Goal: Task Accomplishment & Management: Use online tool/utility

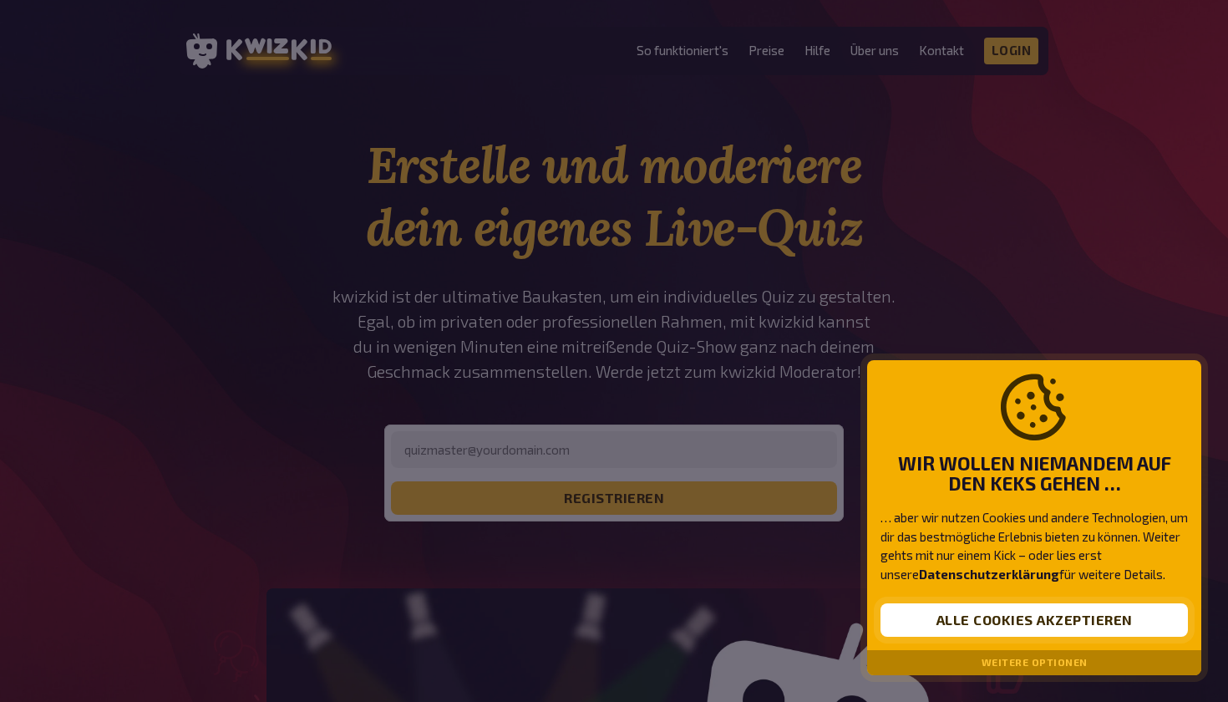
click at [993, 628] on button "Alle Cookies akzeptieren" at bounding box center [1035, 619] width 308 height 33
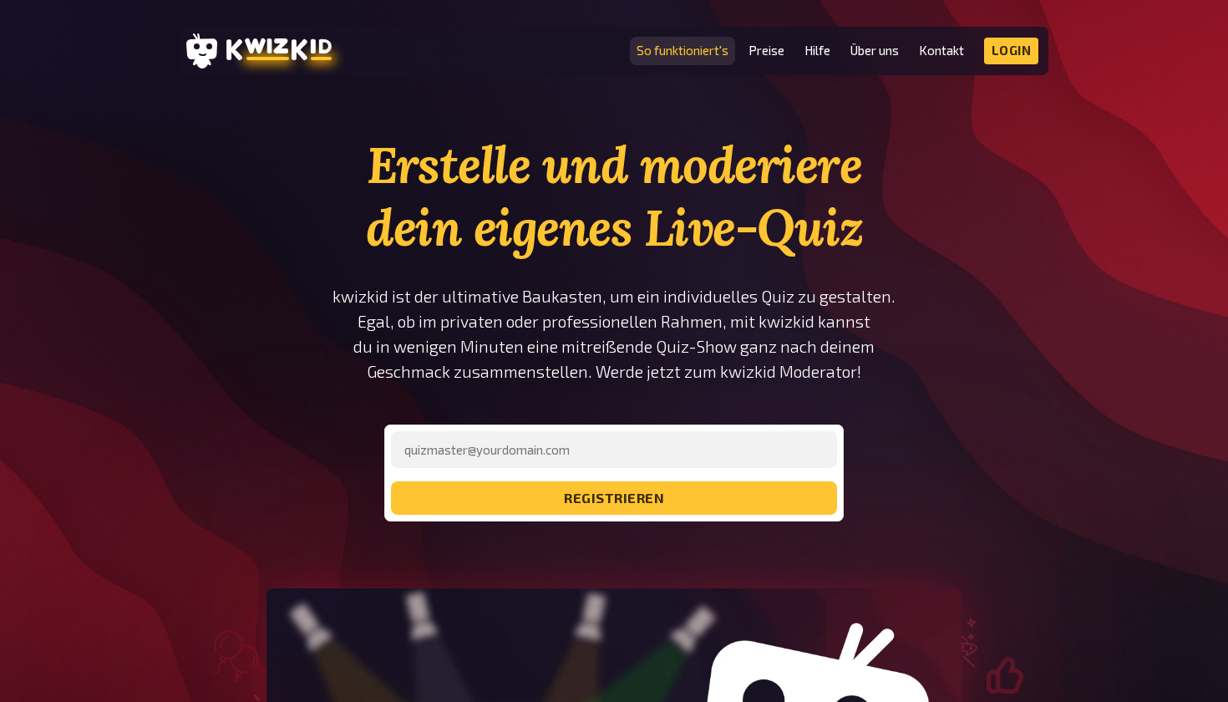
click at [676, 50] on link "So funktioniert's" at bounding box center [683, 50] width 92 height 14
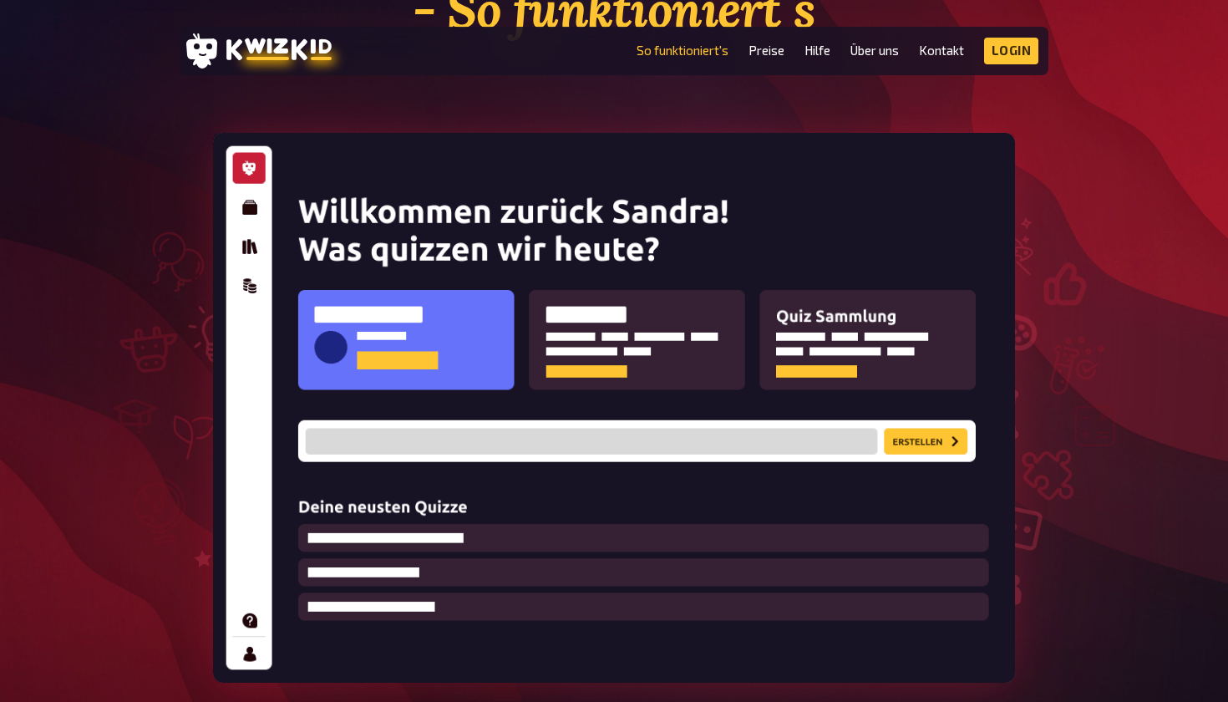
scroll to position [217, 0]
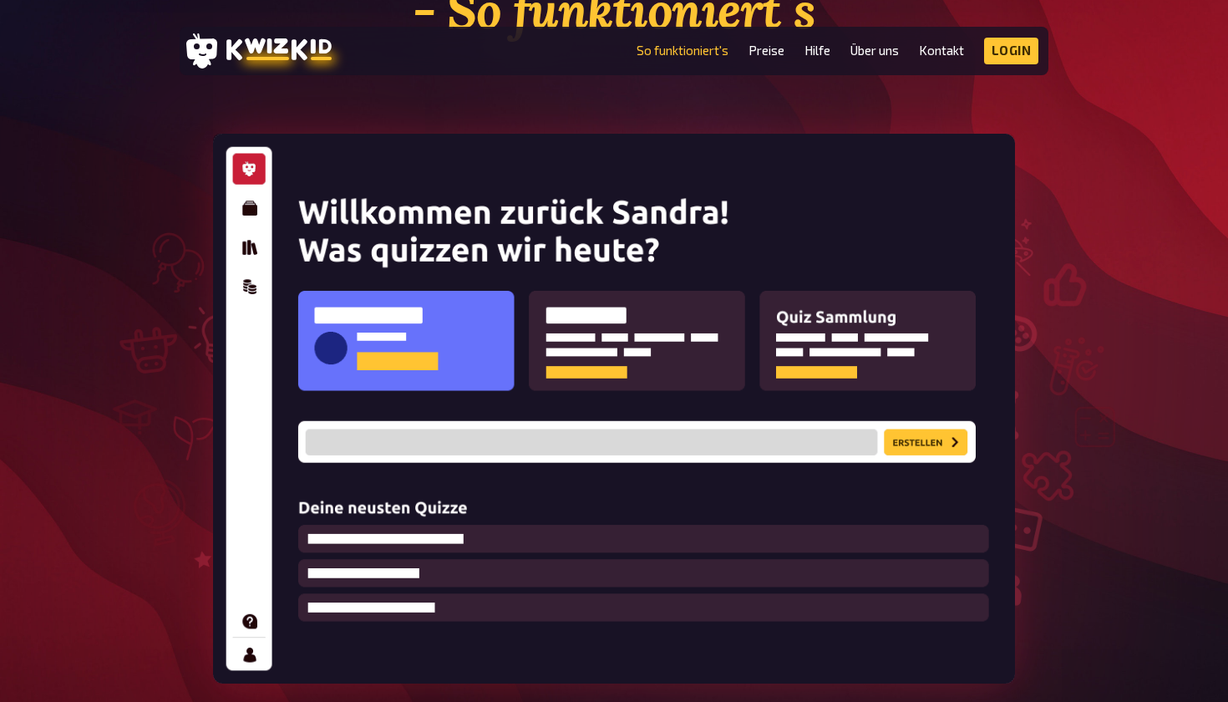
click at [923, 436] on img at bounding box center [614, 409] width 802 height 550
click at [923, 437] on img at bounding box center [614, 409] width 802 height 550
click at [243, 211] on img at bounding box center [614, 409] width 802 height 550
click at [768, 48] on link "Preise" at bounding box center [767, 50] width 36 height 14
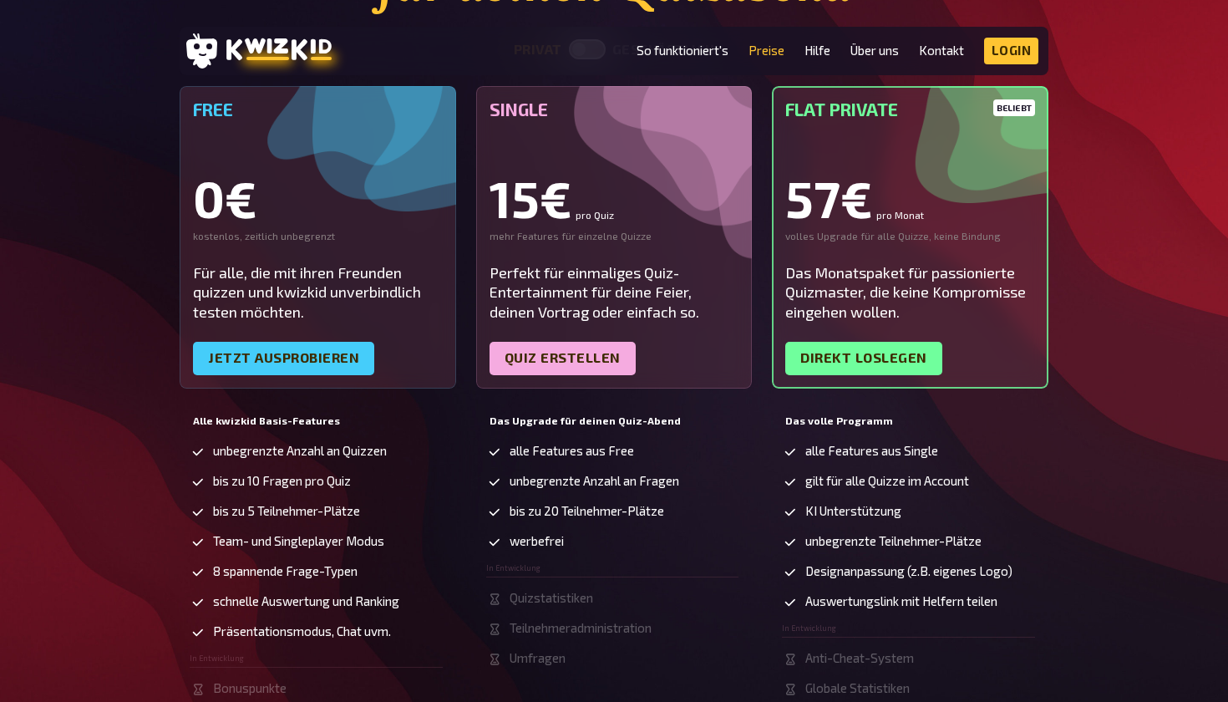
scroll to position [246, 0]
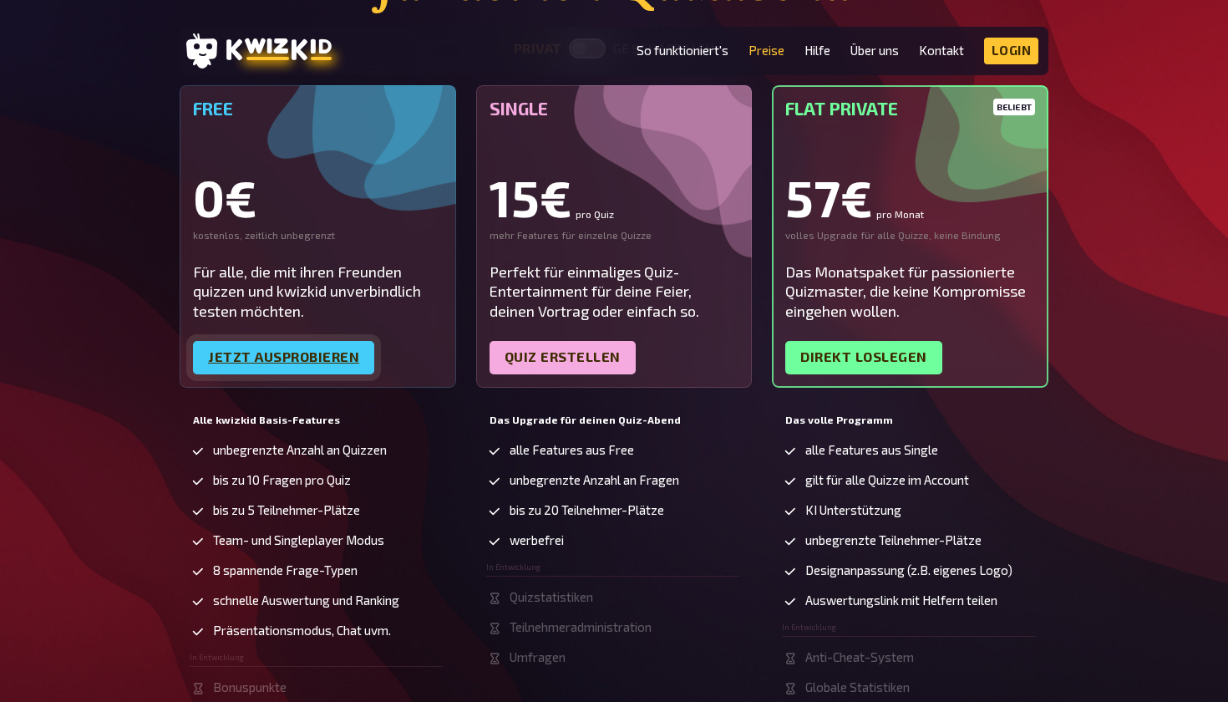
click at [314, 352] on link "Jetzt ausprobieren" at bounding box center [283, 357] width 181 height 33
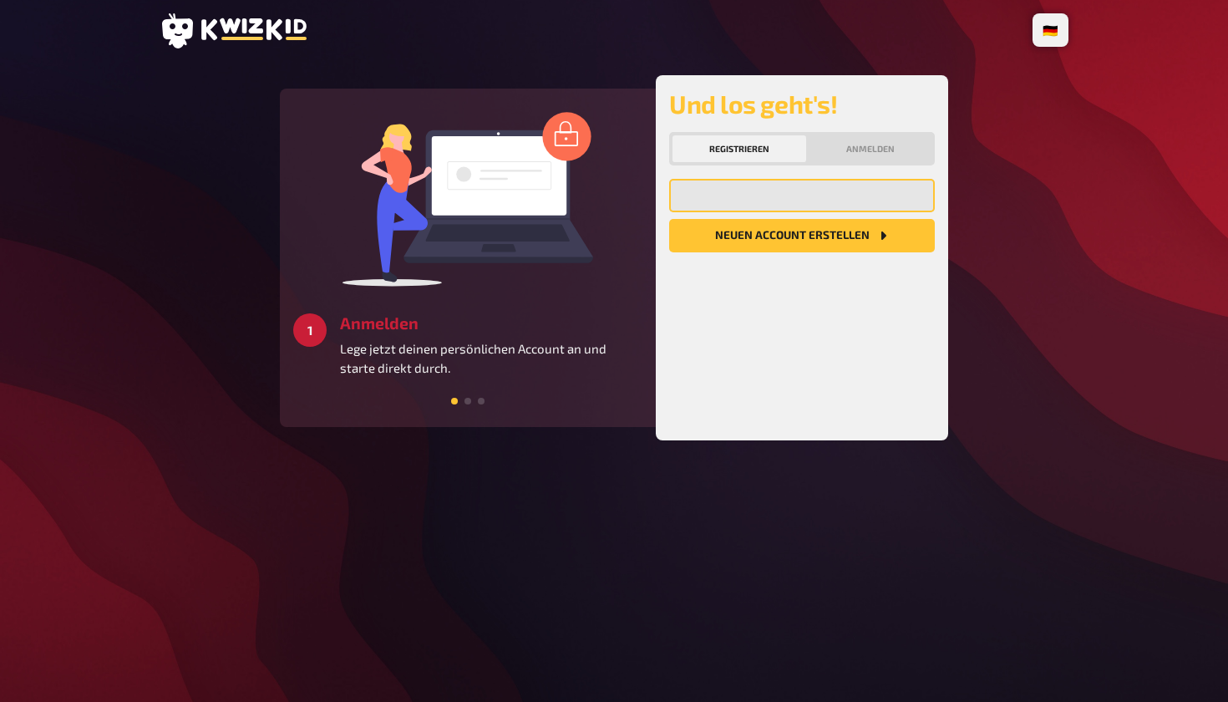
click at [780, 196] on input "email" at bounding box center [802, 195] width 266 height 33
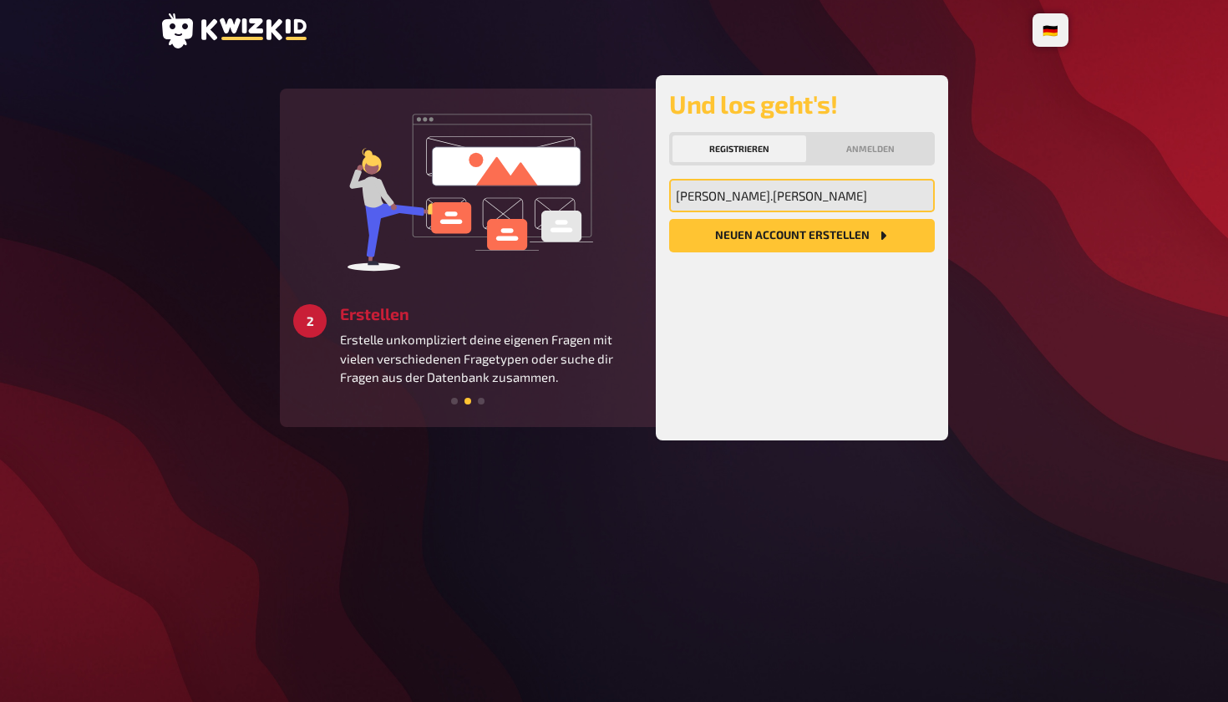
click at [797, 195] on input "jana.[PERSON_NAME]" at bounding box center [802, 195] width 266 height 33
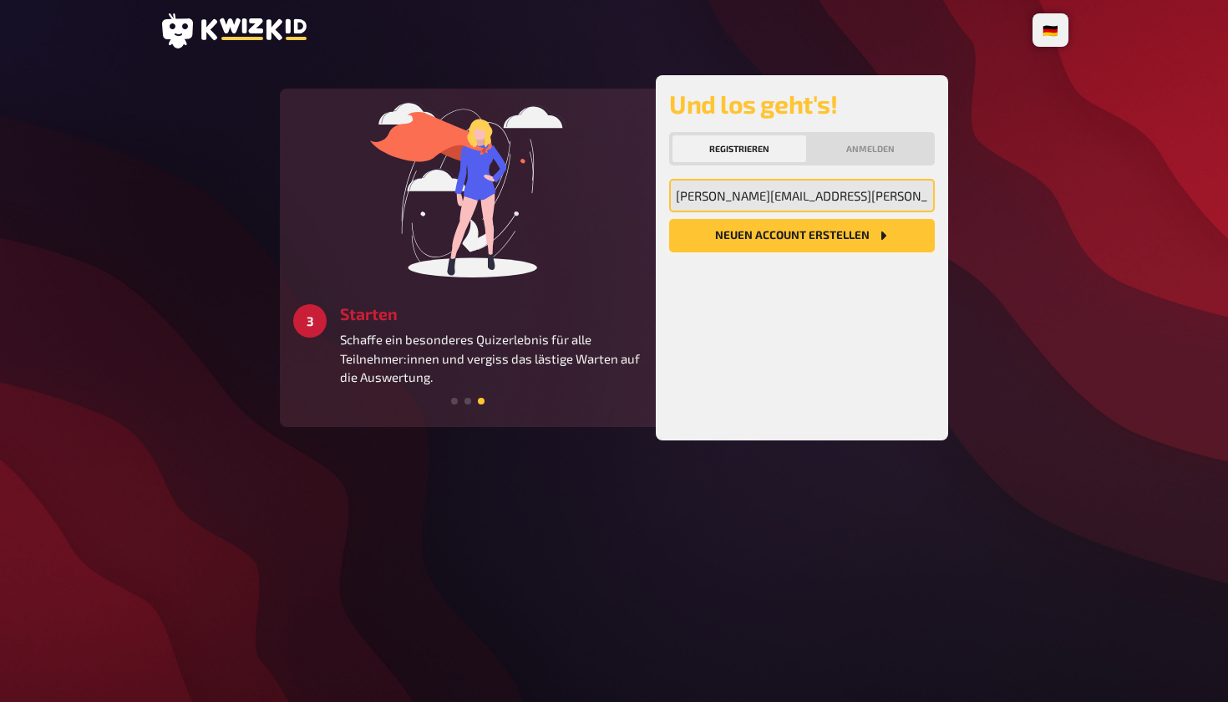
type input "[EMAIL_ADDRESS][PERSON_NAME][DOMAIN_NAME]"
click at [785, 235] on button "Neuen Account Erstellen" at bounding box center [802, 235] width 266 height 33
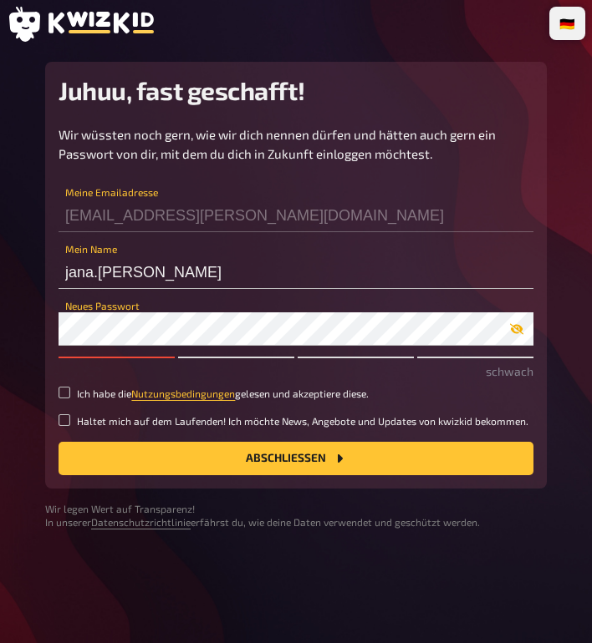
click at [516, 333] on icon "button" at bounding box center [516, 329] width 13 height 13
click at [516, 333] on icon "button" at bounding box center [516, 329] width 13 height 10
click at [67, 393] on input "Ich habe die Nutzungsbedingungen gelesen und akzeptiere diese." at bounding box center [64, 393] width 12 height 12
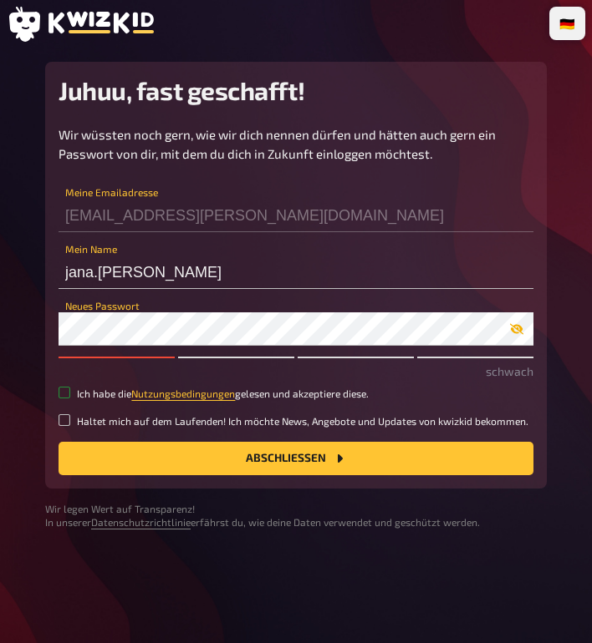
checkbox input "true"
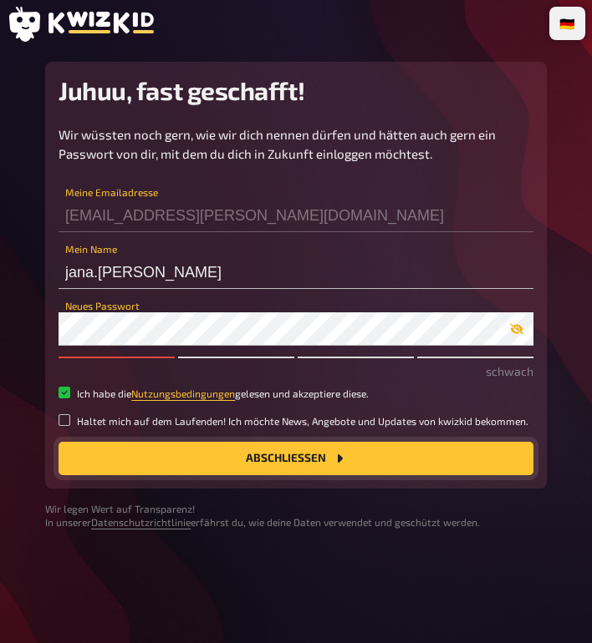
click at [217, 450] on button "Abschließen" at bounding box center [295, 458] width 475 height 33
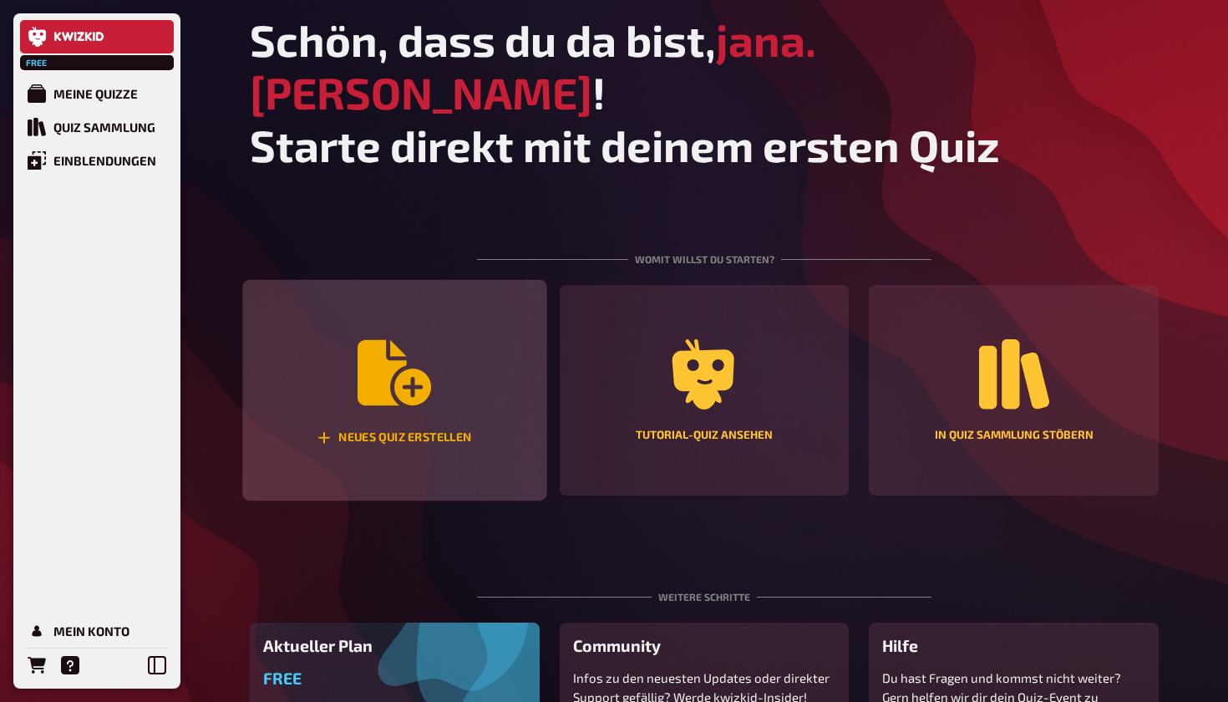
click at [422, 336] on icon "Neues Quiz erstellen" at bounding box center [395, 373] width 74 height 74
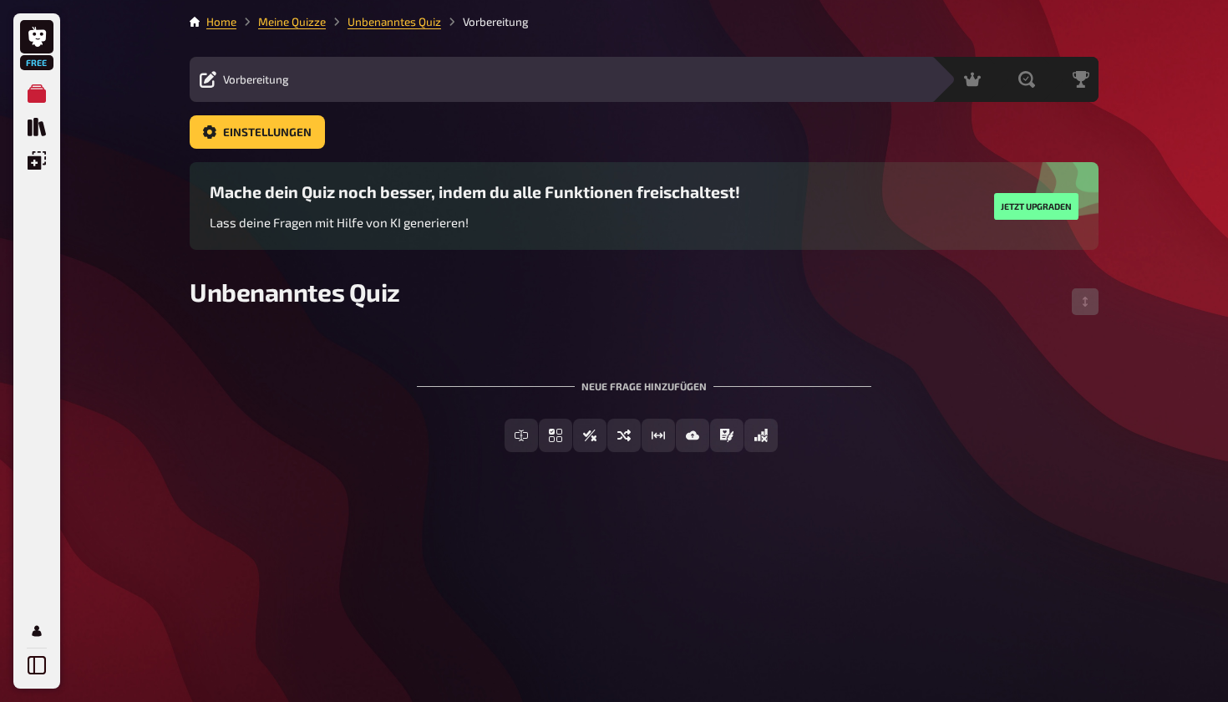
click at [591, 94] on div "Vorbereitung Inhalte Bearbeiten Quiz Lobby" at bounding box center [561, 79] width 742 height 45
click at [591, 88] on div "Inhalte Bearbeiten Quiz Lobby" at bounding box center [610, 79] width 623 height 20
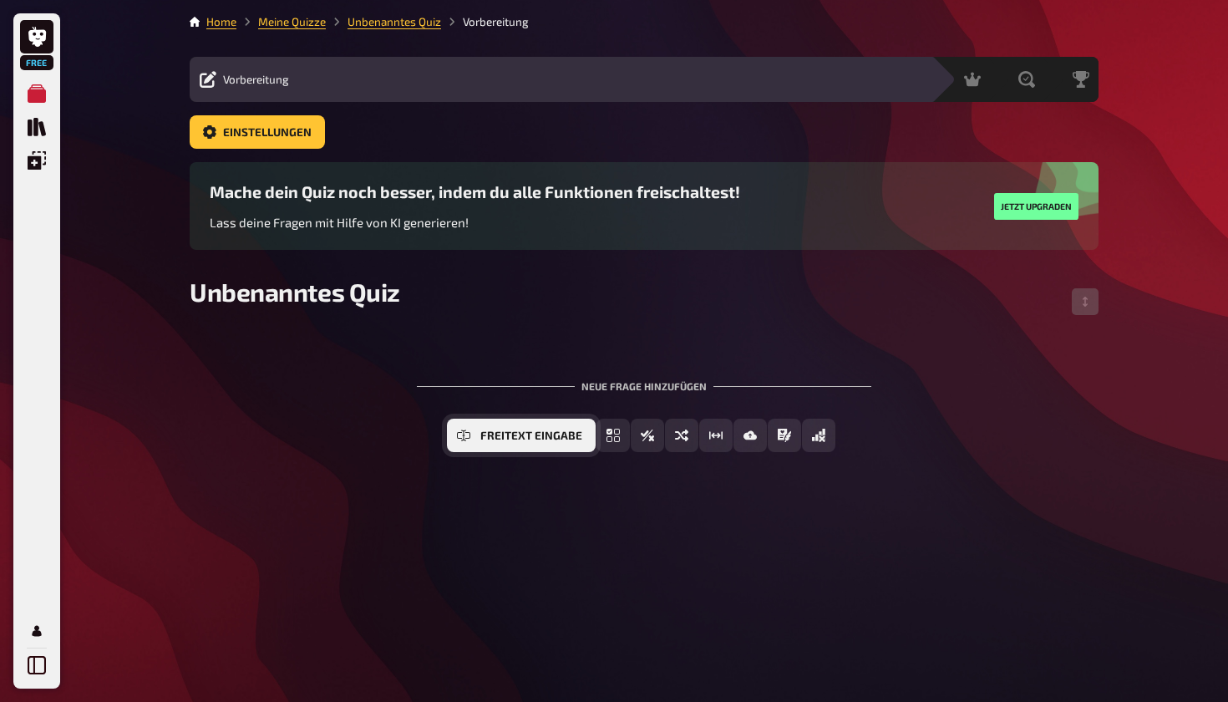
click at [470, 432] on icon "Freitext Eingabe" at bounding box center [463, 435] width 13 height 7
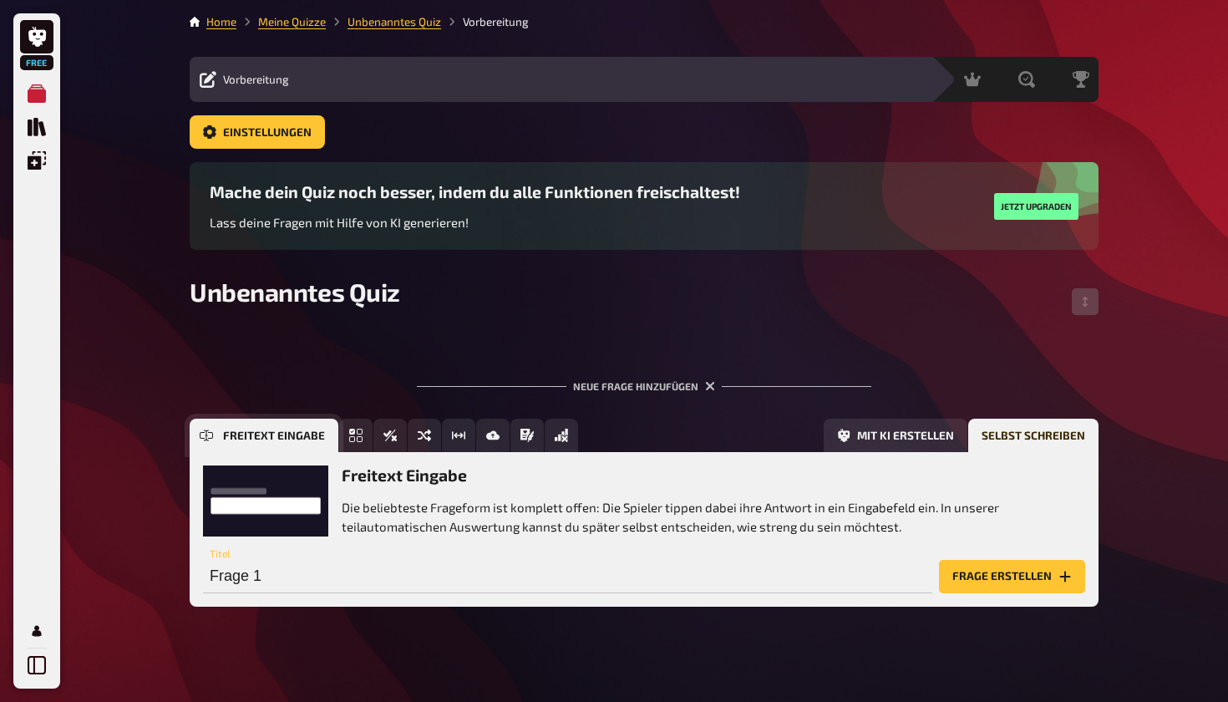
scroll to position [10, 0]
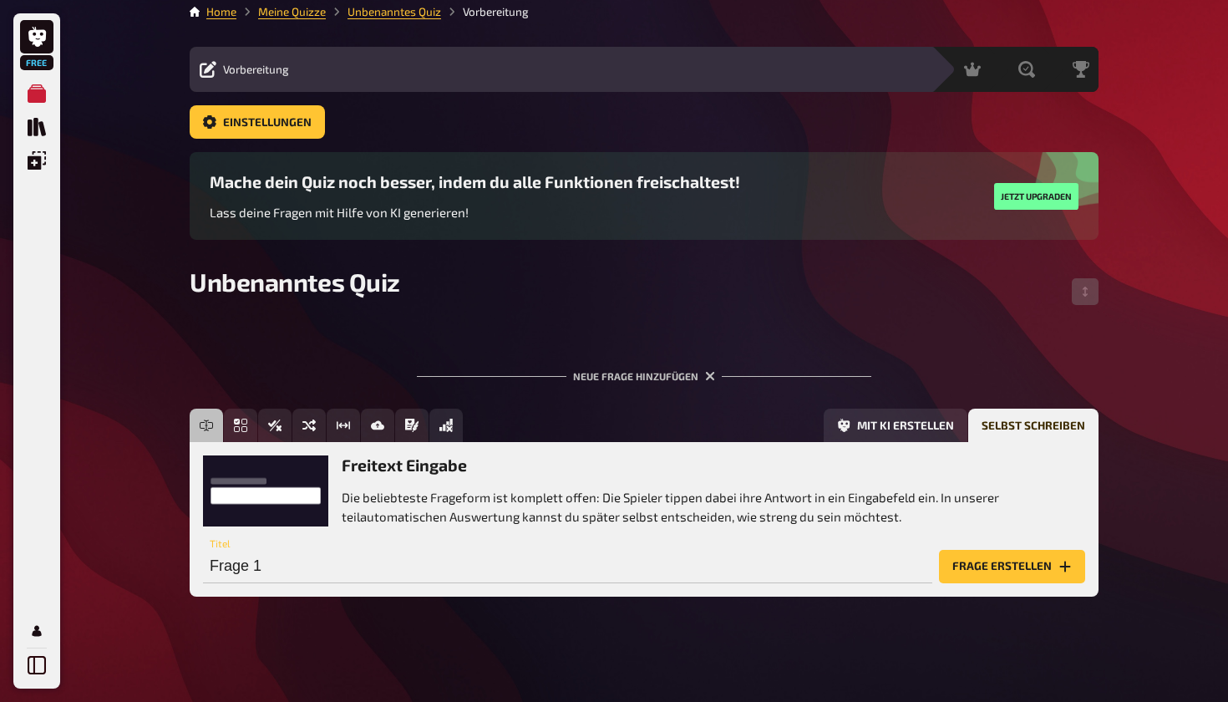
click at [483, 501] on p "Die beliebteste Frageform ist komplett offen: Die Spieler tippen dabei ihre Ant…" at bounding box center [714, 507] width 744 height 38
click at [543, 562] on input "Frage 1" at bounding box center [568, 566] width 730 height 33
type input "F"
type input "W"
type input "e"
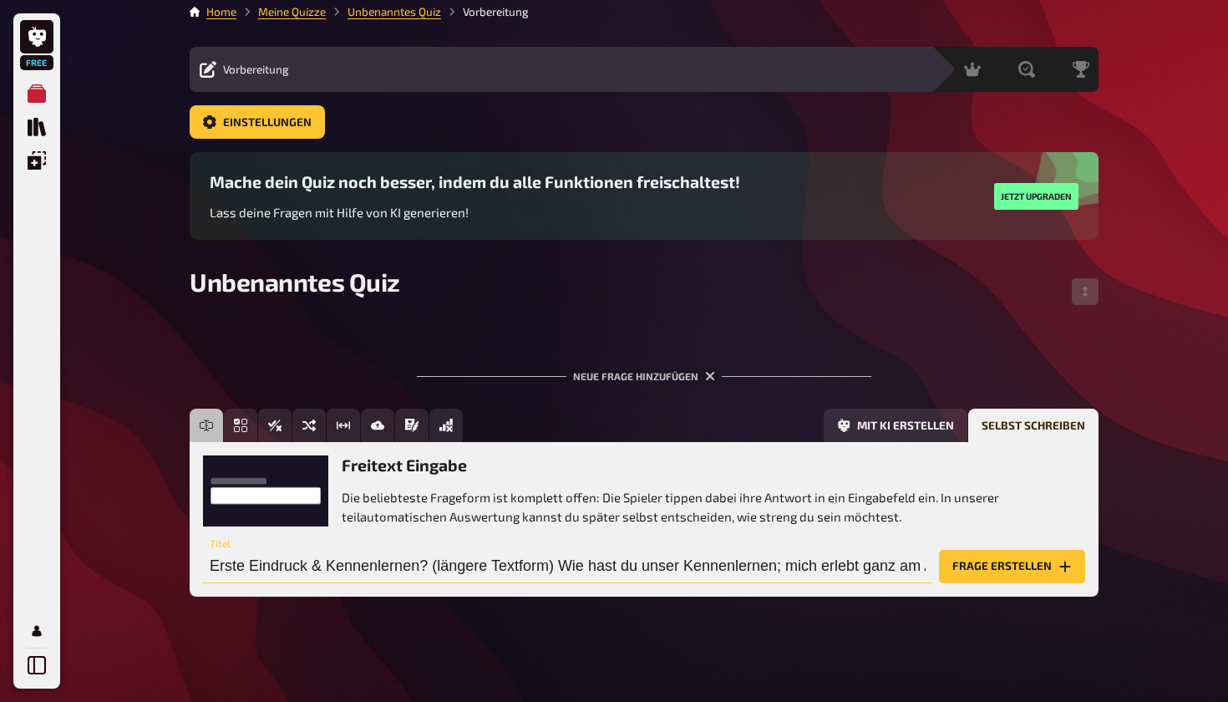
type input "Erste Eindruck & Kennenlernen? (längere Textform) Wie hast du unser Kennenlerne…"
click at [591, 563] on button "Frage erstellen" at bounding box center [1012, 566] width 146 height 33
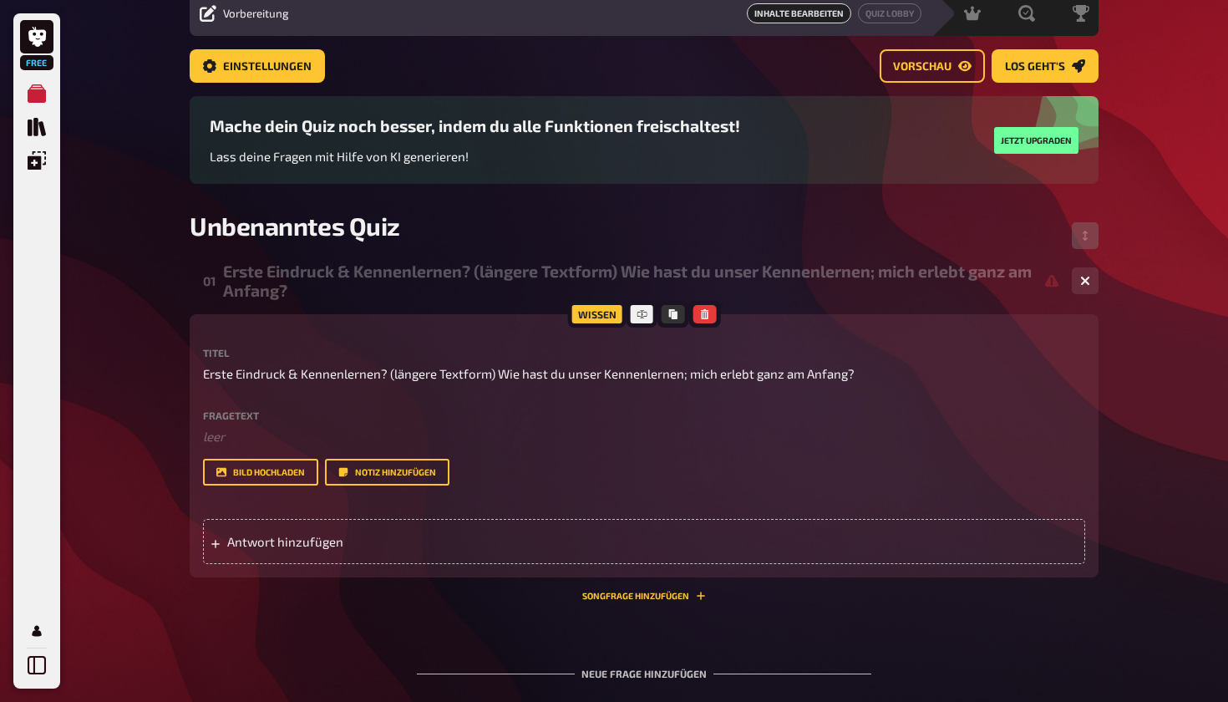
scroll to position [68, 0]
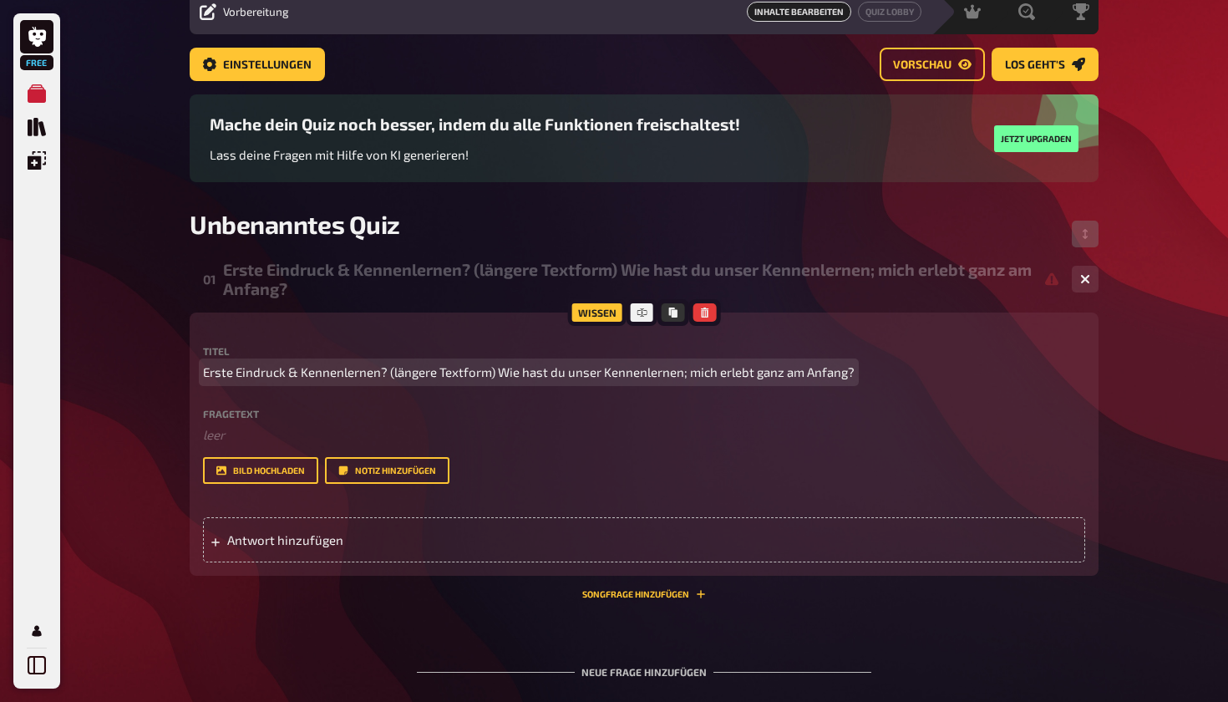
click at [307, 374] on span "Erste Eindruck & Kennenlernen? (längere Textform) Wie hast du unser Kennenlerne…" at bounding box center [529, 372] width 652 height 19
drag, startPoint x: 852, startPoint y: 367, endPoint x: 417, endPoint y: 386, distance: 435.8
click at [417, 386] on div "Titel Erste Eindruck & Kennenlernen? (längere Textform) Wie hast du unser Kenne…" at bounding box center [644, 415] width 882 height 138
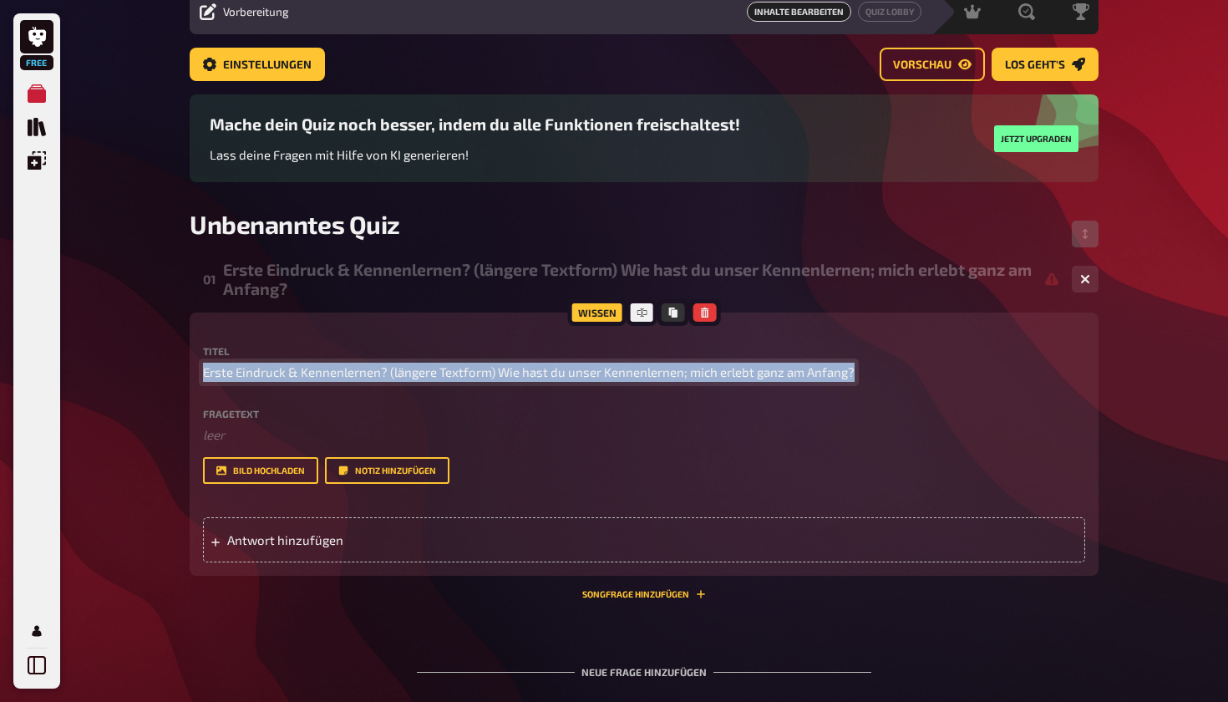
drag, startPoint x: 851, startPoint y: 372, endPoint x: 345, endPoint y: 355, distance: 505.8
click at [345, 356] on div "Titel Erste Eindruck & Kennenlernen? (längere Textform) Wie hast du unser Kenne…" at bounding box center [644, 364] width 882 height 36
copy span "Erste Eindruck & Kennenlernen? (längere Textform) Wie hast du unser Kennenlerne…"
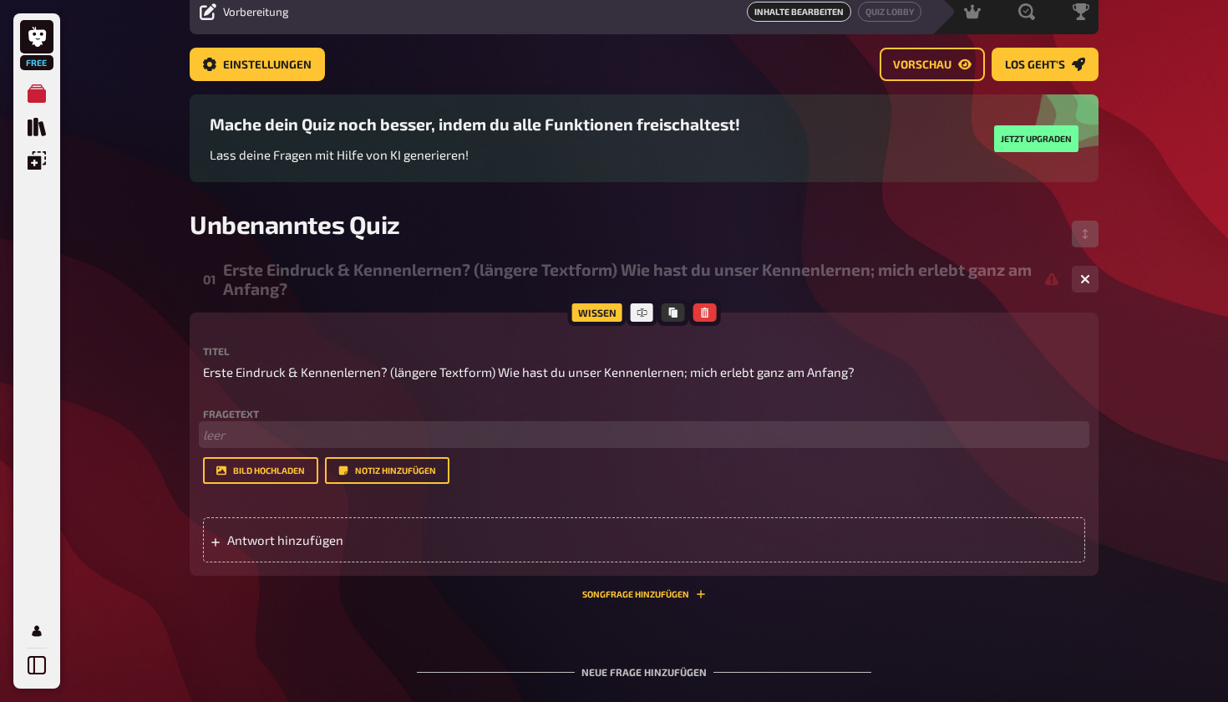
click at [246, 437] on p "﻿ leer" at bounding box center [644, 434] width 882 height 19
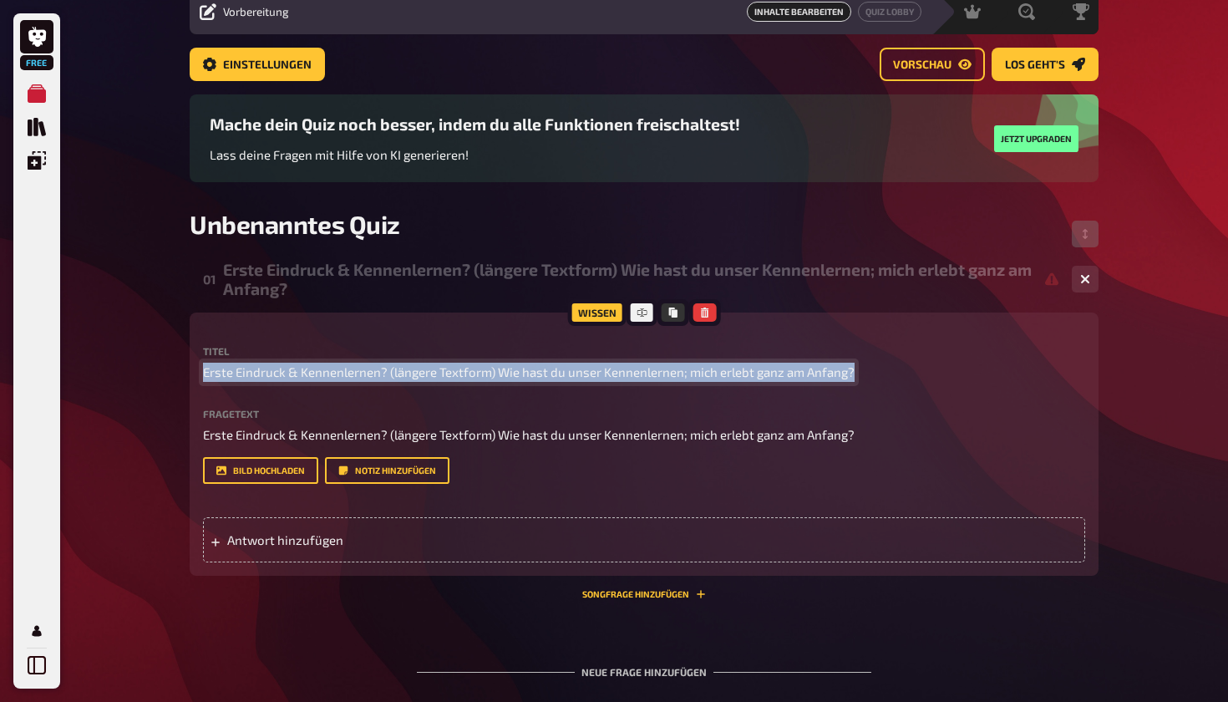
drag, startPoint x: 852, startPoint y: 375, endPoint x: 203, endPoint y: 360, distance: 649.5
click at [204, 362] on div "Titel Erste Eindruck & Kennenlernen? (längere Textform) Wie hast du unser Kenne…" at bounding box center [644, 364] width 882 height 36
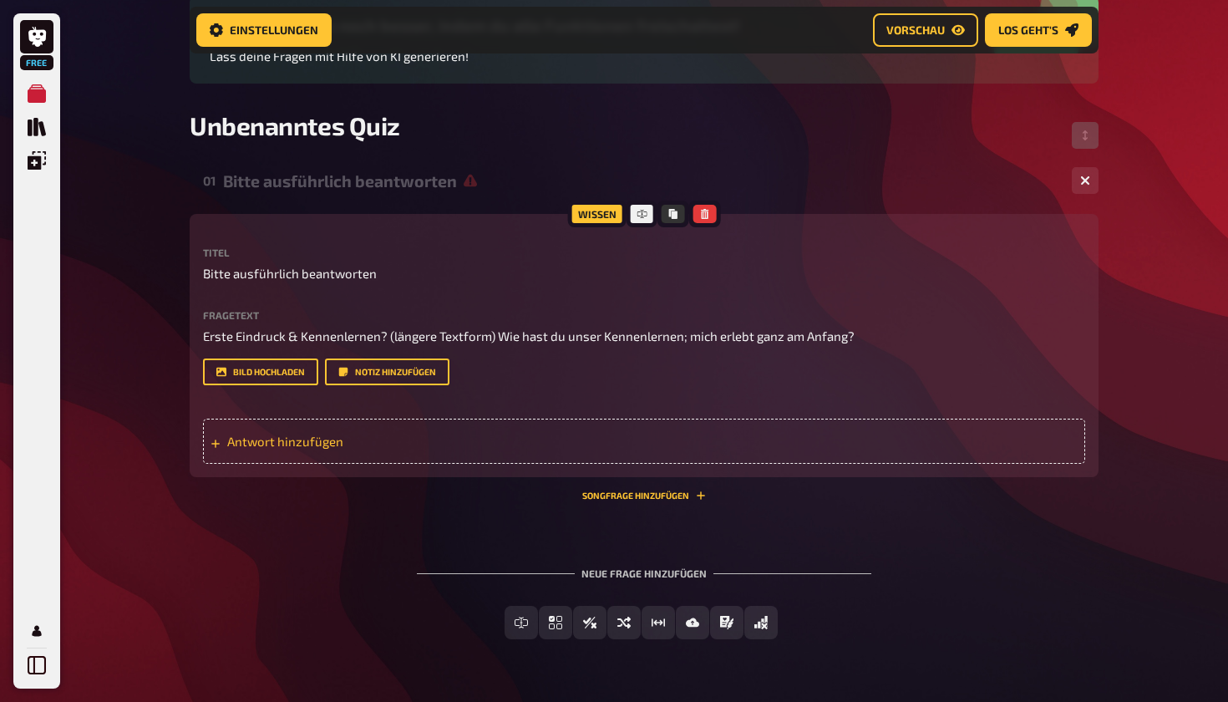
scroll to position [184, 0]
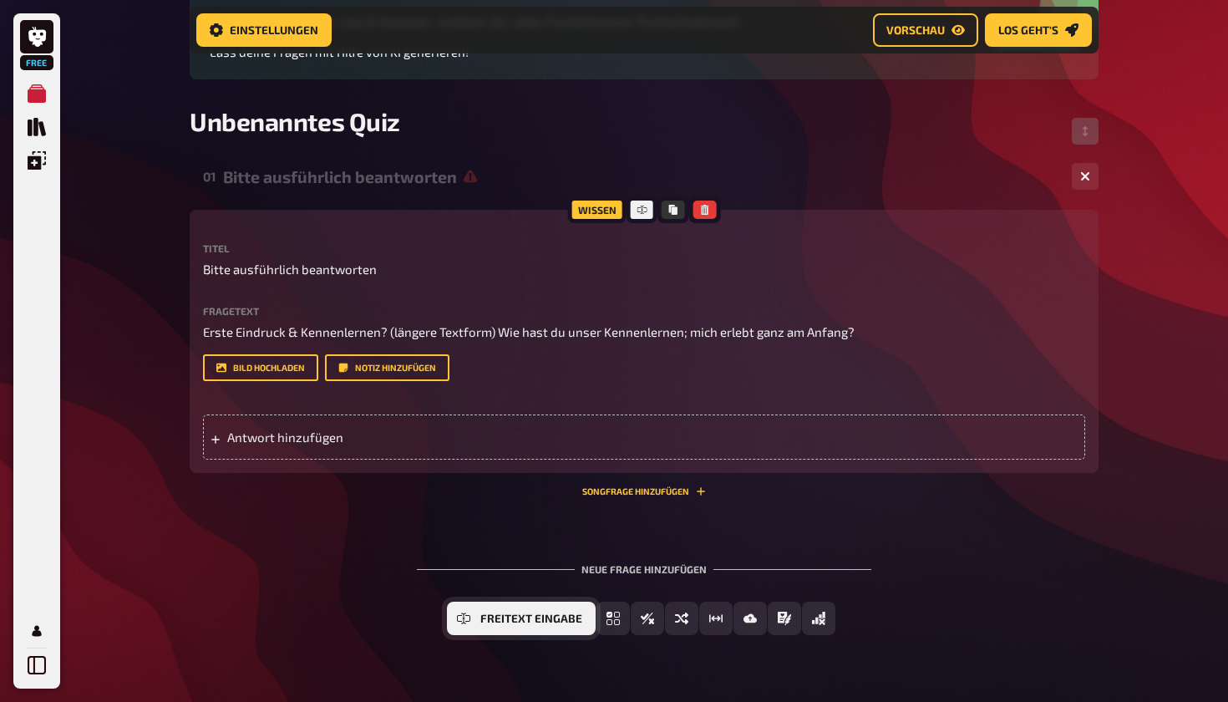
click at [523, 619] on span "Freitext Eingabe" at bounding box center [531, 619] width 102 height 12
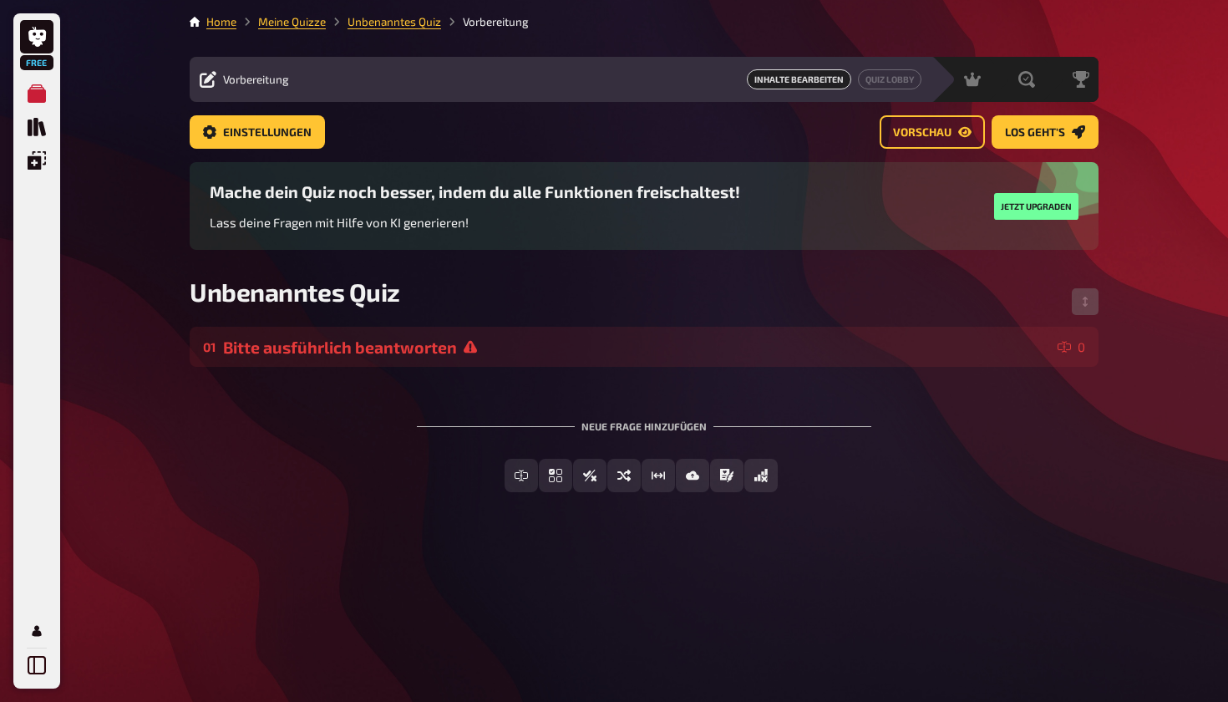
scroll to position [0, 0]
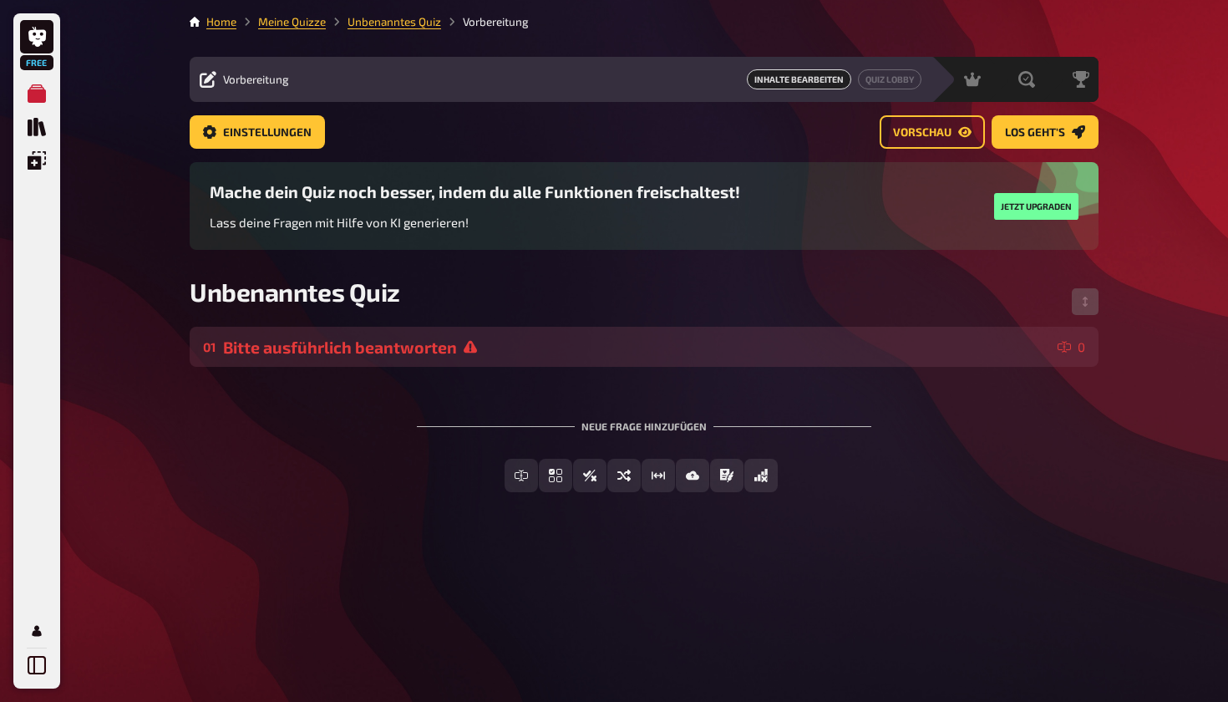
click at [434, 343] on div "Bitte ausführlich beantworten" at bounding box center [637, 347] width 828 height 19
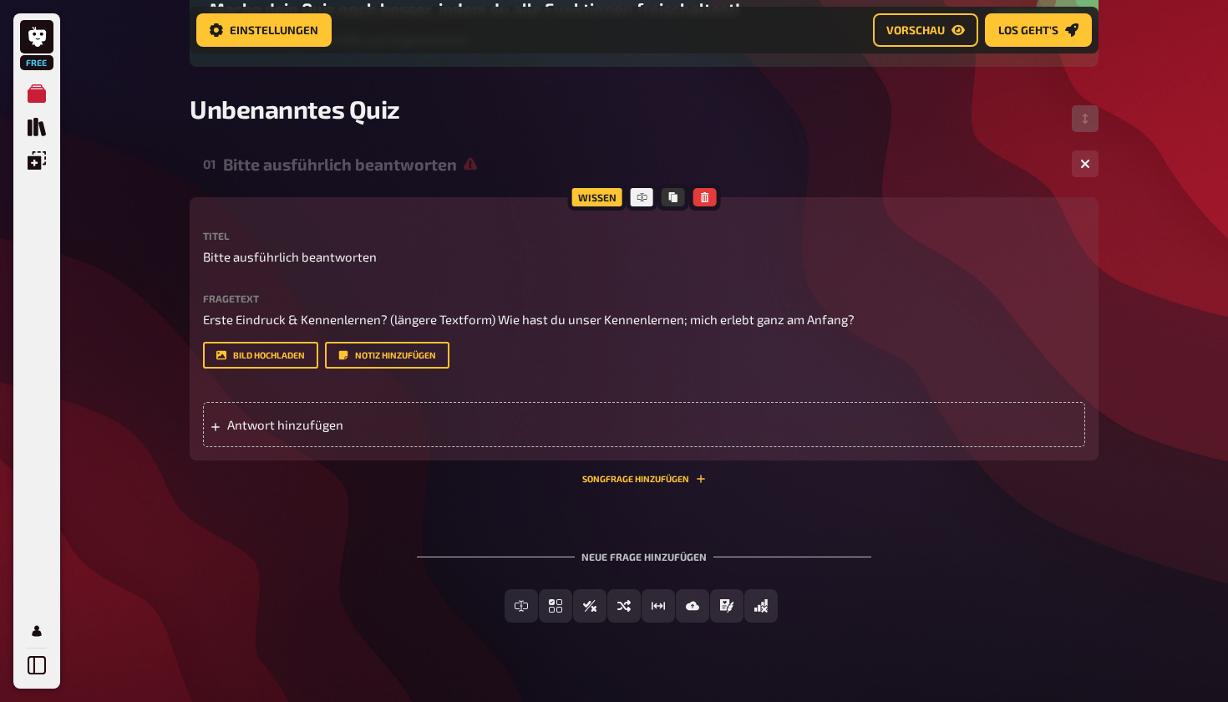
scroll to position [214, 0]
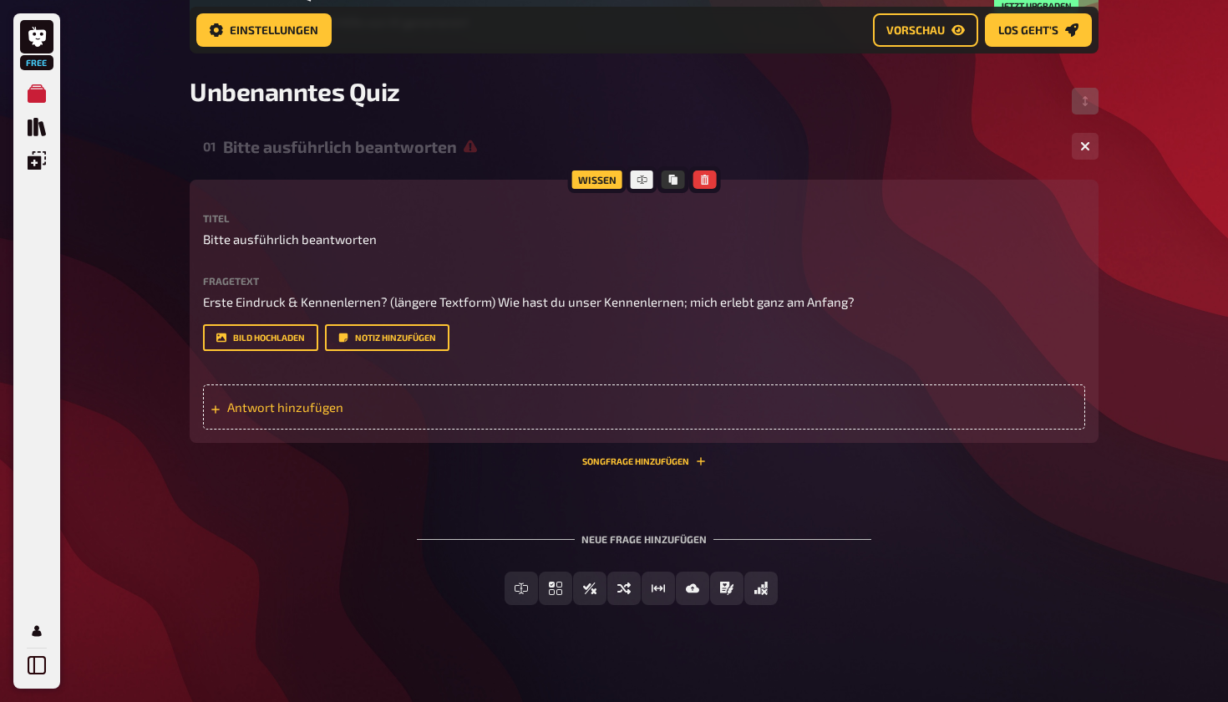
click at [399, 411] on span "Antwort hinzufügen" at bounding box center [357, 406] width 260 height 15
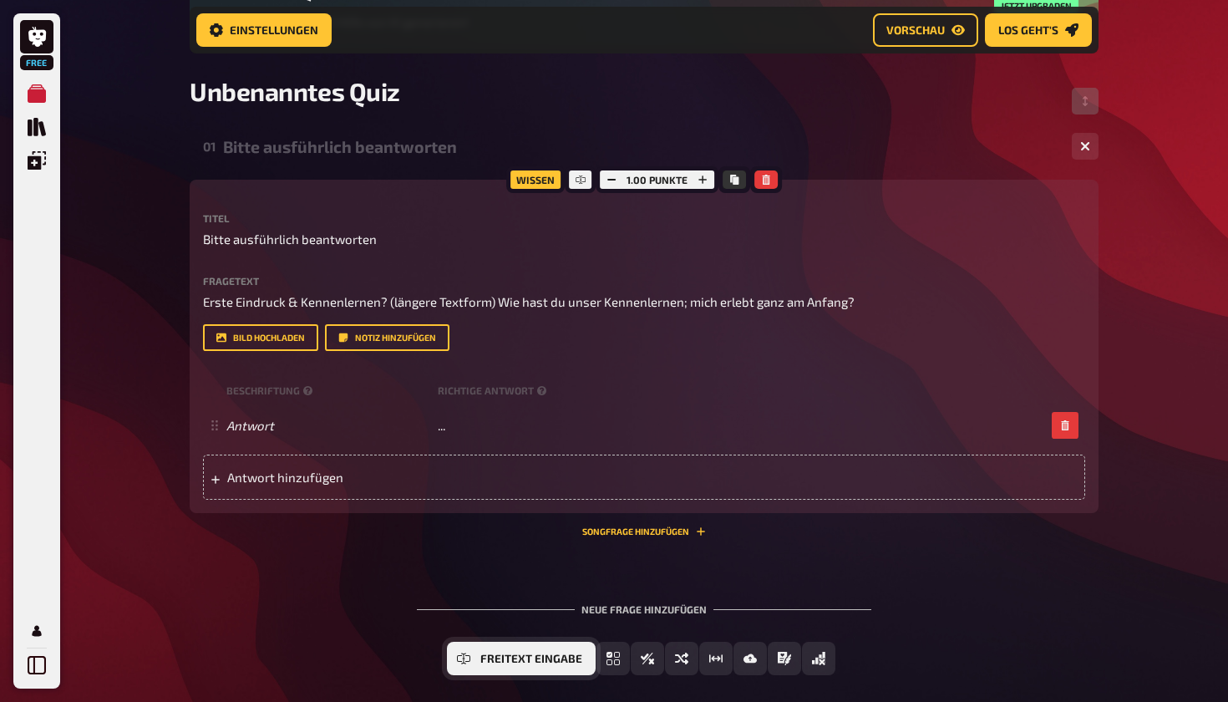
click at [516, 643] on span "Freitext Eingabe" at bounding box center [531, 659] width 102 height 12
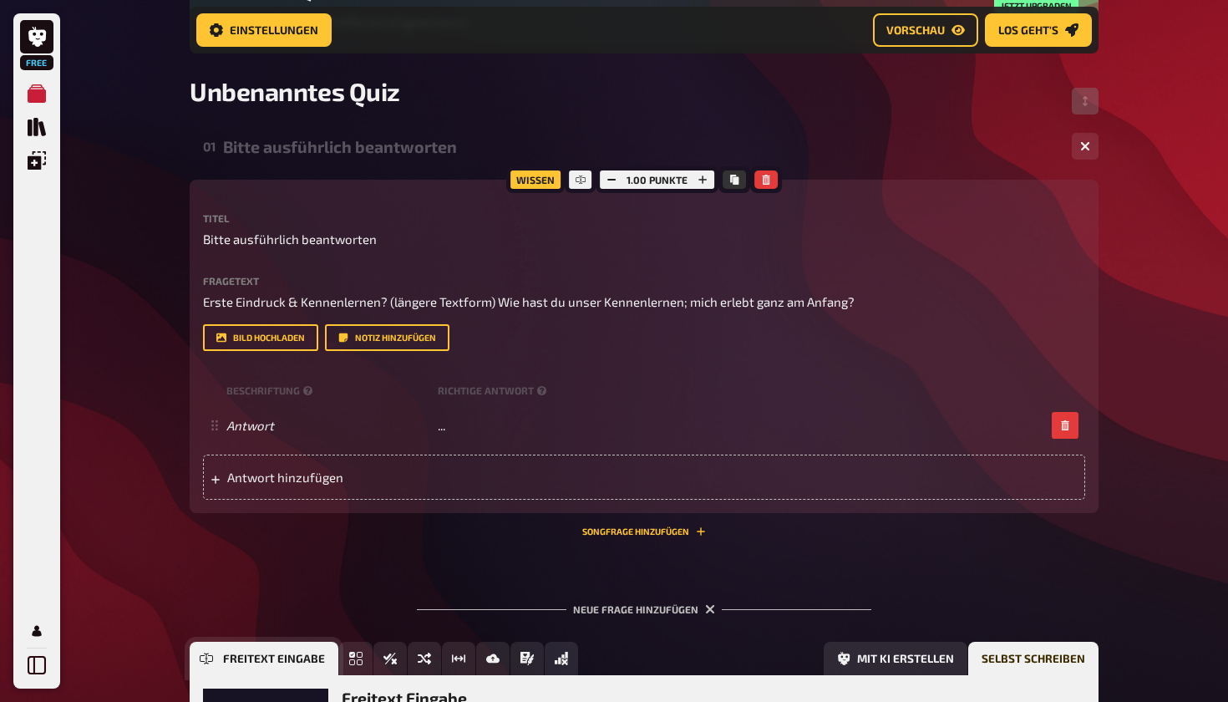
scroll to position [447, 0]
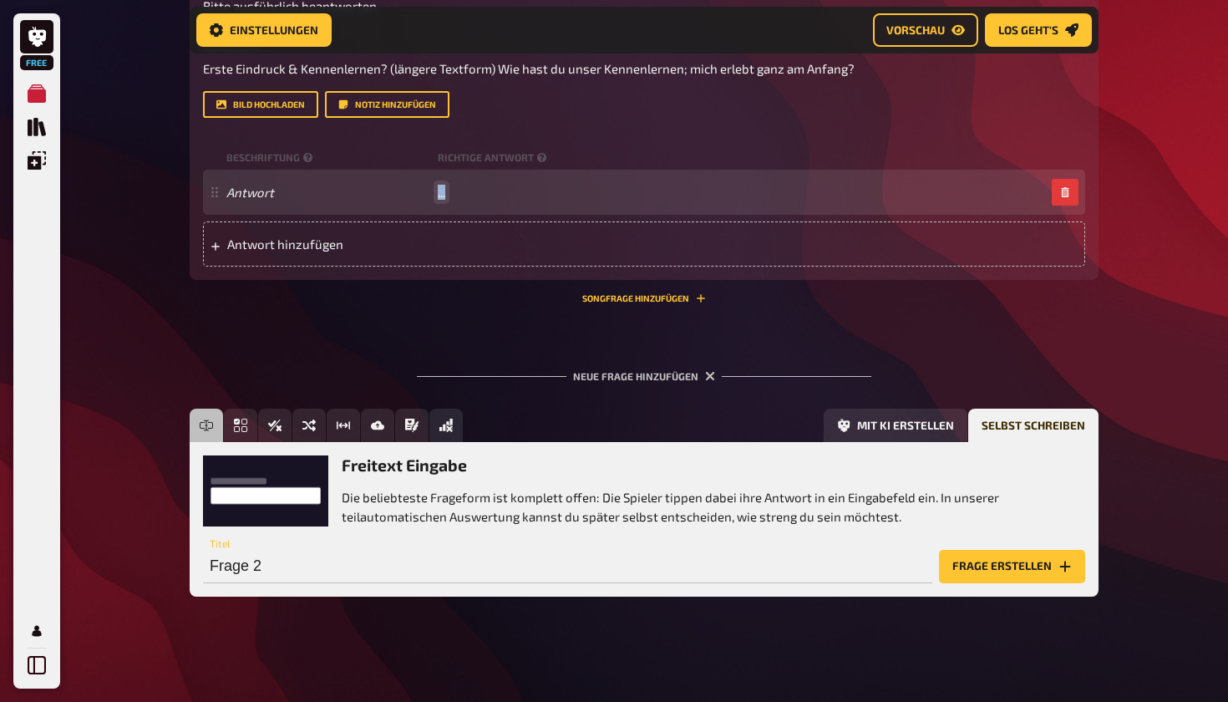
drag, startPoint x: 460, startPoint y: 191, endPoint x: 427, endPoint y: 194, distance: 33.5
click at [427, 194] on div "Antwort ..." at bounding box center [635, 192] width 819 height 15
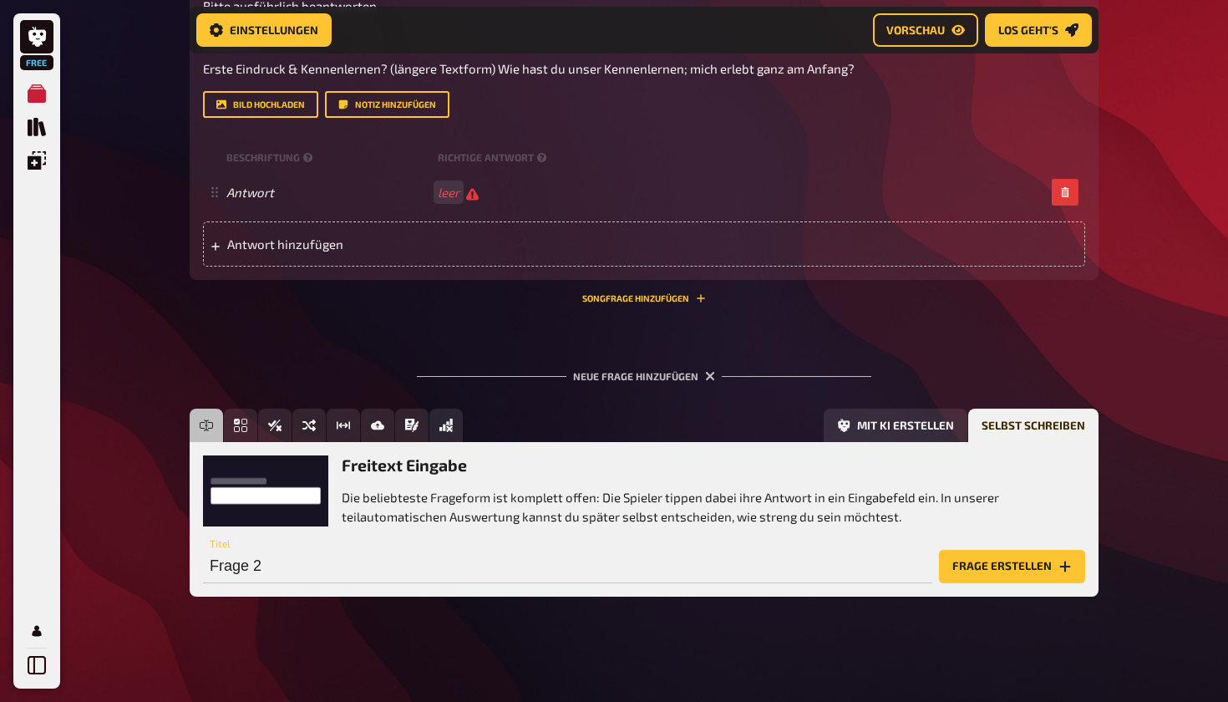
drag, startPoint x: 285, startPoint y: 567, endPoint x: 160, endPoint y: 565, distance: 124.5
click at [160, 565] on div "Free Meine Quizze Quiz Sammlung Einblendungen Mein Konto Home Meine Quizze Unbe…" at bounding box center [614, 128] width 1228 height 1151
type input "ausführlich beantworten"
click at [591, 559] on button "Frage erstellen" at bounding box center [1012, 566] width 146 height 33
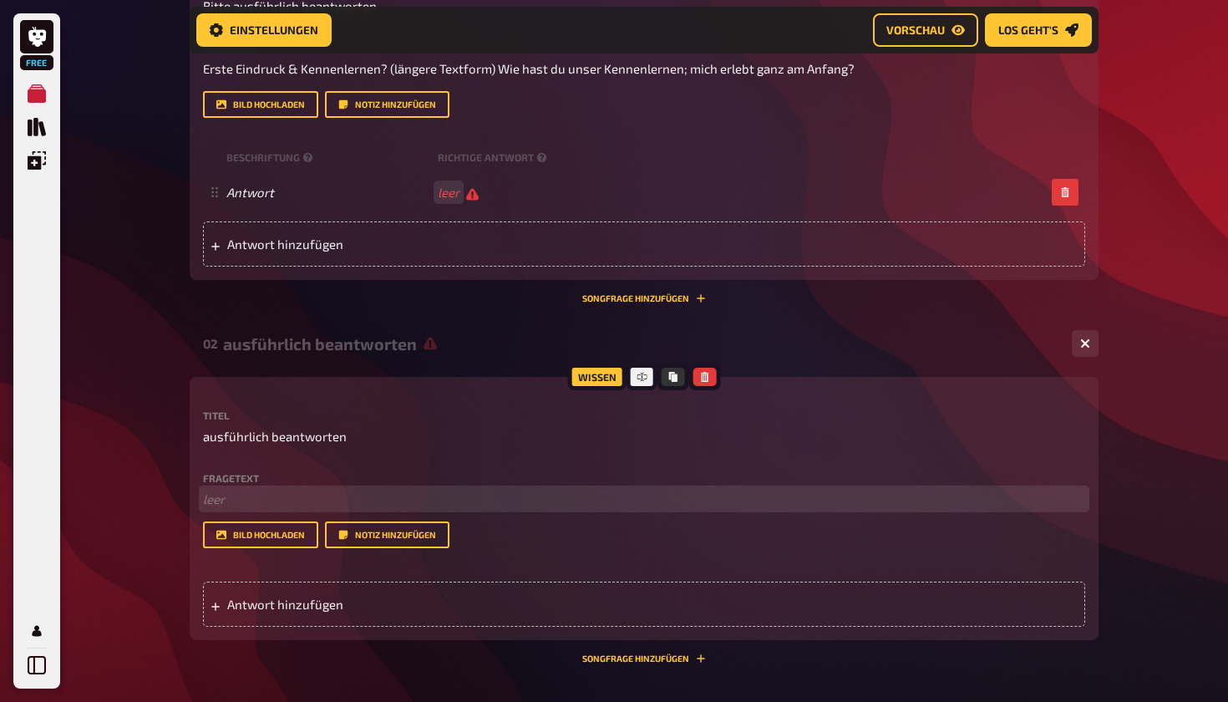
click at [272, 500] on p "﻿ leer" at bounding box center [644, 499] width 882 height 19
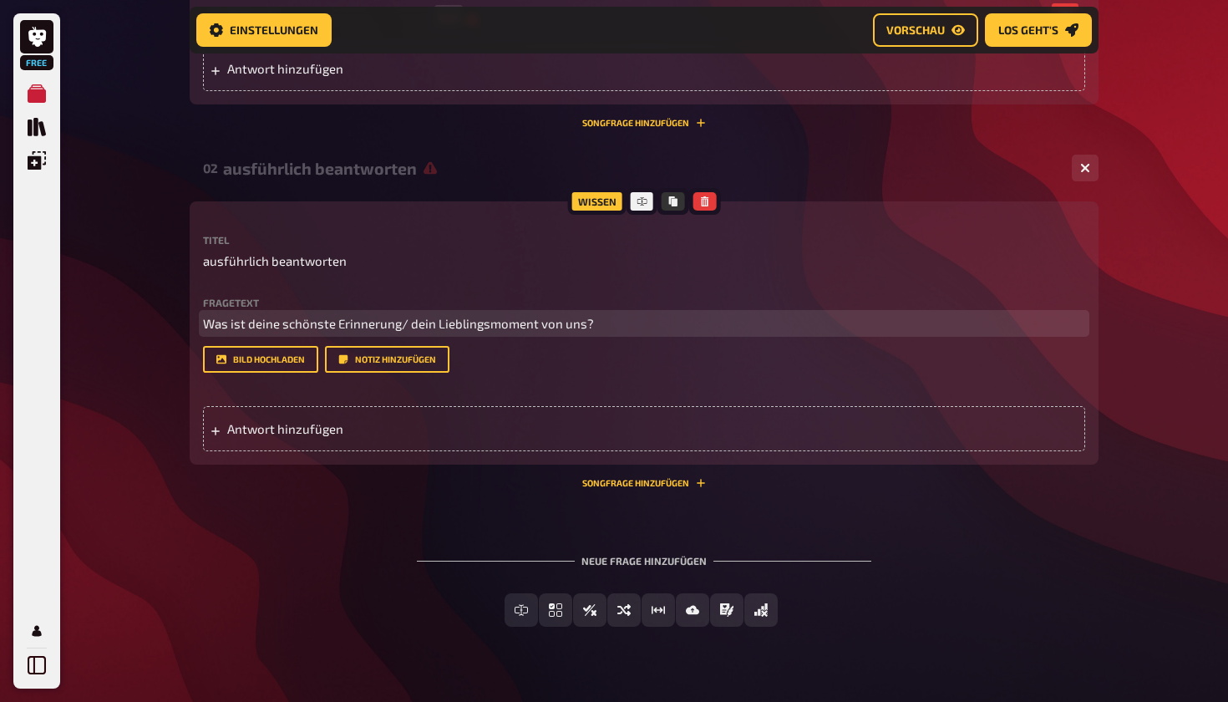
scroll to position [627, 0]
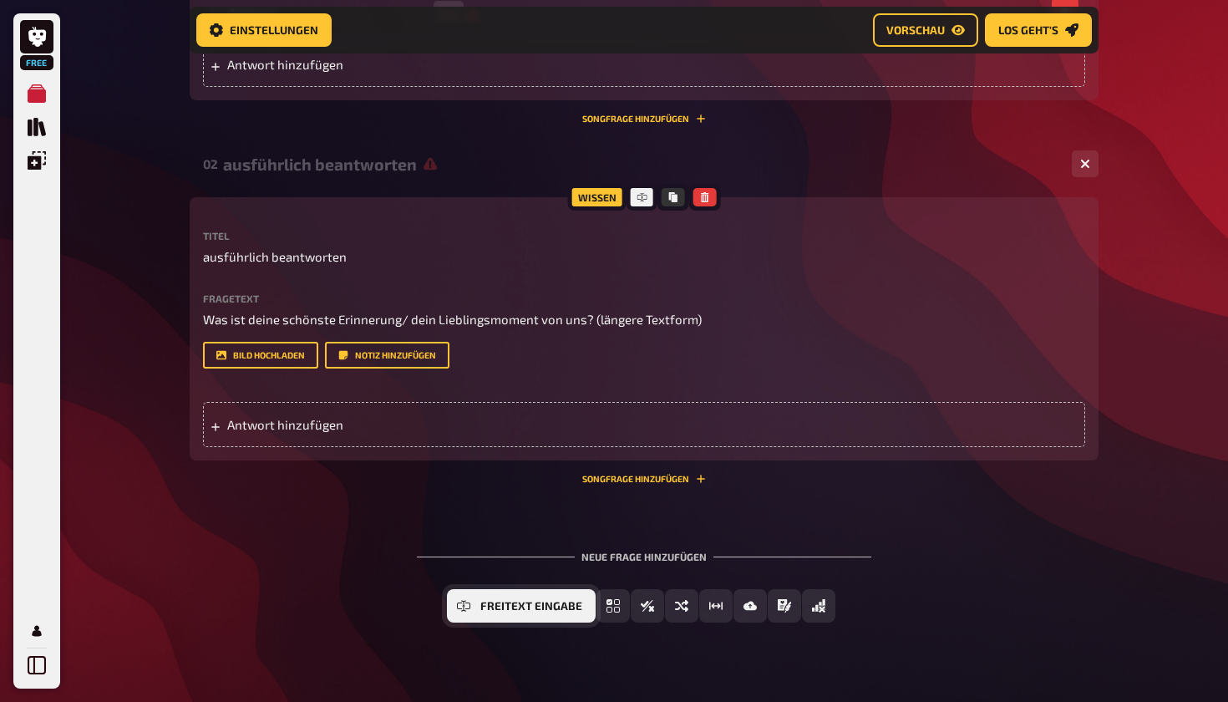
click at [529, 609] on span "Freitext Eingabe" at bounding box center [531, 607] width 102 height 12
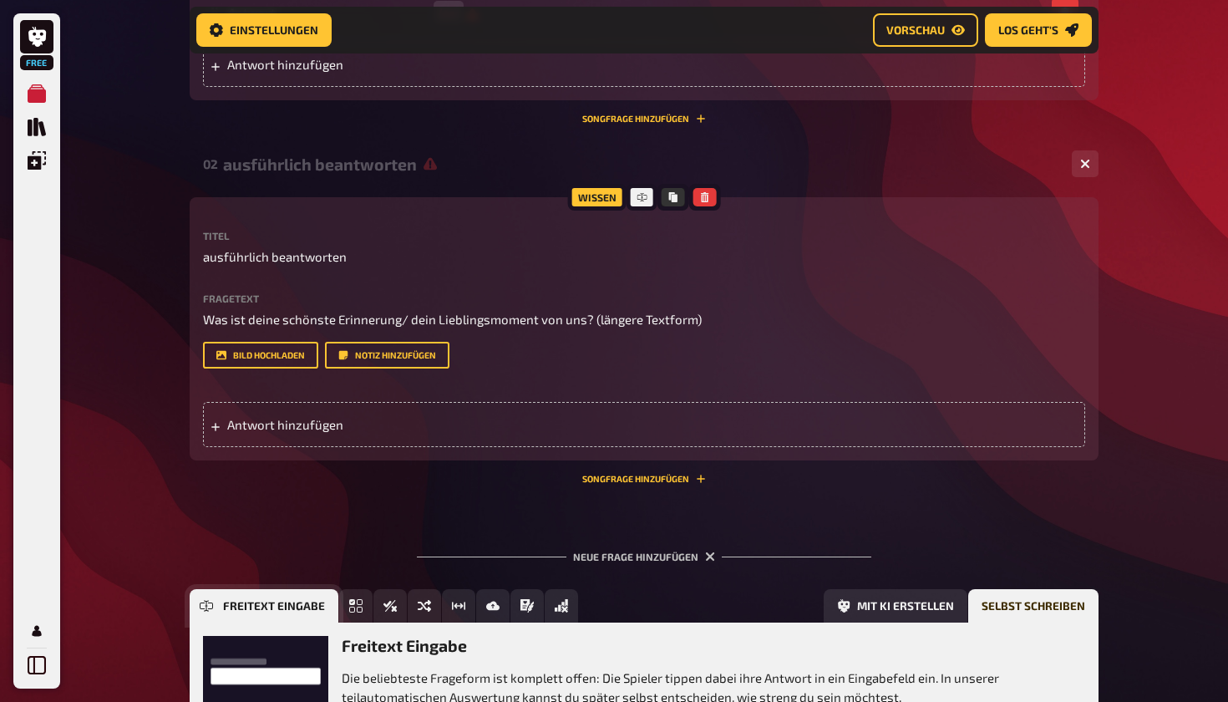
scroll to position [806, 0]
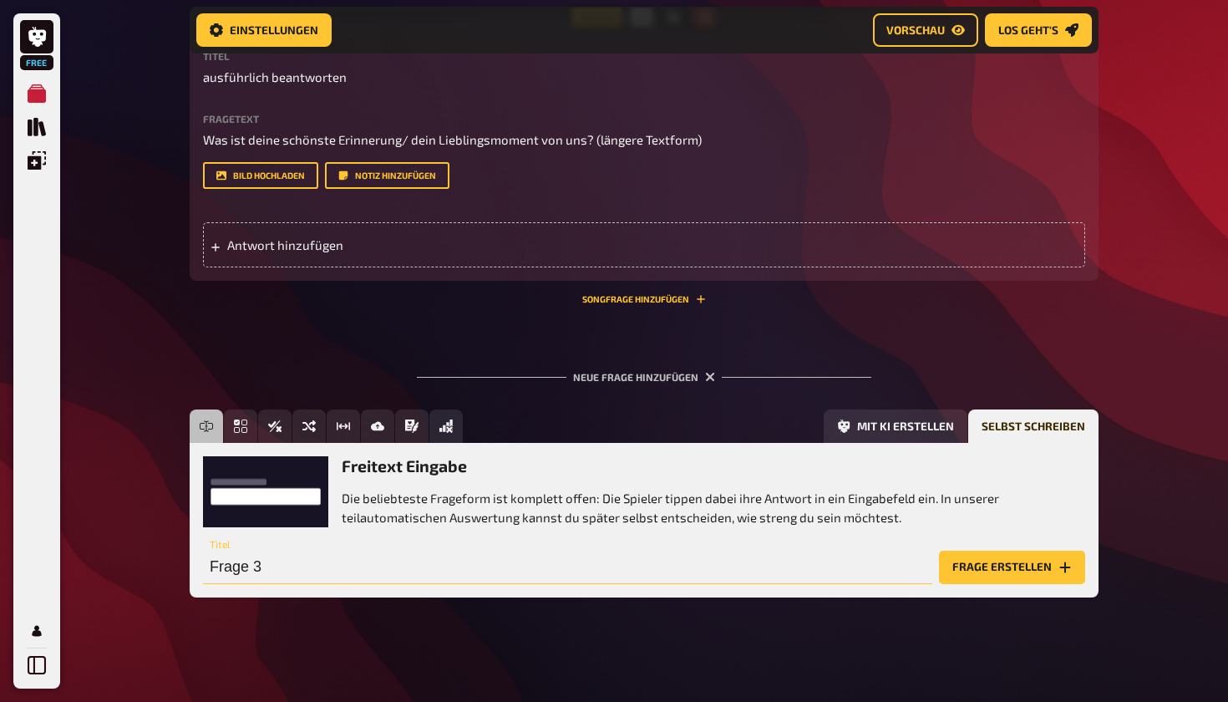
drag, startPoint x: 300, startPoint y: 565, endPoint x: 207, endPoint y: 562, distance: 92.8
click at [208, 562] on input "Frage 3" at bounding box center [568, 567] width 730 height 33
type input "ausführlich beantworten"
click at [591, 572] on button "Frage erstellen" at bounding box center [1012, 567] width 146 height 33
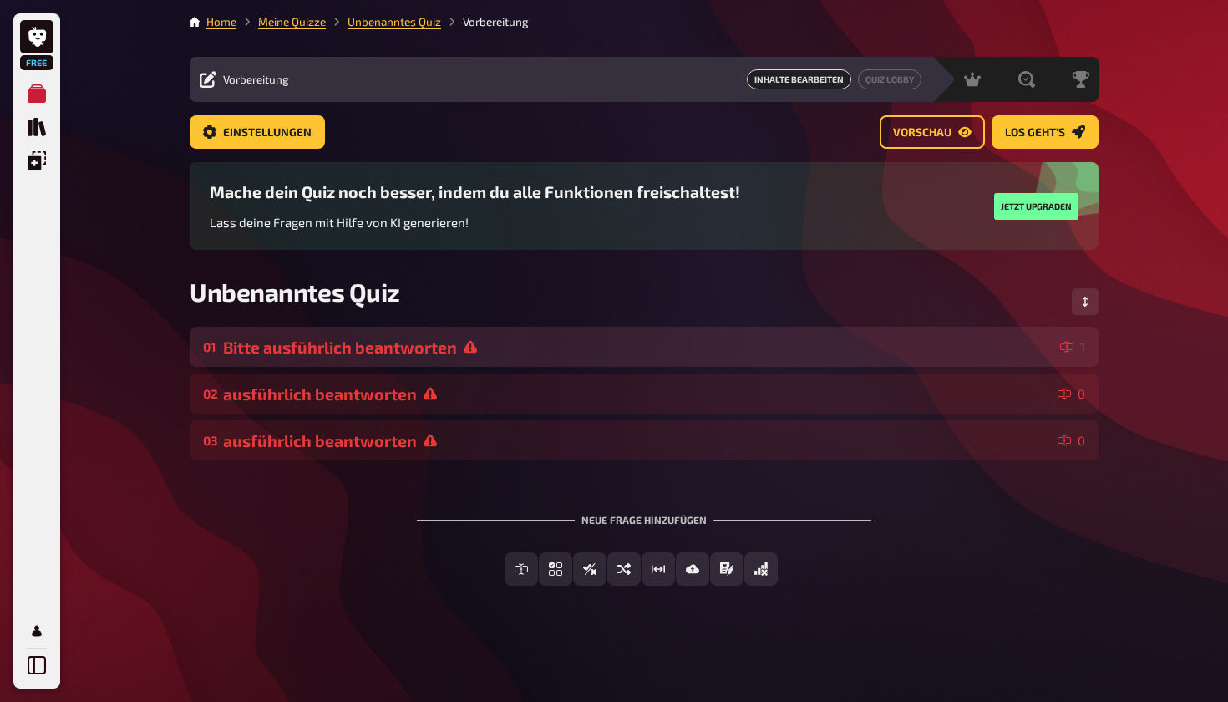
scroll to position [0, 0]
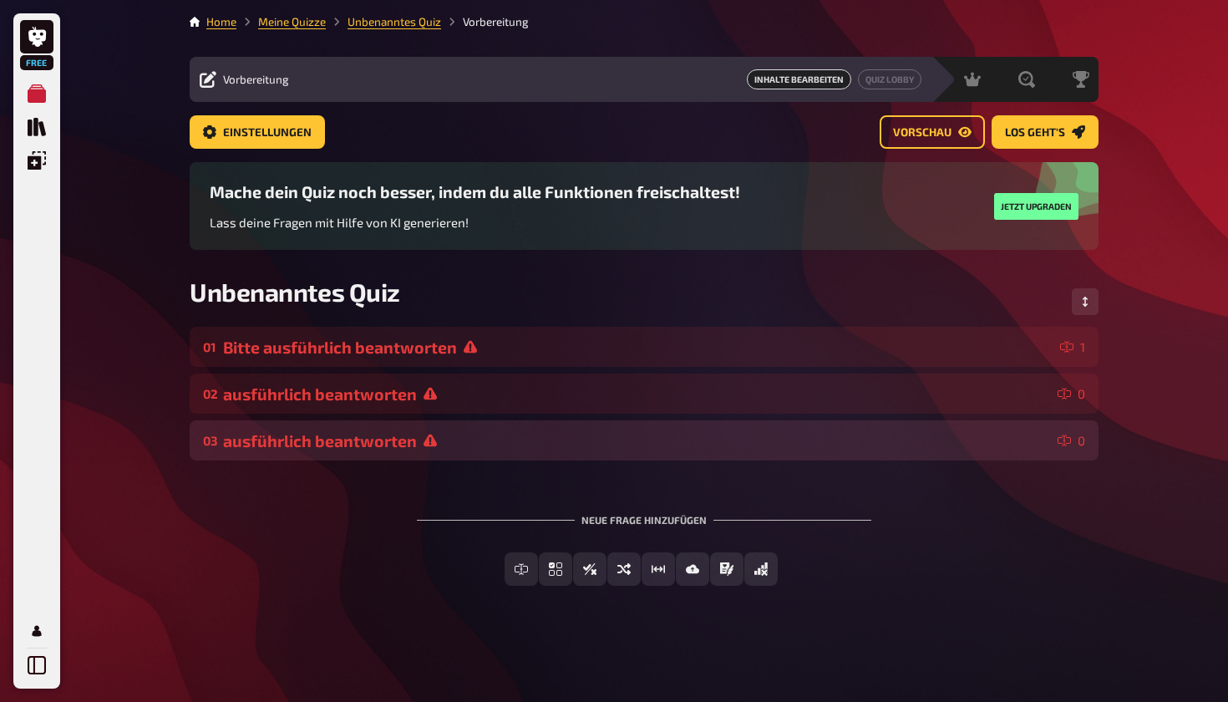
click at [591, 450] on div "03 ausführlich beantworten 0" at bounding box center [644, 440] width 909 height 40
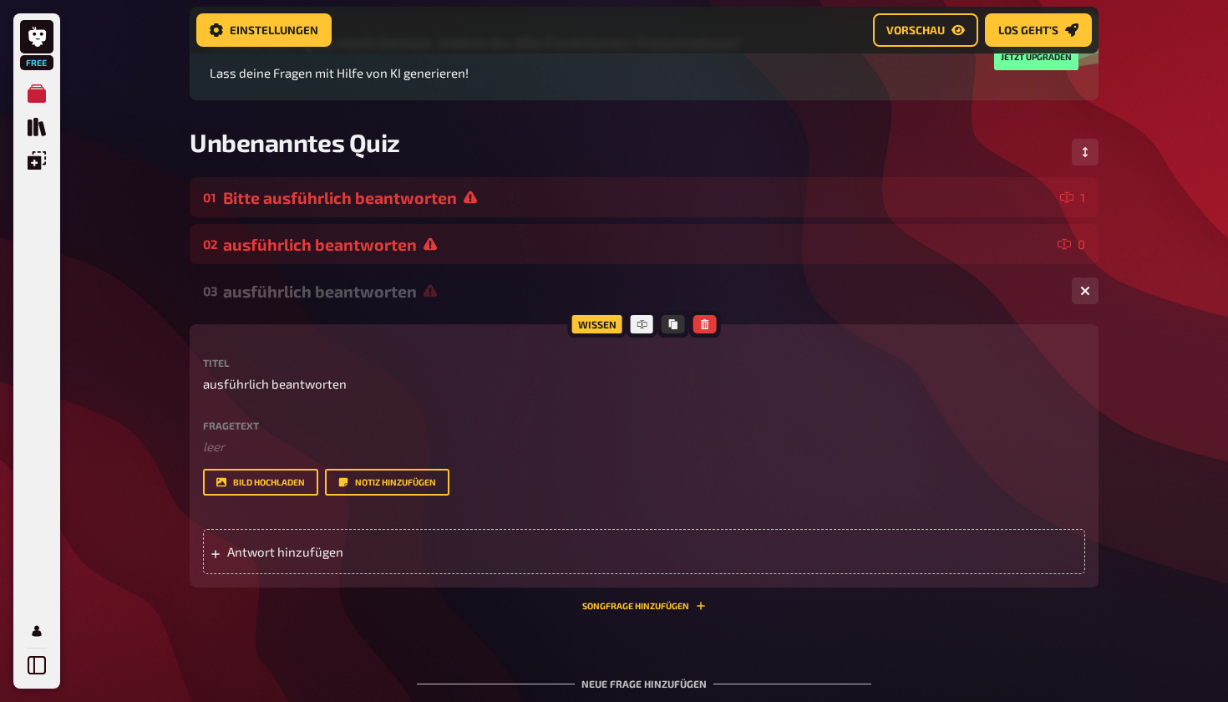
scroll to position [164, 0]
click at [522, 561] on div "Antwort hinzufügen" at bounding box center [644, 550] width 882 height 45
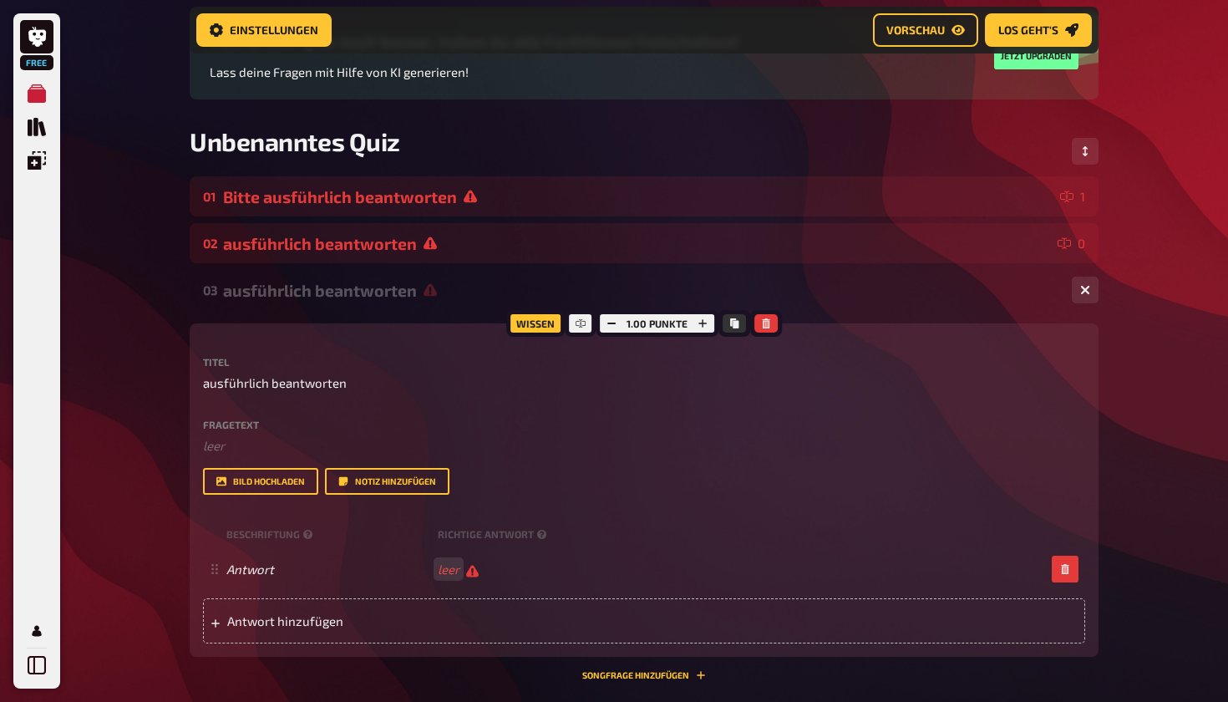
click at [347, 430] on div "Fragetext ﻿ leer Hier hinziehen für Dateiupload" at bounding box center [644, 437] width 882 height 36
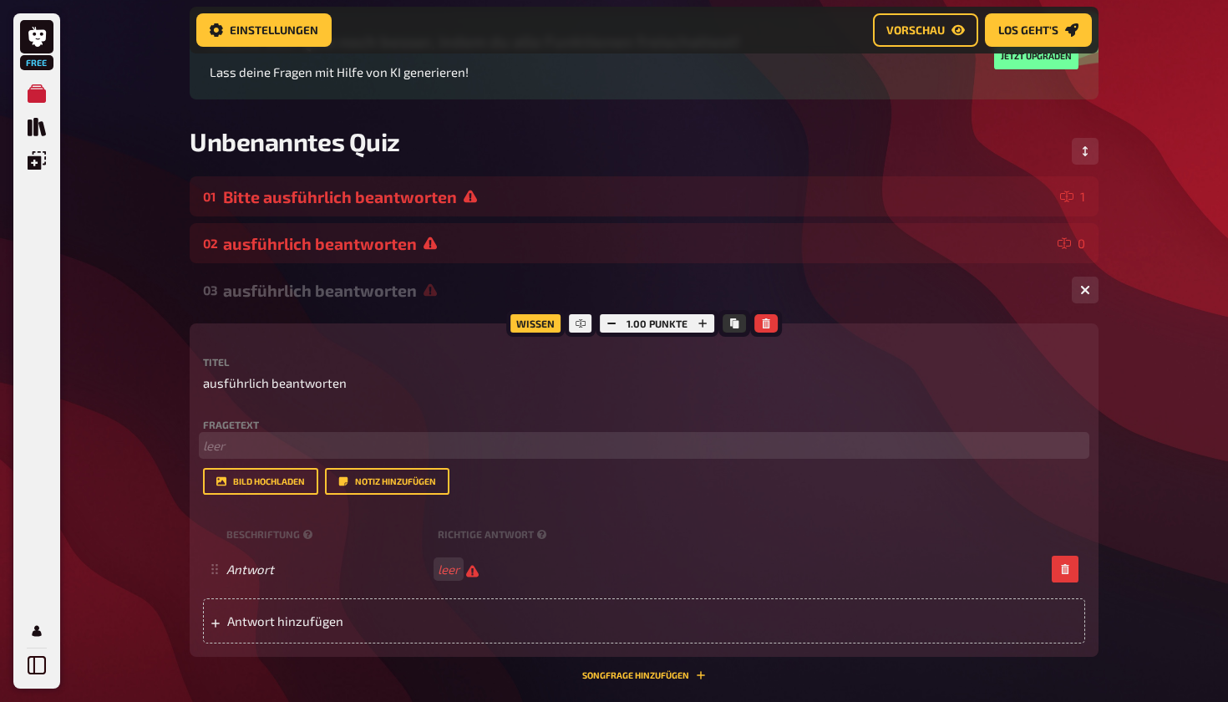
click at [347, 450] on p "﻿ leer" at bounding box center [644, 445] width 882 height 19
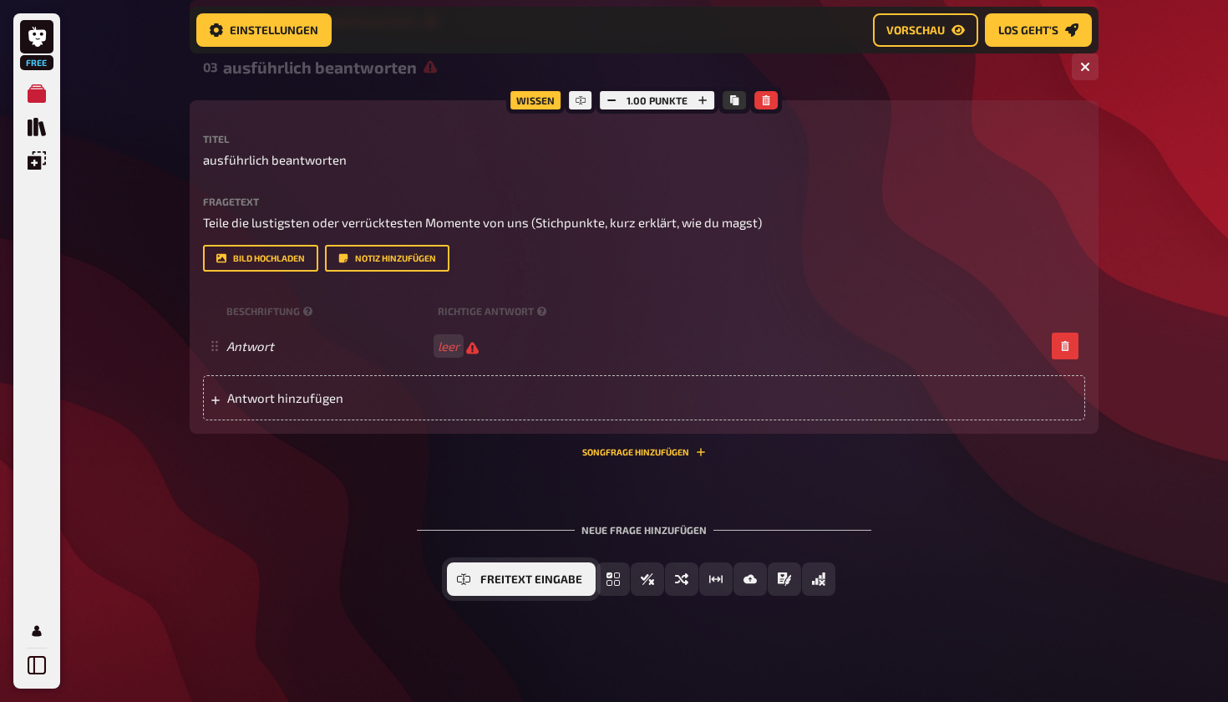
click at [519, 582] on span "Freitext Eingabe" at bounding box center [531, 580] width 102 height 12
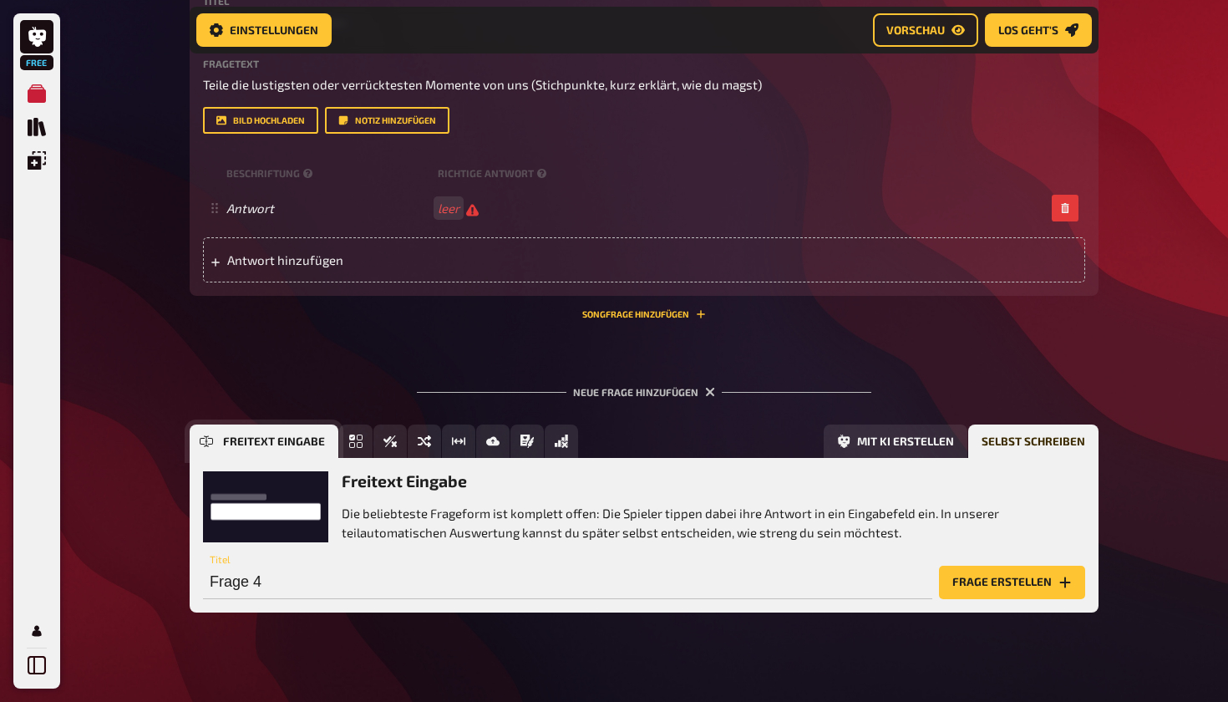
scroll to position [541, 0]
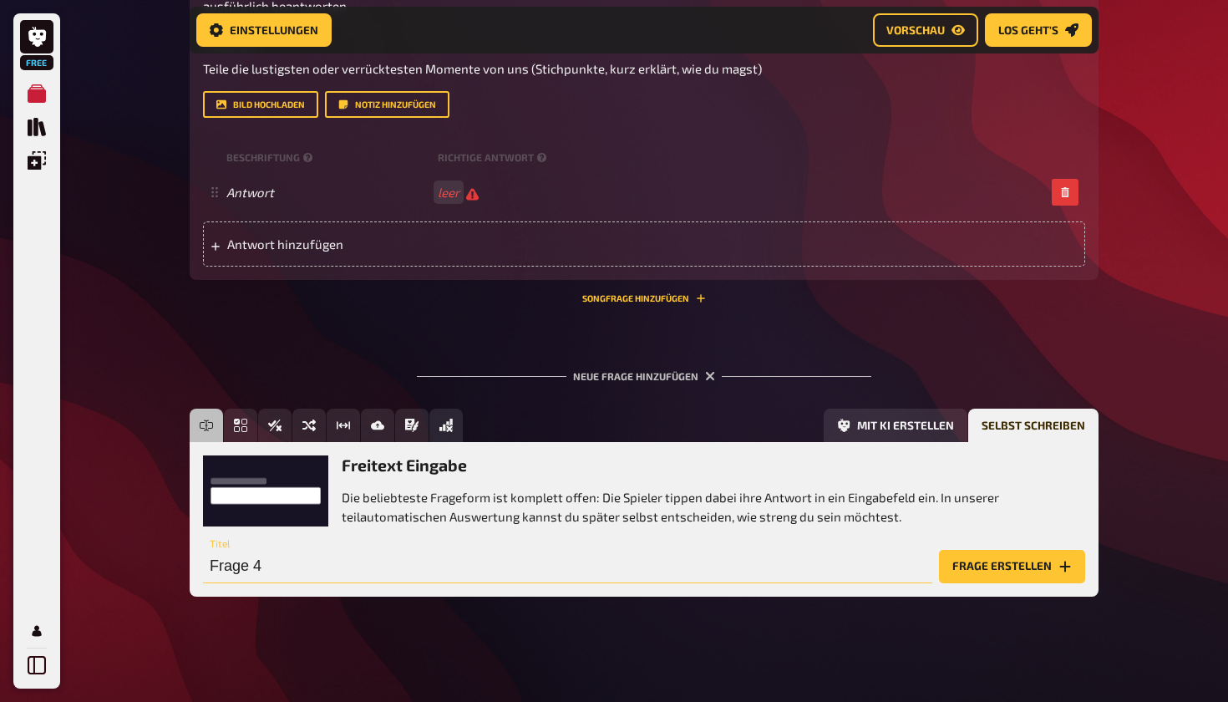
click at [292, 567] on input "Frage 4" at bounding box center [568, 566] width 730 height 33
type input "F"
type input "ausführlicher"
click at [591, 564] on button "Frage erstellen" at bounding box center [1012, 566] width 146 height 33
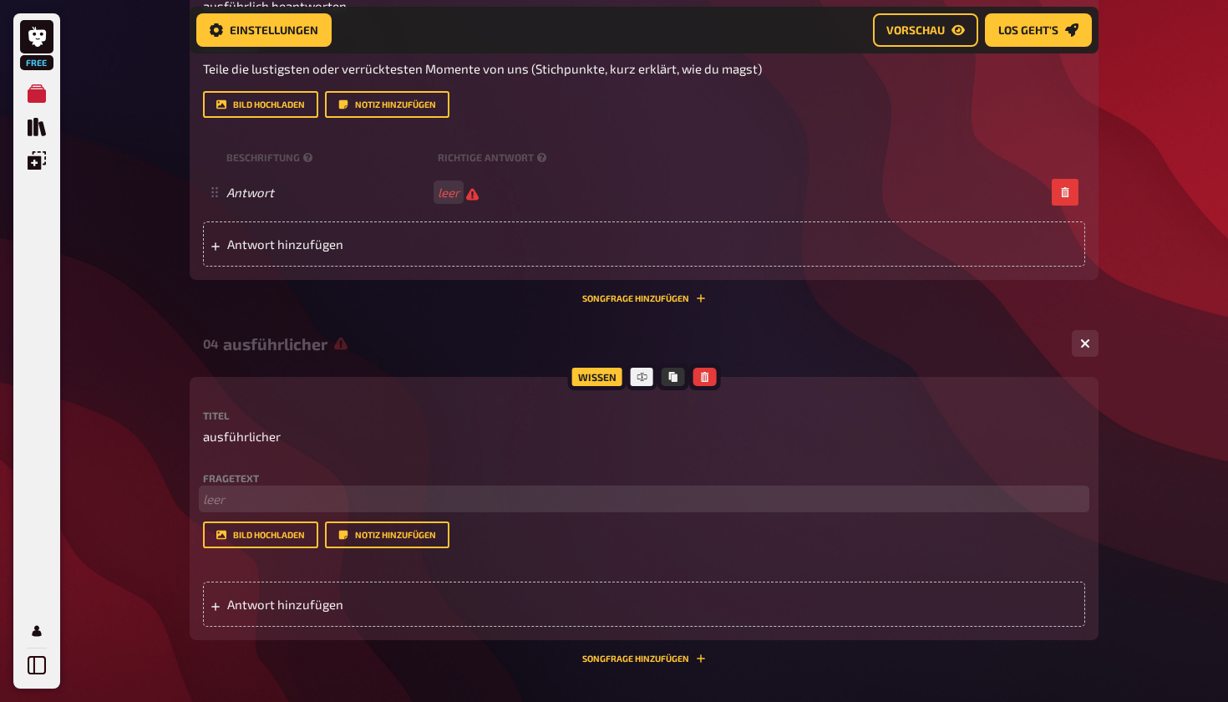
click at [231, 499] on p "﻿ leer" at bounding box center [644, 499] width 882 height 19
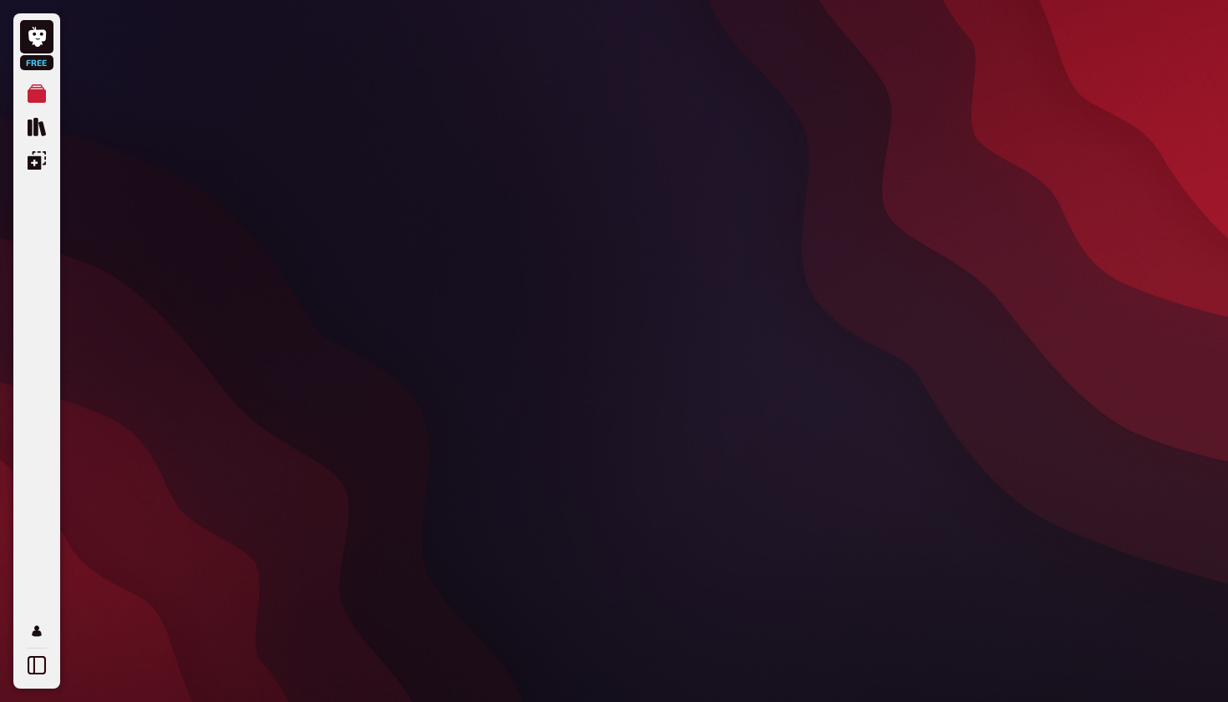
scroll to position [0, 0]
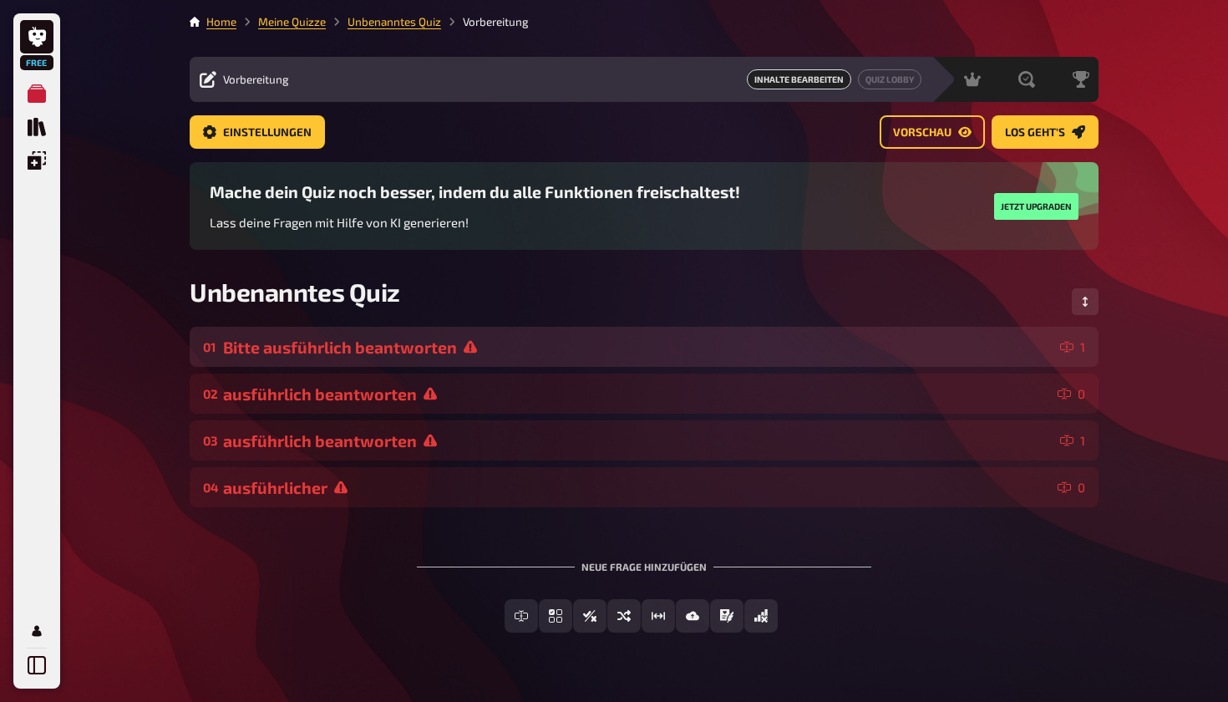
click at [591, 342] on div "Bitte ausführlich beantworten" at bounding box center [638, 347] width 831 height 19
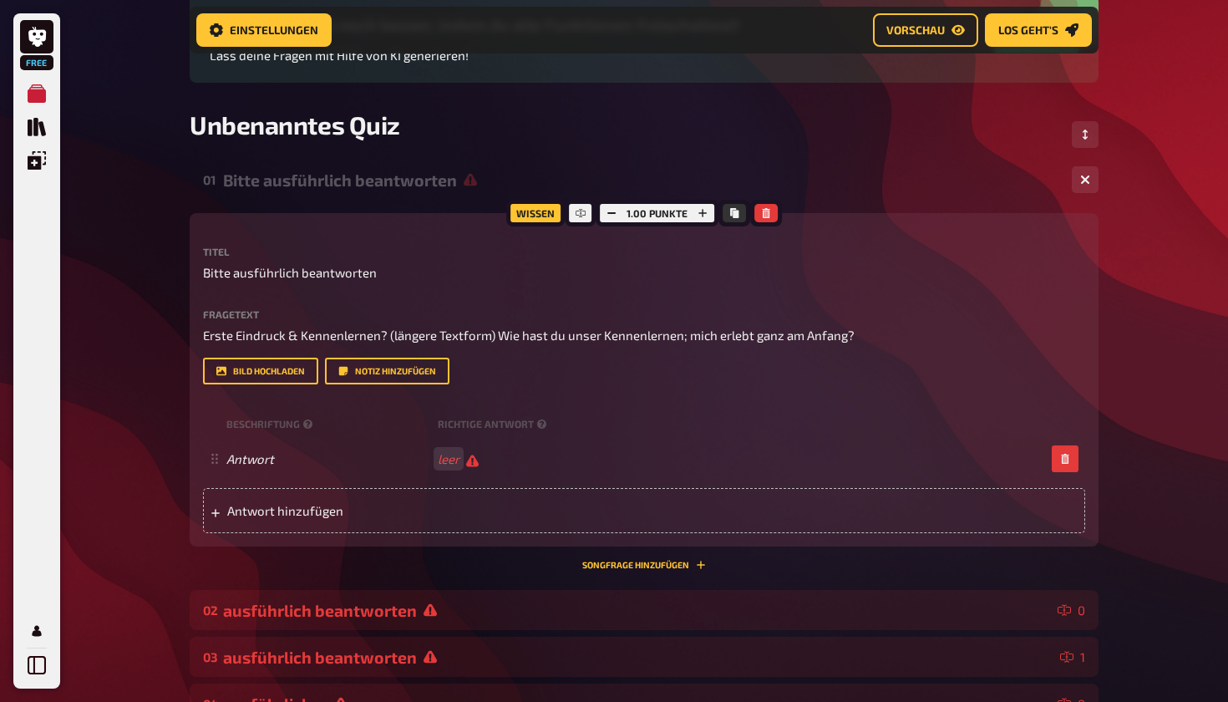
scroll to position [183, 0]
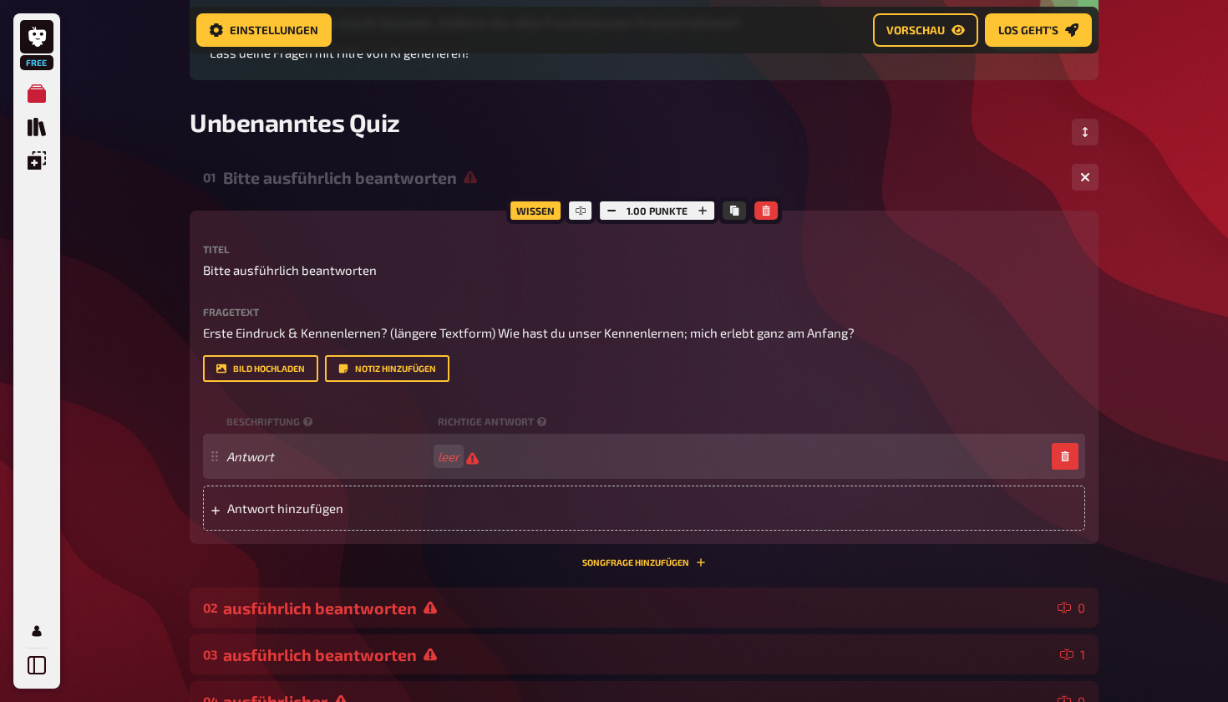
click at [558, 454] on div "Antwort leer" at bounding box center [635, 457] width 819 height 16
click at [343, 460] on span "Antwort" at bounding box center [328, 456] width 205 height 15
click at [468, 460] on span "leer" at bounding box center [458, 457] width 41 height 16
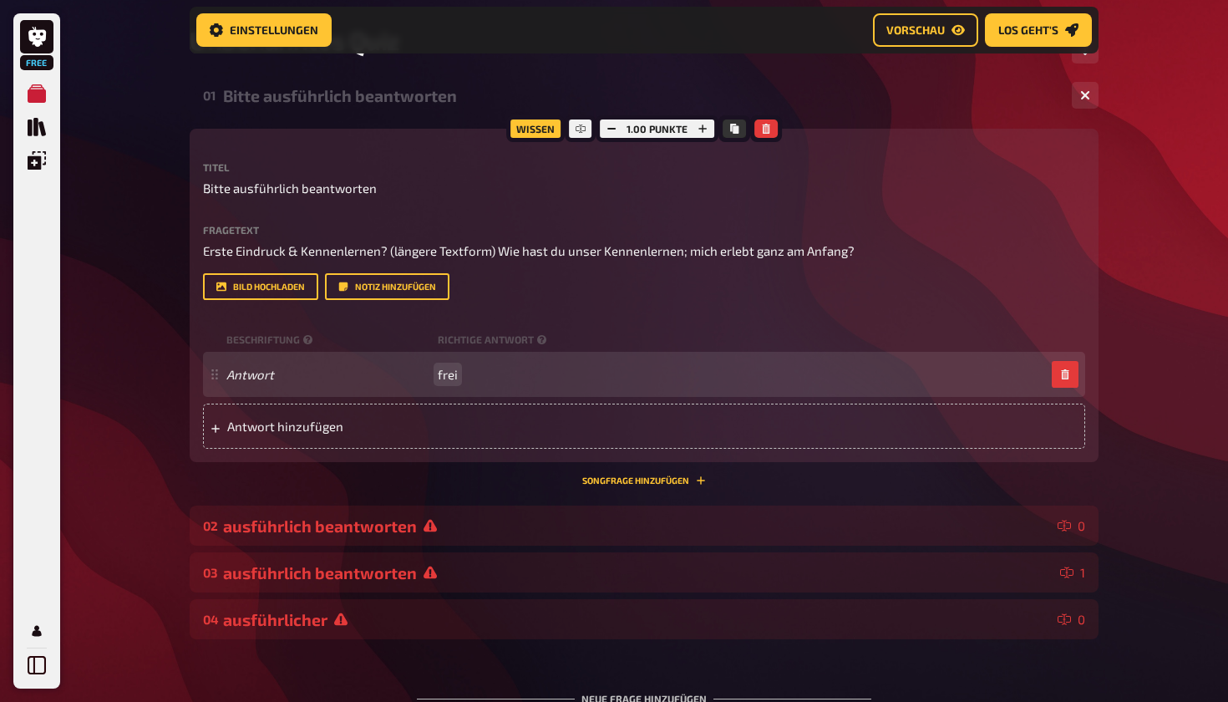
scroll to position [271, 0]
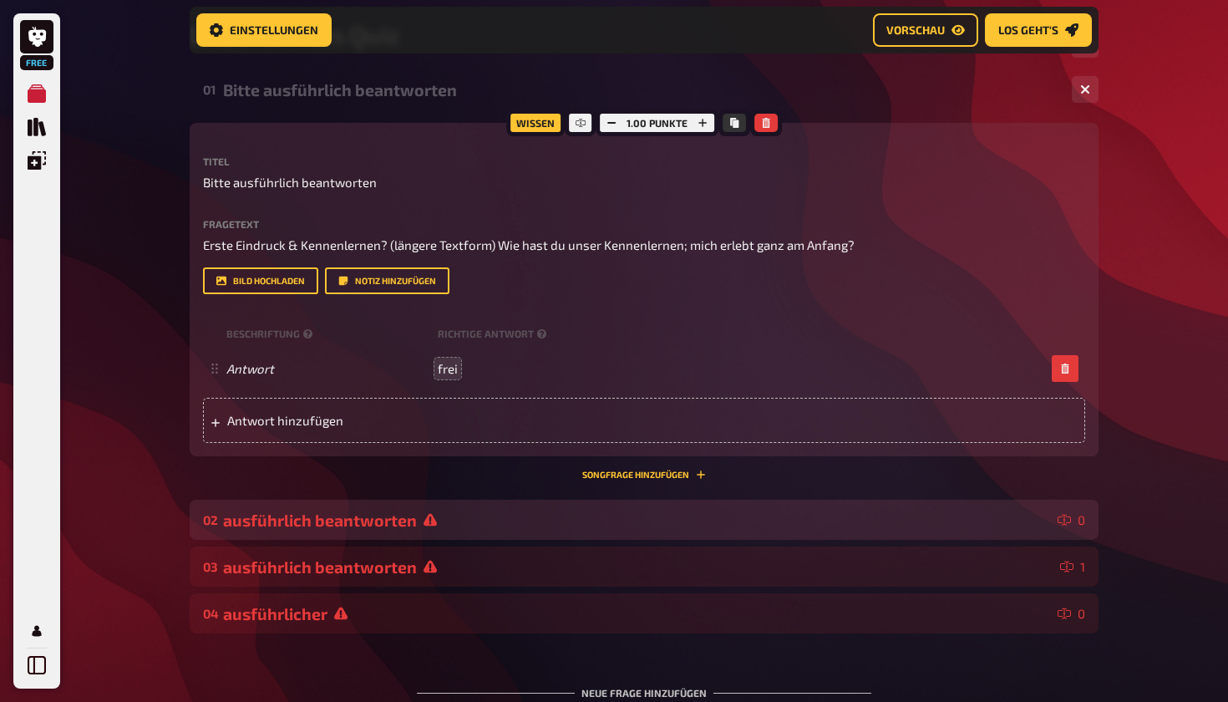
click at [369, 511] on div "ausführlich beantworten" at bounding box center [637, 520] width 828 height 19
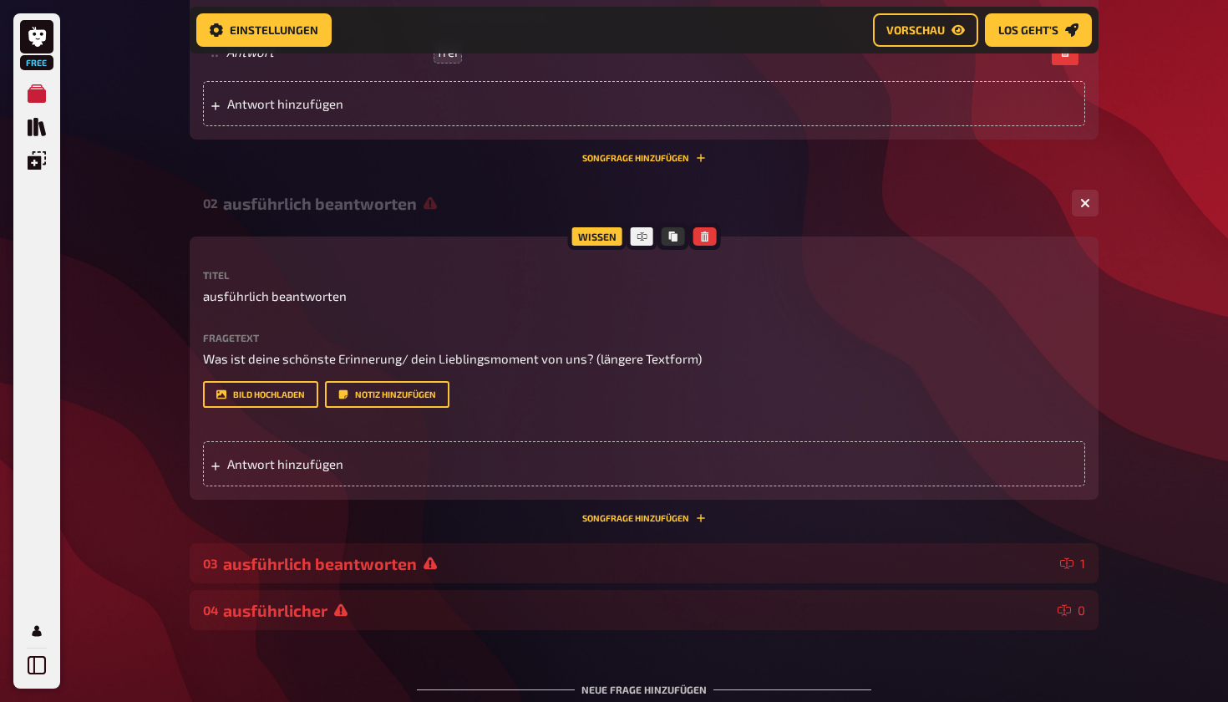
scroll to position [591, 0]
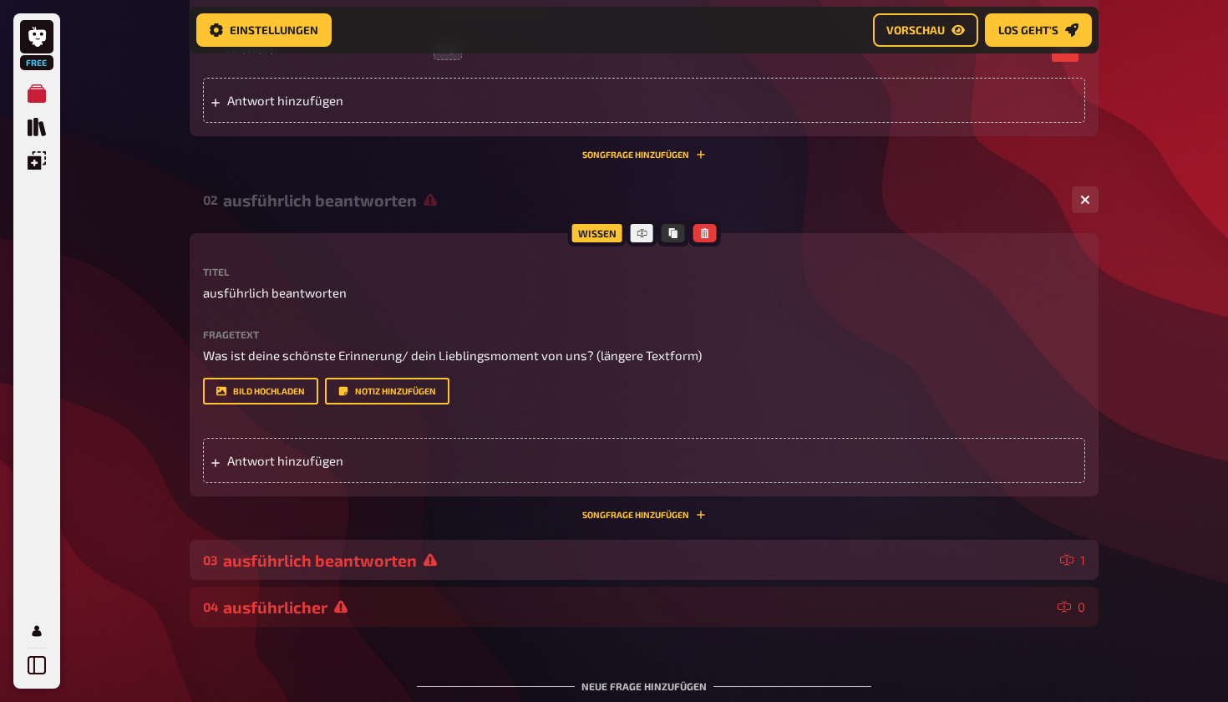
click at [418, 564] on div "ausführlich beantworten" at bounding box center [638, 560] width 831 height 19
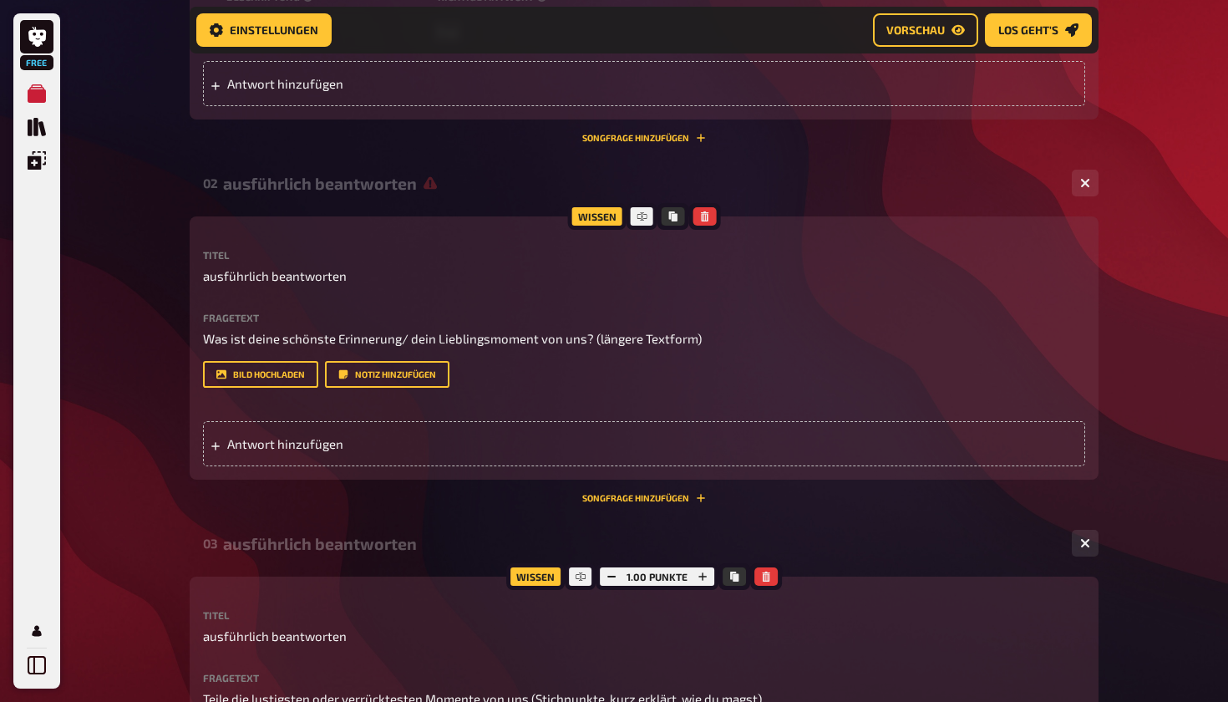
scroll to position [604, 0]
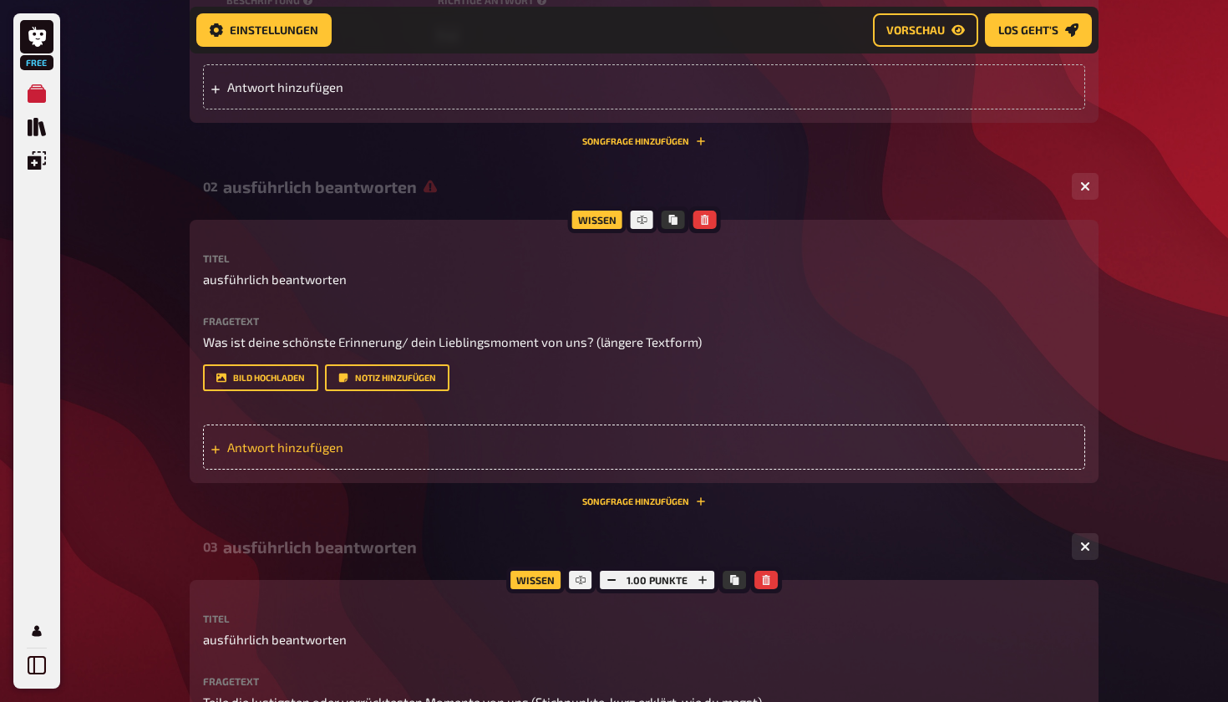
click at [547, 440] on div "Antwort hinzufügen" at bounding box center [644, 447] width 882 height 45
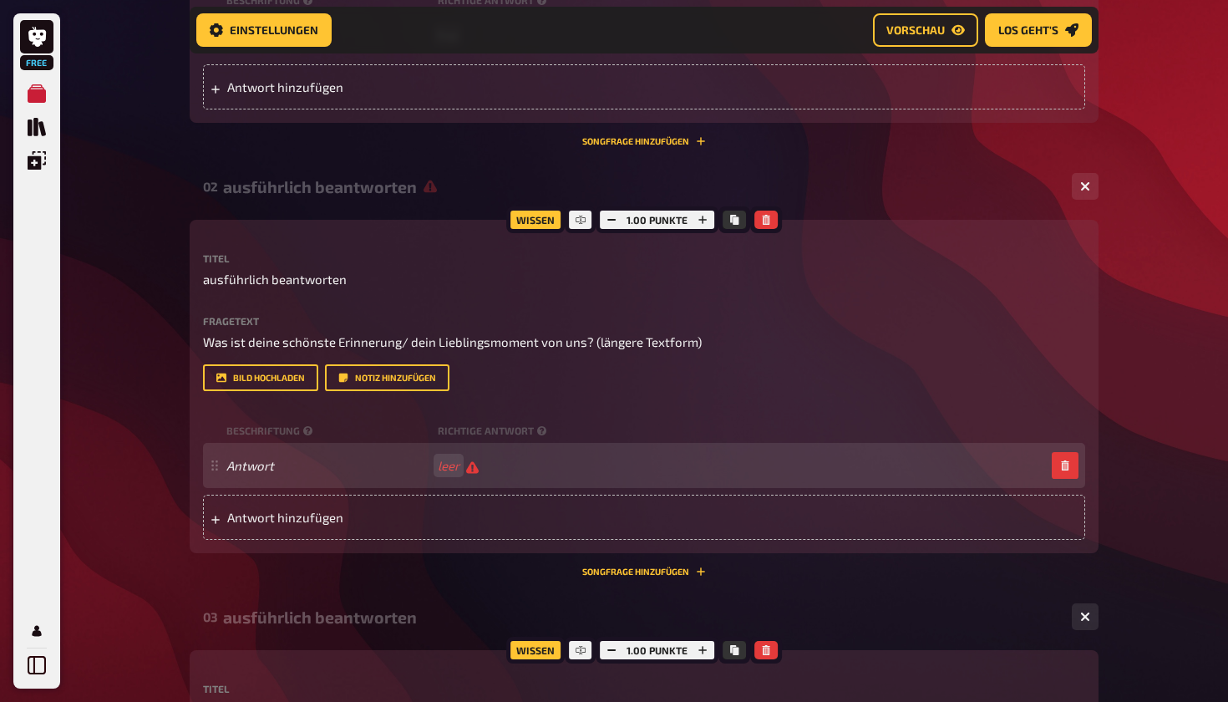
click at [512, 465] on div "Antwort leer" at bounding box center [635, 466] width 819 height 16
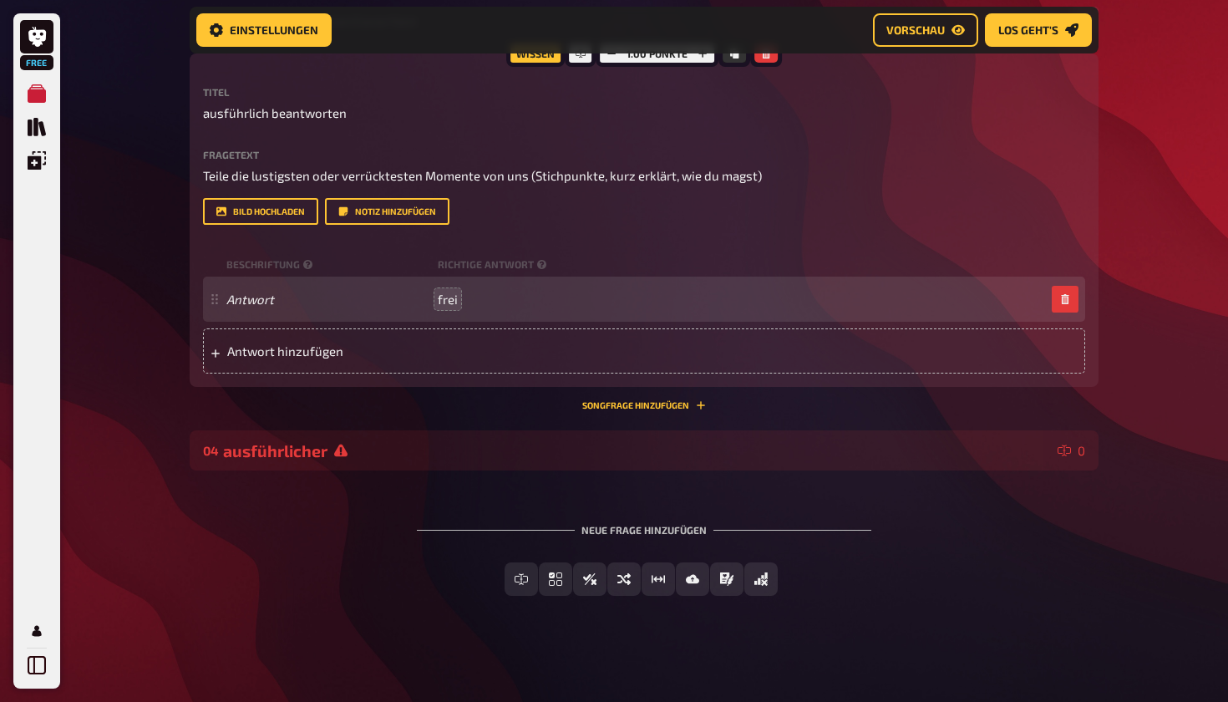
scroll to position [1199, 0]
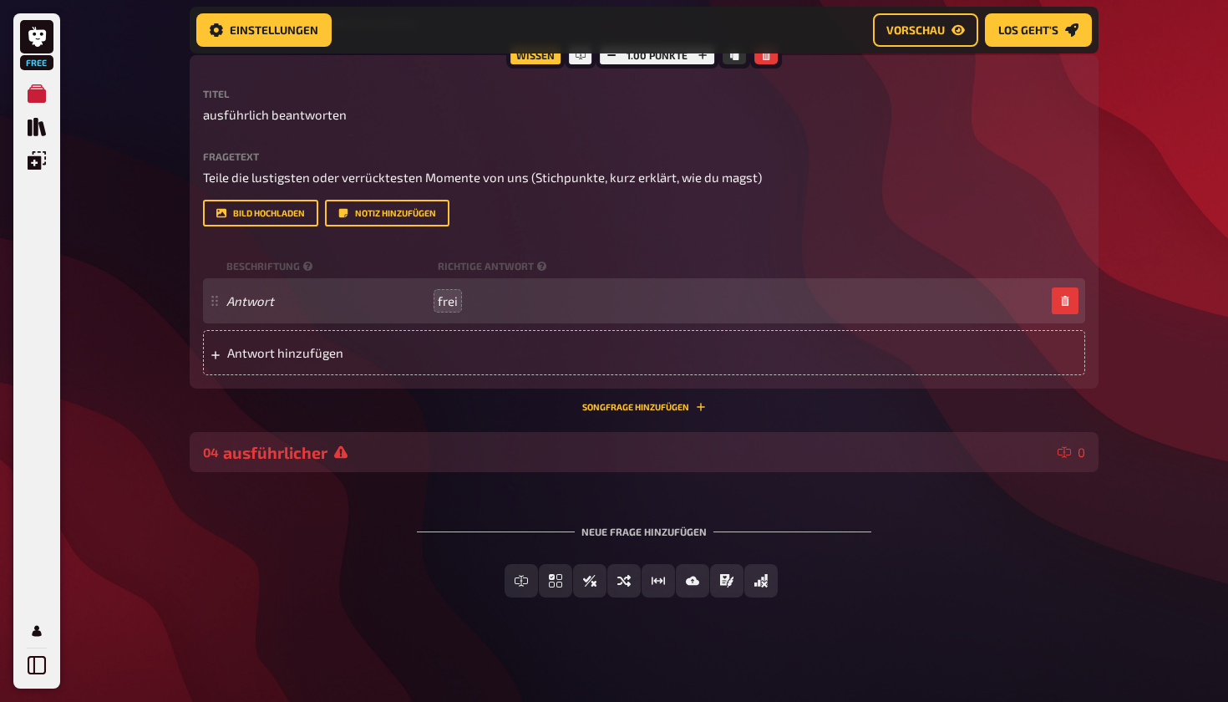
click at [495, 452] on div "ausführlicher" at bounding box center [637, 452] width 828 height 19
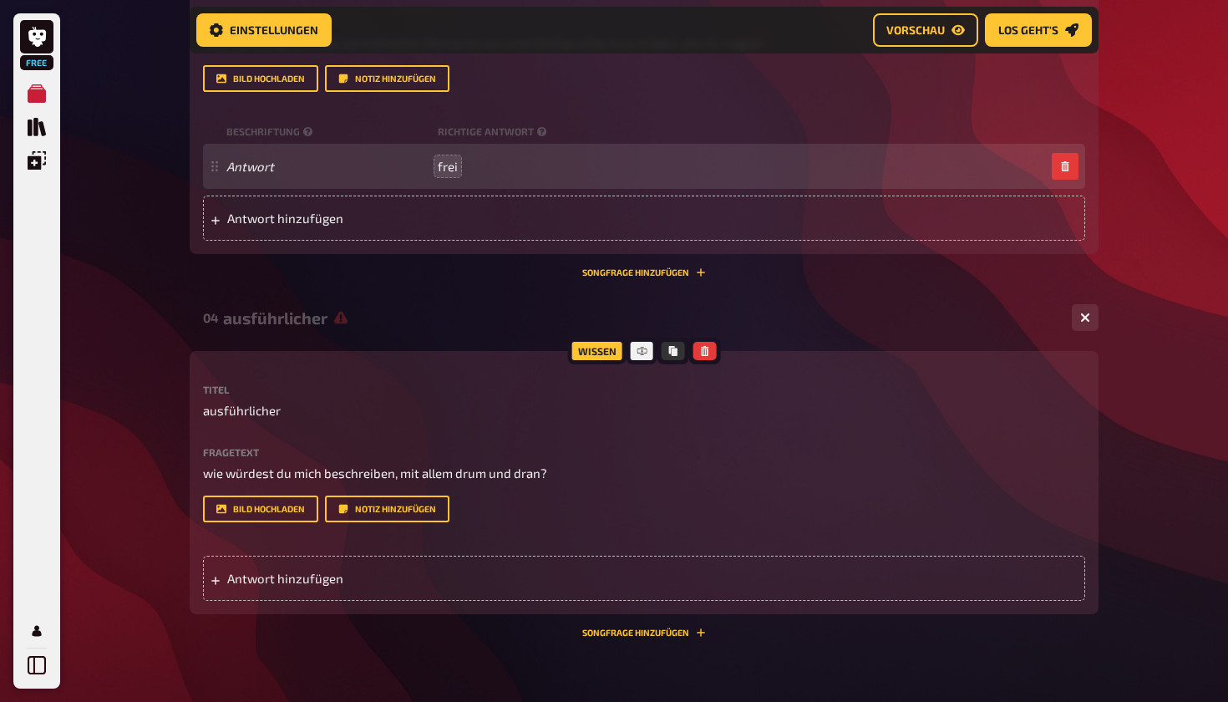
scroll to position [1390, 0]
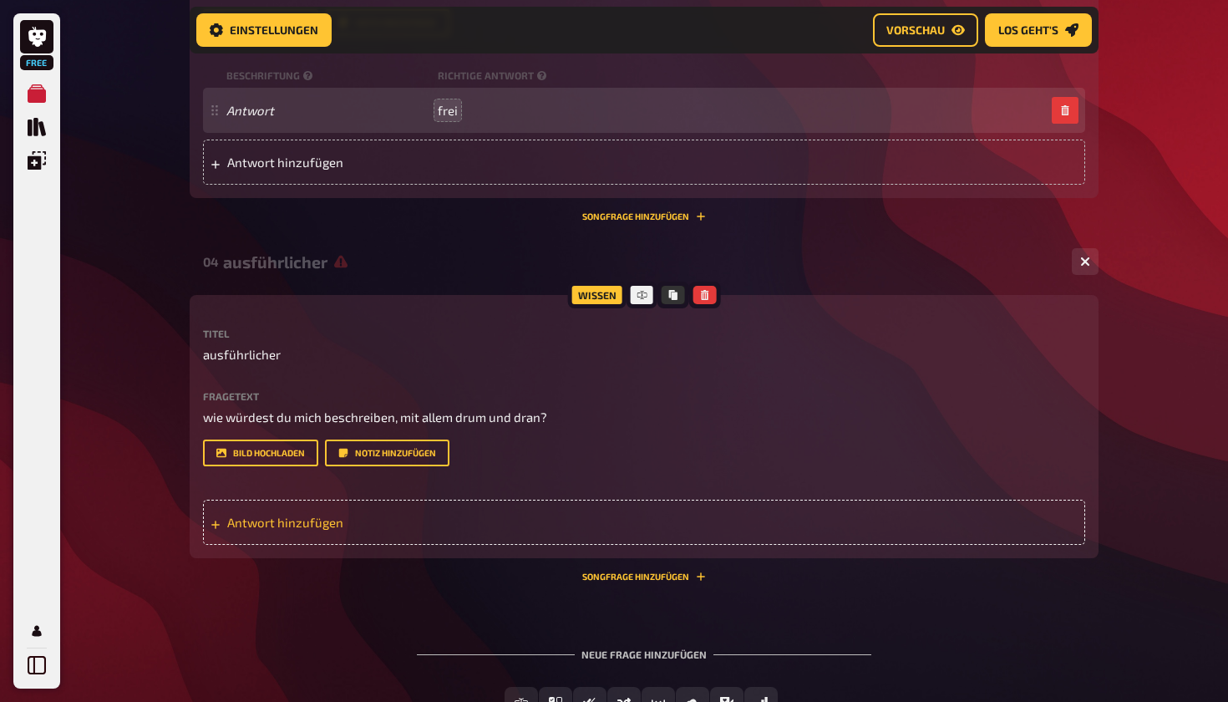
click at [482, 531] on div "Antwort hinzufügen" at bounding box center [644, 522] width 882 height 45
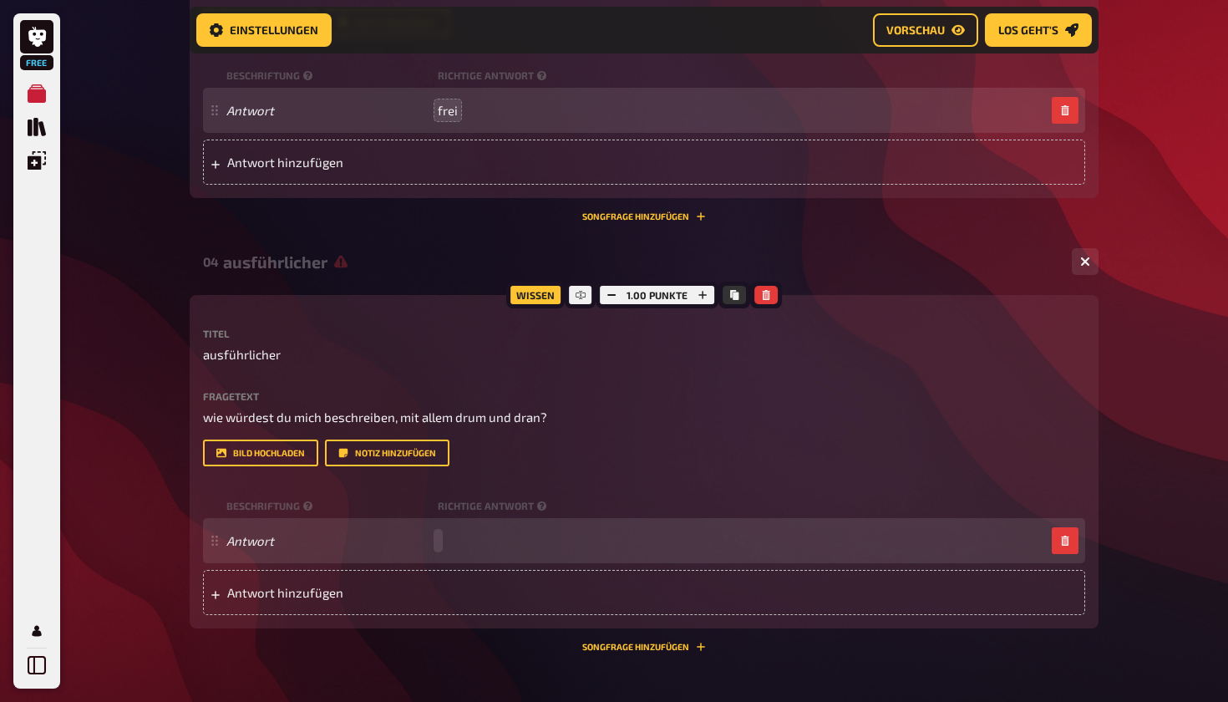
click at [460, 542] on div "Antwort" at bounding box center [635, 540] width 819 height 15
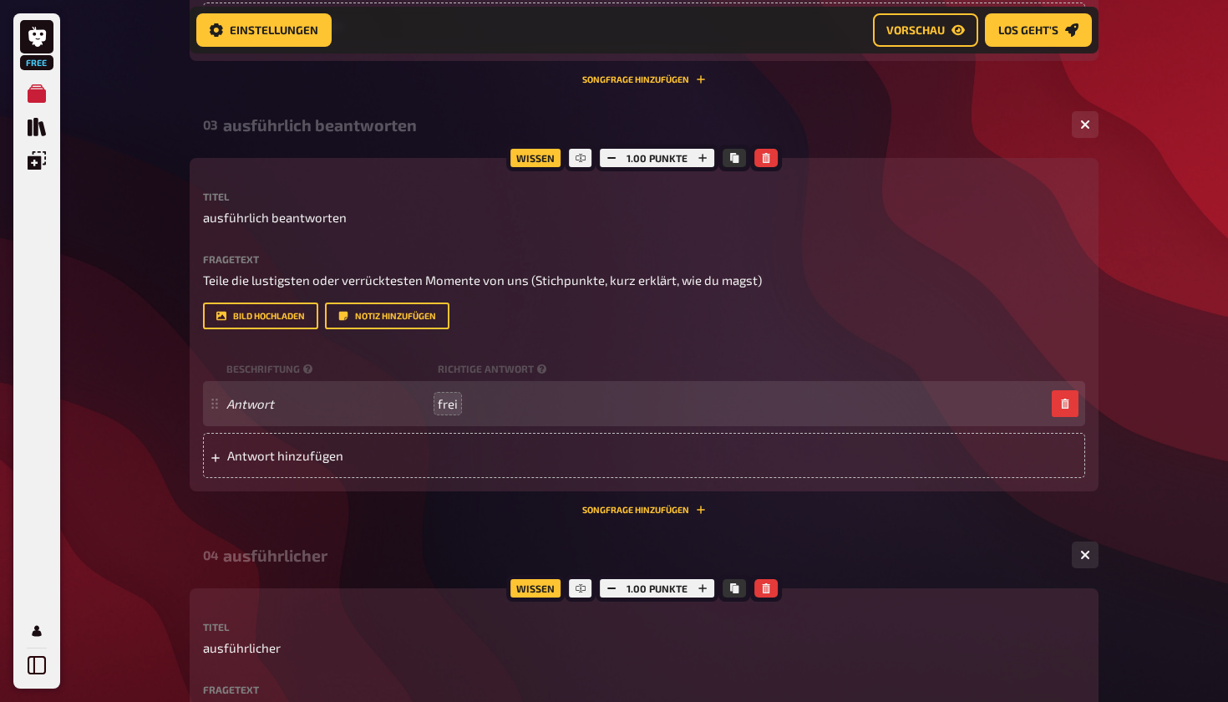
scroll to position [1096, 0]
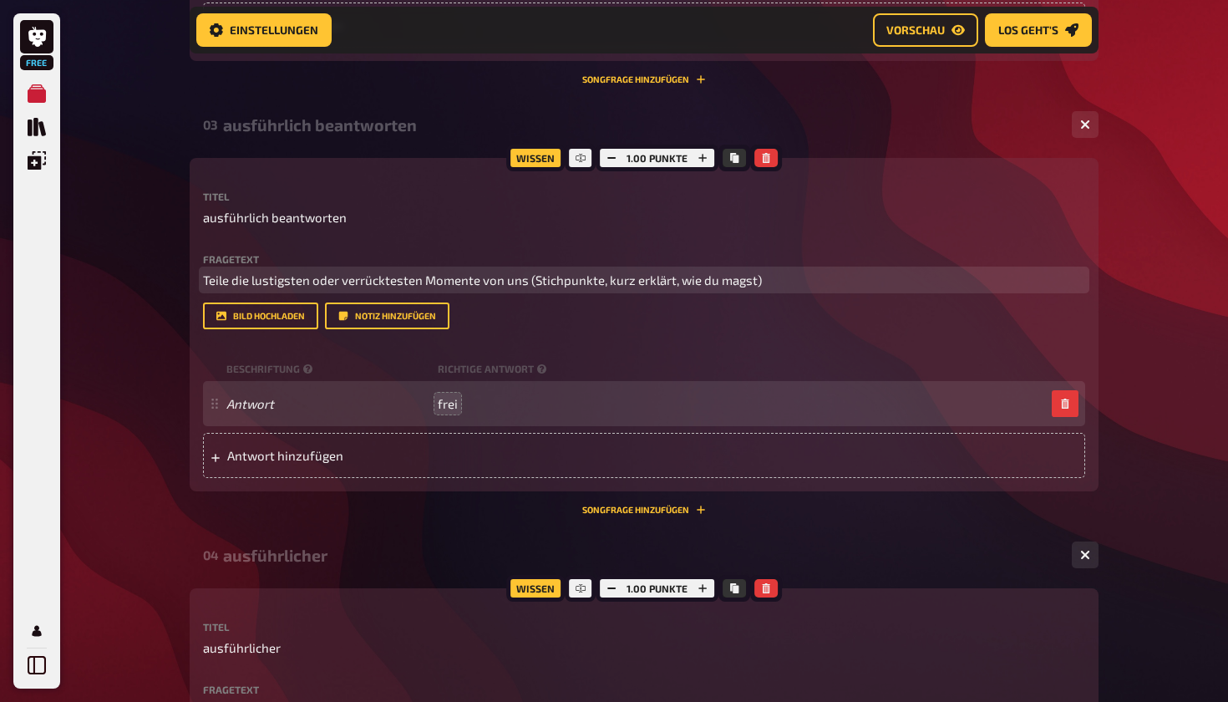
click at [582, 282] on span "Teile die lustigsten oder verrücktesten Momente von uns (Stichpunkte, kurz erkl…" at bounding box center [482, 279] width 559 height 15
click at [591, 277] on p "Teile die lustigsten oder verrücktesten Momente von uns (Stichpunkte, kurz erkl…" at bounding box center [644, 280] width 882 height 19
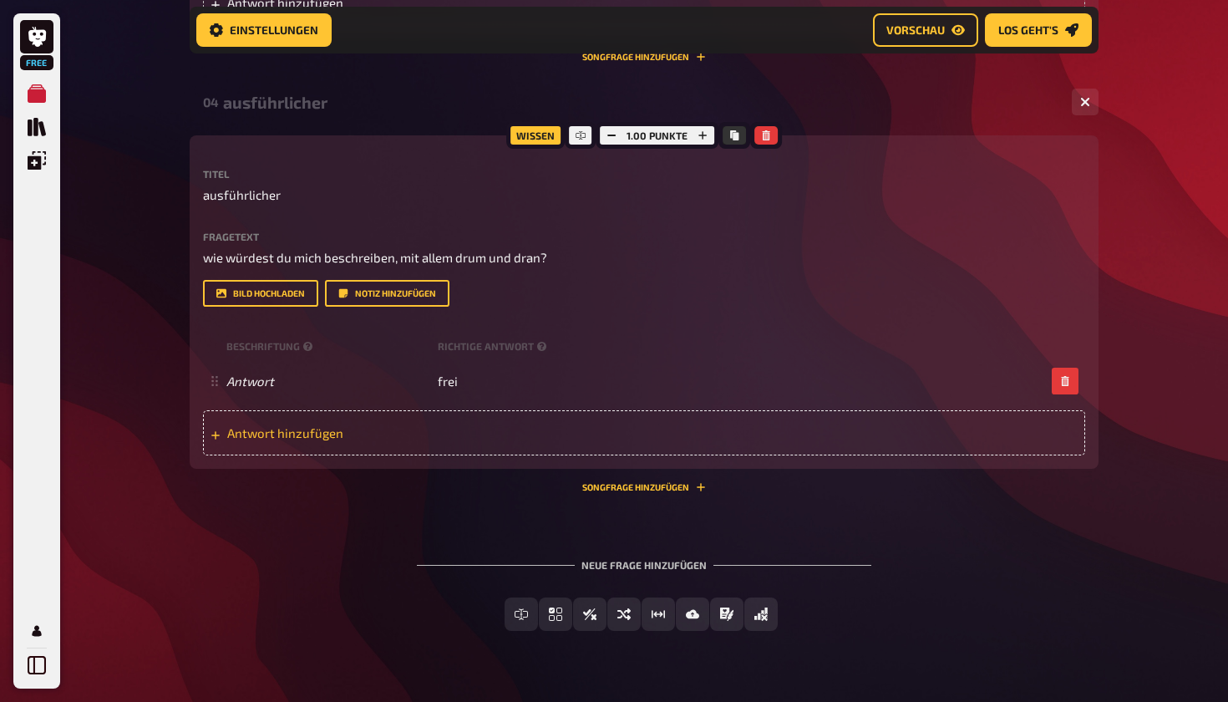
scroll to position [1578, 0]
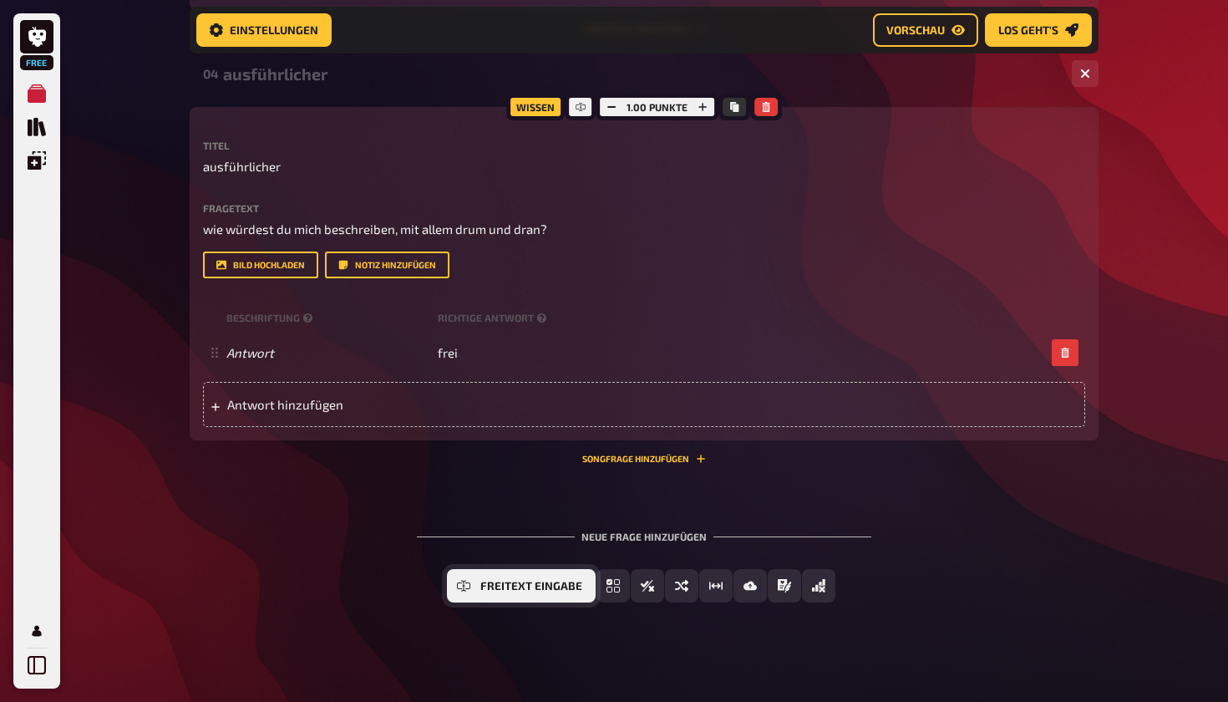
click at [526, 585] on span "Freitext Eingabe" at bounding box center [531, 587] width 102 height 12
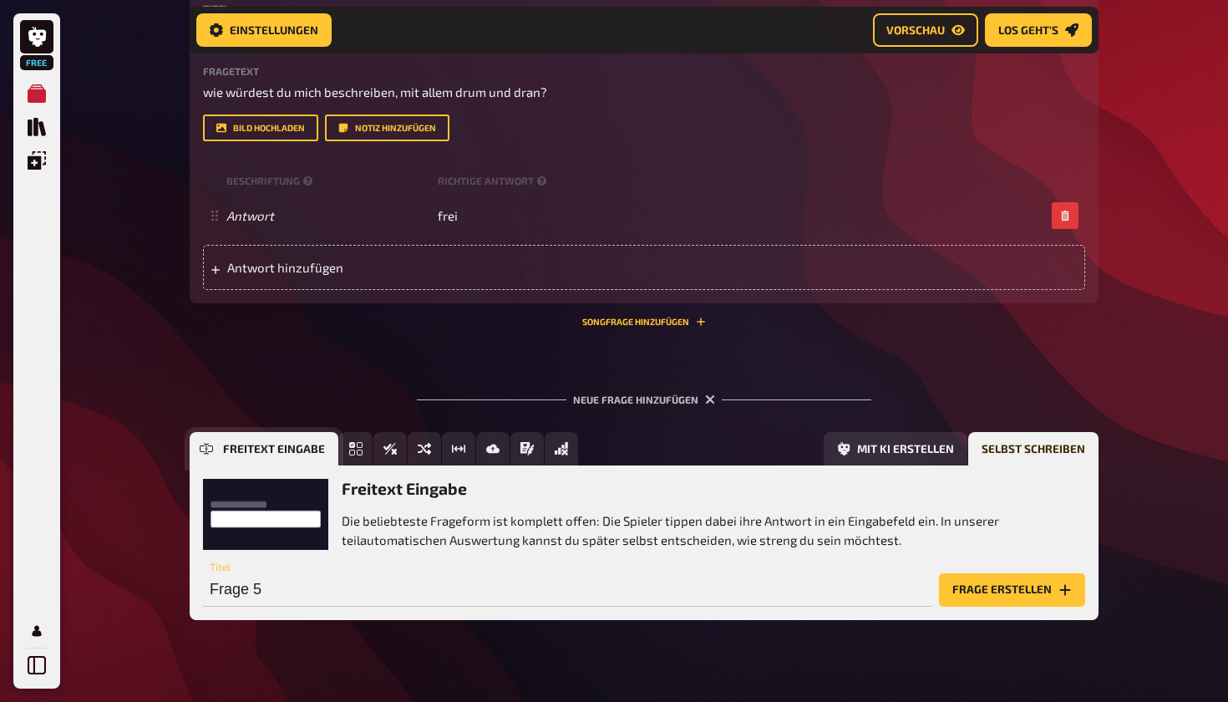
scroll to position [1736, 0]
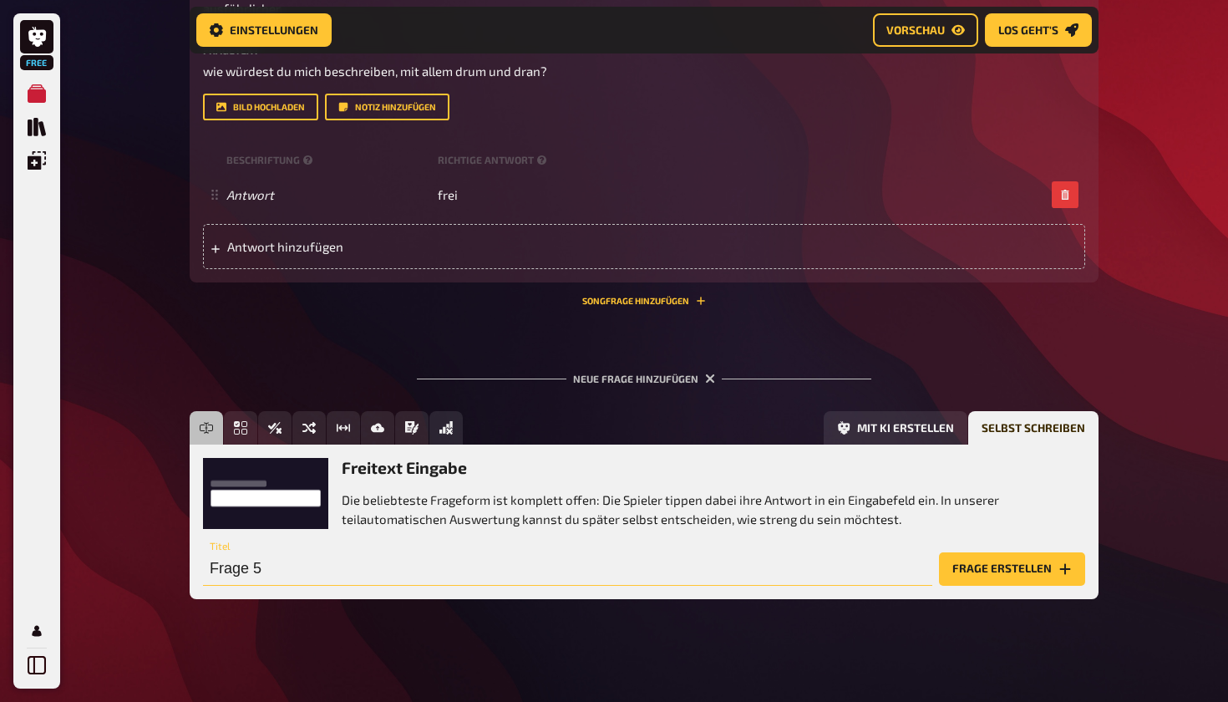
drag, startPoint x: 262, startPoint y: 564, endPoint x: 171, endPoint y: 562, distance: 91.1
type input "ausführlicher"
click at [591, 574] on button "Frage erstellen" at bounding box center [1012, 568] width 146 height 33
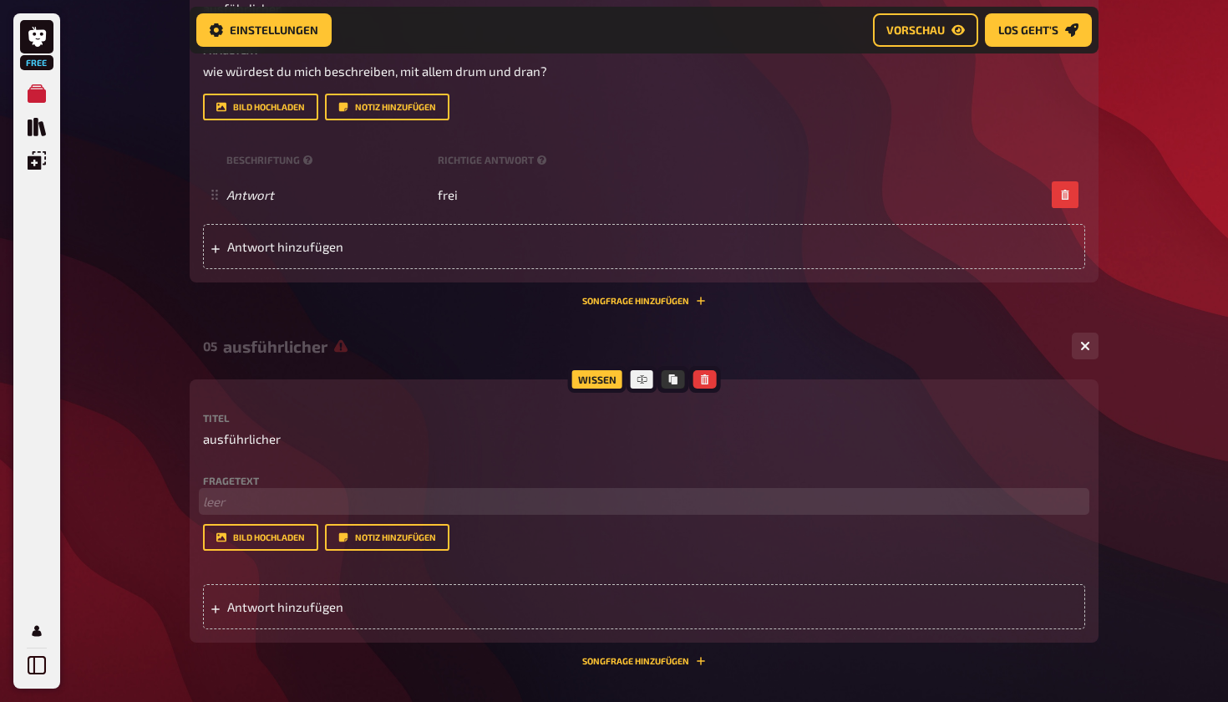
click at [313, 498] on p "﻿ leer" at bounding box center [644, 501] width 882 height 19
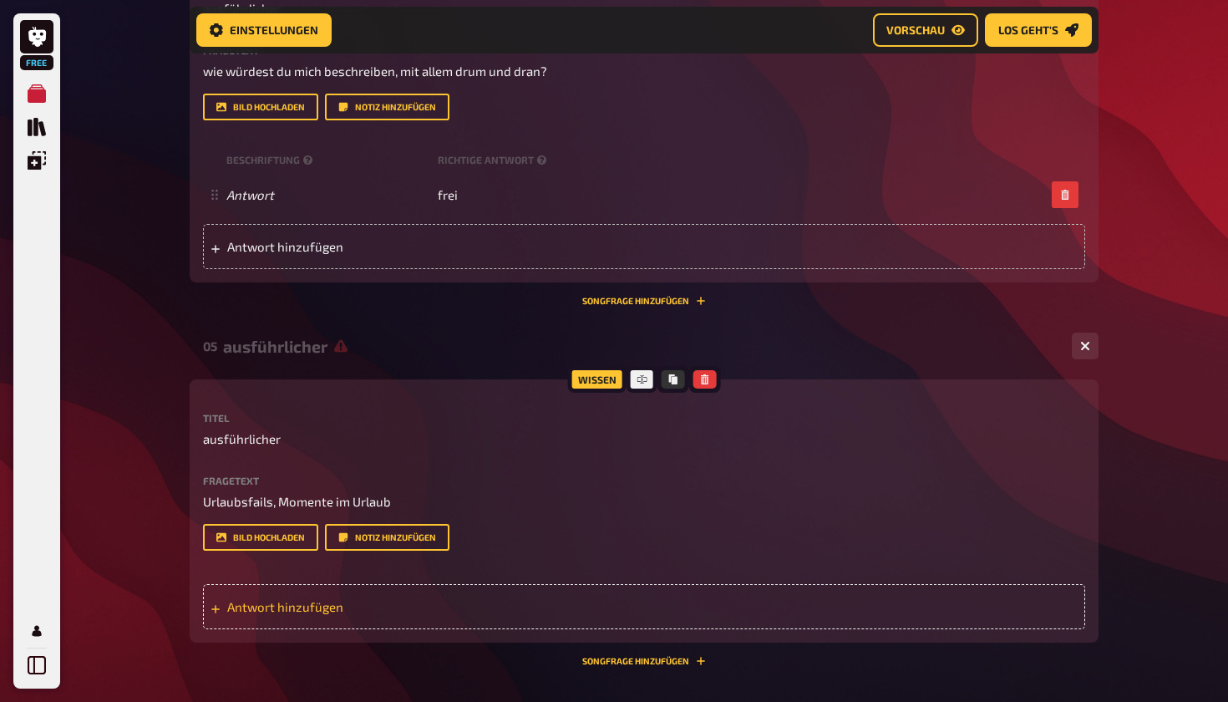
click at [320, 604] on span "Antwort hinzufügen" at bounding box center [357, 606] width 260 height 15
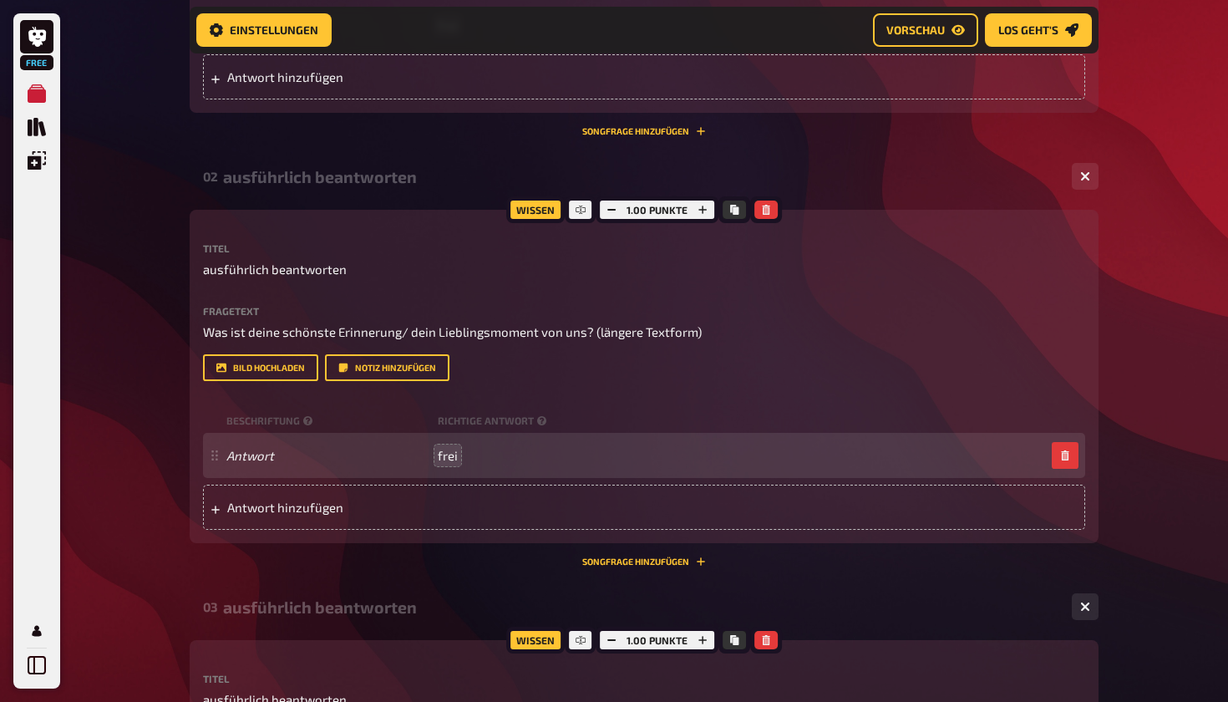
scroll to position [380, 0]
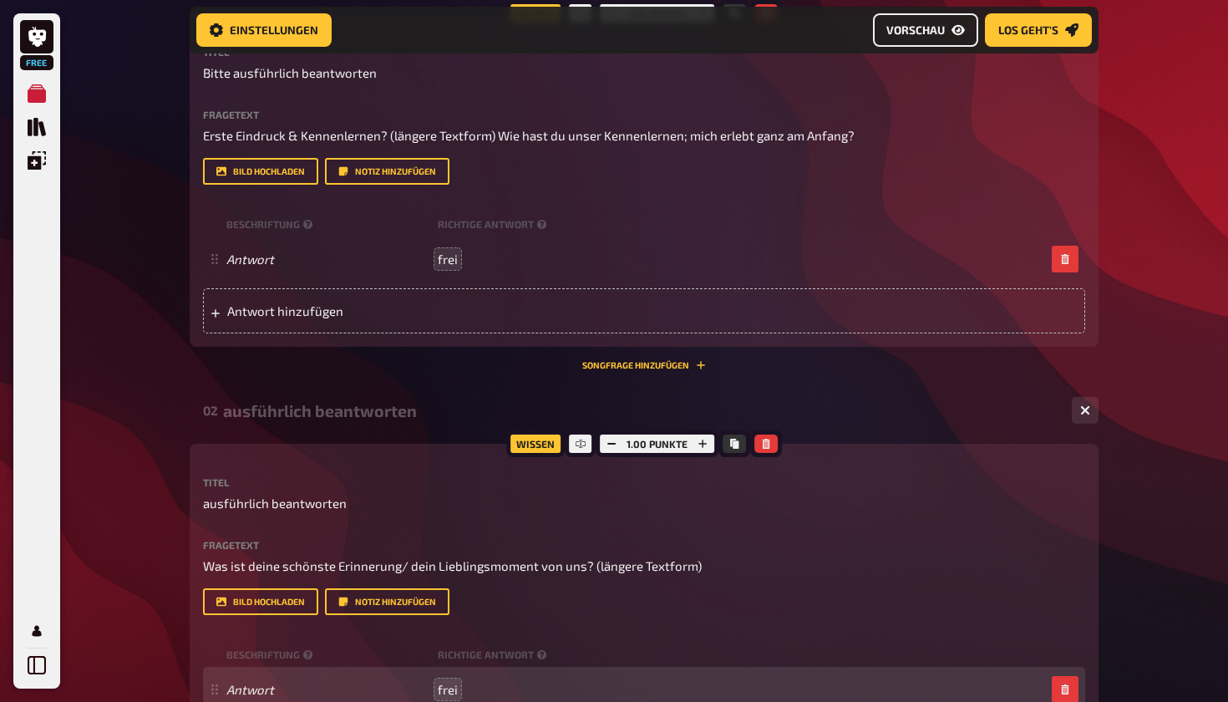
click at [591, 29] on span "Vorschau" at bounding box center [916, 30] width 58 height 12
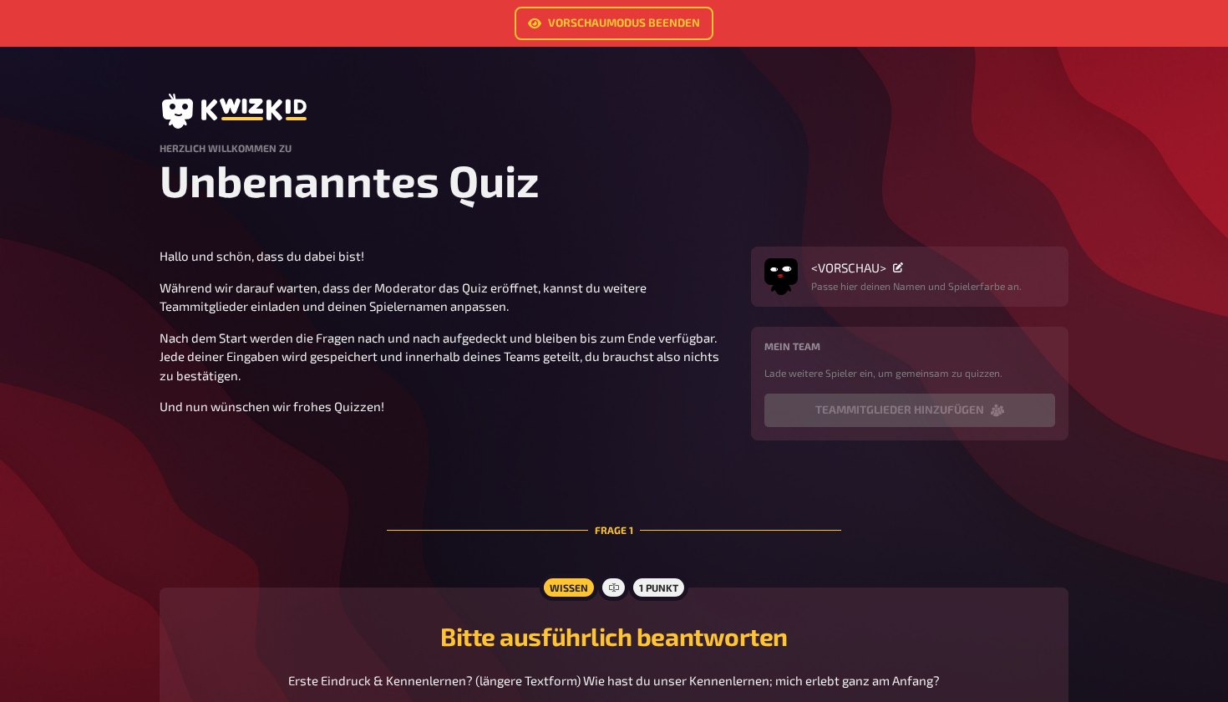
click at [466, 183] on h1 "Unbenanntes Quiz" at bounding box center [614, 180] width 909 height 53
click at [591, 287] on p "Passe hier deinen Namen und Spielerfarbe an." at bounding box center [916, 285] width 211 height 15
click at [591, 273] on span "<VORSCHAU>" at bounding box center [848, 267] width 75 height 15
drag, startPoint x: 897, startPoint y: 267, endPoint x: 809, endPoint y: 269, distance: 88.6
click at [591, 269] on div "<VORSCHAU> Passe hier deinen Namen und Spielerfarbe an." at bounding box center [910, 276] width 291 height 33
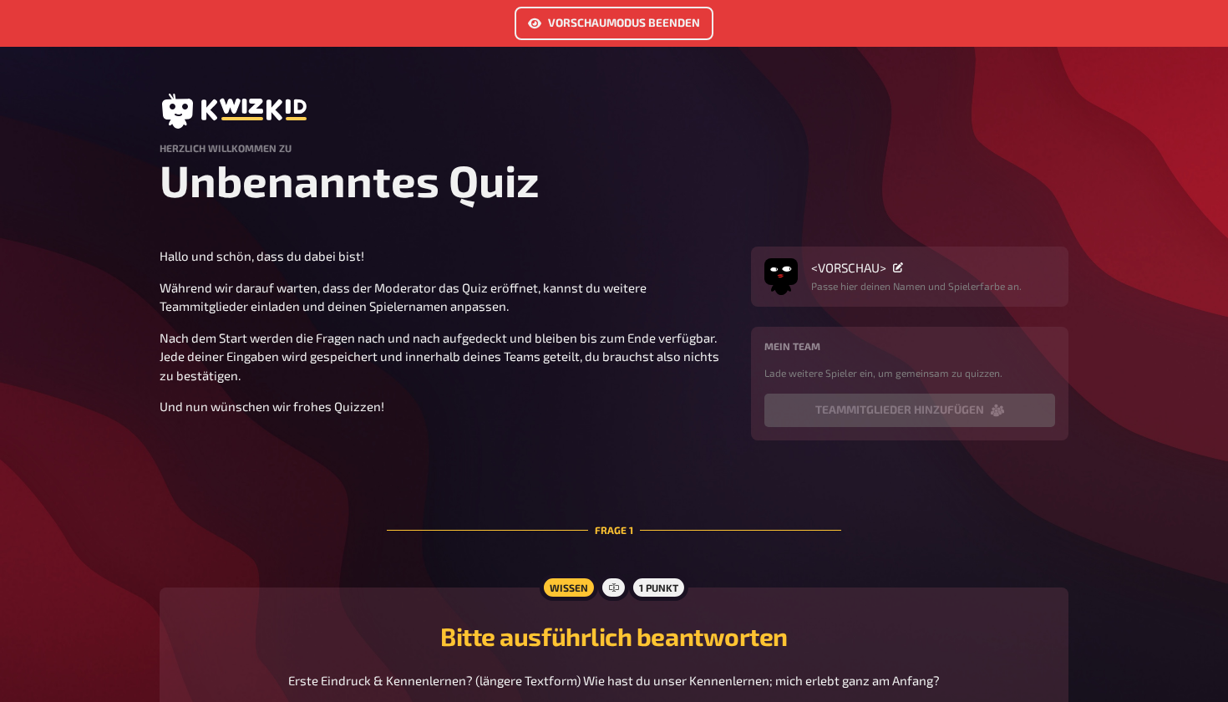
click at [588, 14] on link "Vorschaumodus beenden" at bounding box center [614, 23] width 199 height 33
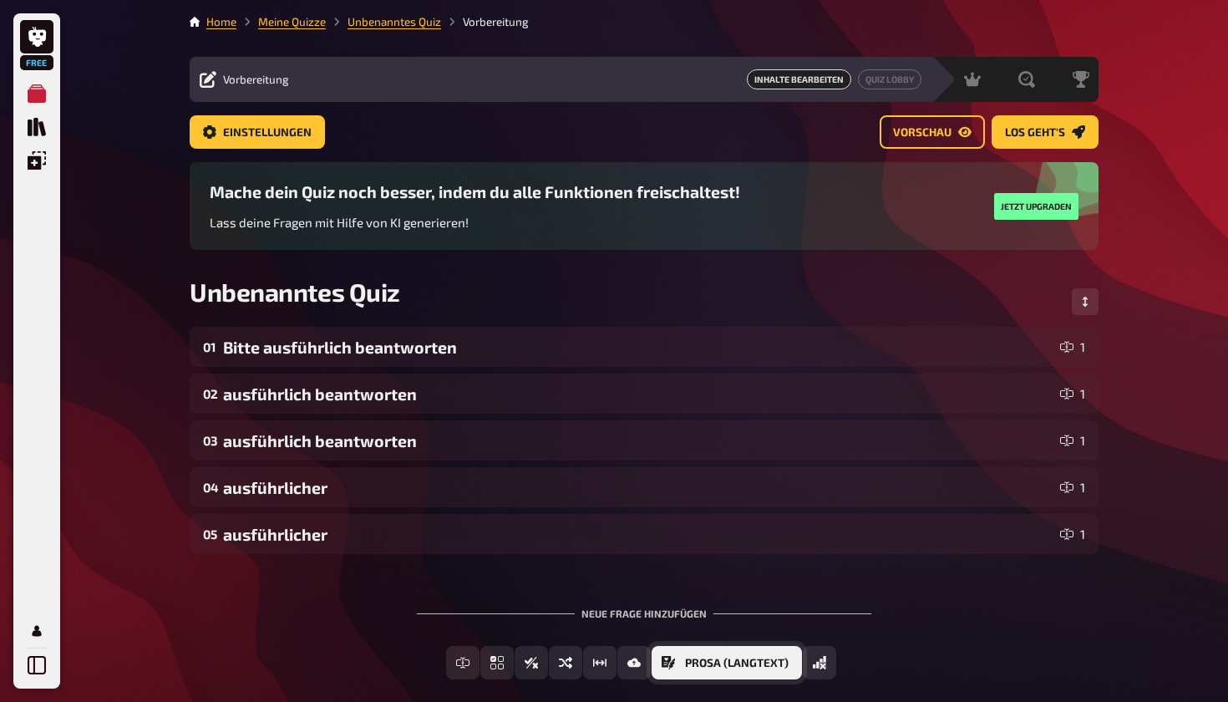
click at [591, 643] on button "Prosa (Langtext)" at bounding box center [727, 662] width 150 height 33
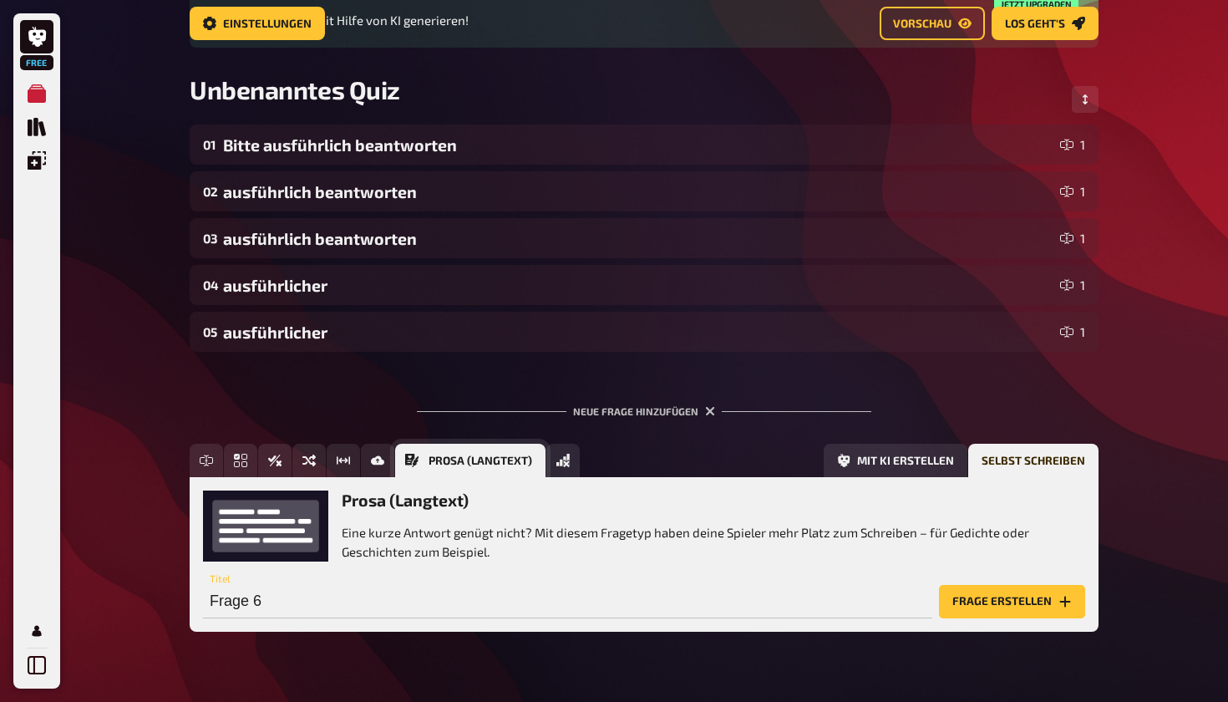
scroll to position [237, 0]
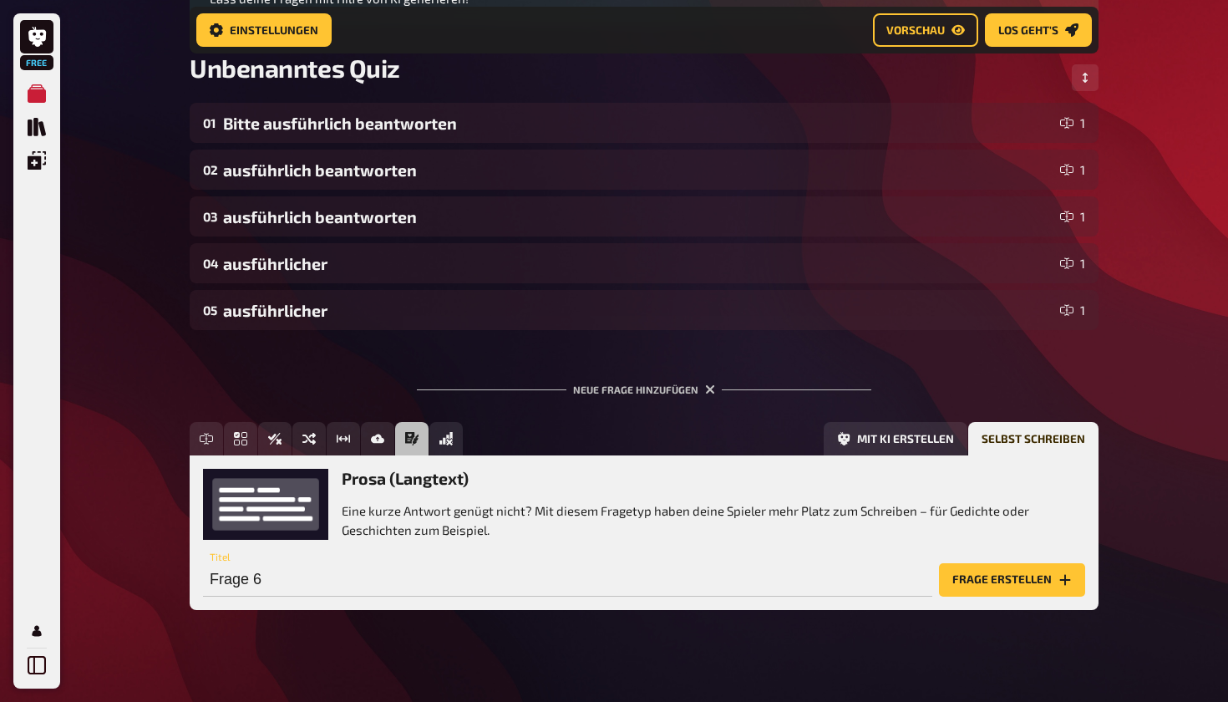
click at [174, 379] on div "Free Meine Quizze Quiz Sammlung Einblendungen Mein Konto Home Meine Quizze Unbe…" at bounding box center [614, 240] width 1228 height 954
click at [591, 392] on icon "button" at bounding box center [711, 390] width 16 height 16
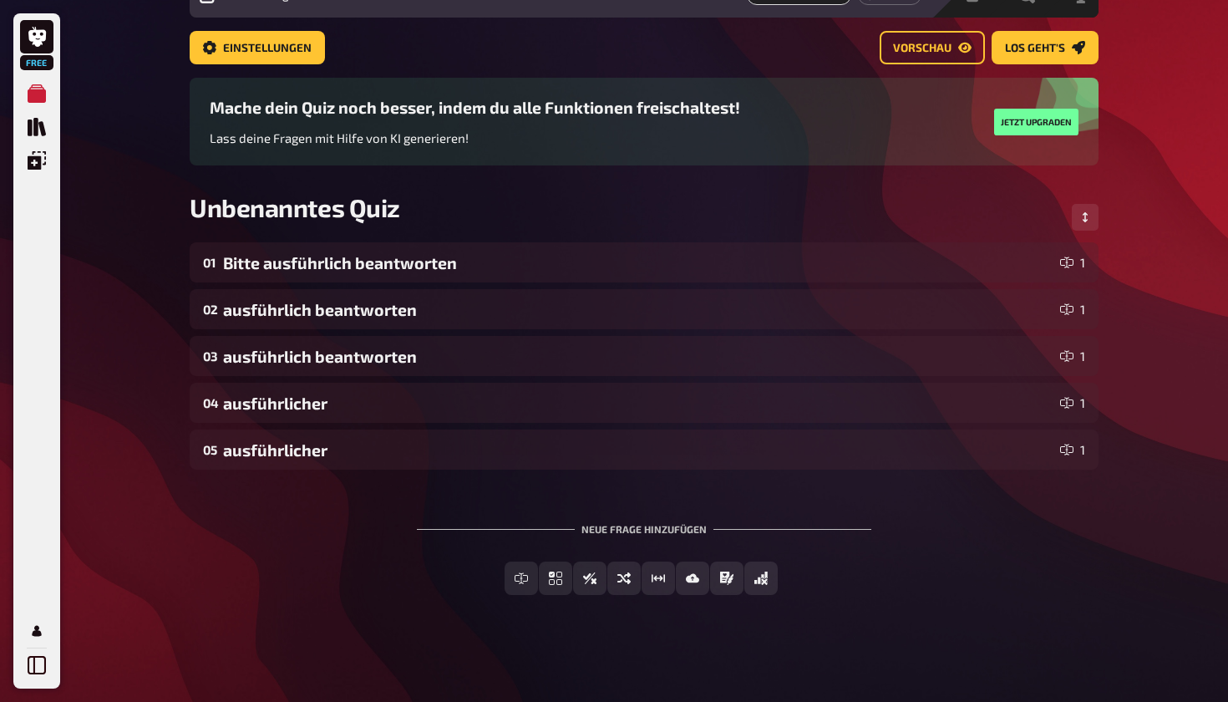
scroll to position [84, 0]
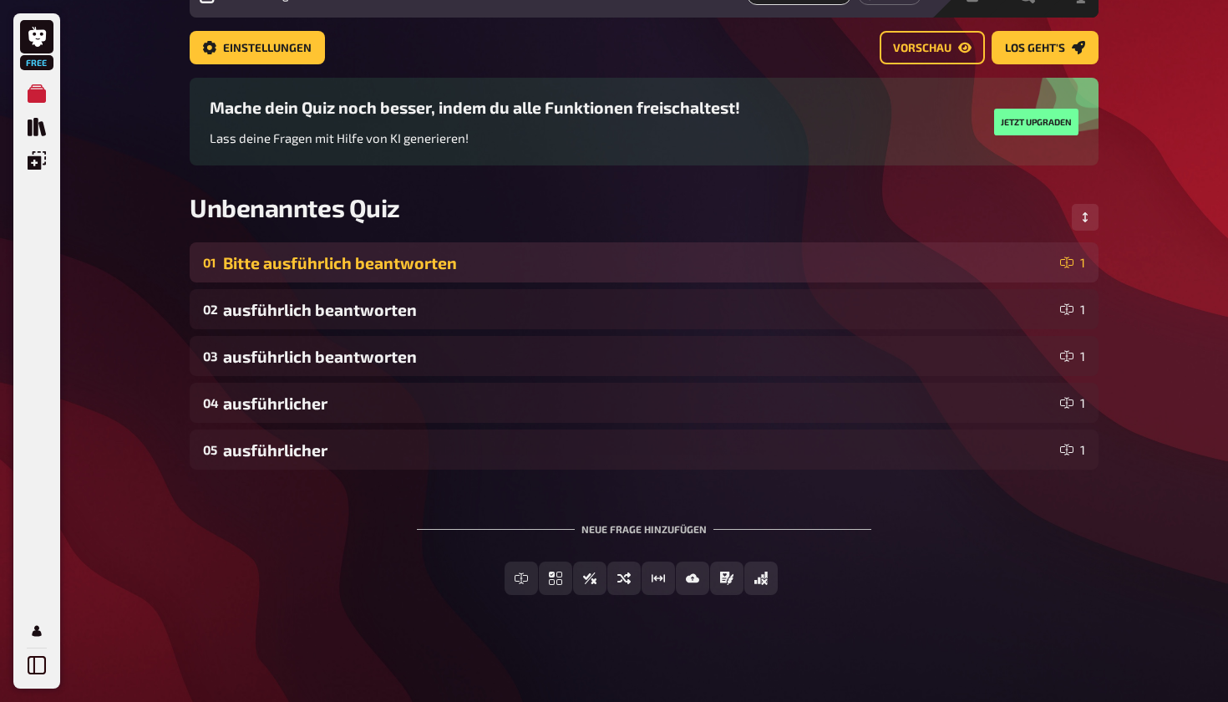
click at [591, 279] on div "01 Bitte ausführlich beantworten 1" at bounding box center [644, 262] width 909 height 40
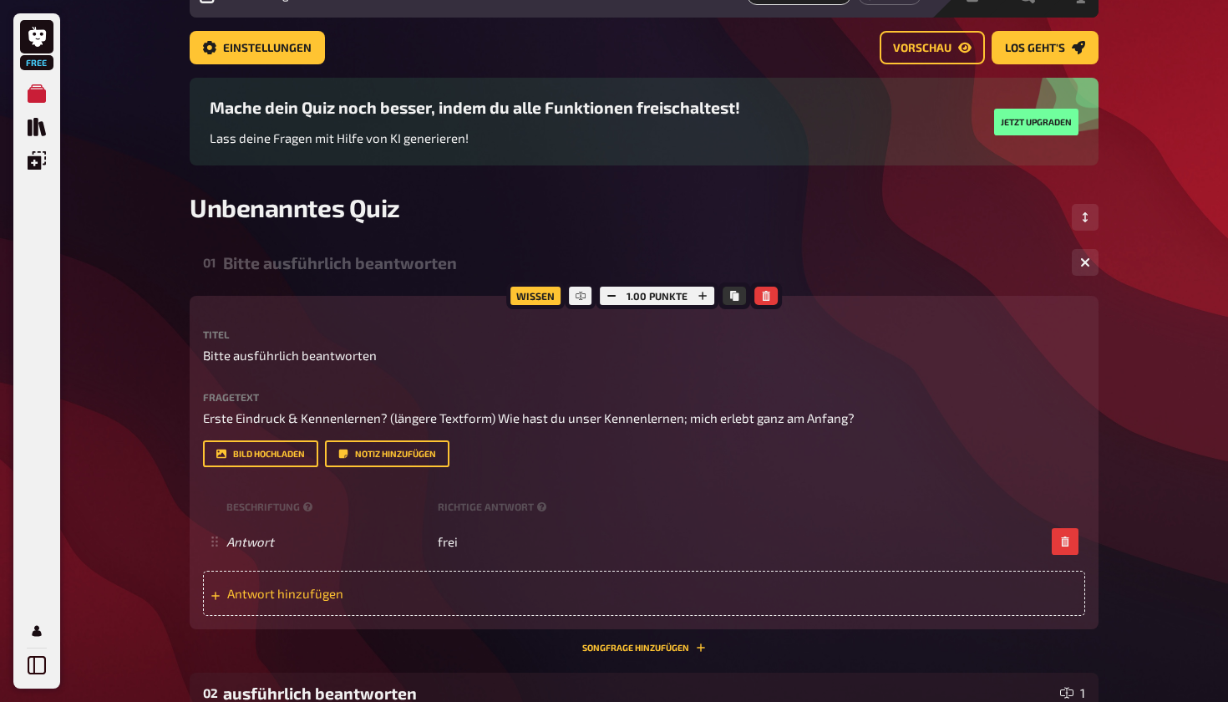
click at [439, 583] on div "Antwort hinzufügen" at bounding box center [644, 593] width 882 height 45
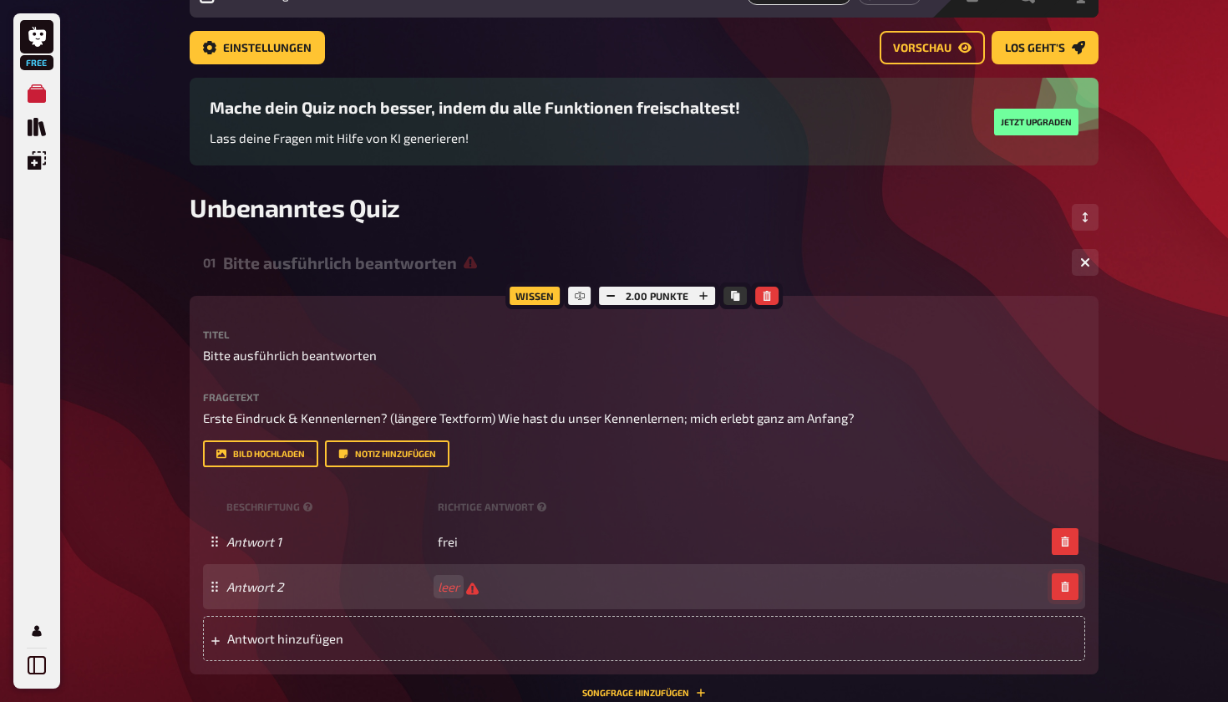
click at [591, 585] on icon "button" at bounding box center [1065, 587] width 10 height 10
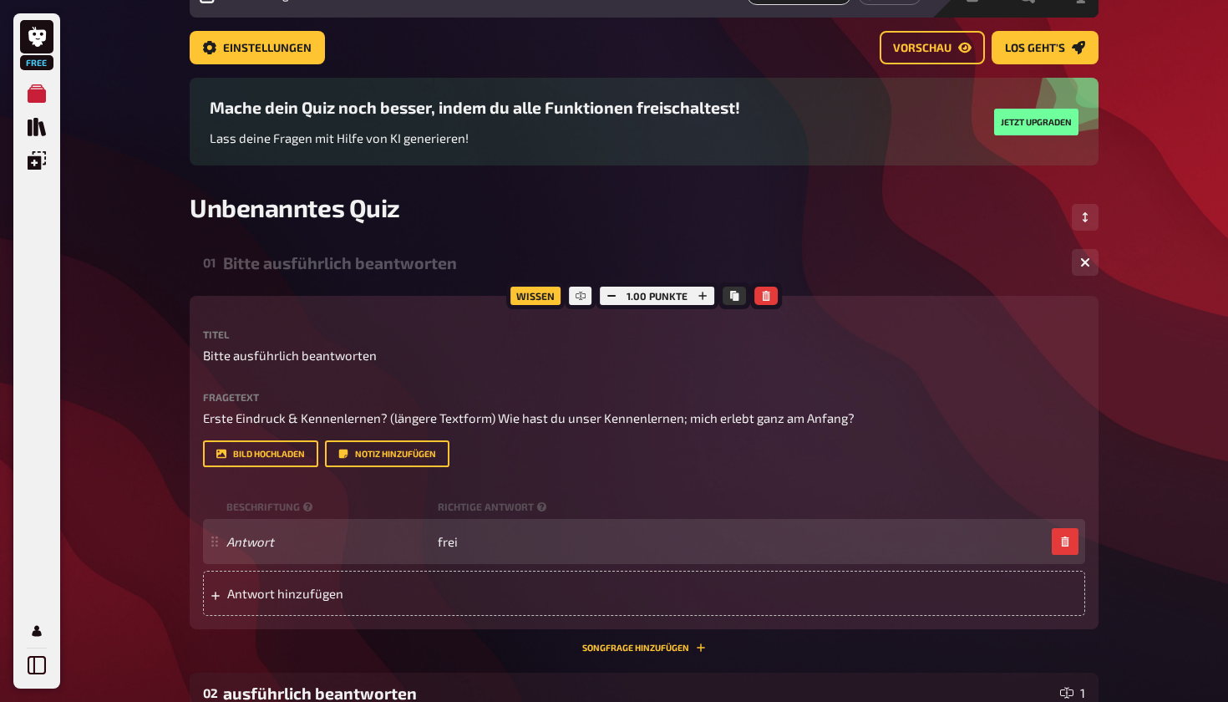
click at [216, 539] on icon at bounding box center [215, 541] width 10 height 10
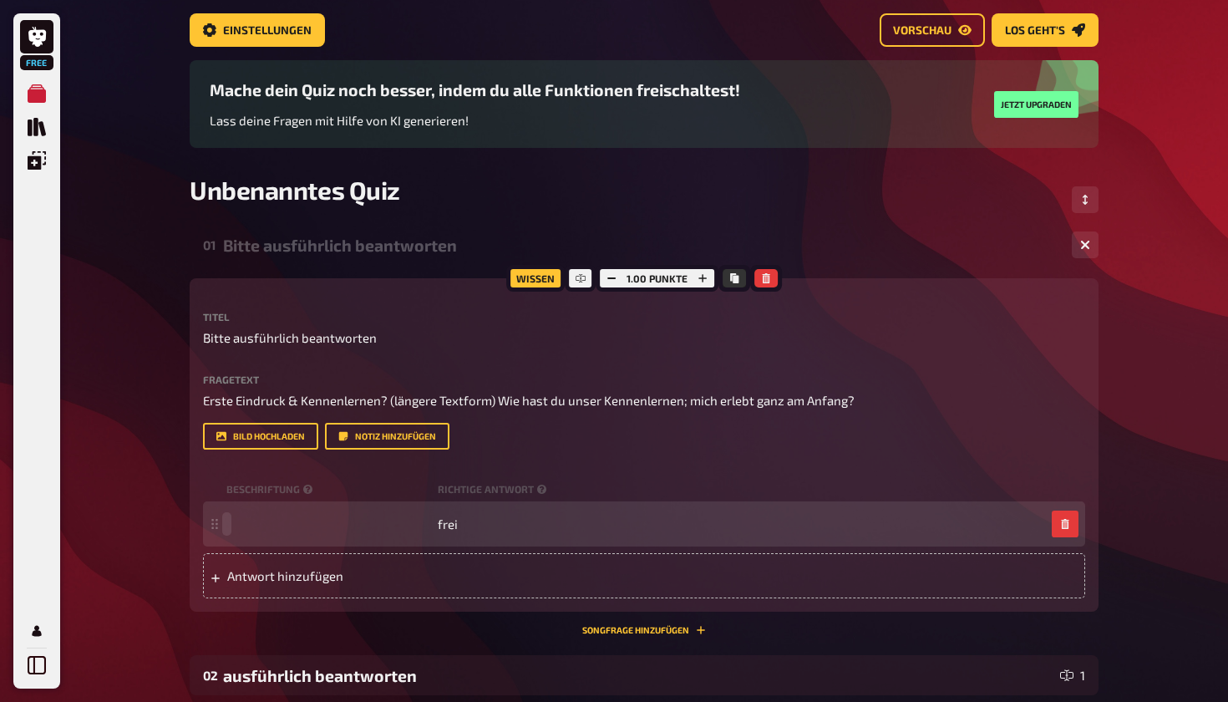
scroll to position [104, 0]
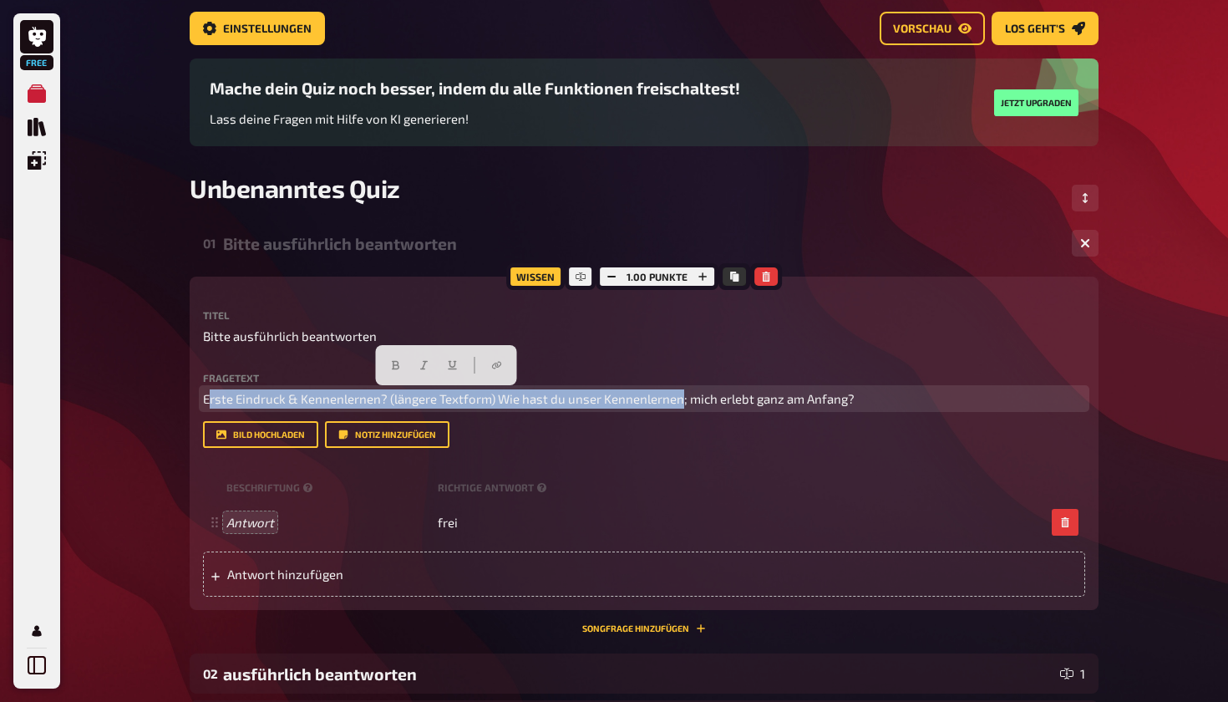
drag, startPoint x: 207, startPoint y: 402, endPoint x: 680, endPoint y: 396, distance: 473.0
click at [591, 396] on span "Erste Eindruck & Kennenlernen? (längere Textform) Wie hast du unser Kennenlerne…" at bounding box center [529, 398] width 652 height 15
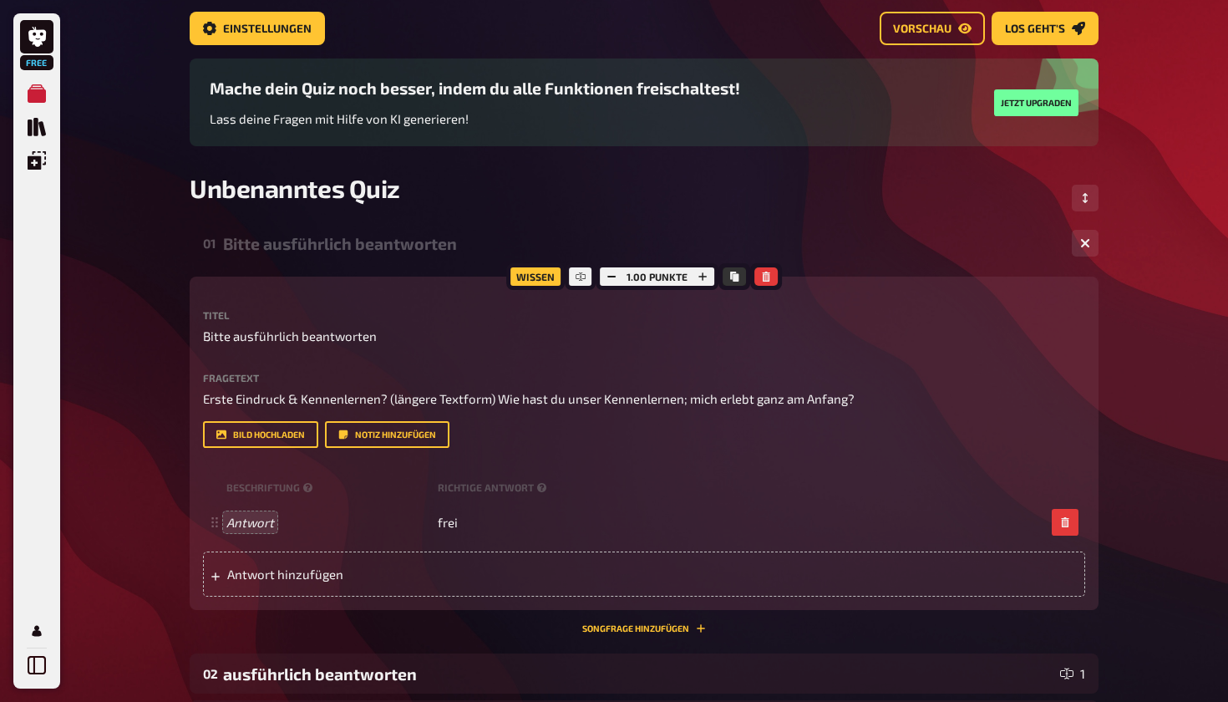
click at [591, 445] on div "Bild hochladen Notiz hinzufügen" at bounding box center [644, 434] width 882 height 27
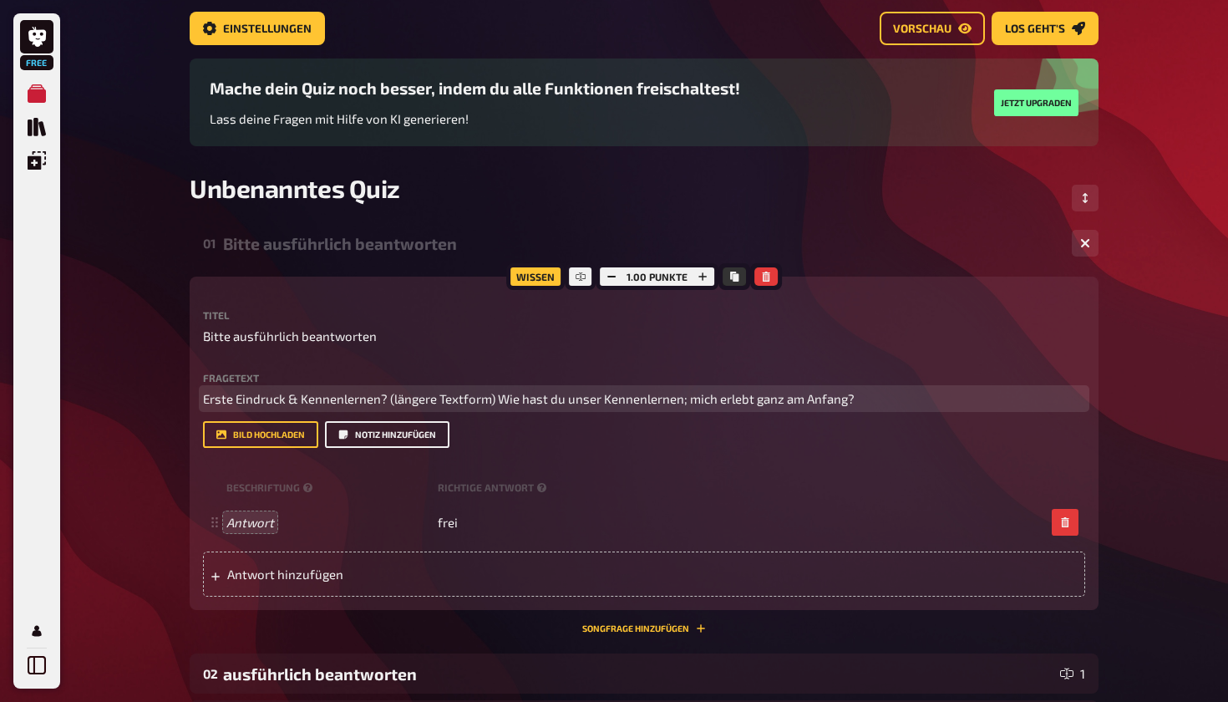
drag, startPoint x: 862, startPoint y: 399, endPoint x: 387, endPoint y: 430, distance: 475.6
click at [387, 430] on div "Fragetext Erste Eindruck & Kennenlernen? (längere Textform) Wie hast du unser K…" at bounding box center [644, 411] width 882 height 76
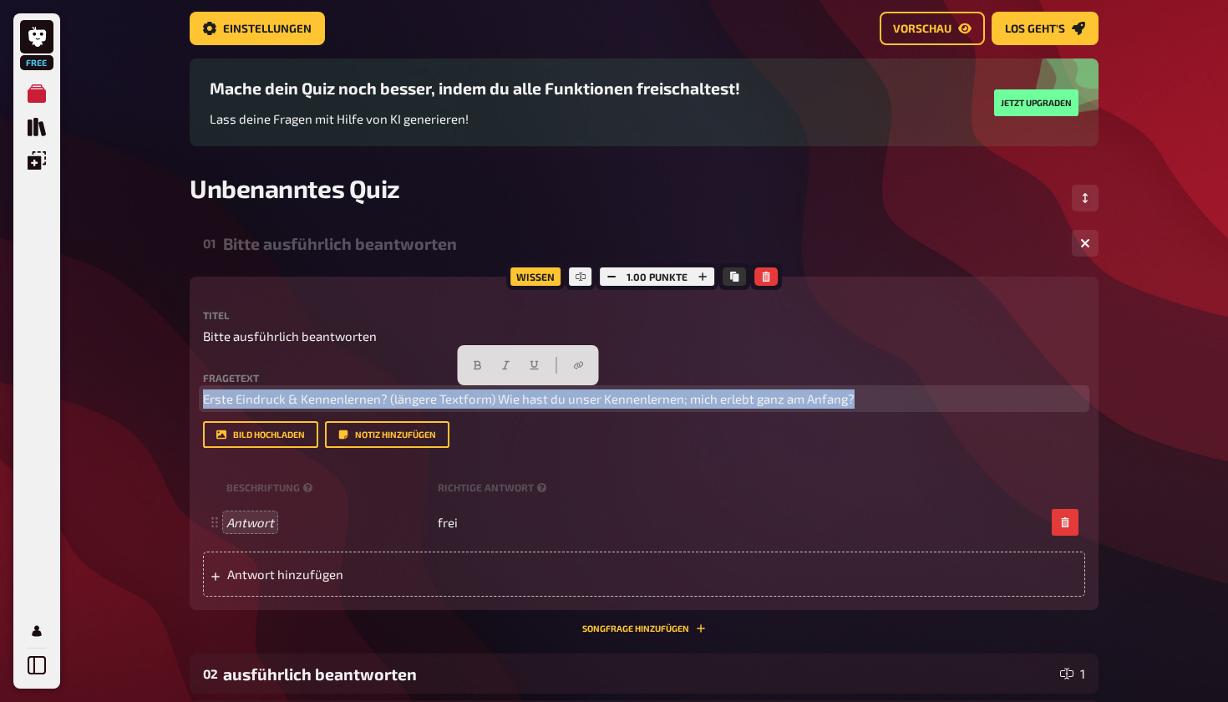
drag, startPoint x: 855, startPoint y: 404, endPoint x: 201, endPoint y: 402, distance: 653.5
click at [201, 402] on div "Wissen 1.00 Punkte Titel Bitte ausführlich beantworten Fragetext Erste Eindruck…" at bounding box center [644, 443] width 909 height 333
copy span "Erste Eindruck & Kennenlernen? (längere Textform) Wie hast du unser Kennenlerne…"
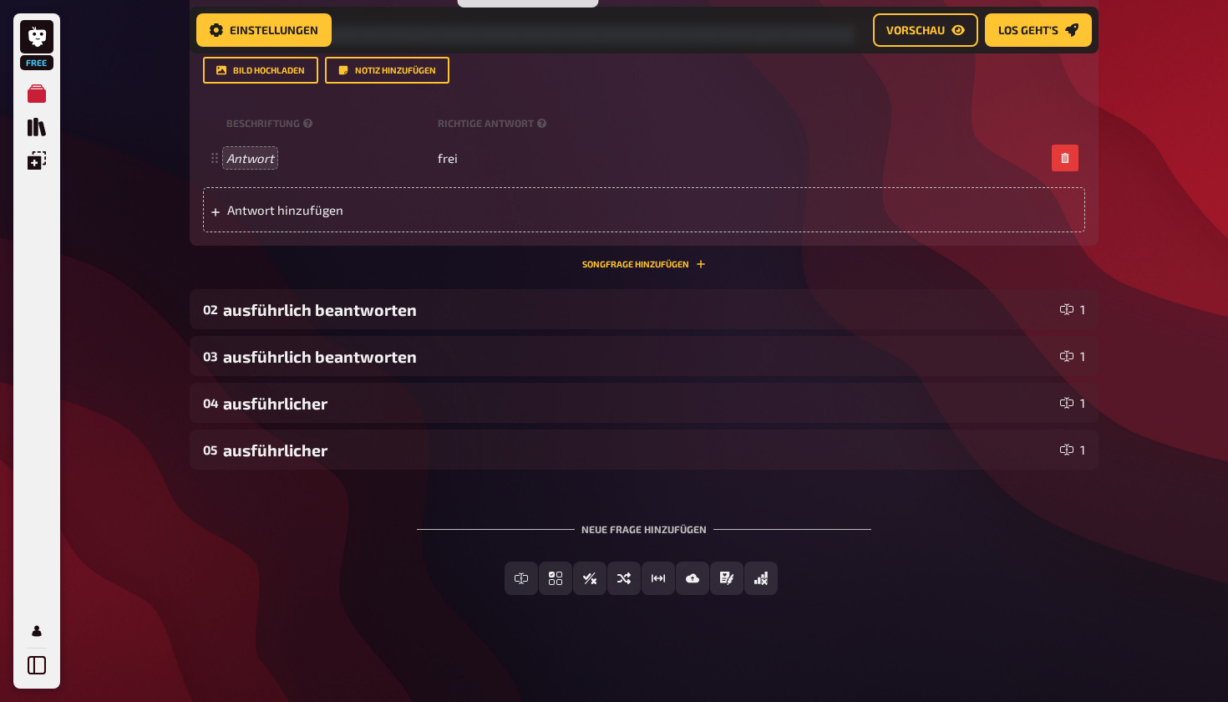
scroll to position [480, 0]
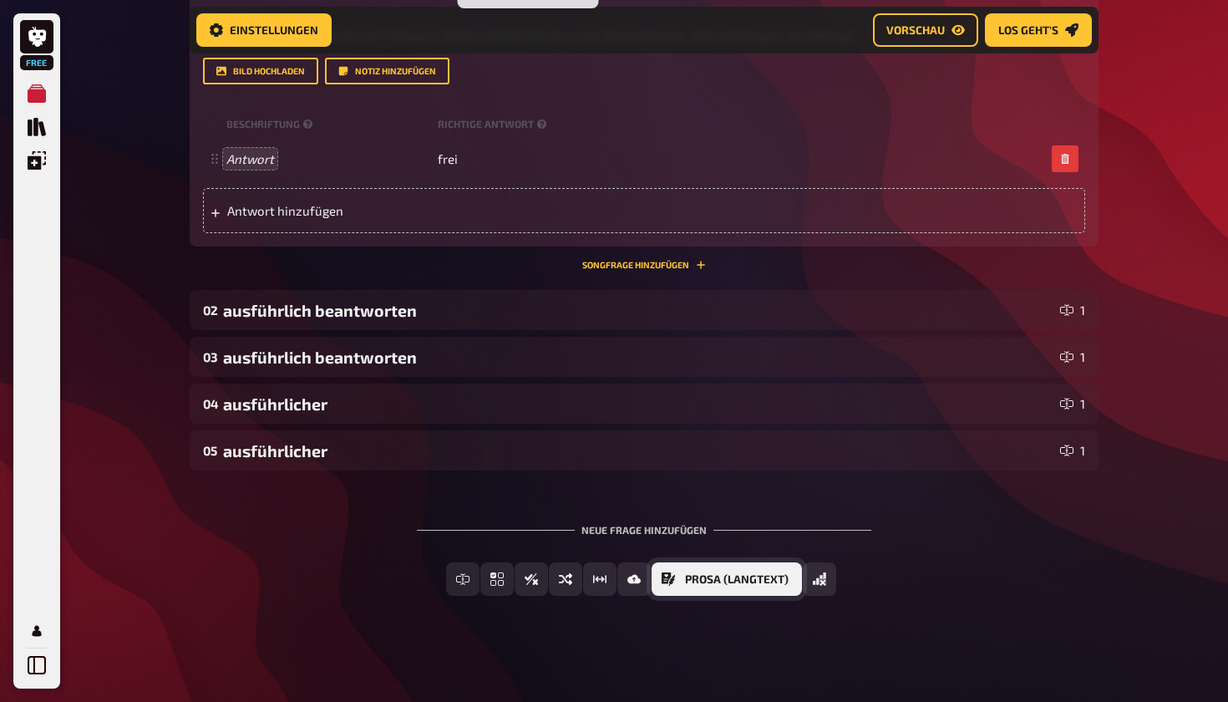
click at [591, 577] on span "Prosa (Langtext)" at bounding box center [737, 580] width 104 height 12
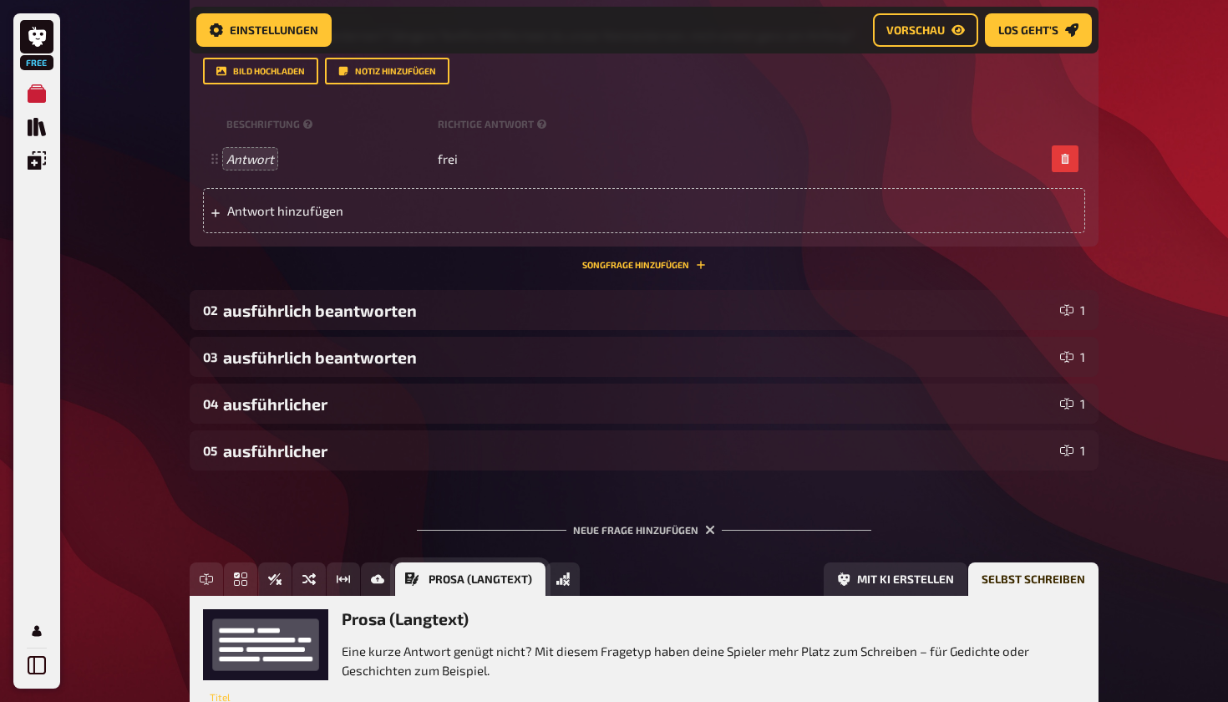
scroll to position [633, 0]
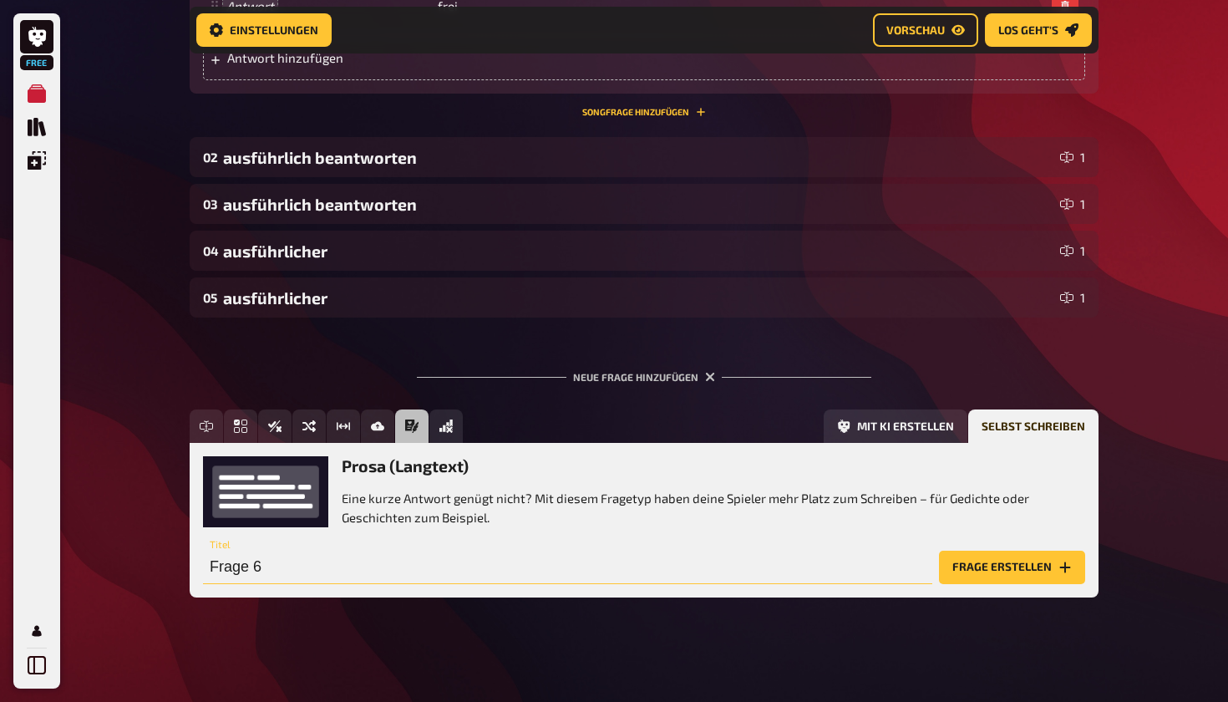
click at [277, 566] on input "Frage 6" at bounding box center [568, 567] width 730 height 33
type input "Frage 1 ausführlich bitte"
click at [591, 571] on button "Frage erstellen" at bounding box center [1012, 567] width 146 height 33
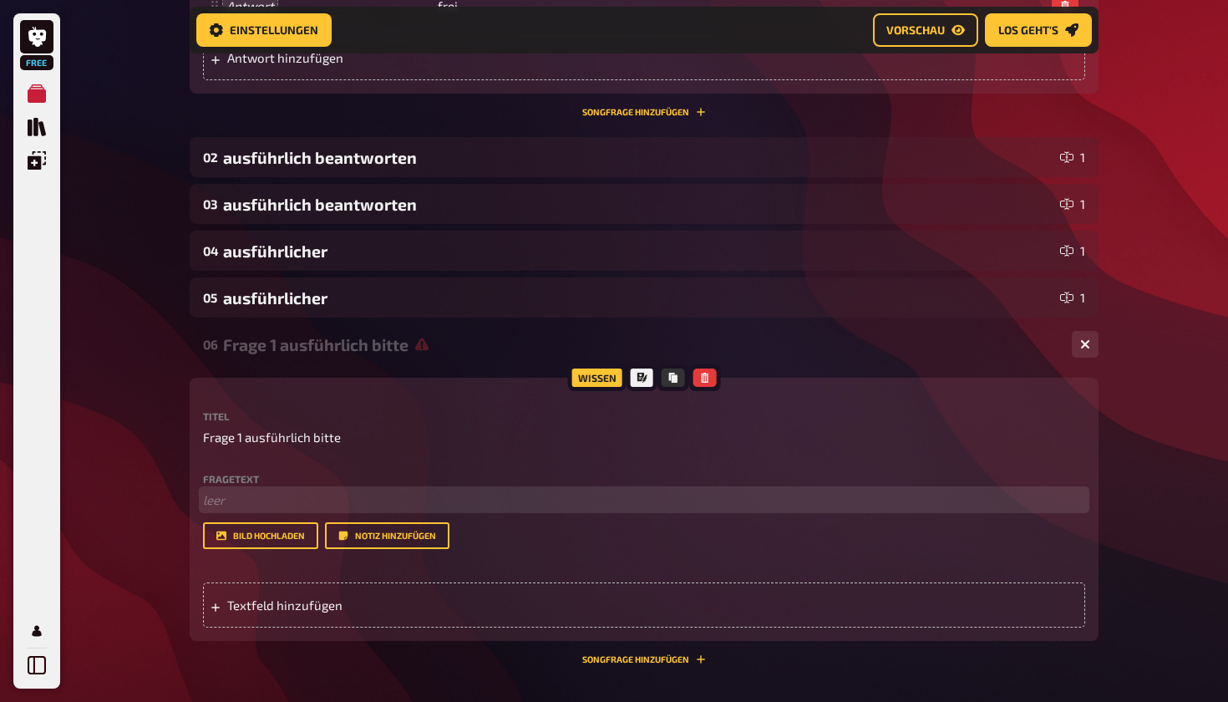
click at [296, 496] on p "﻿ leer" at bounding box center [644, 500] width 882 height 19
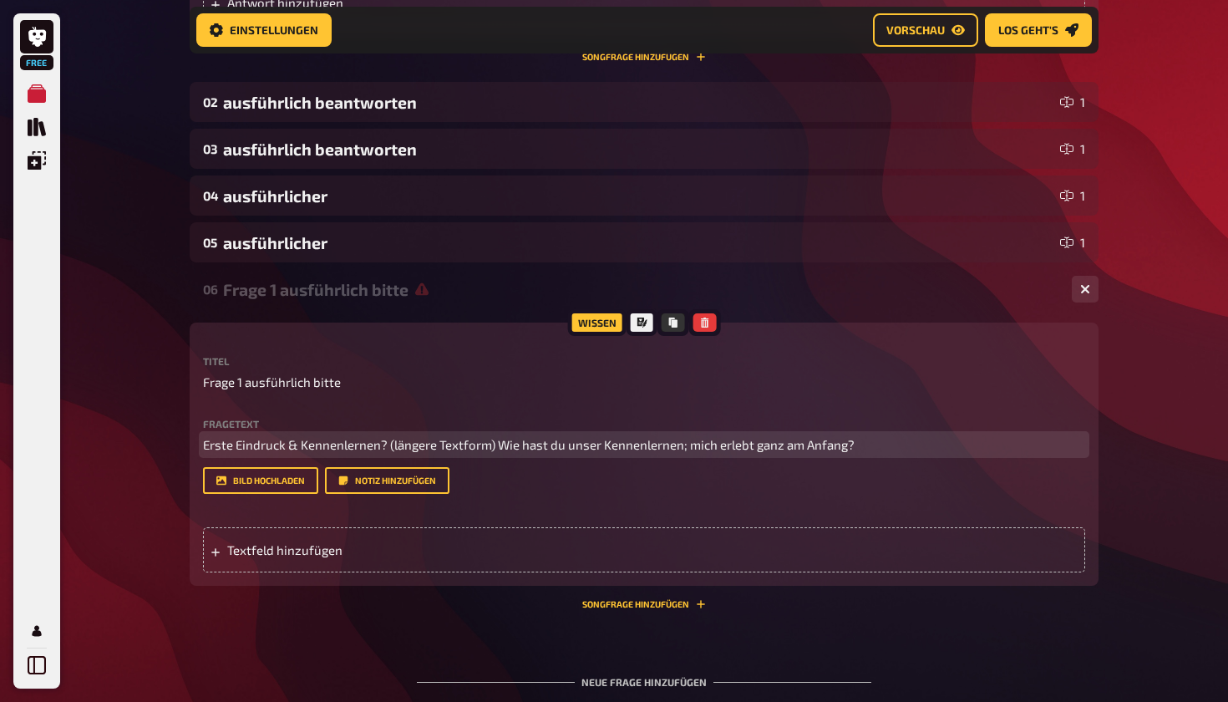
scroll to position [692, 0]
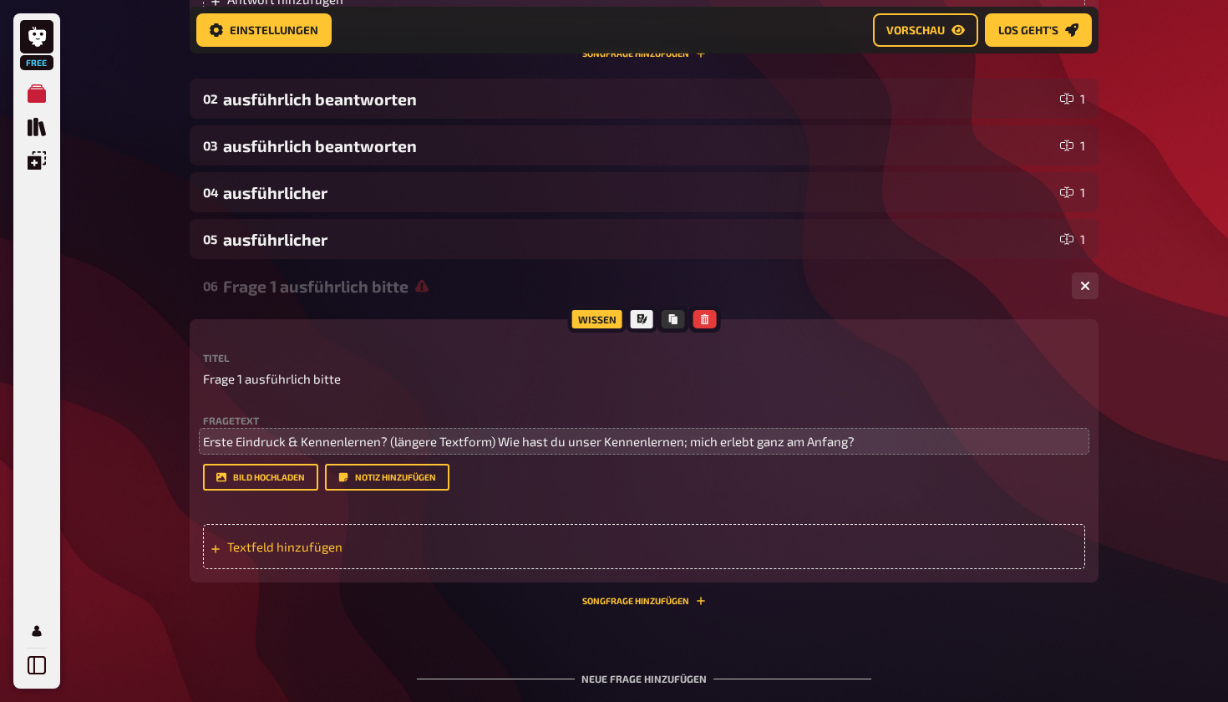
click at [368, 556] on div "Textfeld hinzufügen" at bounding box center [644, 546] width 882 height 45
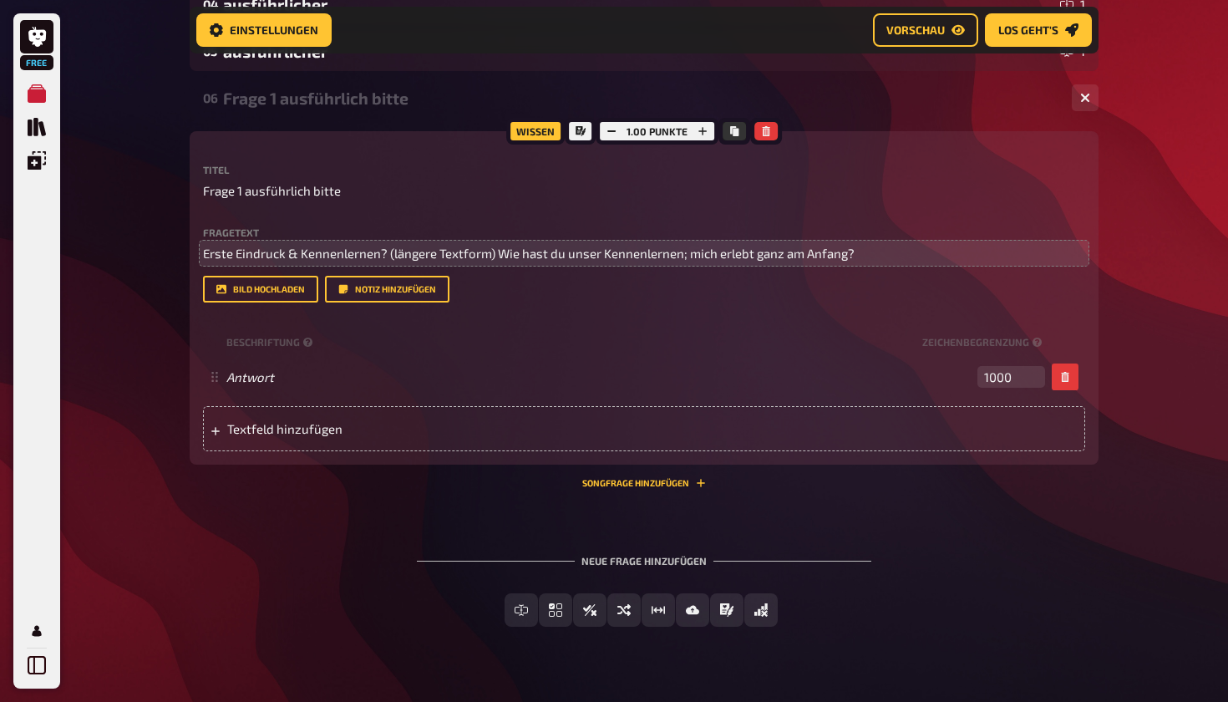
scroll to position [892, 0]
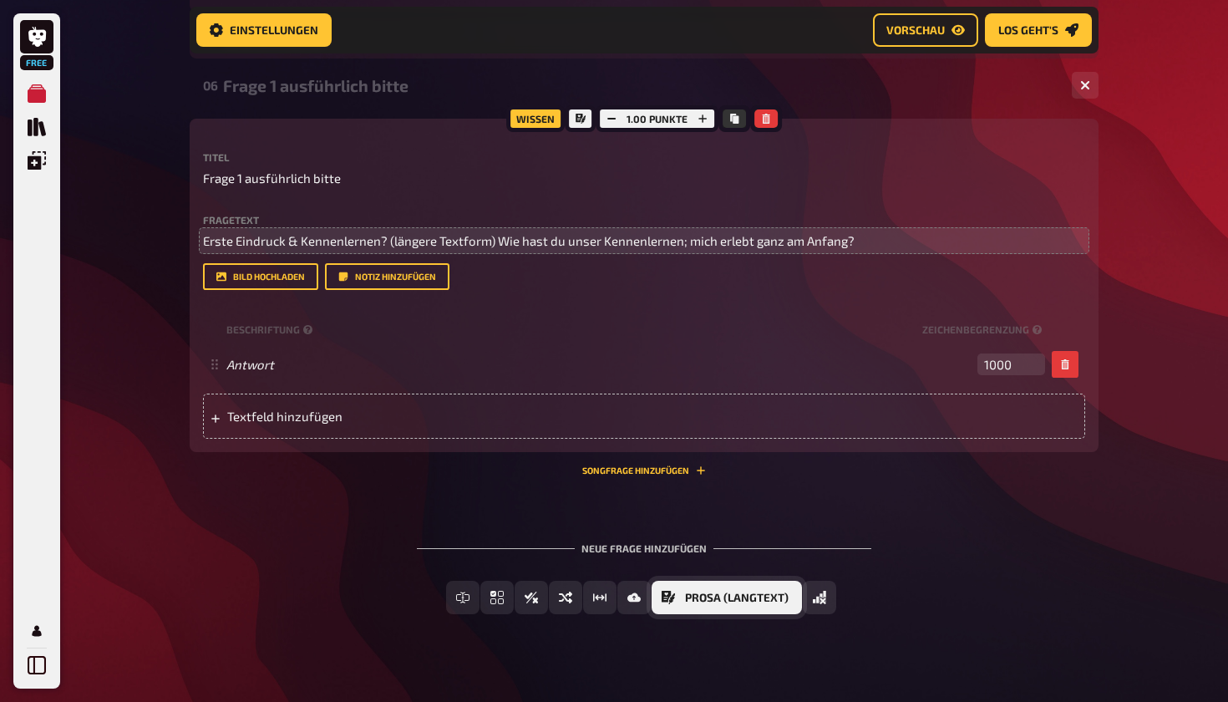
click at [591, 592] on span "Prosa (Langtext)" at bounding box center [737, 598] width 104 height 12
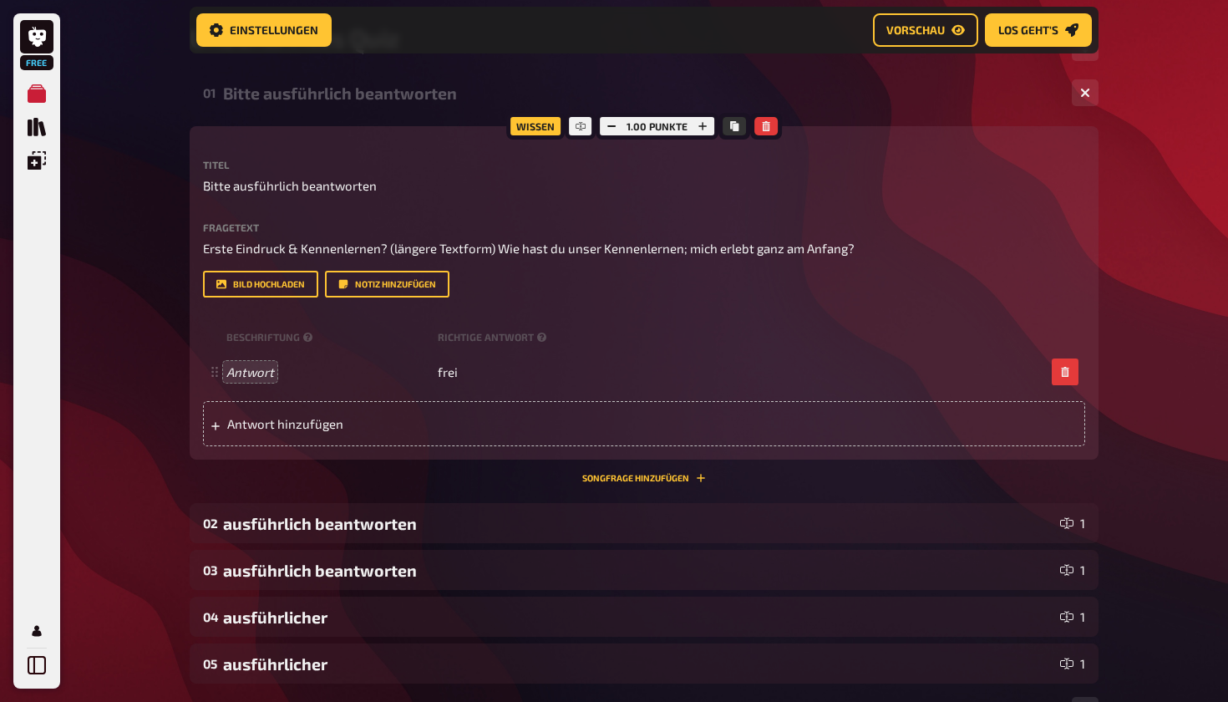
scroll to position [271, 0]
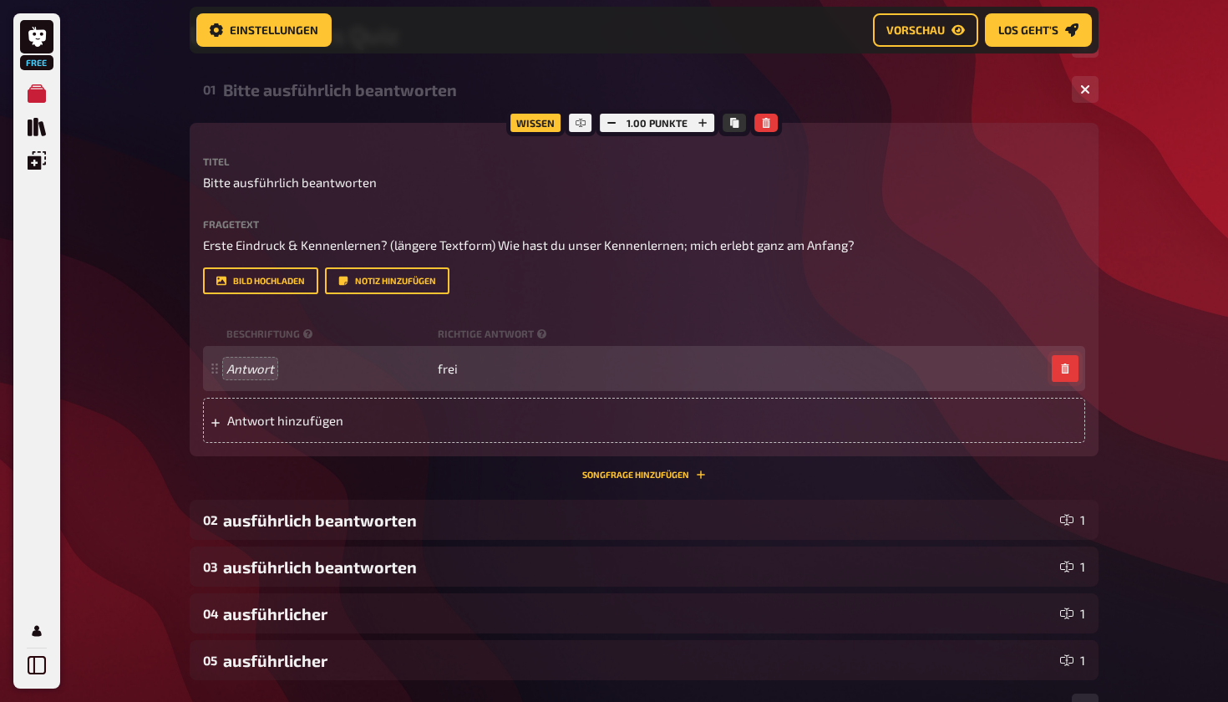
click at [591, 365] on icon "button" at bounding box center [1065, 369] width 8 height 10
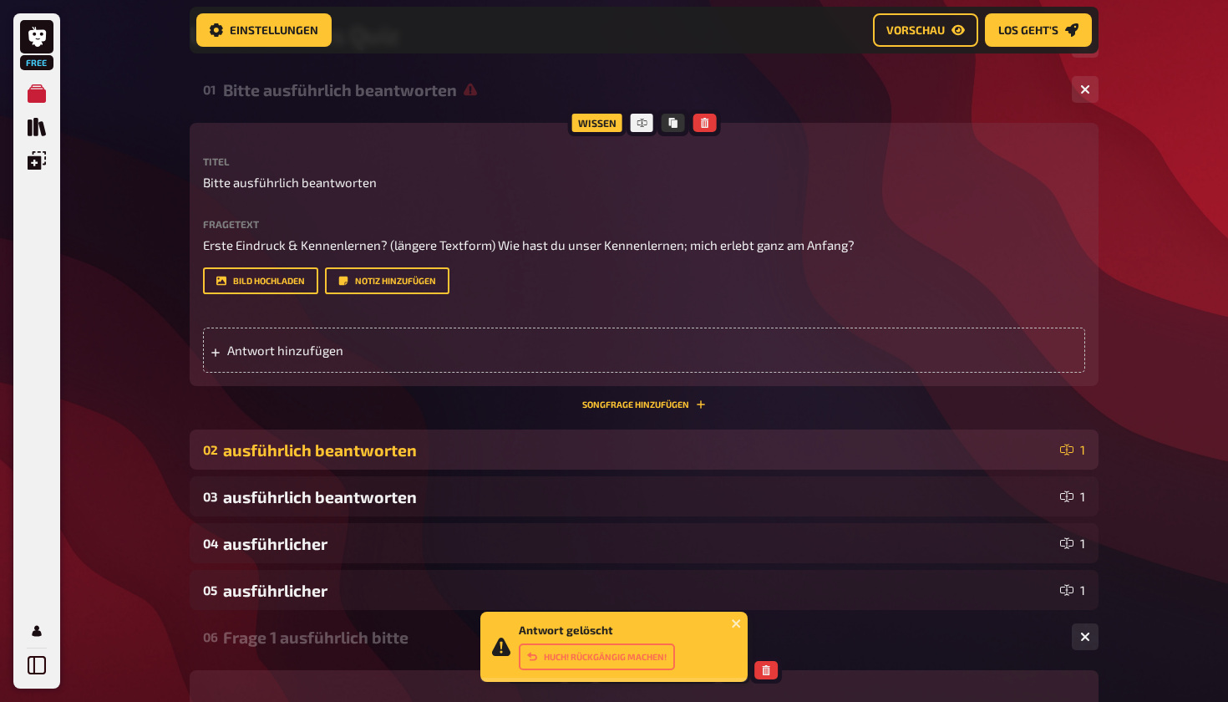
click at [591, 466] on div "02 ausführlich beantworten 1" at bounding box center [644, 450] width 909 height 40
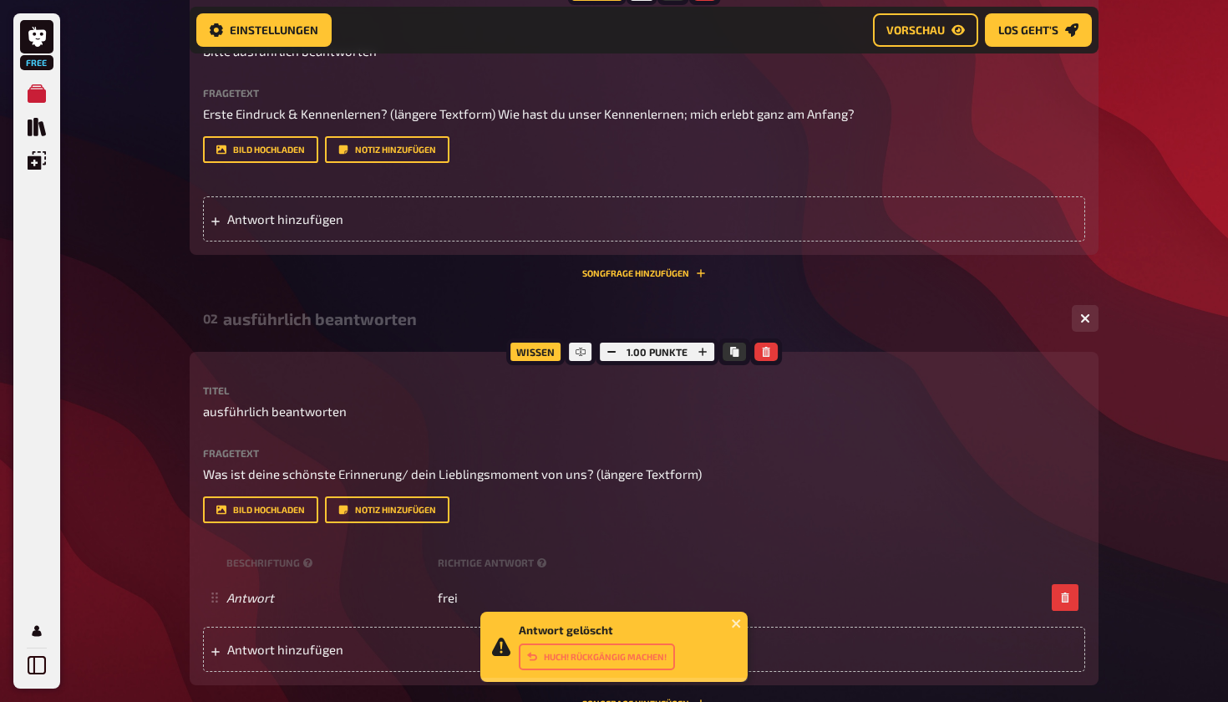
scroll to position [416, 0]
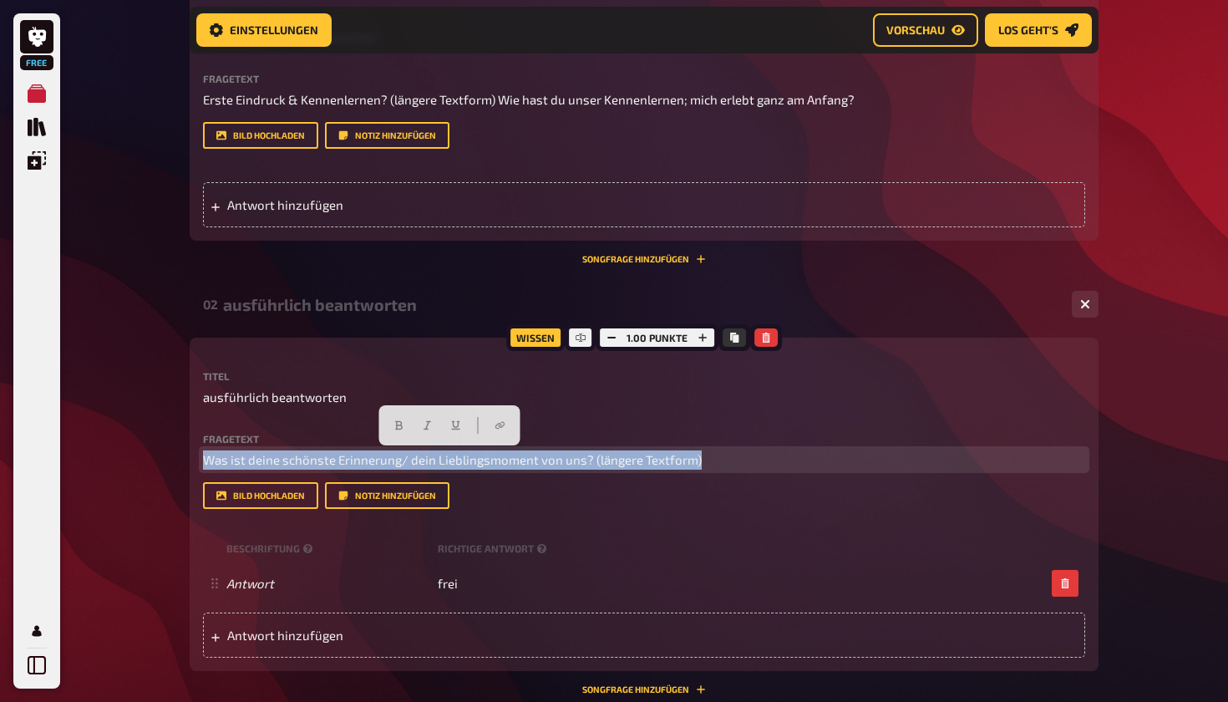
drag, startPoint x: 206, startPoint y: 460, endPoint x: 704, endPoint y: 459, distance: 498.0
click at [591, 459] on p "Was ist deine schönste Erinnerung/ dein Lieblingsmoment von uns? (längere Textf…" at bounding box center [644, 459] width 882 height 19
copy span "Was ist deine schönste Erinnerung/ dein Lieblingsmoment von uns? (längere Textf…"
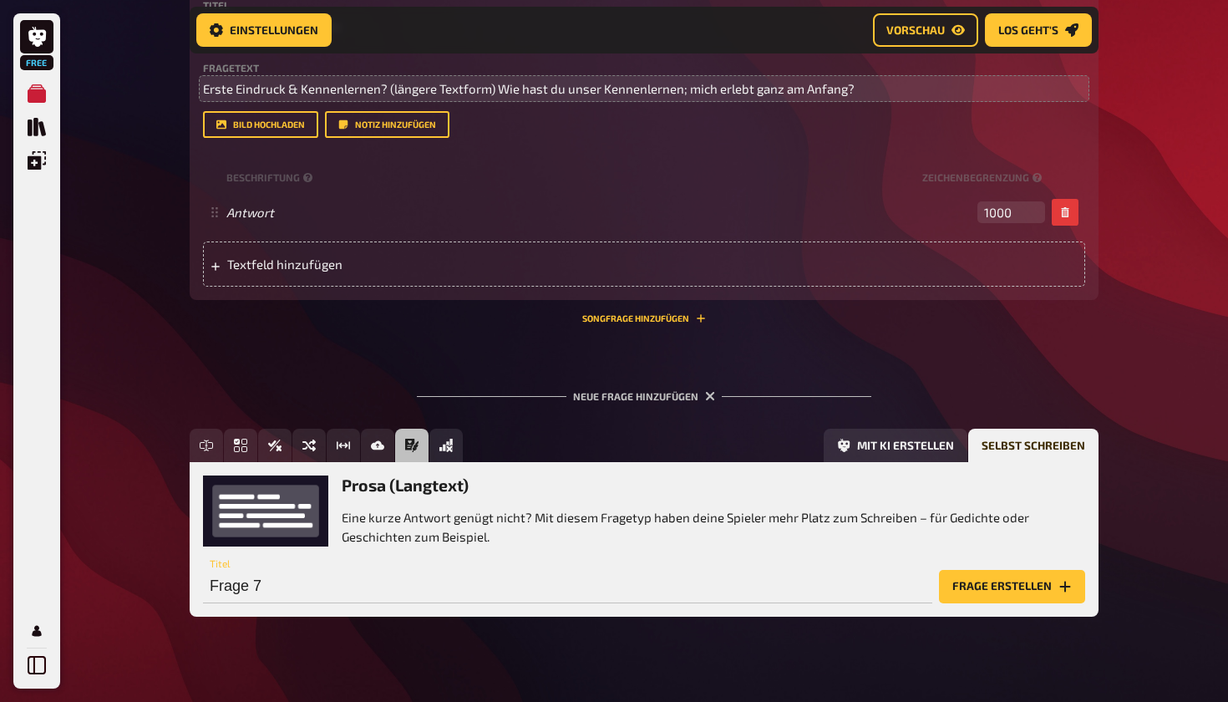
scroll to position [1365, 0]
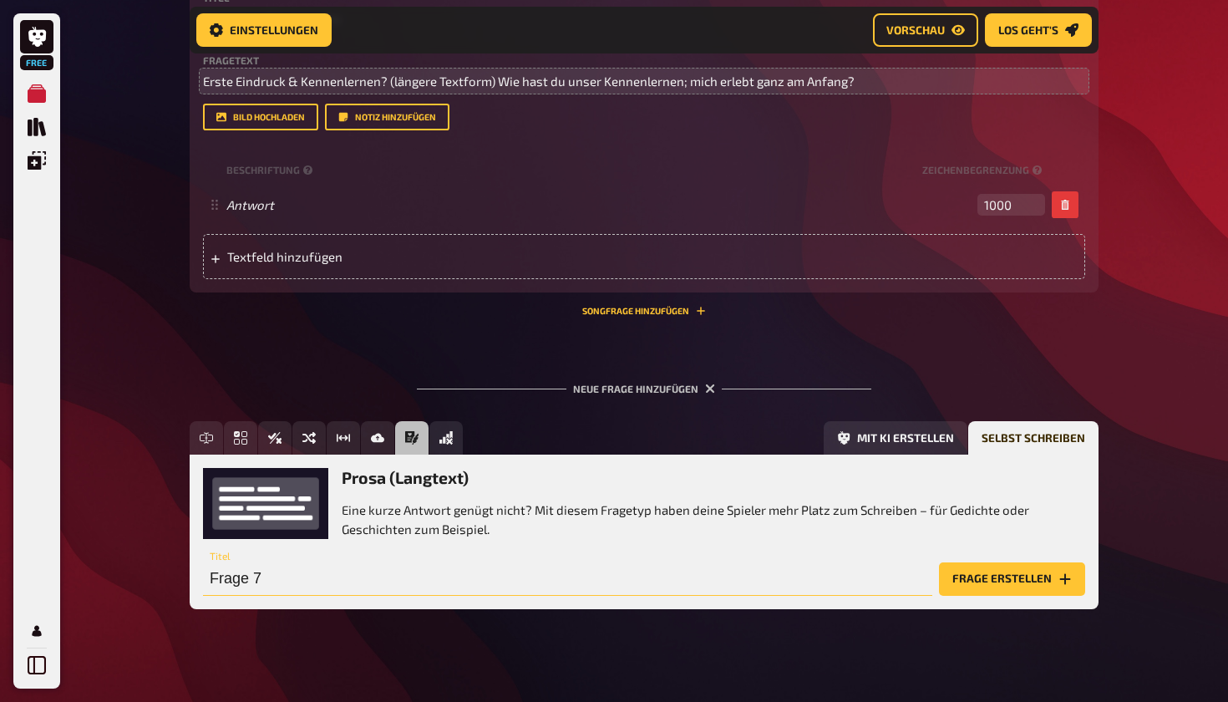
click at [325, 576] on input "Frage 7" at bounding box center [568, 578] width 730 height 33
type input "Frage 2 ausführlich"
click at [591, 572] on button "Frage erstellen" at bounding box center [1012, 578] width 146 height 33
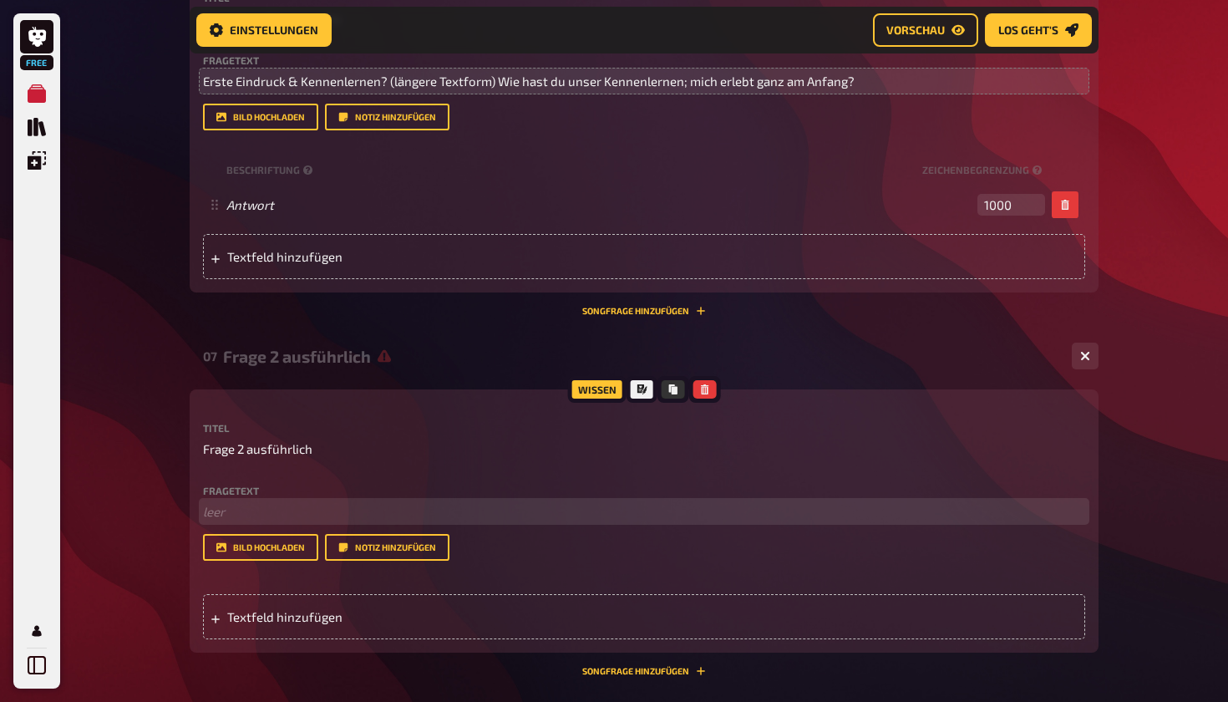
click at [284, 507] on p "﻿ leer" at bounding box center [644, 511] width 882 height 19
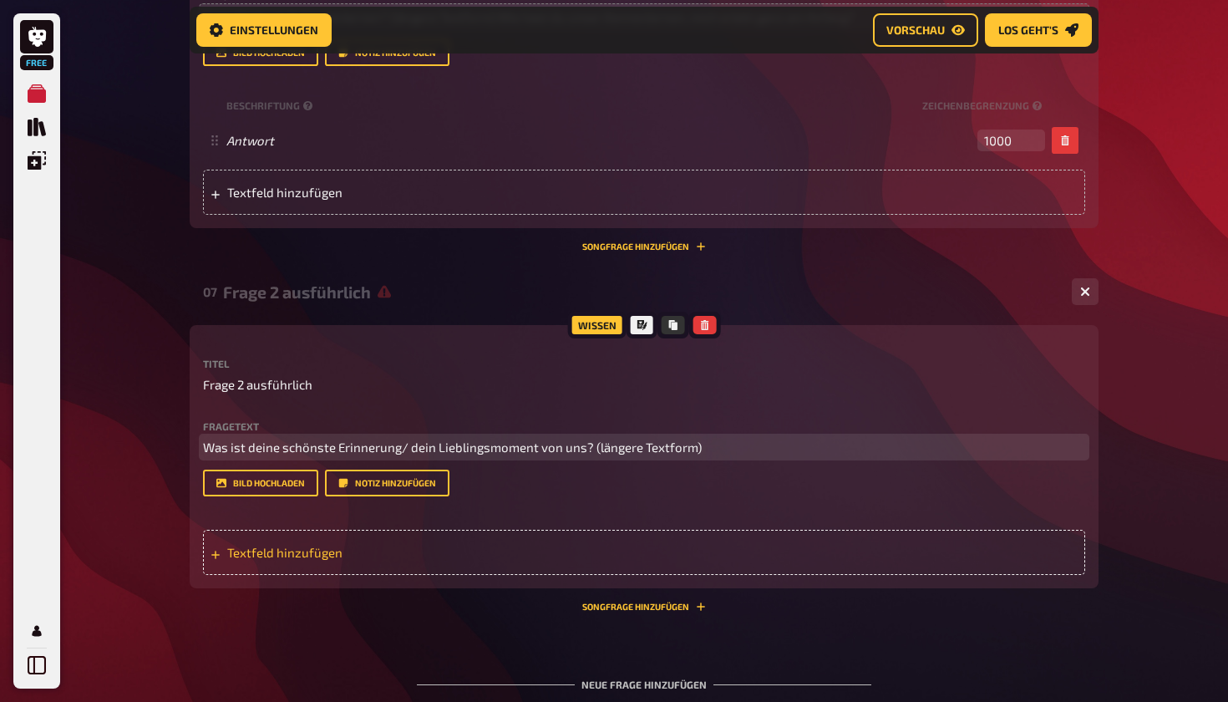
scroll to position [1432, 0]
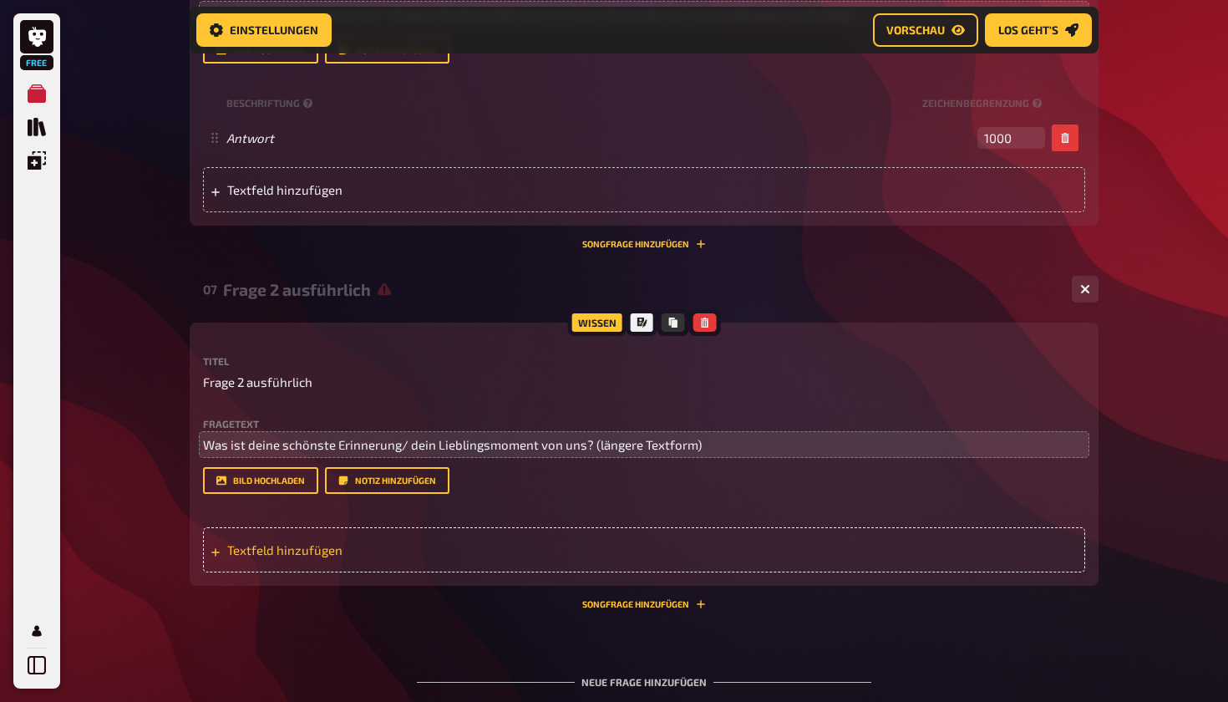
click at [248, 542] on span "Textfeld hinzufügen" at bounding box center [357, 549] width 260 height 15
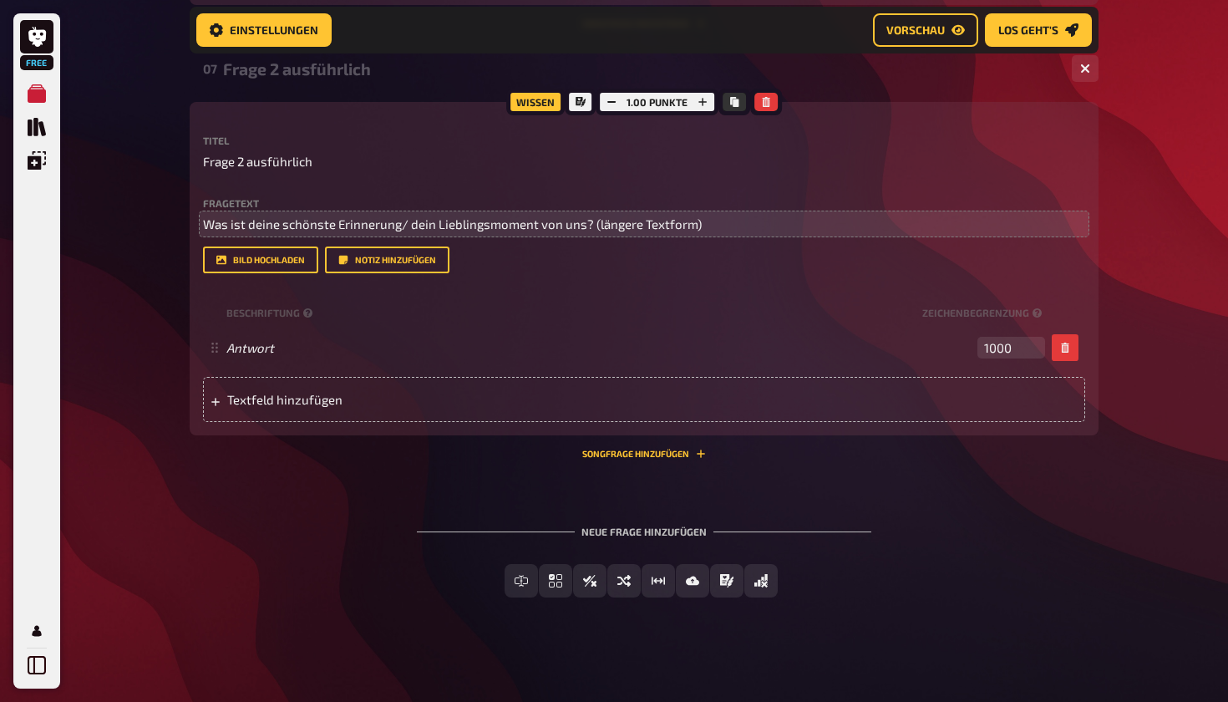
scroll to position [1652, 0]
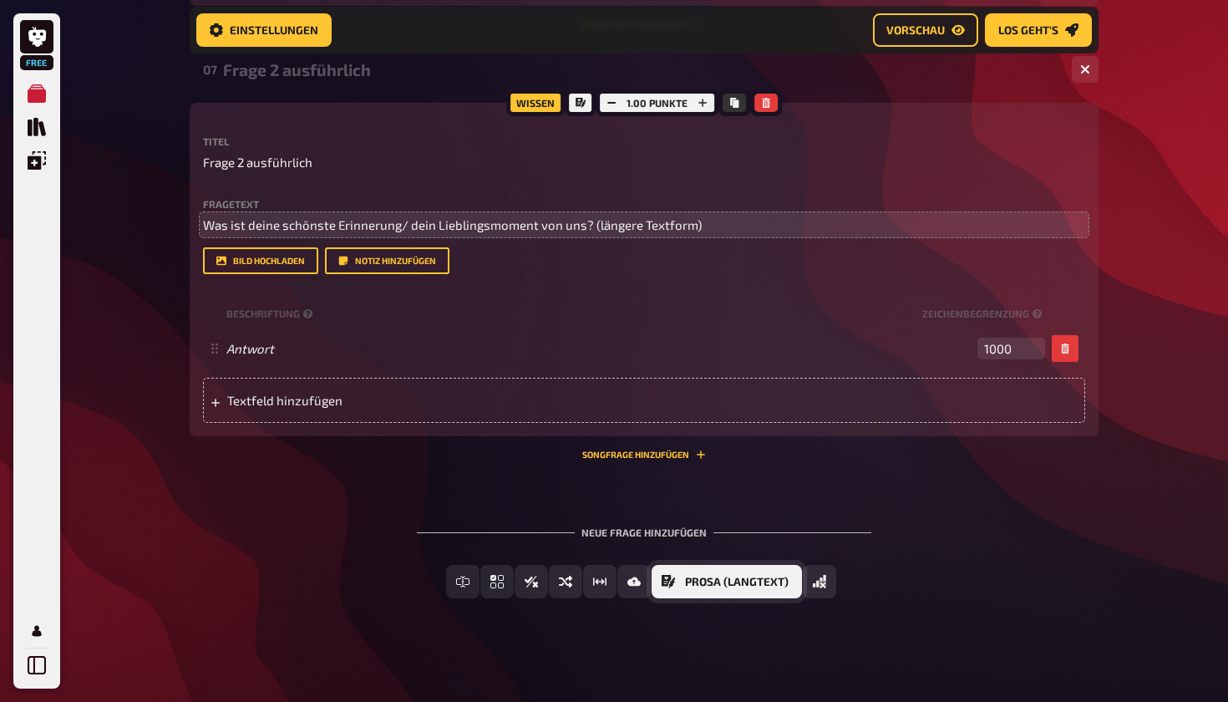
click at [591, 583] on span "Prosa (Langtext)" at bounding box center [737, 583] width 104 height 12
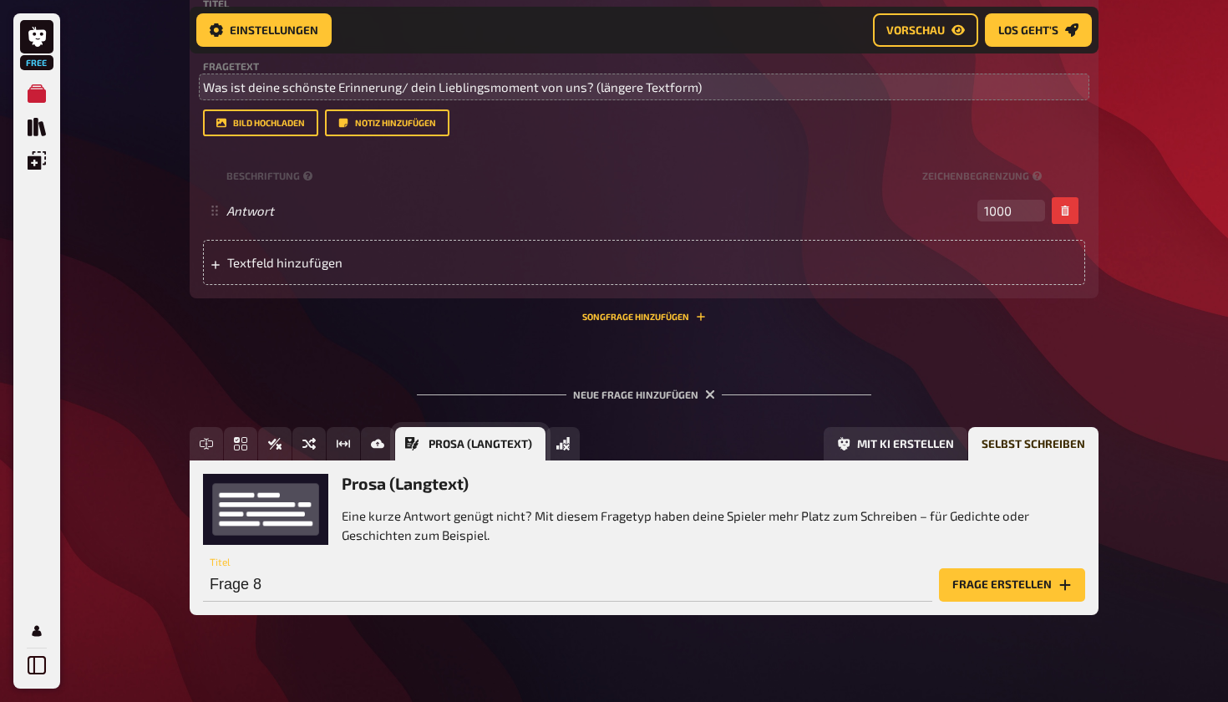
scroll to position [1806, 0]
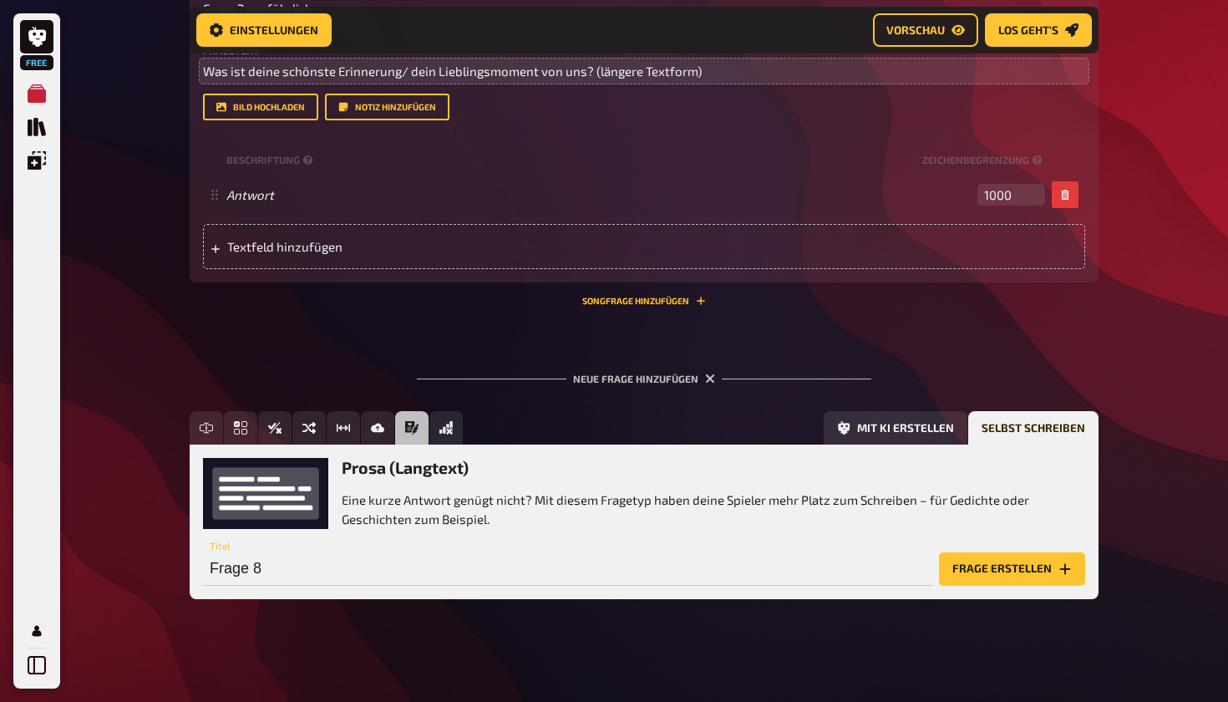
click at [321, 571] on input "Frage 8" at bounding box center [568, 568] width 730 height 33
type input "Frage 3"
click at [591, 574] on button "Frage erstellen" at bounding box center [1012, 568] width 146 height 33
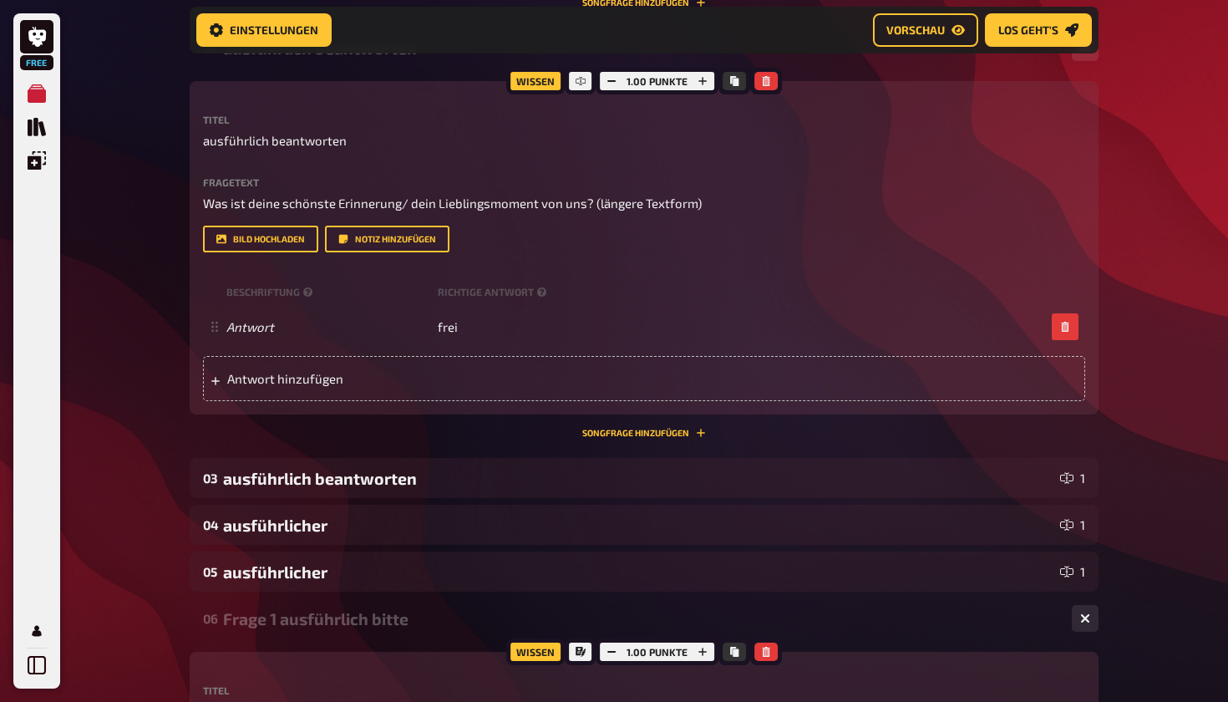
scroll to position [673, 0]
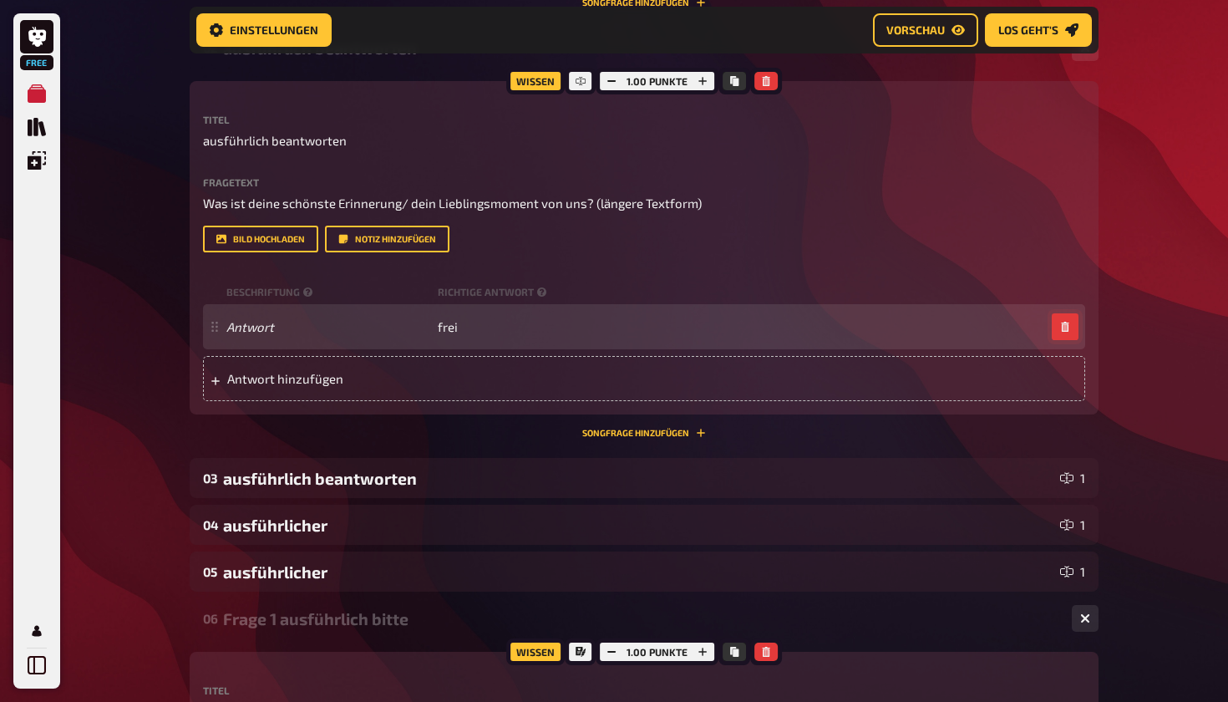
click at [591, 322] on icon "button" at bounding box center [1065, 327] width 10 height 10
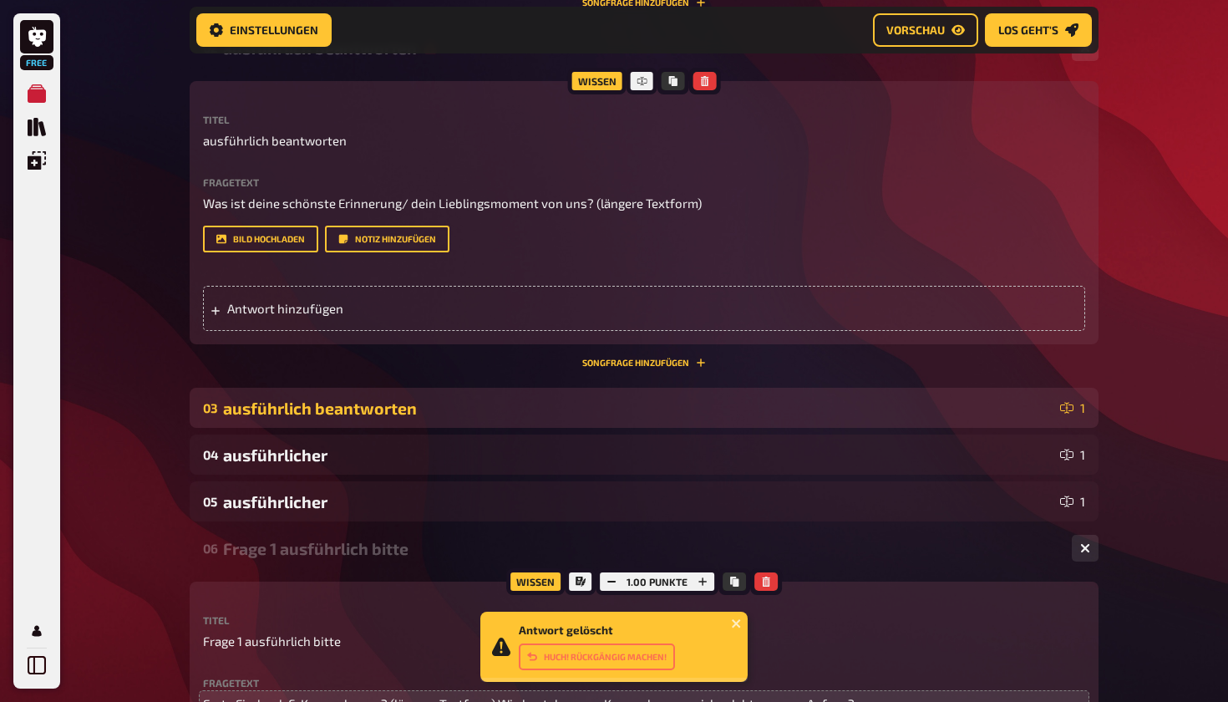
click at [591, 409] on div "ausführlich beantworten" at bounding box center [638, 408] width 831 height 19
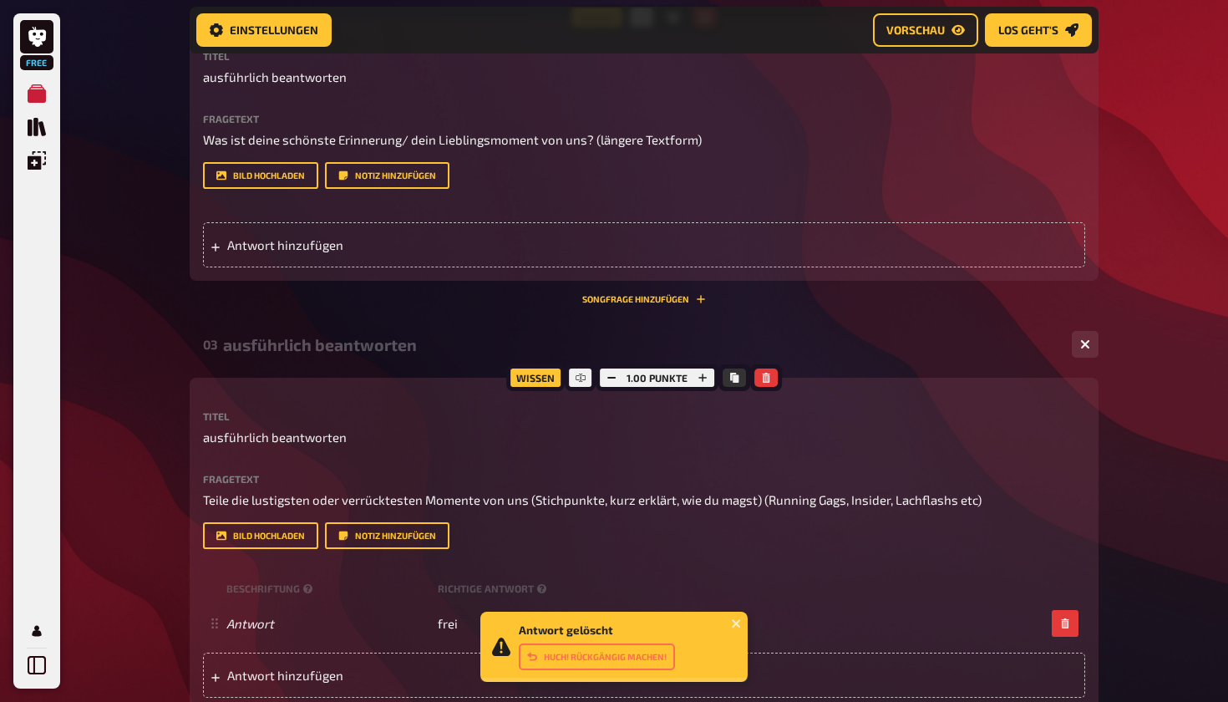
scroll to position [766, 0]
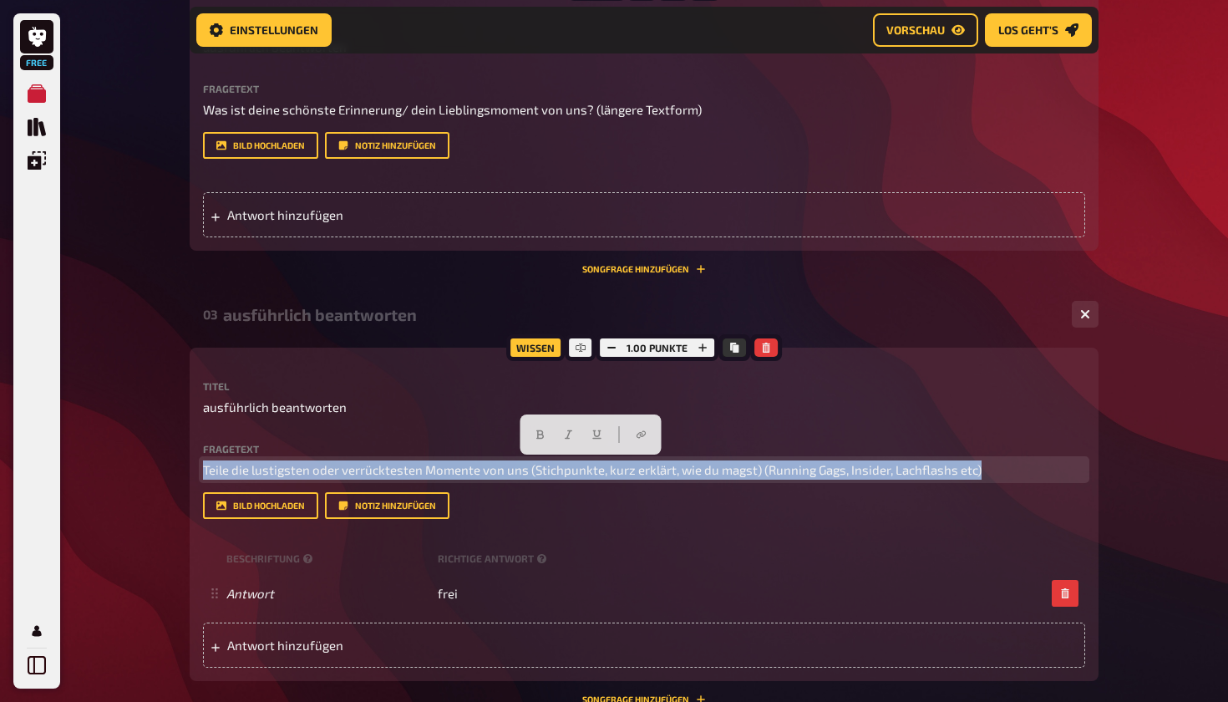
drag, startPoint x: 984, startPoint y: 468, endPoint x: 188, endPoint y: 470, distance: 795.5
copy span "Teile die lustigsten oder verrücktesten Momente von uns (Stichpunkte, kurz erkl…"
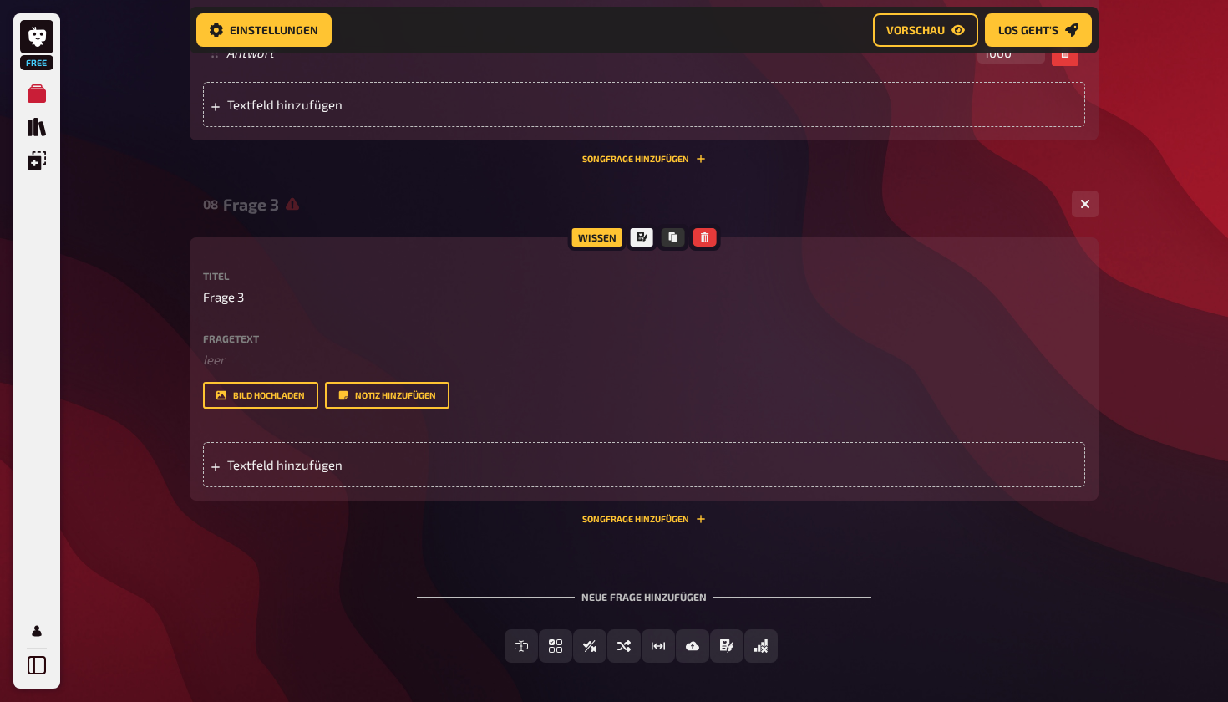
scroll to position [2268, 0]
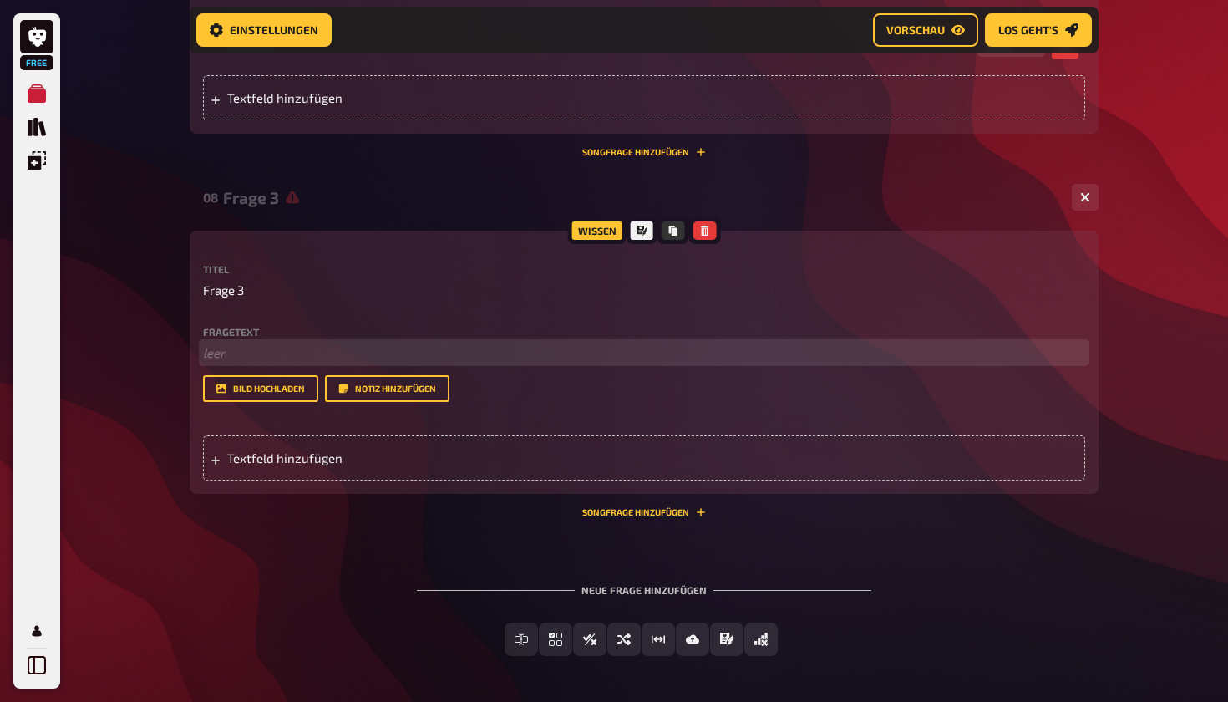
click at [257, 350] on p "﻿ leer" at bounding box center [644, 352] width 882 height 19
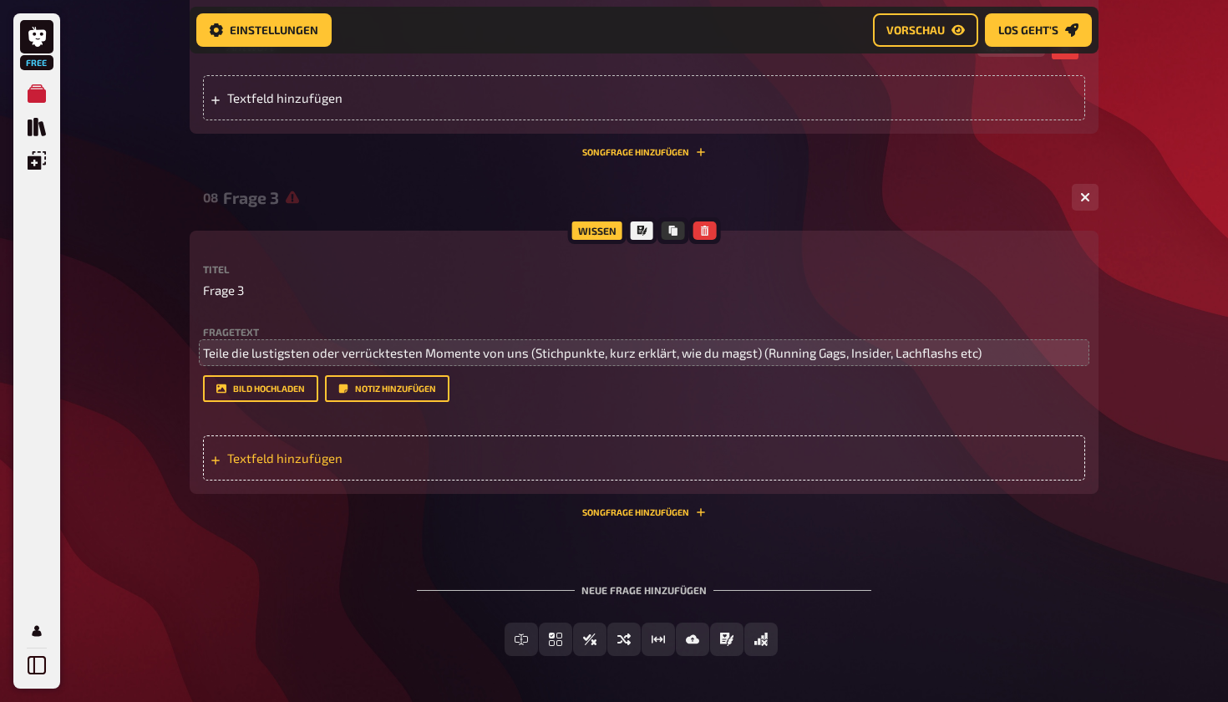
click at [438, 438] on div "Textfeld hinzufügen" at bounding box center [644, 457] width 882 height 45
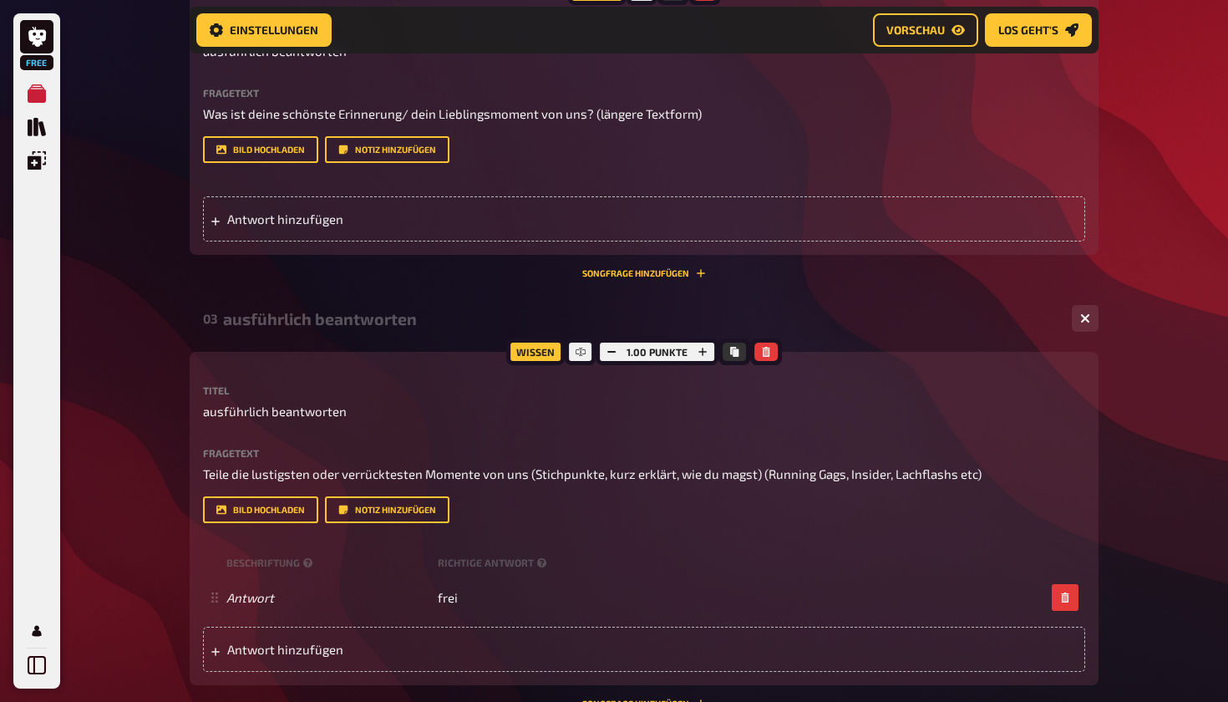
scroll to position [762, 0]
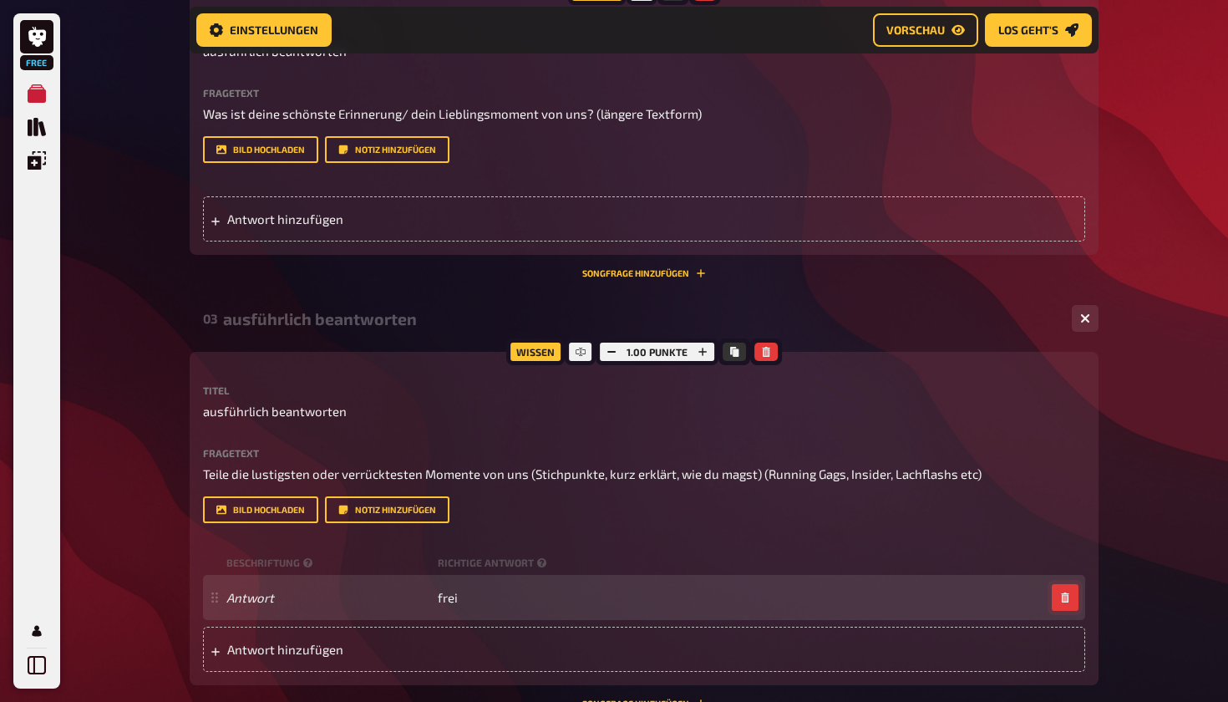
click at [591, 593] on button "button" at bounding box center [1065, 597] width 27 height 27
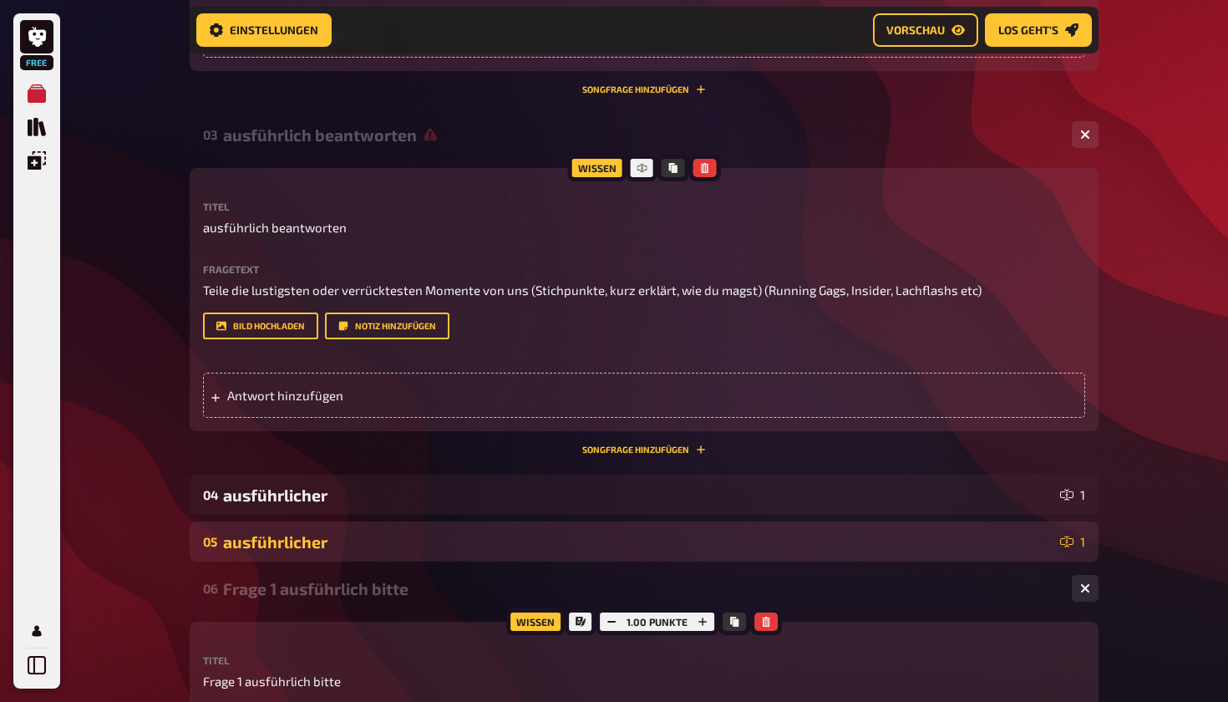
scroll to position [947, 0]
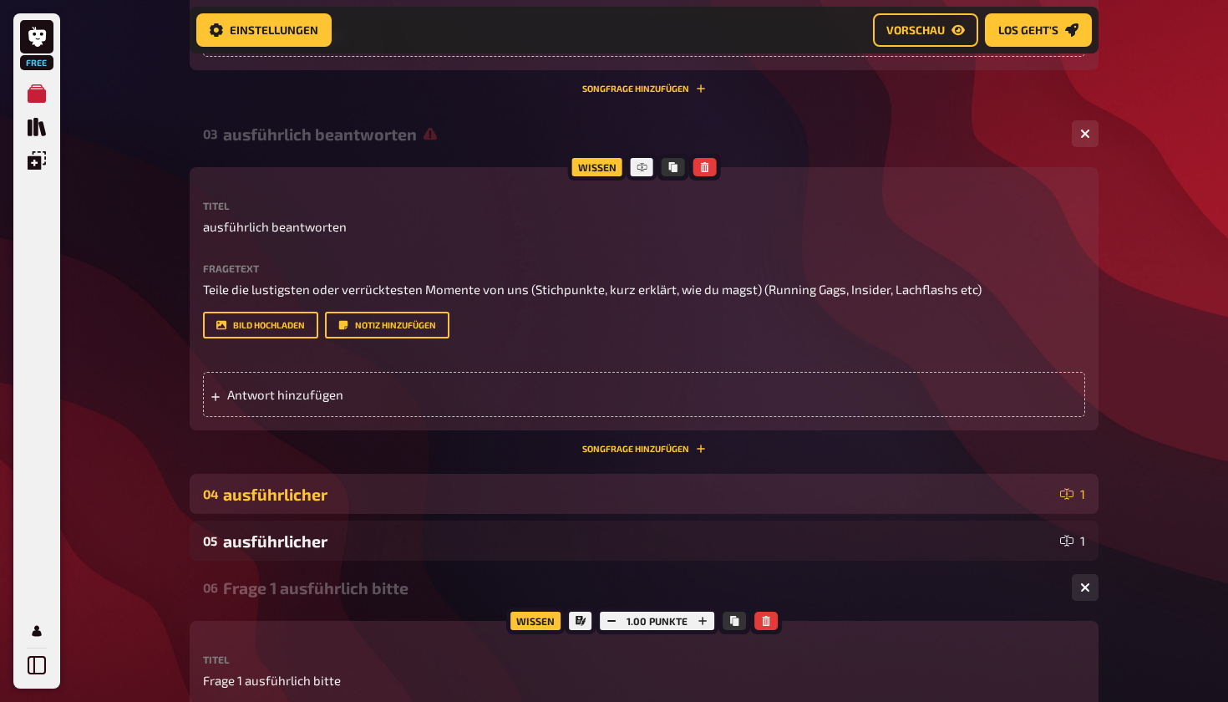
click at [591, 504] on div "04 ausführlicher 1" at bounding box center [644, 494] width 909 height 40
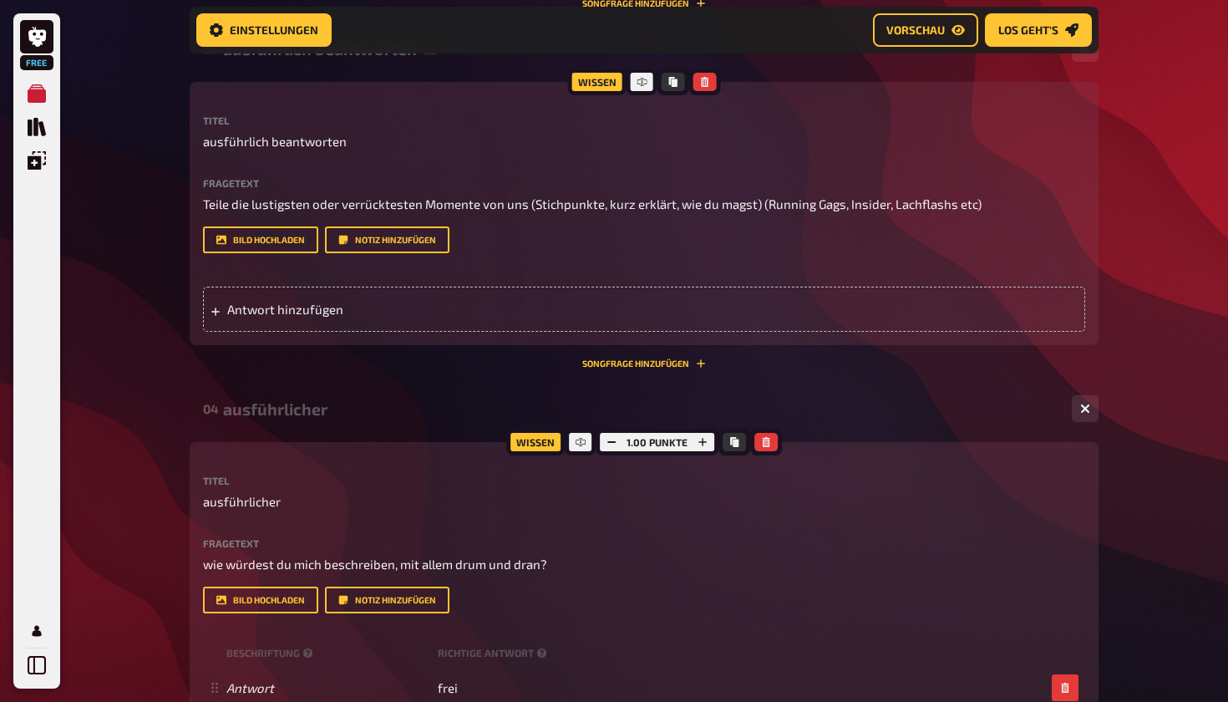
scroll to position [1063, 0]
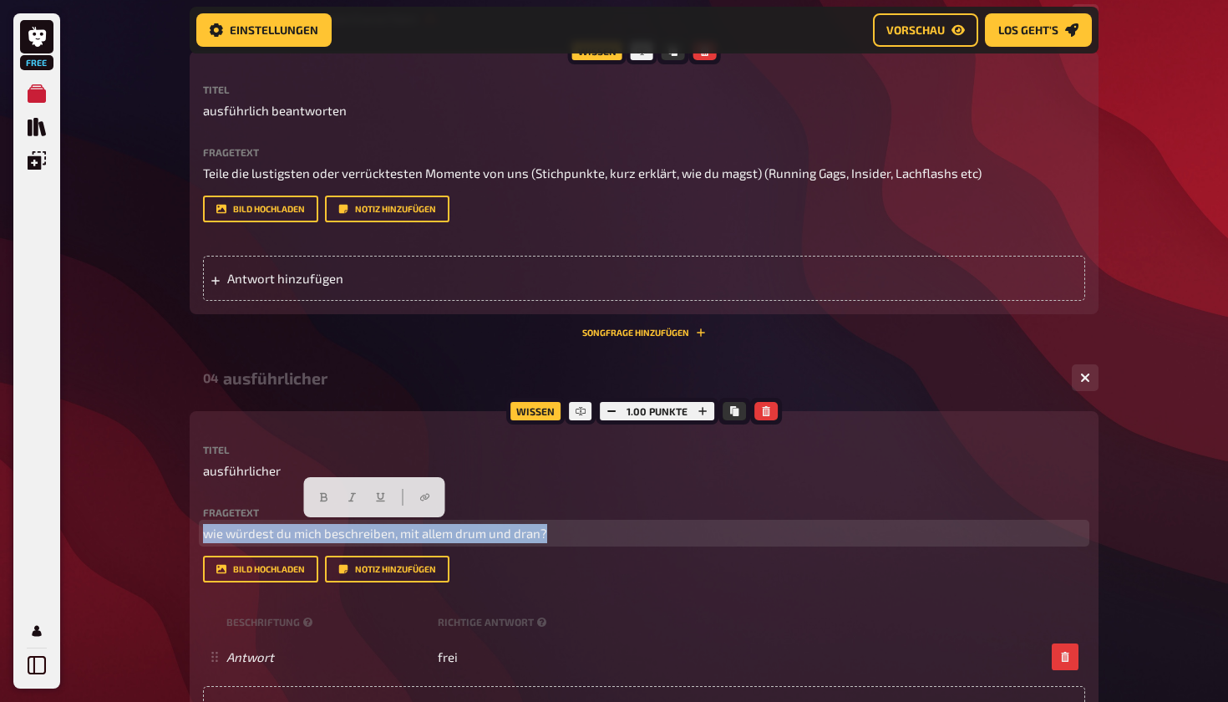
drag, startPoint x: 596, startPoint y: 531, endPoint x: 179, endPoint y: 530, distance: 417.0
click at [179, 530] on div "Home Meine Quizze Unbenanntes Quiz Vorbereitung Vorbereitung Inhalte Bearbeiten…" at bounding box center [644, 644] width 936 height 3414
copy span "wie würdest du mich beschreiben, mit allem drum und dran?"
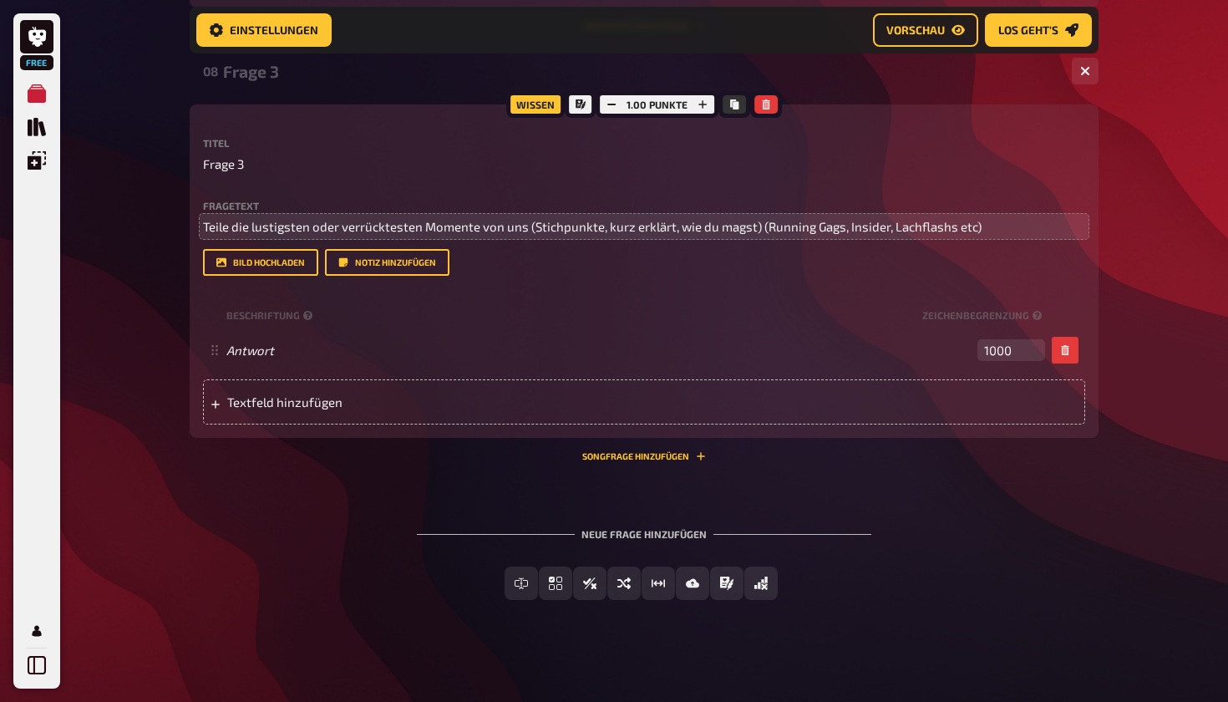
scroll to position [2707, 0]
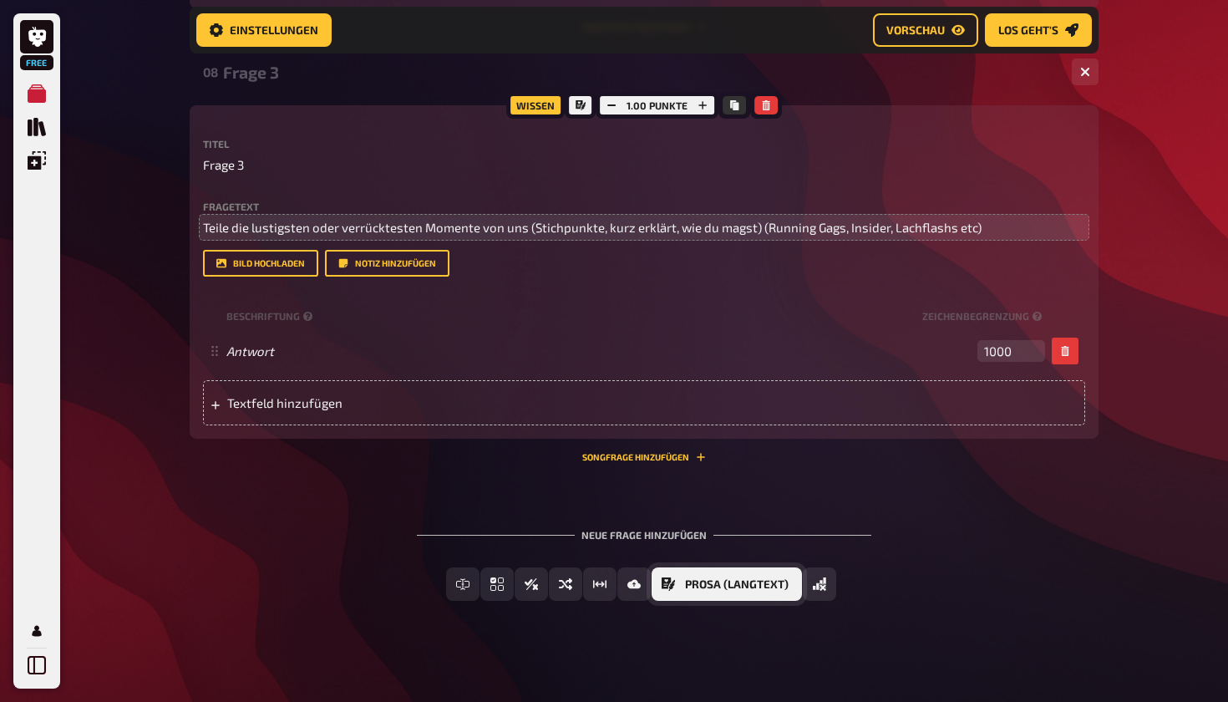
click at [591, 579] on span "Prosa (Langtext)" at bounding box center [737, 585] width 104 height 12
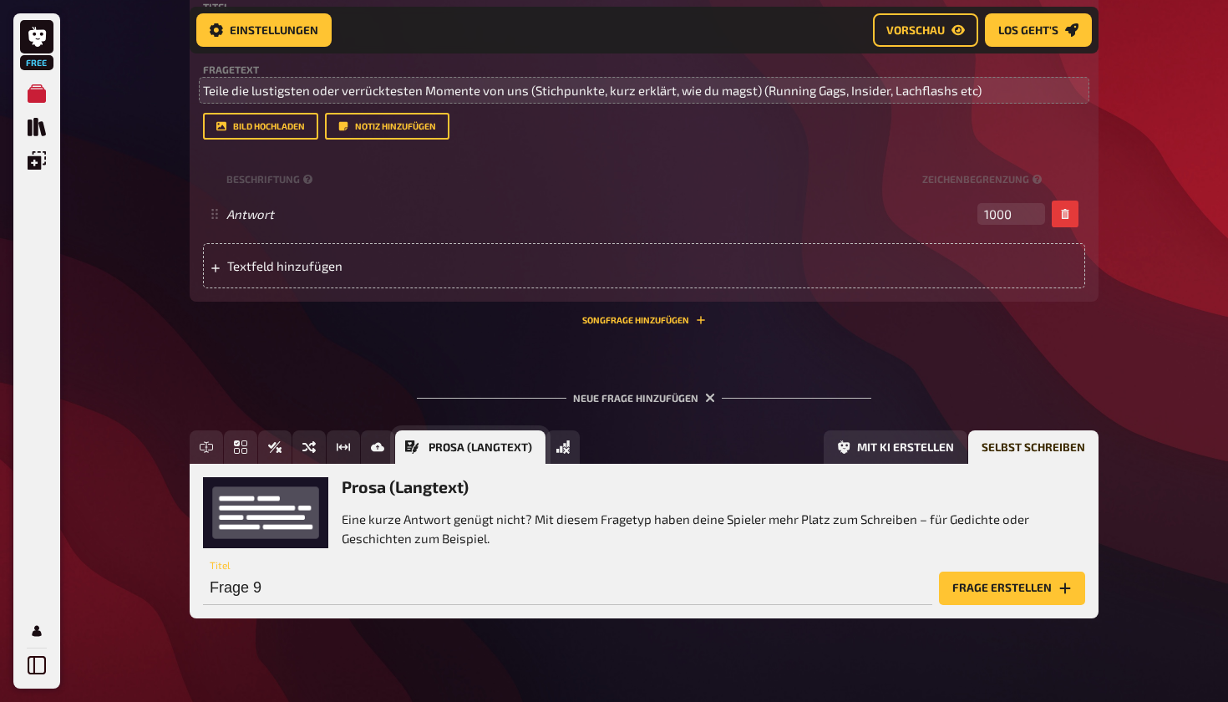
scroll to position [2860, 0]
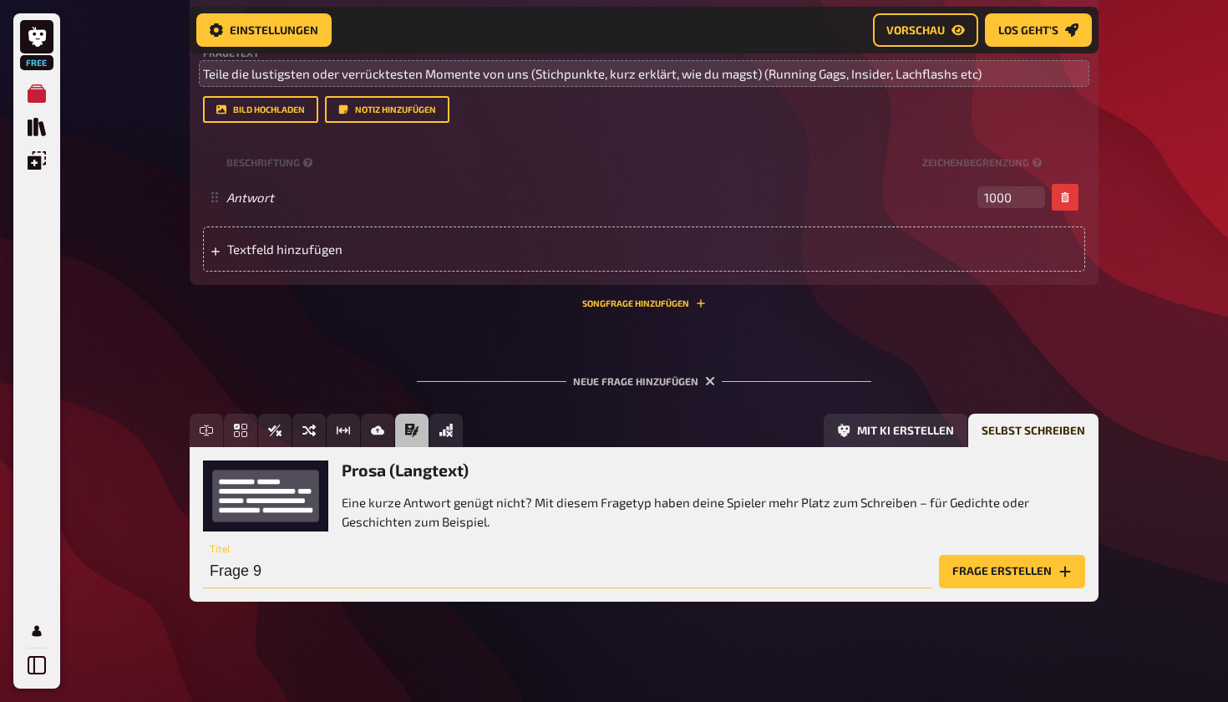
click at [283, 562] on input "Frage 9" at bounding box center [568, 571] width 730 height 33
type input "Frage 4"
click at [591, 555] on button "Frage erstellen" at bounding box center [1012, 571] width 146 height 33
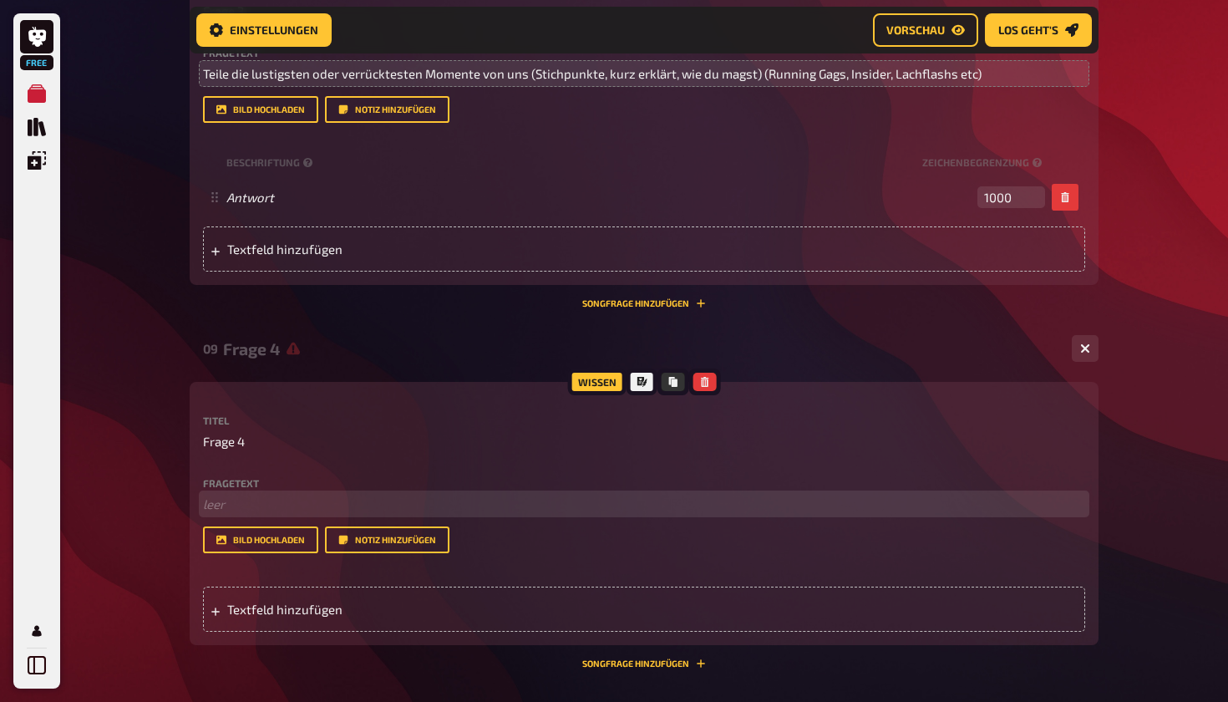
click at [301, 501] on p "﻿ leer" at bounding box center [644, 504] width 882 height 19
click at [284, 602] on span "Textfeld hinzufügen" at bounding box center [357, 609] width 260 height 15
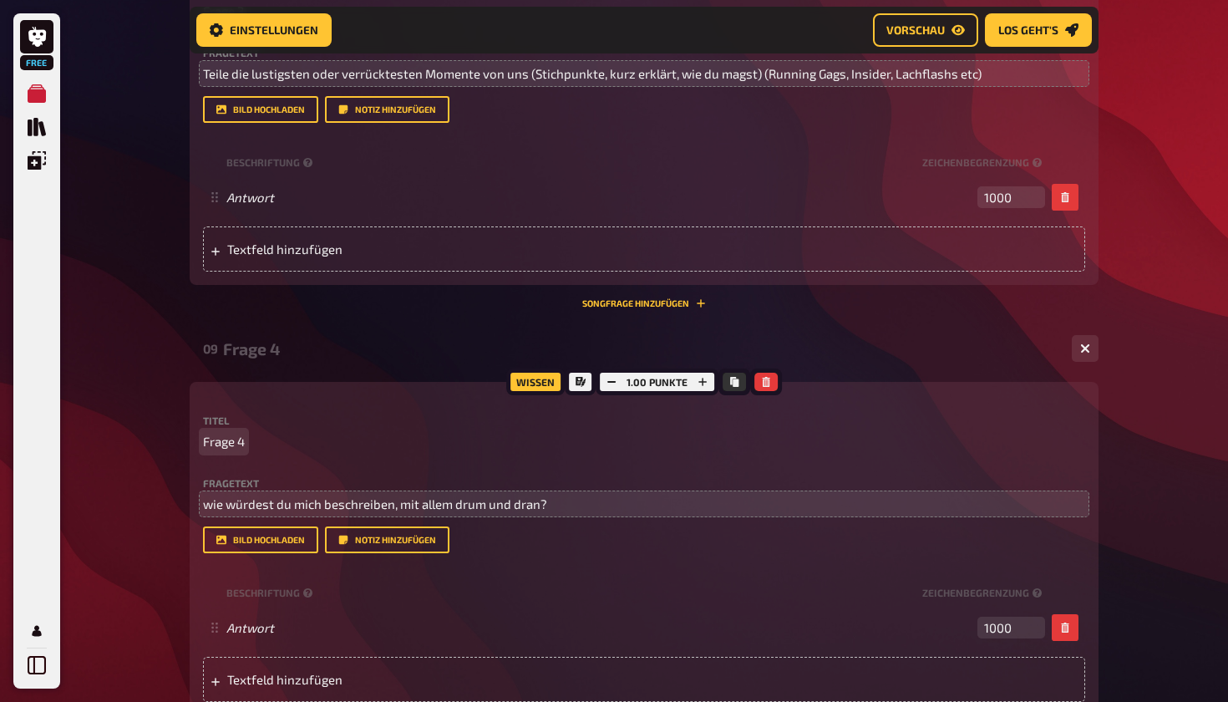
click at [269, 441] on p "Frage 4" at bounding box center [644, 441] width 882 height 19
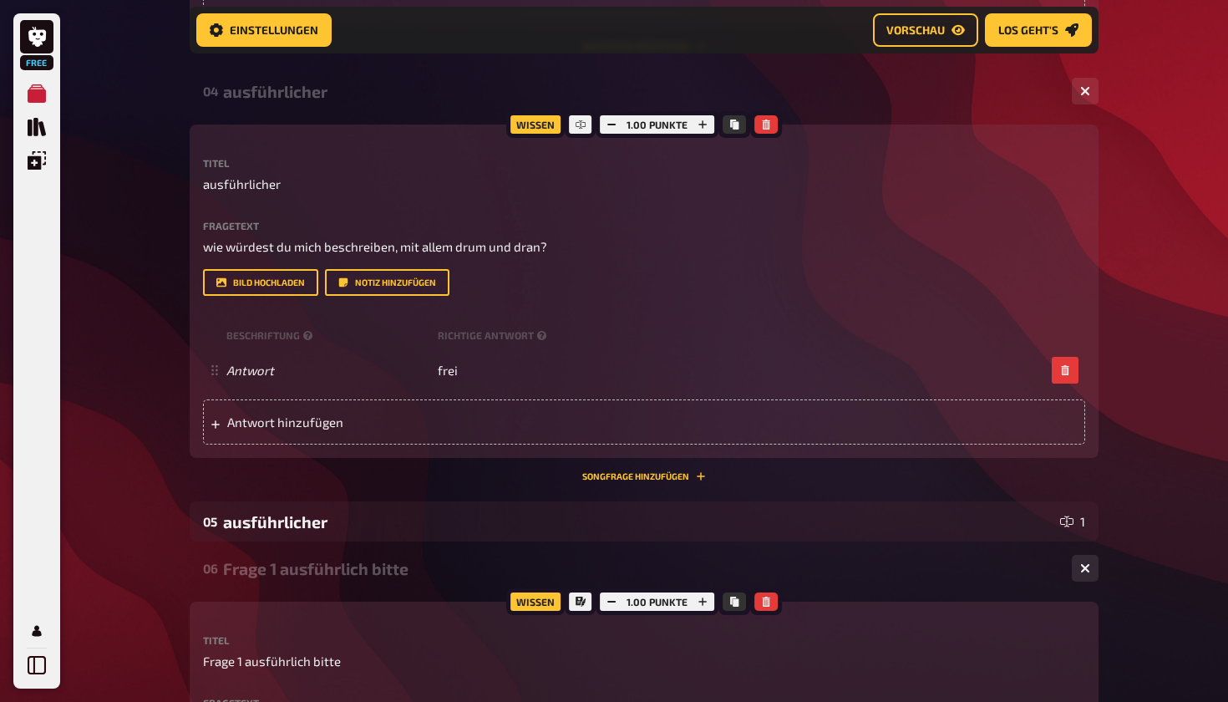
scroll to position [1350, 0]
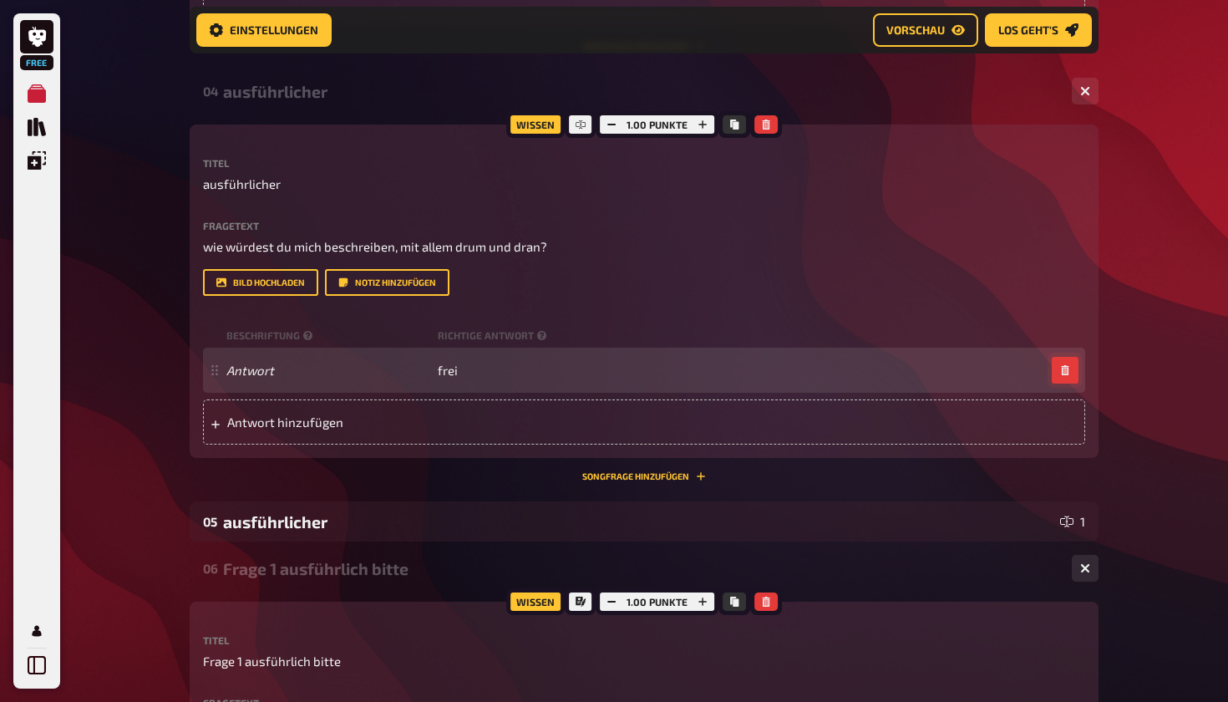
click at [591, 366] on icon "button" at bounding box center [1065, 370] width 10 height 10
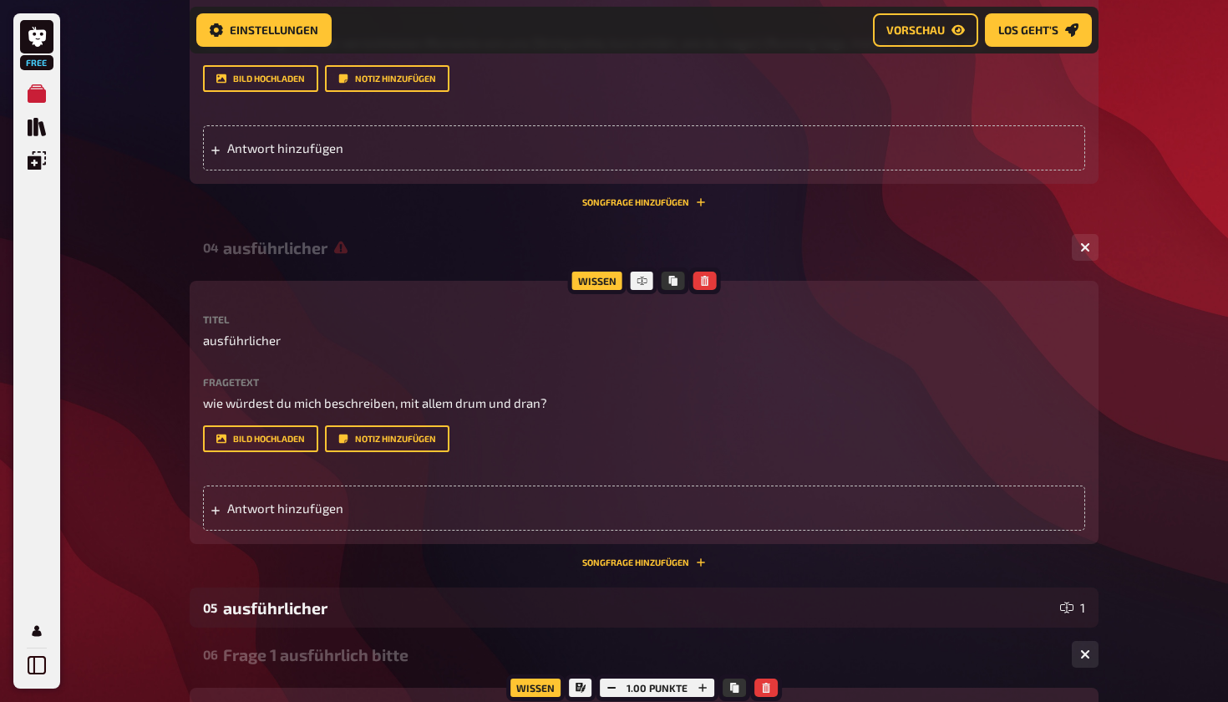
scroll to position [1218, 0]
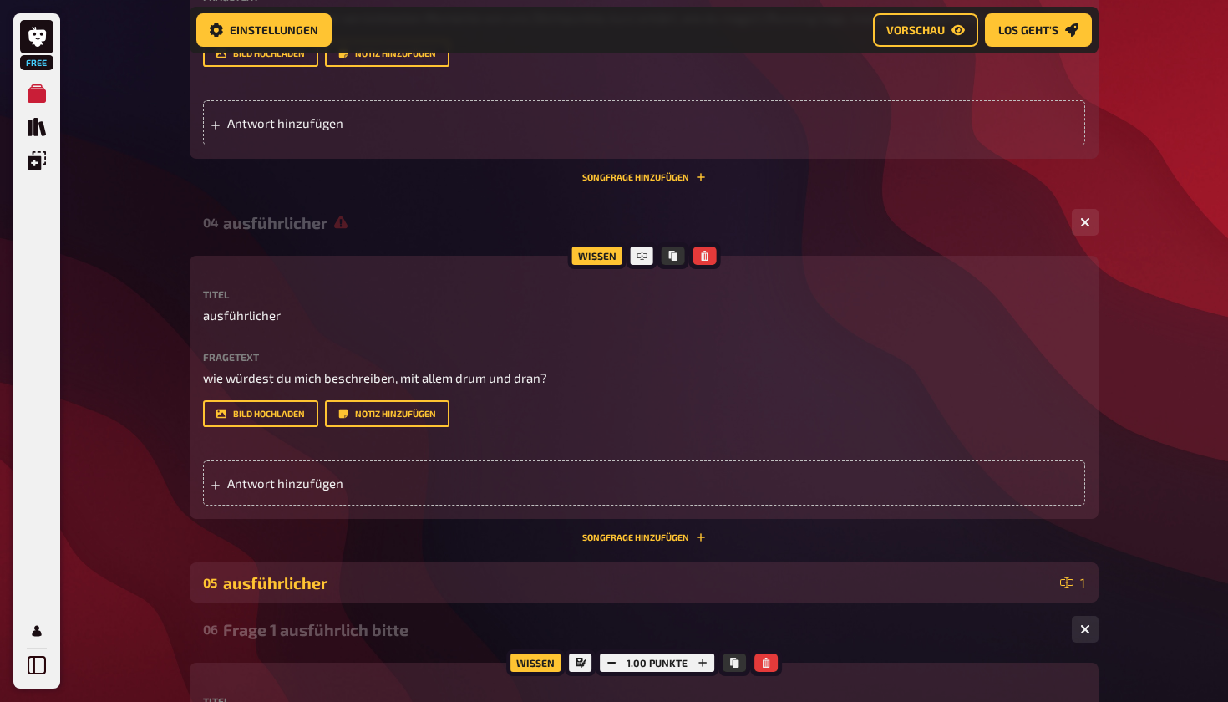
click at [591, 583] on div "ausführlicher" at bounding box center [638, 582] width 831 height 19
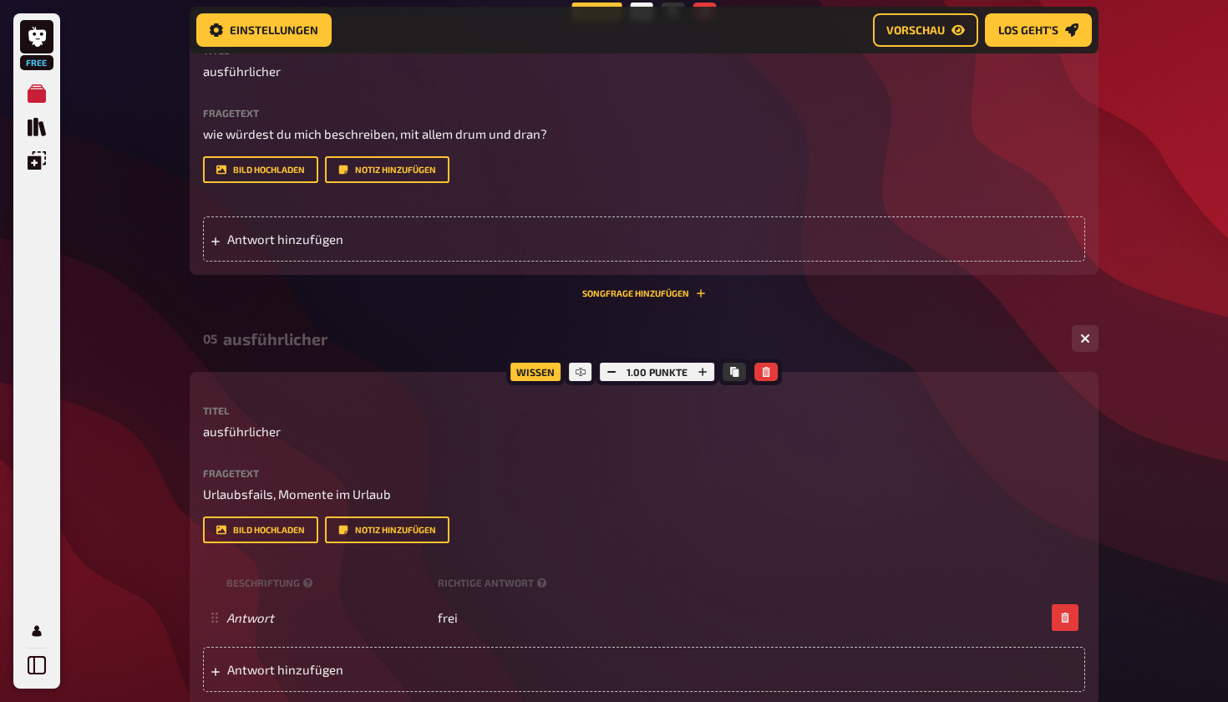
scroll to position [1463, 0]
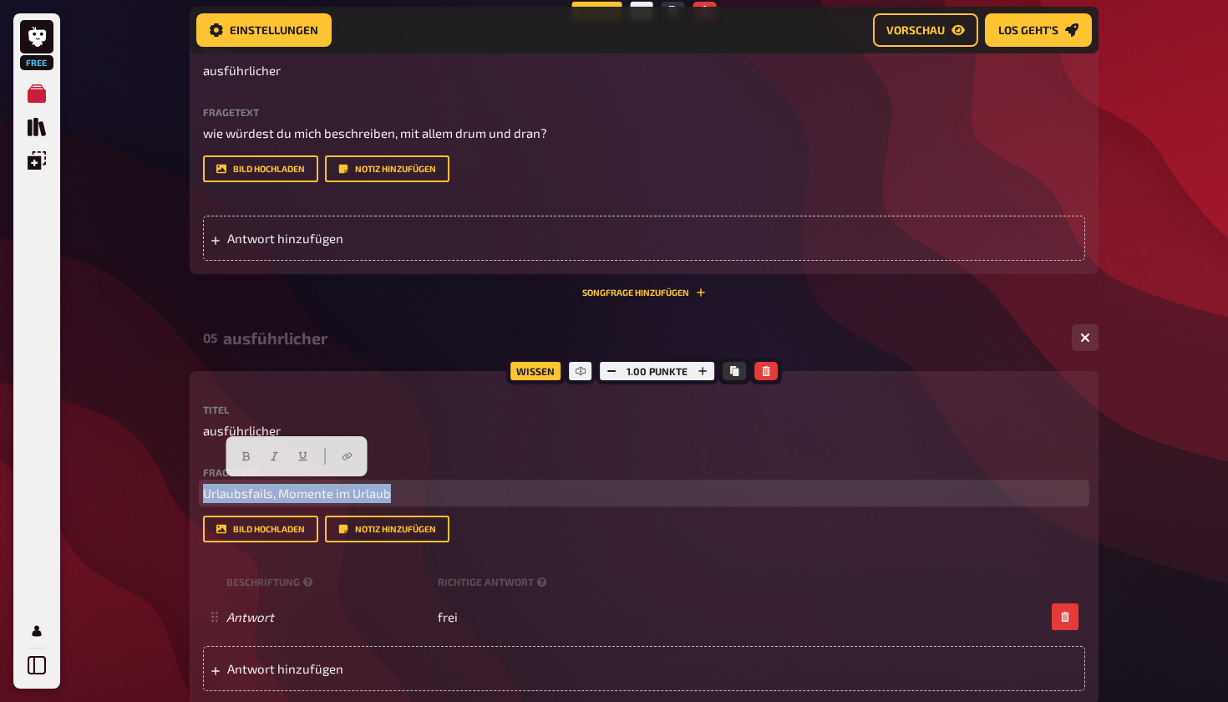
drag, startPoint x: 407, startPoint y: 494, endPoint x: 177, endPoint y: 484, distance: 230.0
click at [177, 484] on div "Home Meine Quizze Unbenanntes Quiz Vorbereitung Vorbereitung Inhalte Bearbeiten…" at bounding box center [644, 616] width 936 height 4158
copy span "Urlaubsfails, Momente im Urlaub"
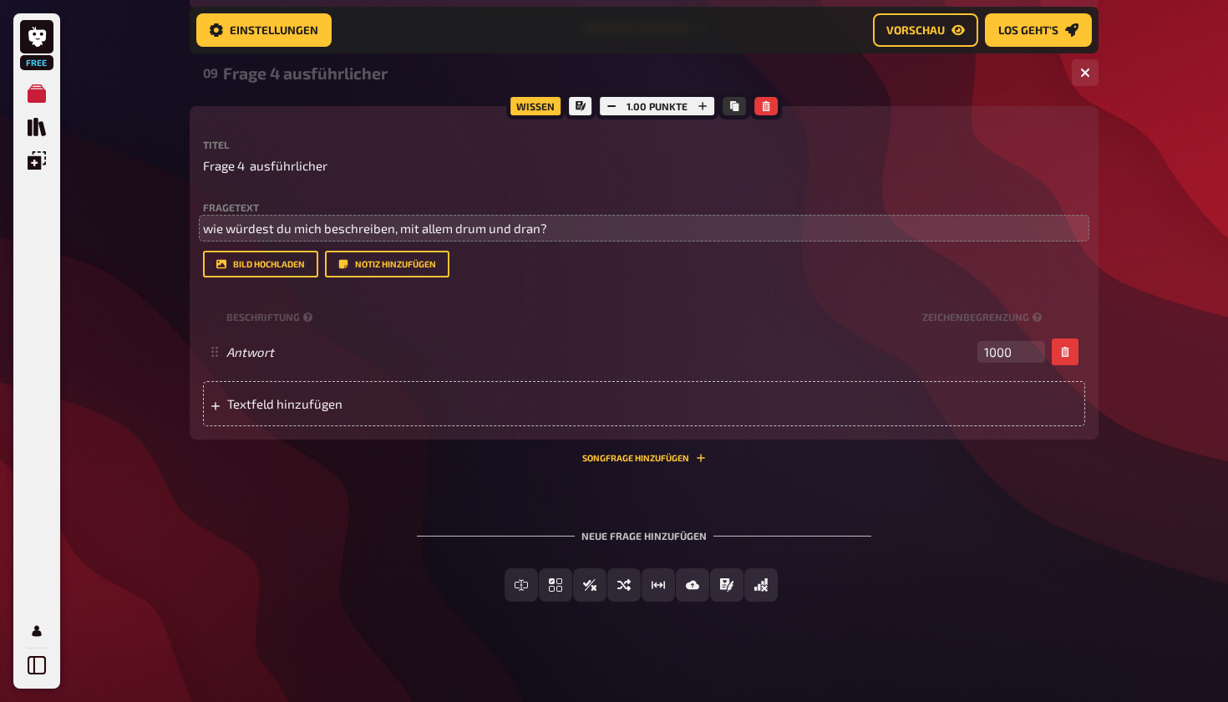
scroll to position [3449, 0]
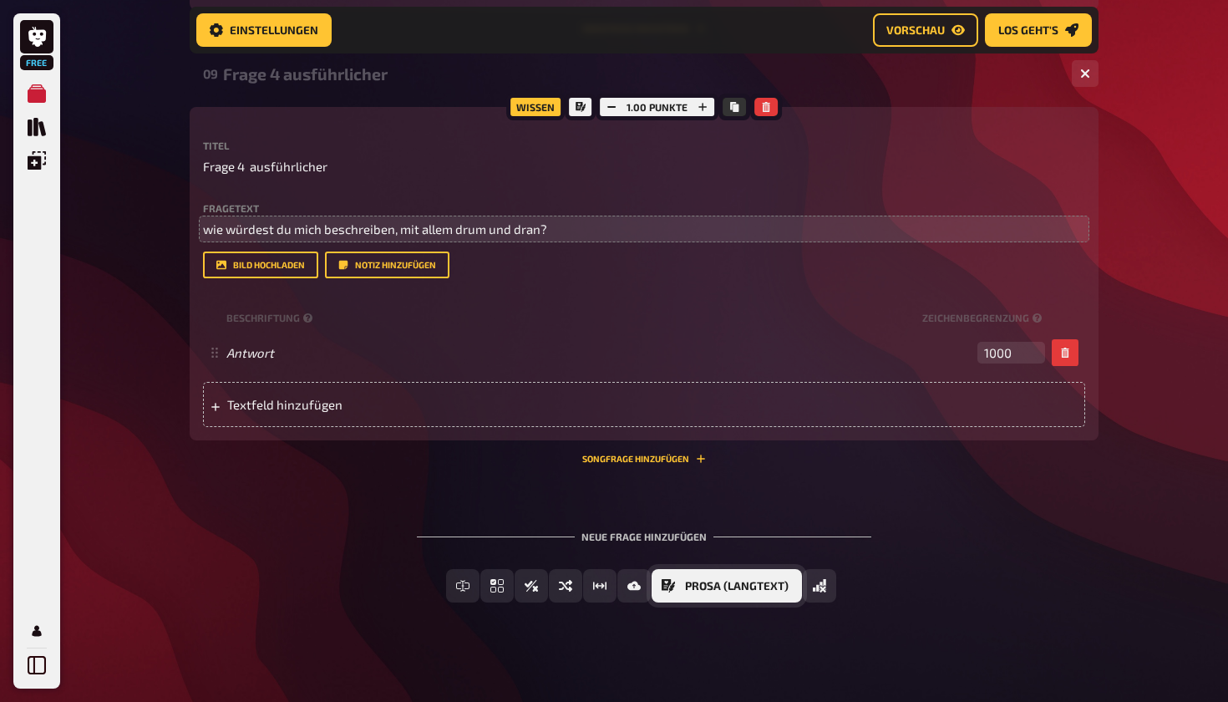
click at [591, 582] on span "Prosa (Langtext)" at bounding box center [737, 587] width 104 height 12
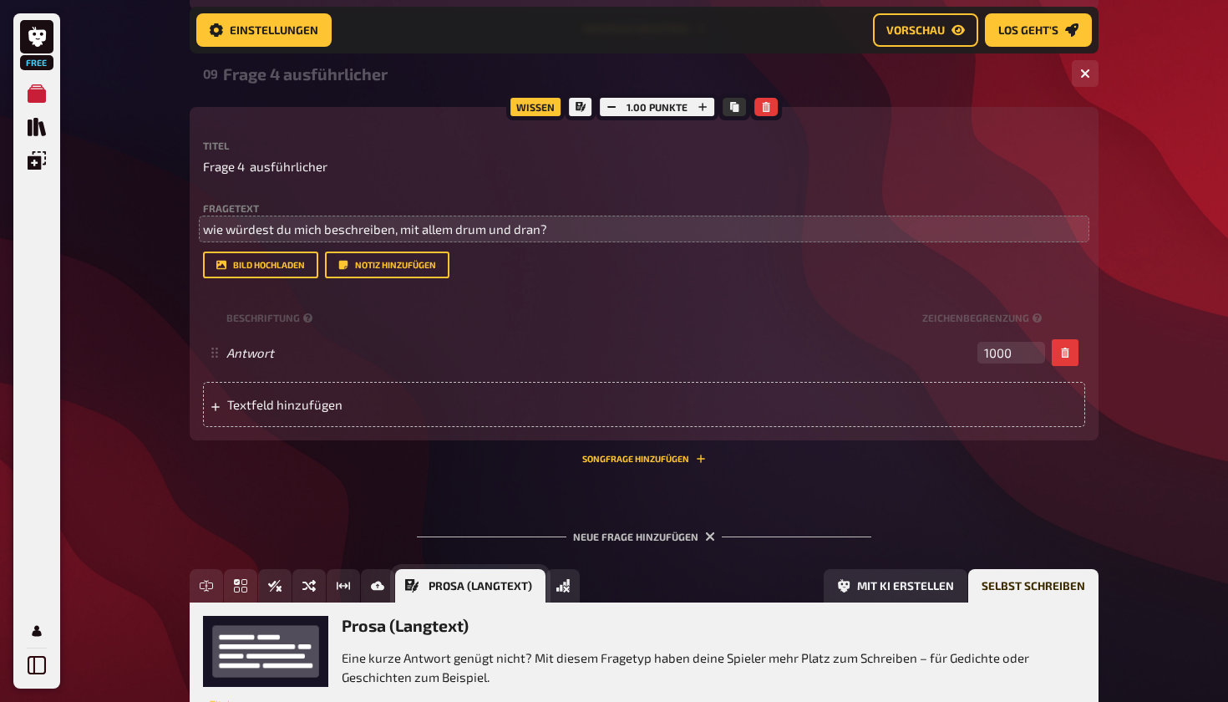
scroll to position [3602, 0]
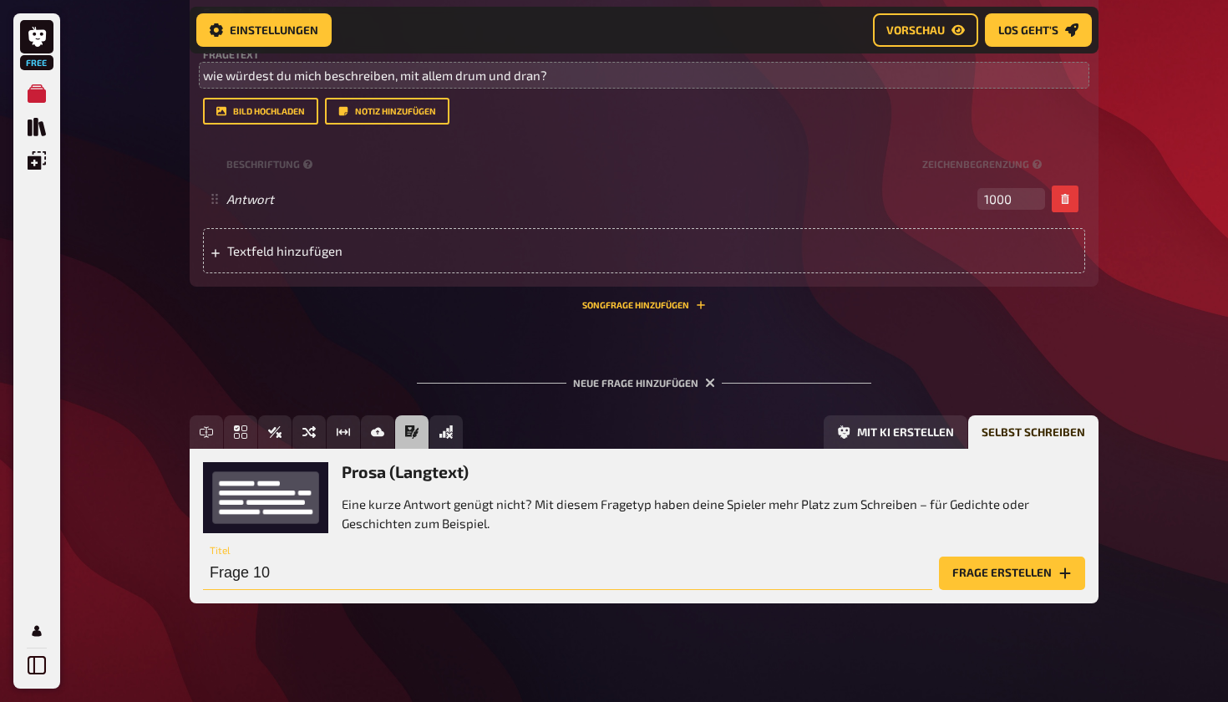
click at [325, 568] on input "Frage 10" at bounding box center [568, 573] width 730 height 33
type input "Frage 5"
click at [591, 564] on button "Frage erstellen" at bounding box center [1012, 573] width 146 height 33
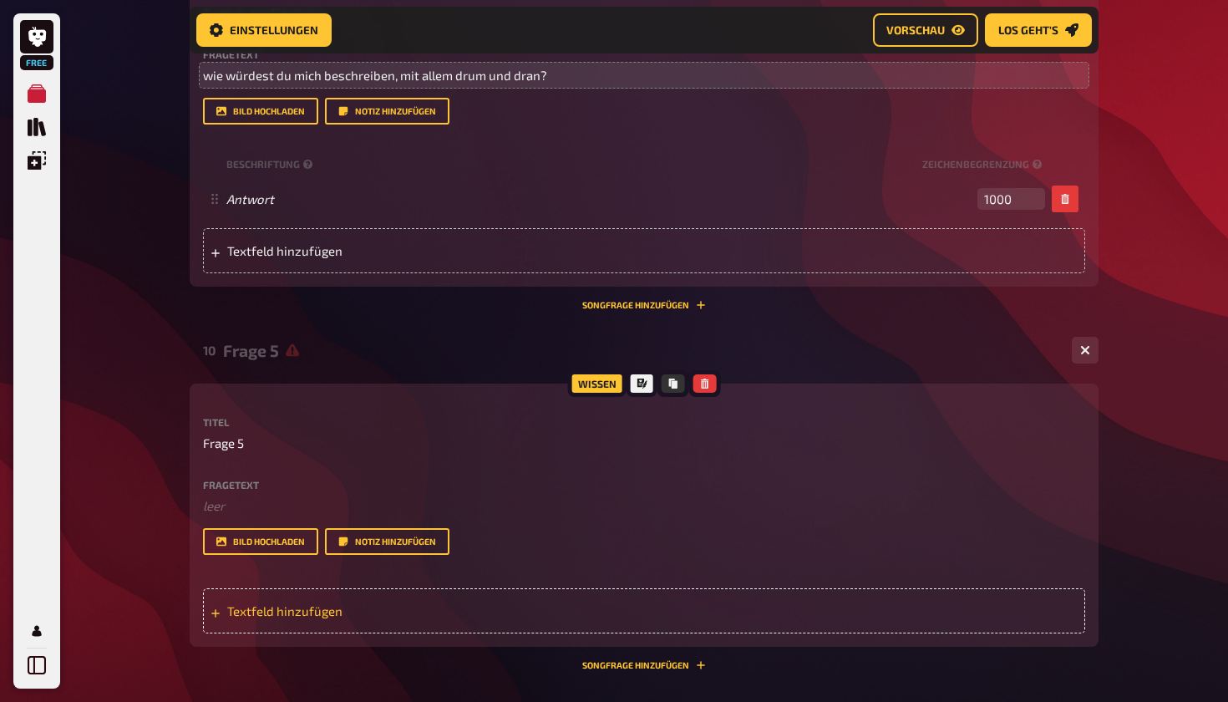
click at [391, 588] on div "Textfeld hinzufügen" at bounding box center [644, 610] width 882 height 45
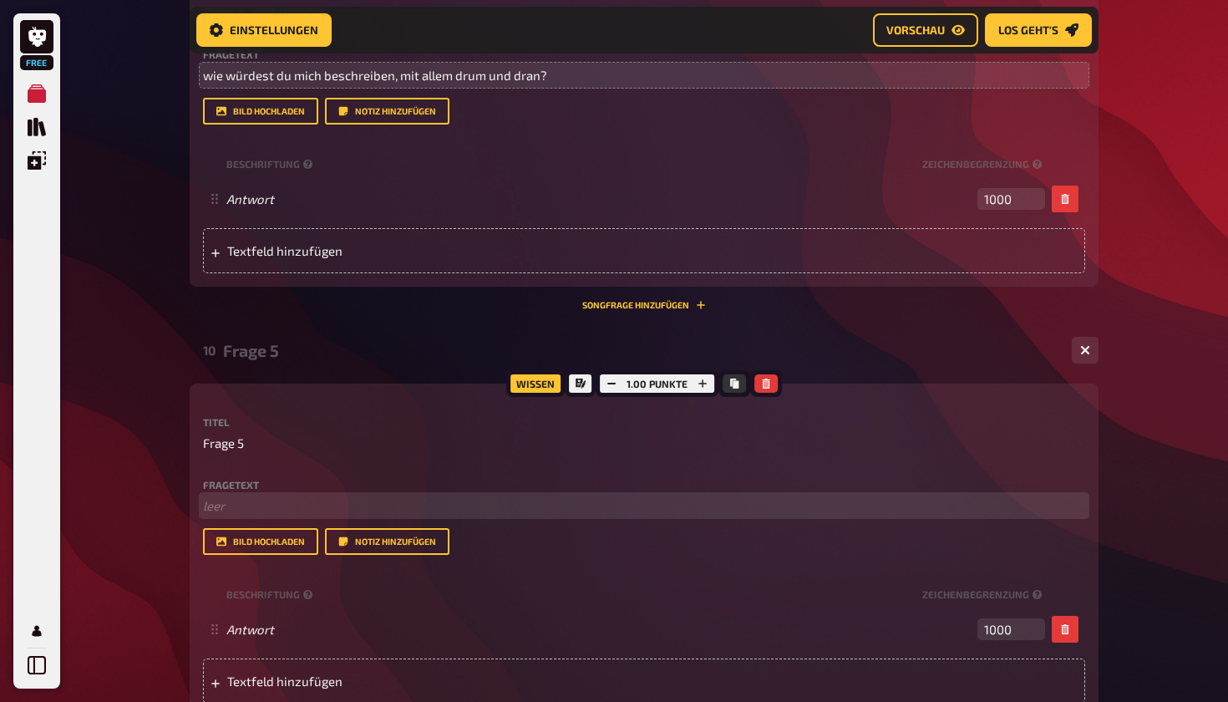
click at [272, 496] on p "﻿ leer" at bounding box center [644, 505] width 882 height 19
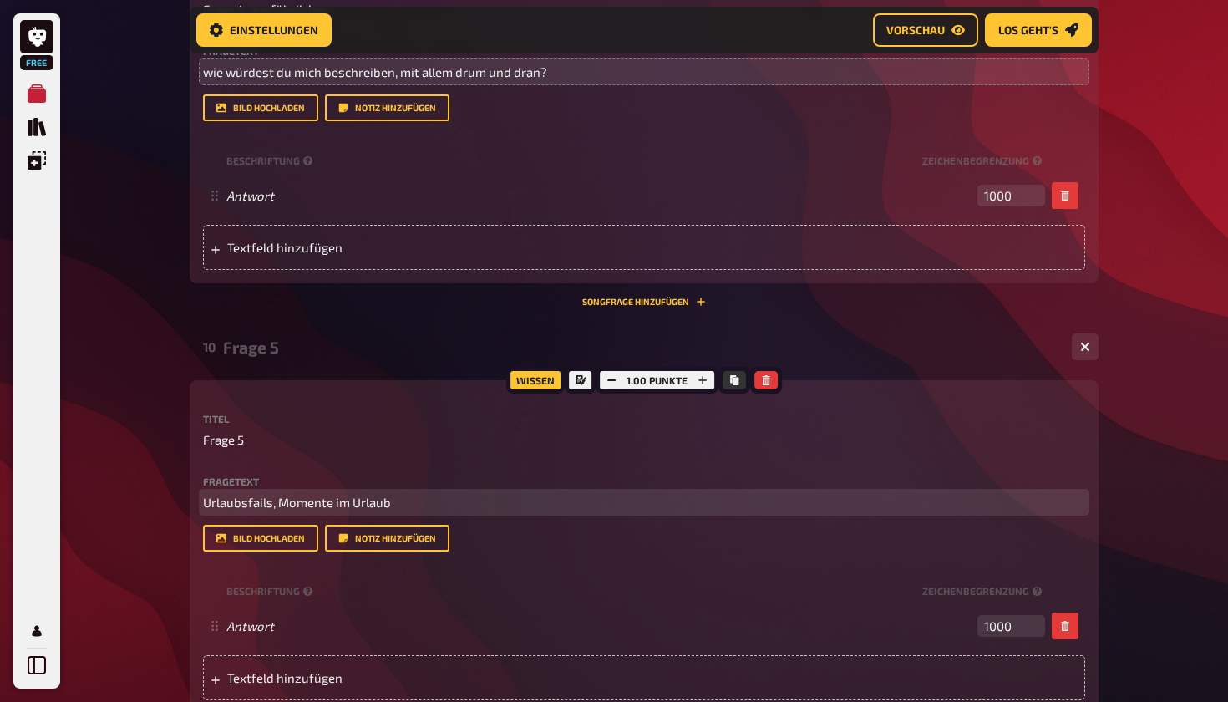
scroll to position [3607, 0]
click at [281, 430] on p "Frage 5" at bounding box center [644, 439] width 882 height 19
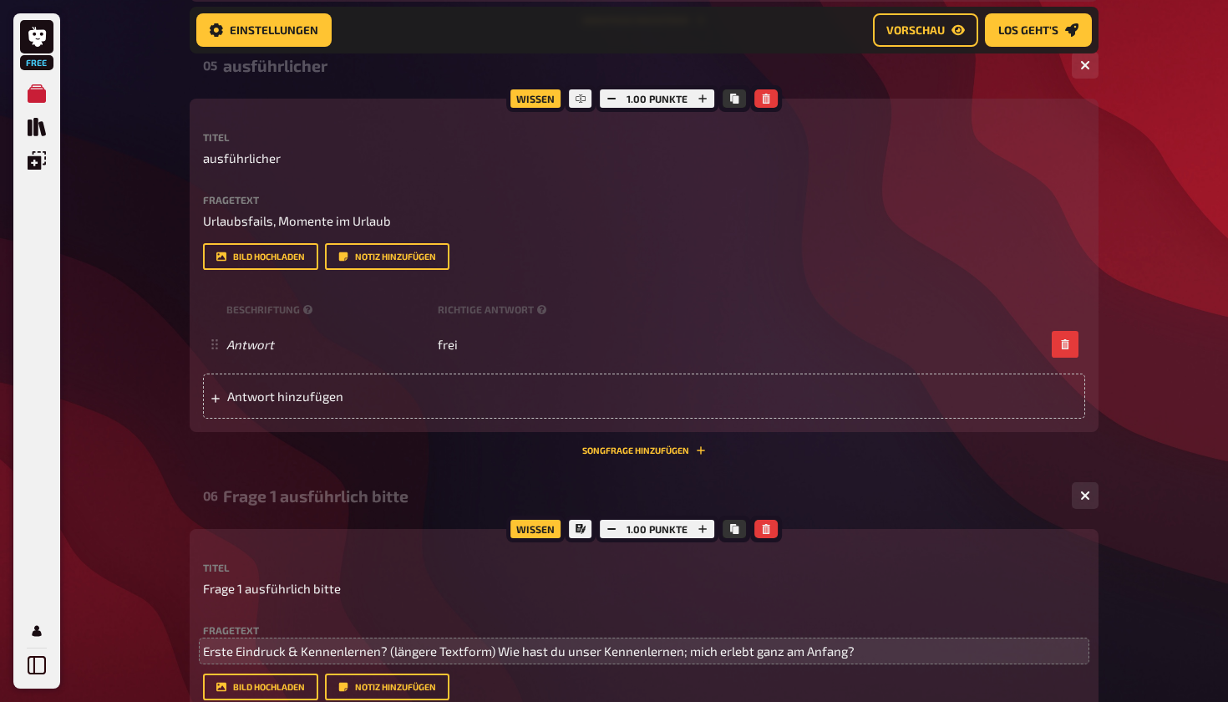
scroll to position [1693, 0]
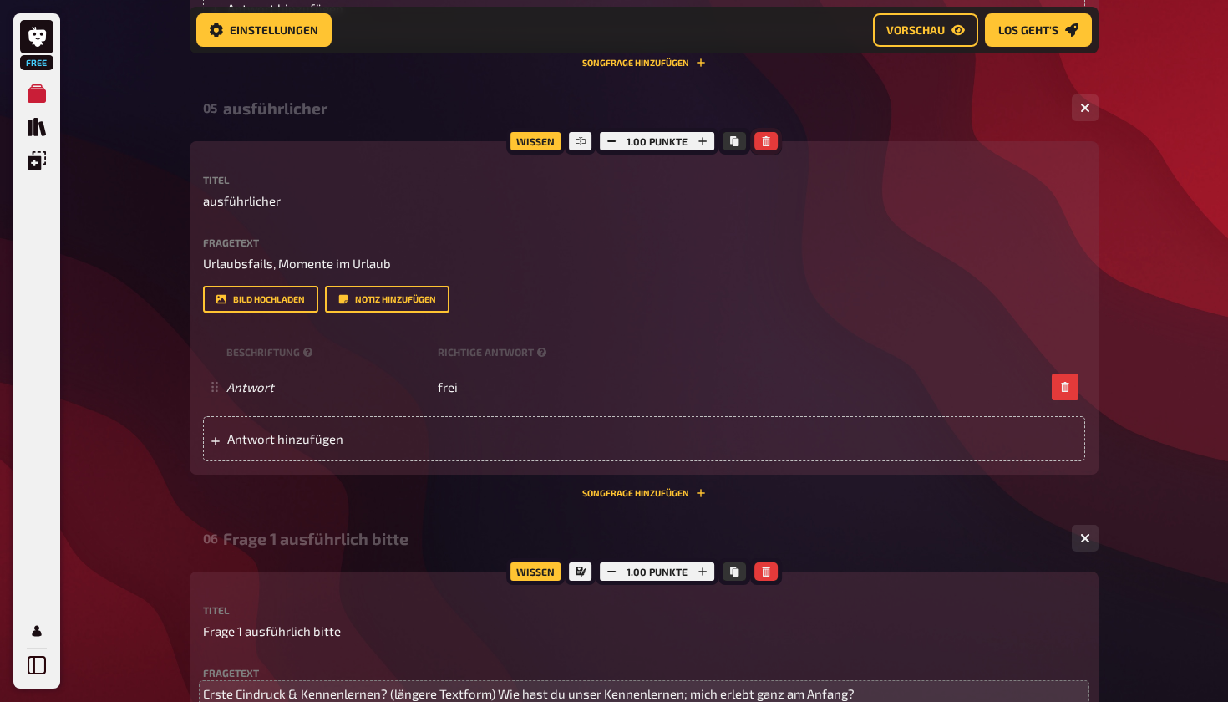
click at [591, 140] on icon "button" at bounding box center [766, 141] width 10 height 10
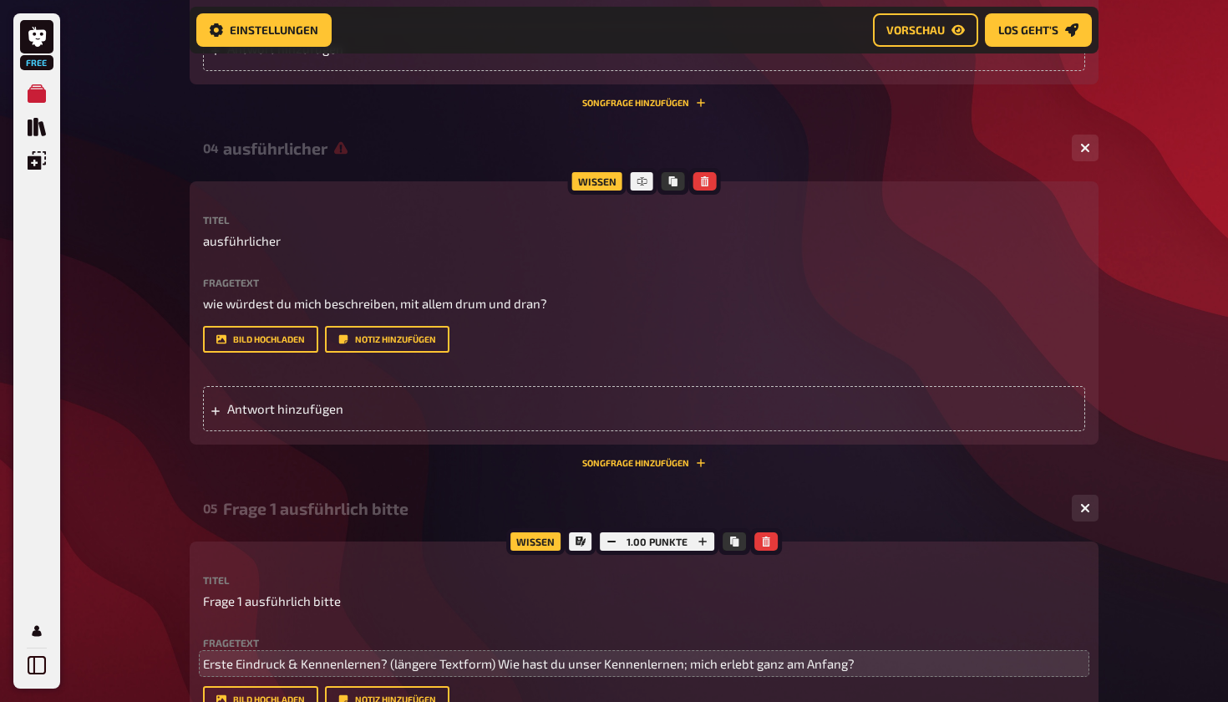
scroll to position [1292, 0]
click at [591, 180] on icon "button" at bounding box center [705, 182] width 8 height 10
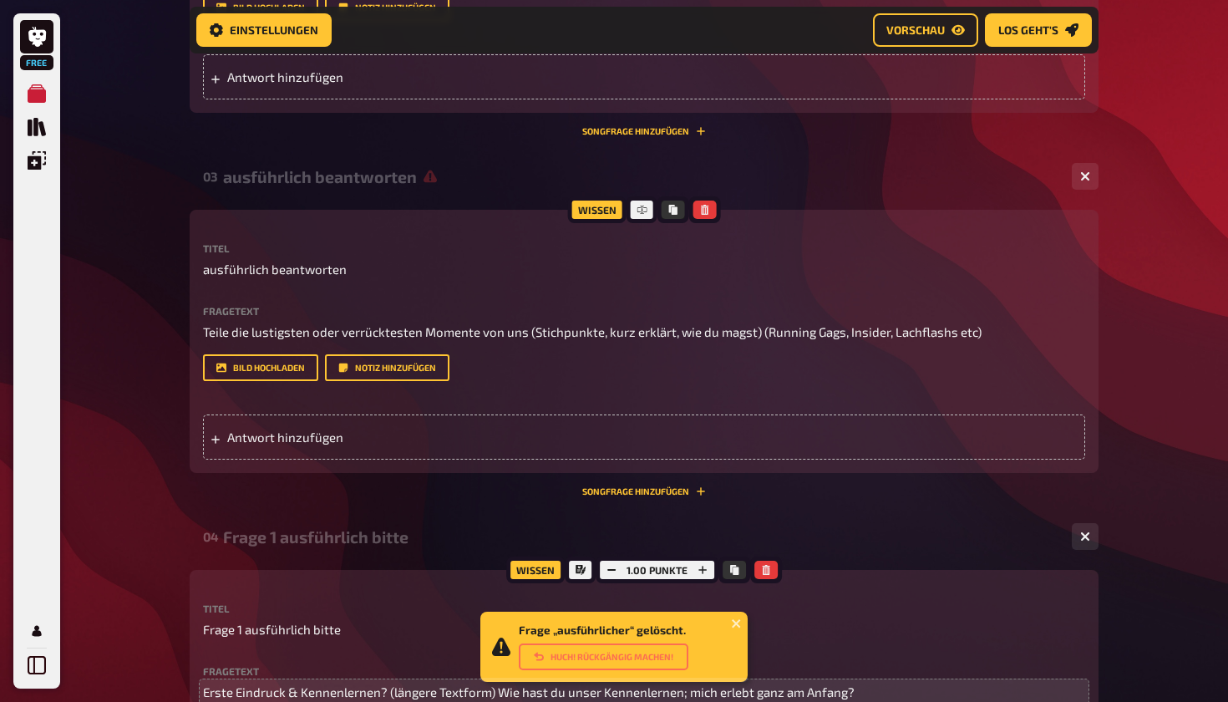
scroll to position [902, 0]
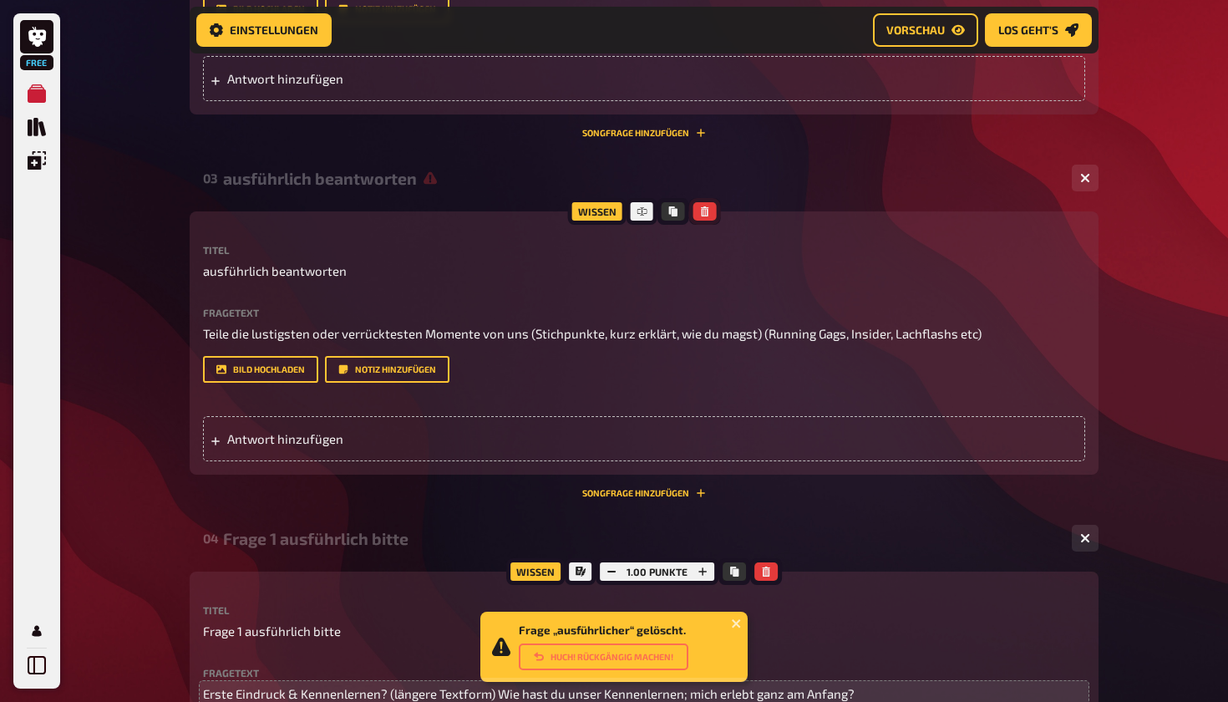
click at [591, 211] on icon "button" at bounding box center [704, 211] width 10 height 10
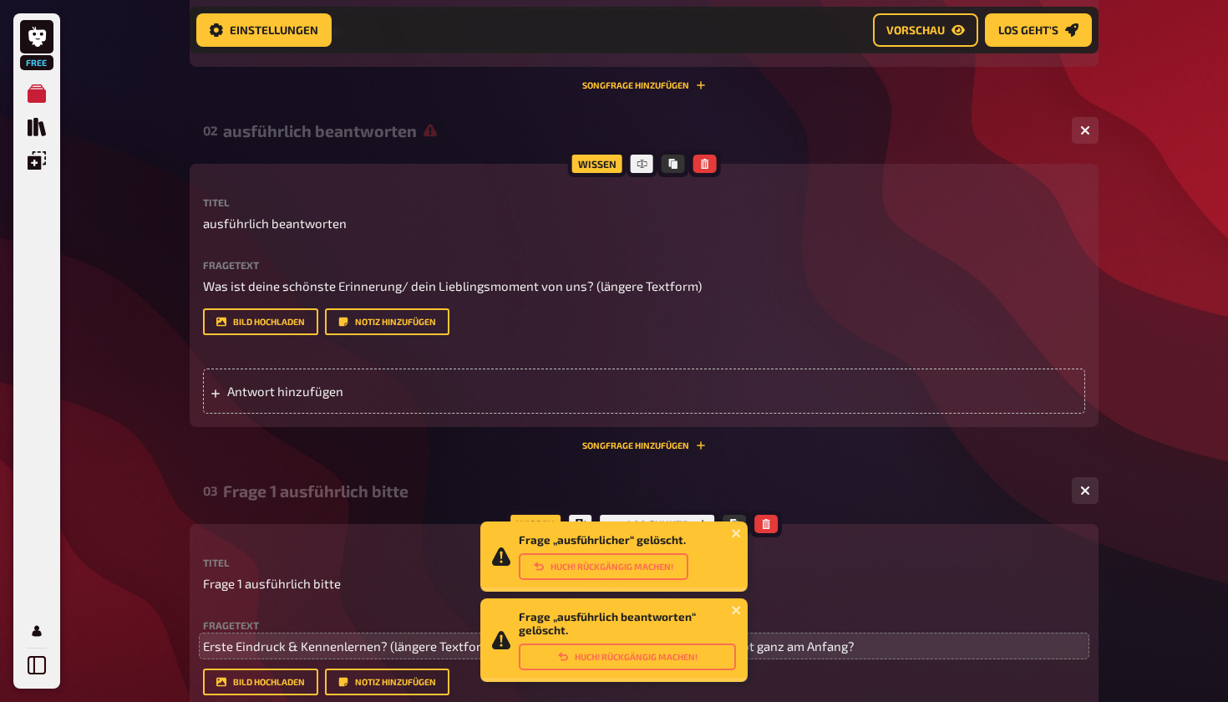
scroll to position [589, 0]
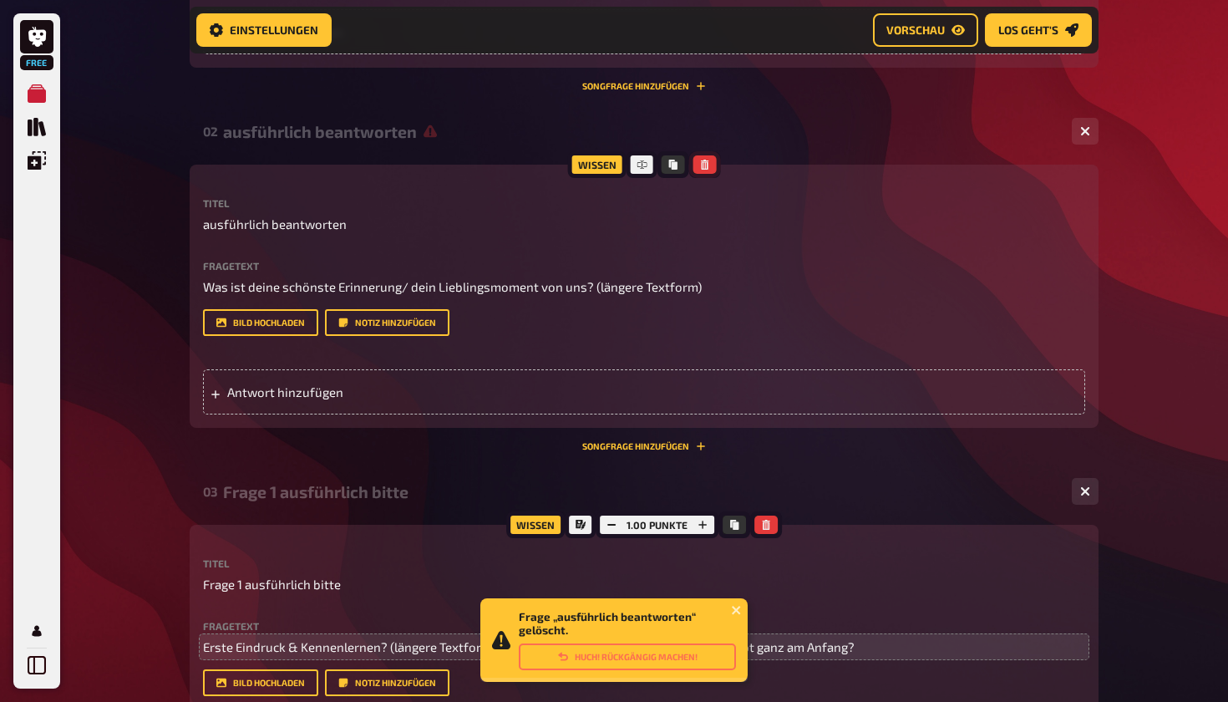
click at [591, 164] on icon "button" at bounding box center [704, 165] width 10 height 10
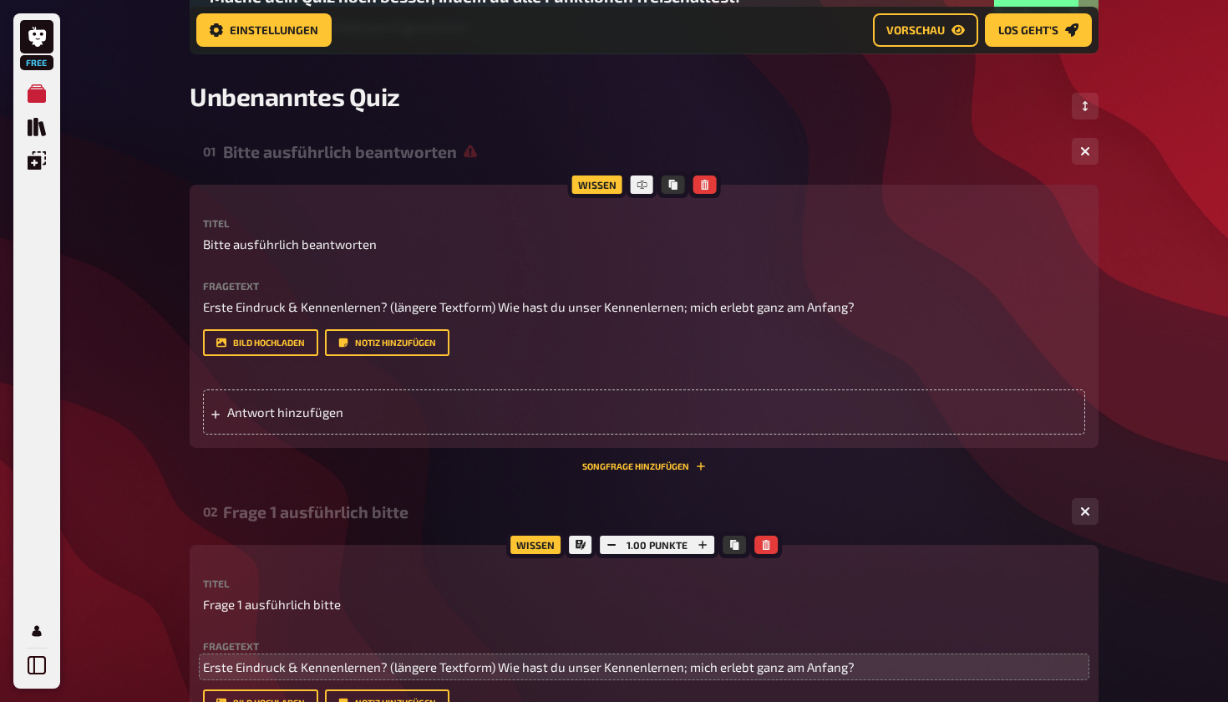
scroll to position [207, 0]
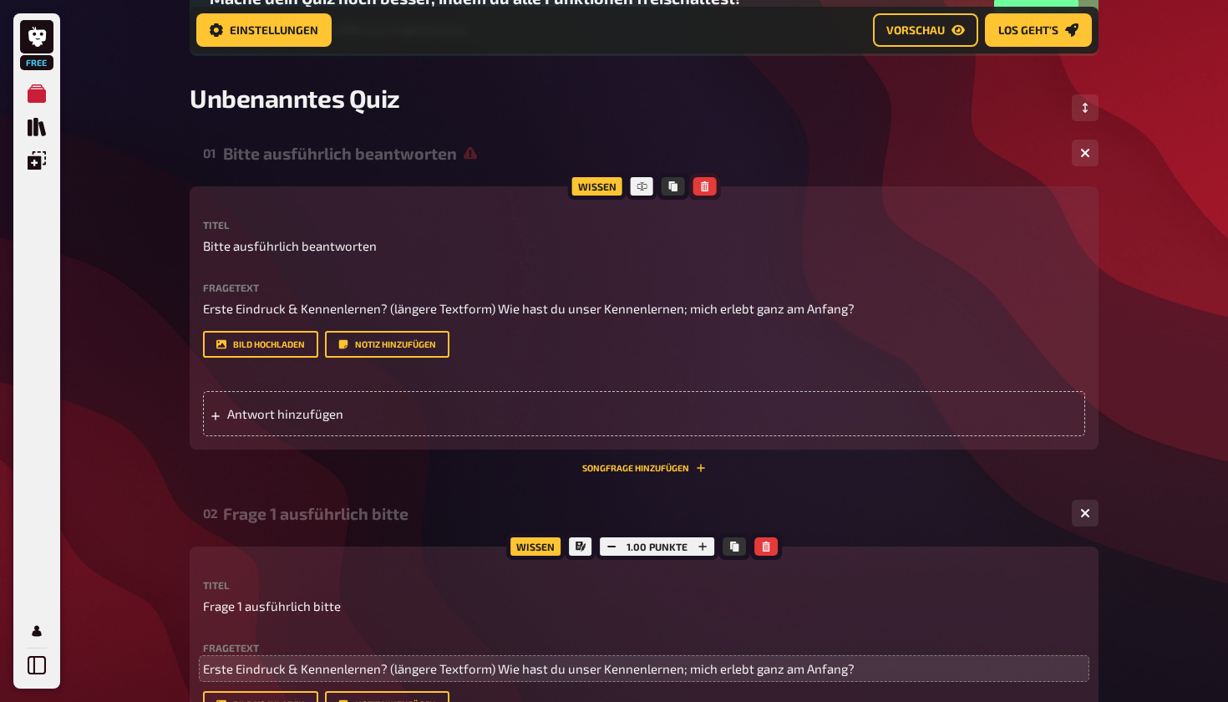
click at [591, 181] on icon "button" at bounding box center [704, 186] width 10 height 10
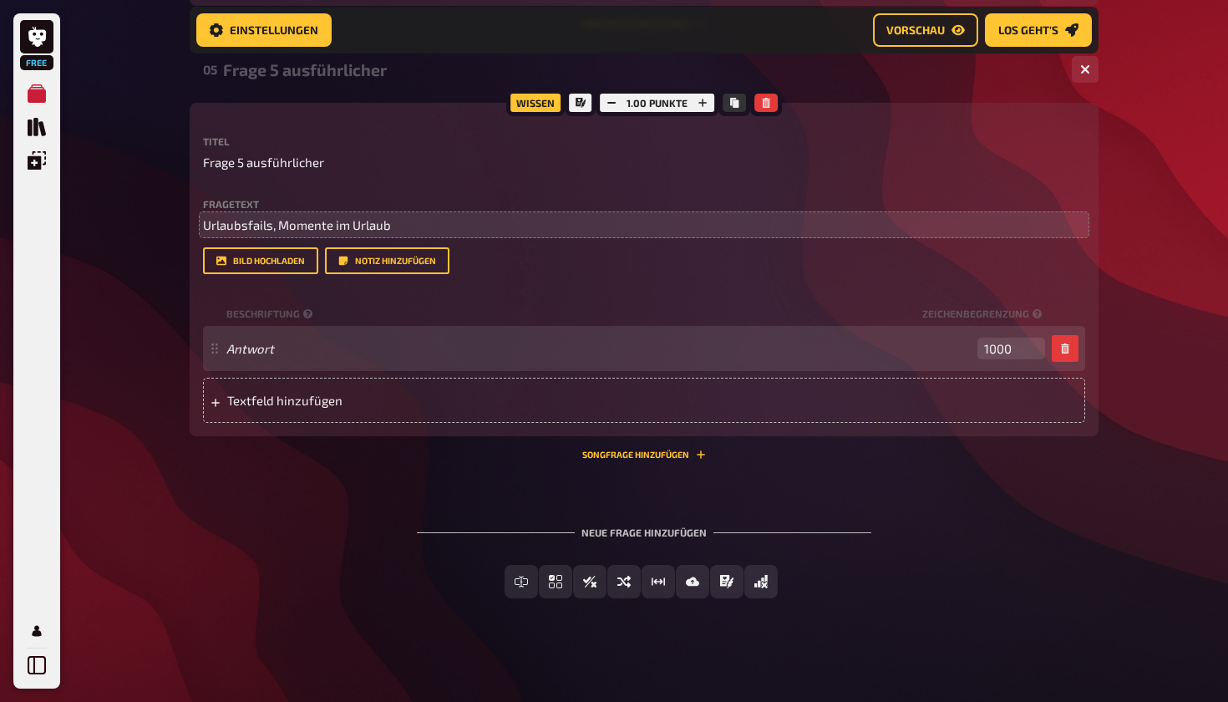
scroll to position [2011, 0]
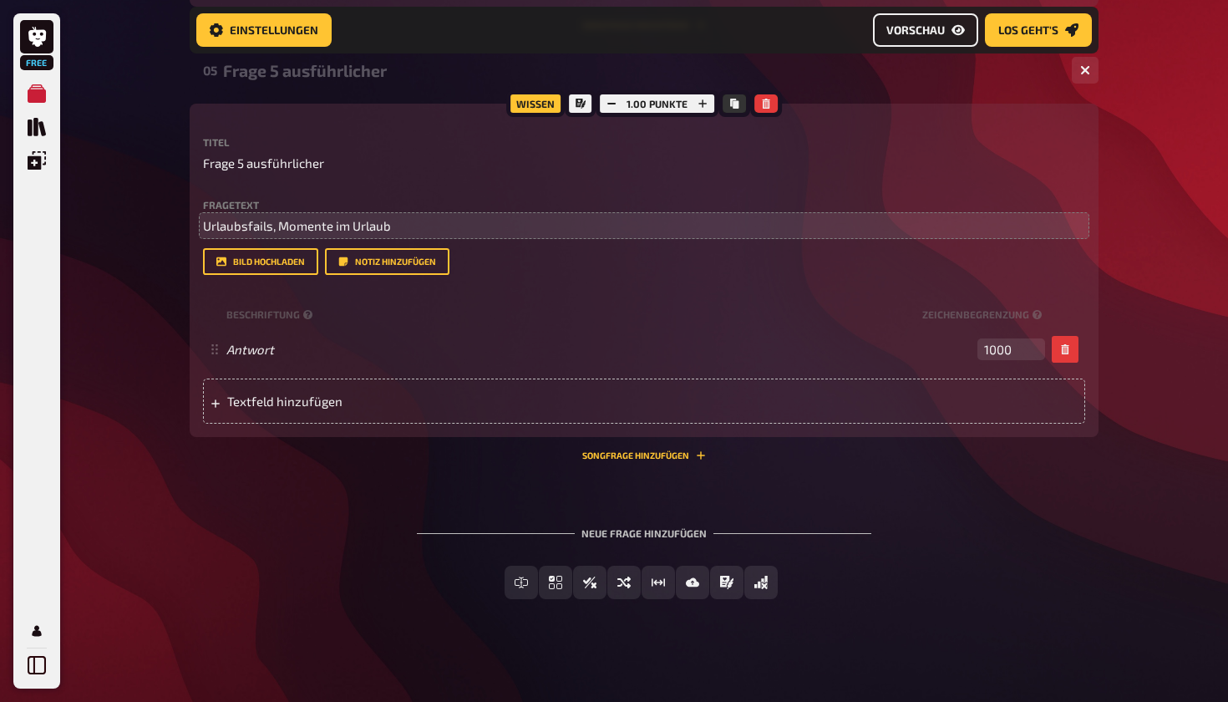
click at [591, 29] on span "Vorschau" at bounding box center [916, 30] width 58 height 12
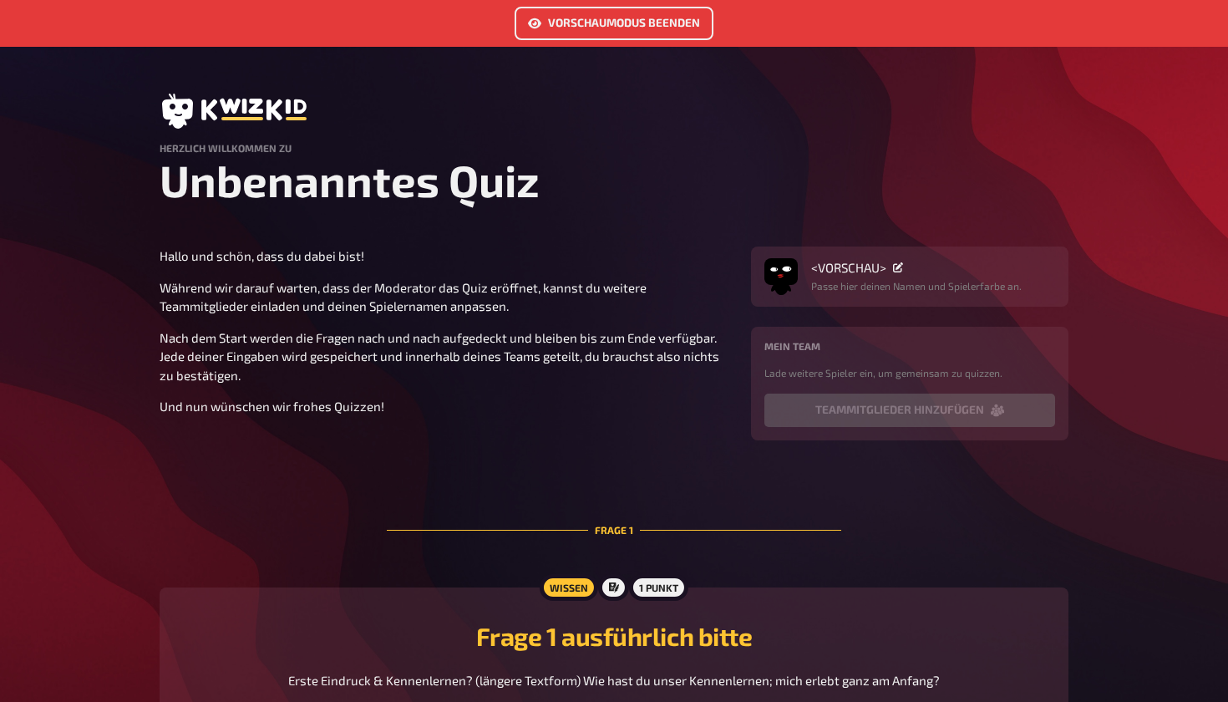
click at [591, 18] on link "Vorschaumodus beenden" at bounding box center [614, 23] width 199 height 33
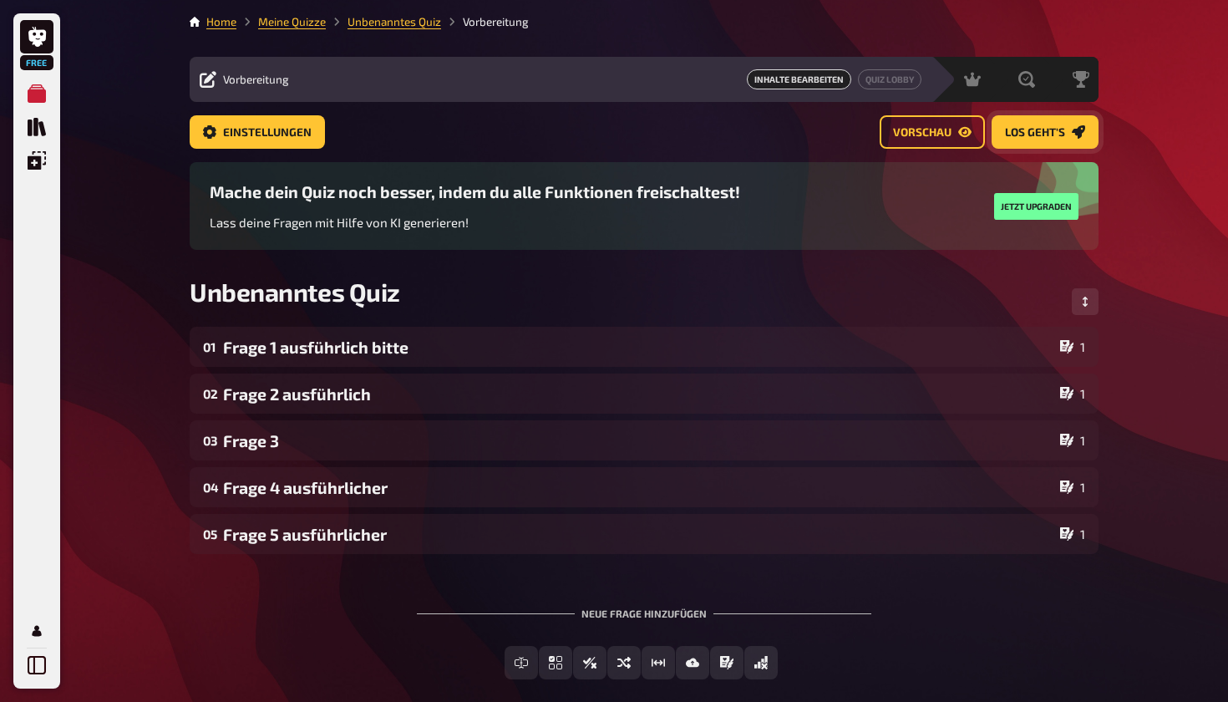
click at [591, 130] on span "Los geht's" at bounding box center [1035, 133] width 60 height 12
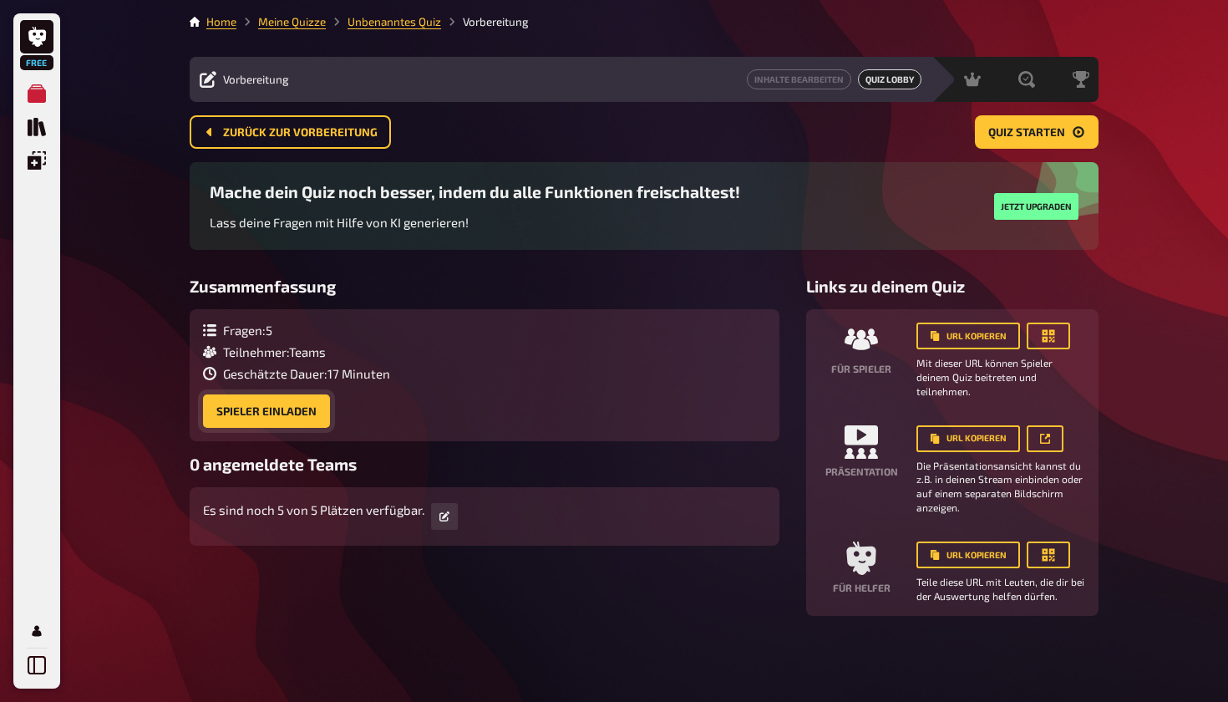
click at [298, 409] on button "Spieler einladen" at bounding box center [266, 410] width 127 height 33
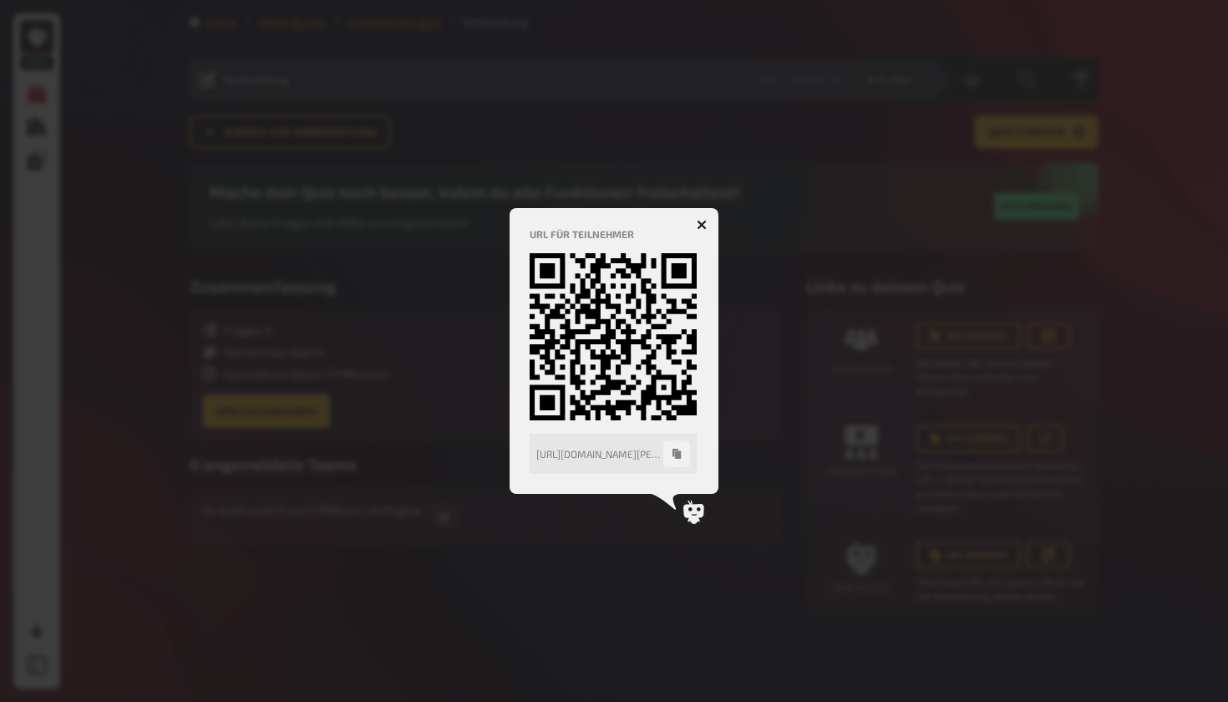
click at [591, 453] on icon "button" at bounding box center [677, 454] width 8 height 10
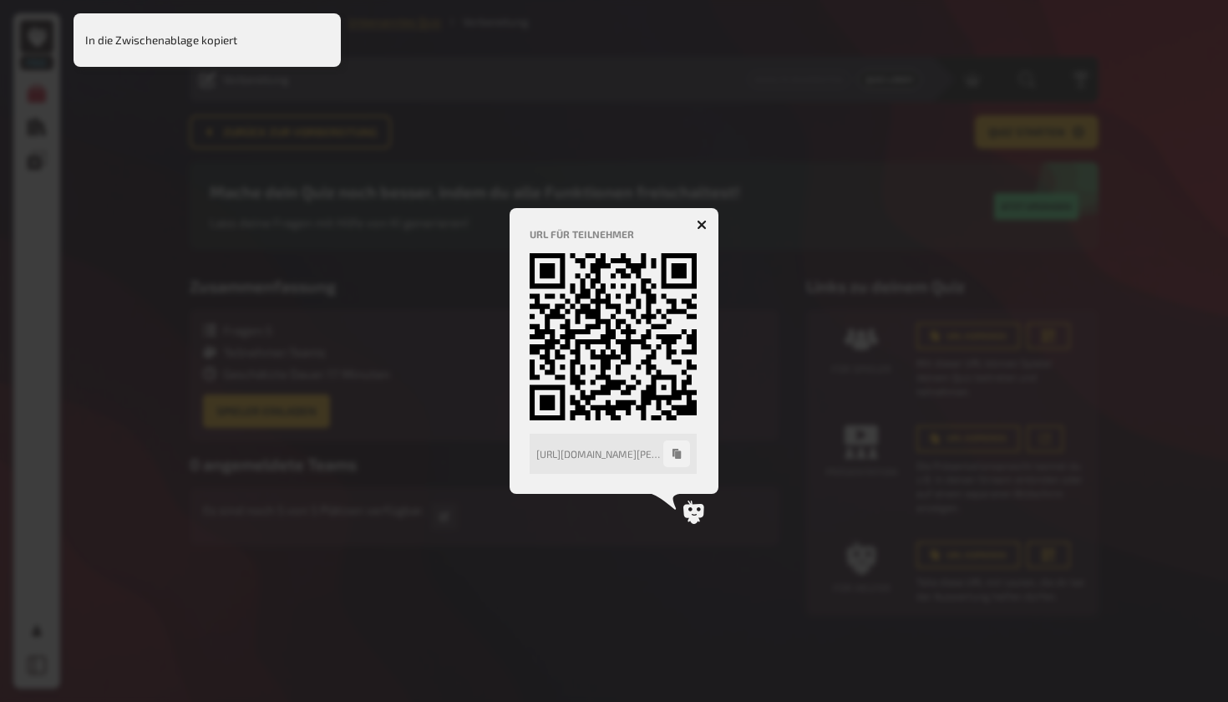
click at [591, 224] on icon "button" at bounding box center [702, 224] width 16 height 16
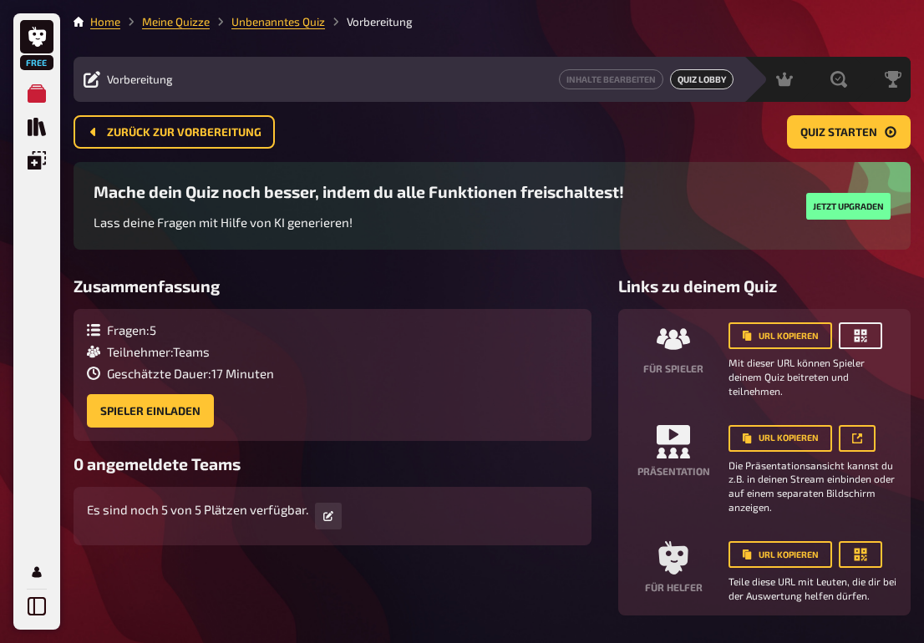
click at [591, 338] on icon "button" at bounding box center [861, 336] width 13 height 13
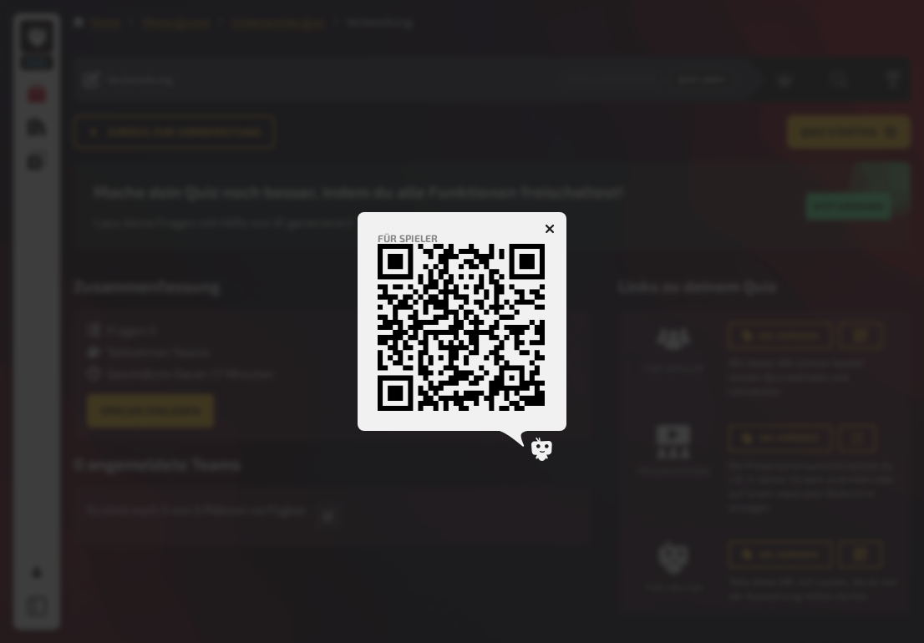
click at [538, 445] on icon at bounding box center [541, 449] width 21 height 23
click at [553, 229] on icon "button" at bounding box center [550, 229] width 10 height 10
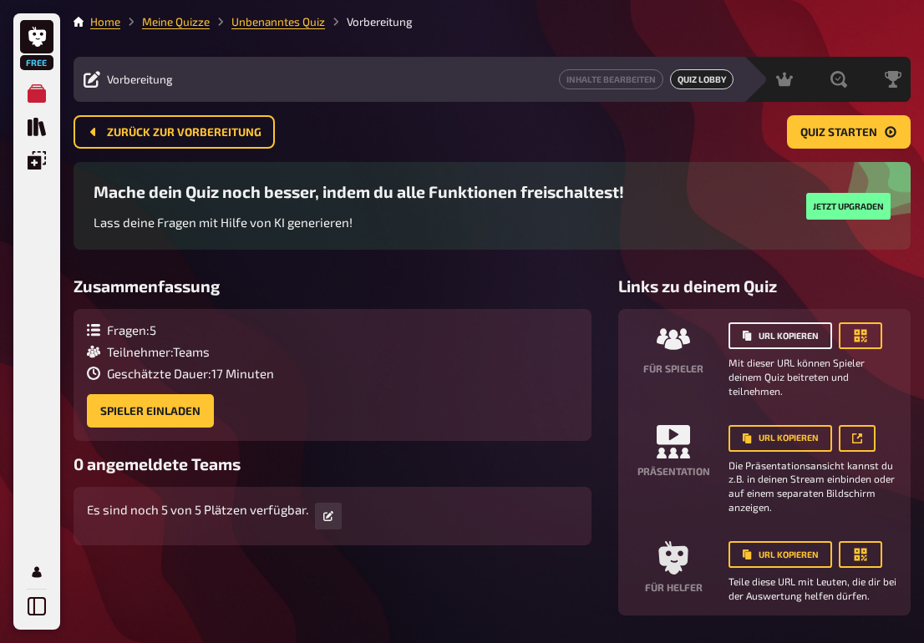
click at [591, 337] on button "URL kopieren" at bounding box center [781, 336] width 104 height 27
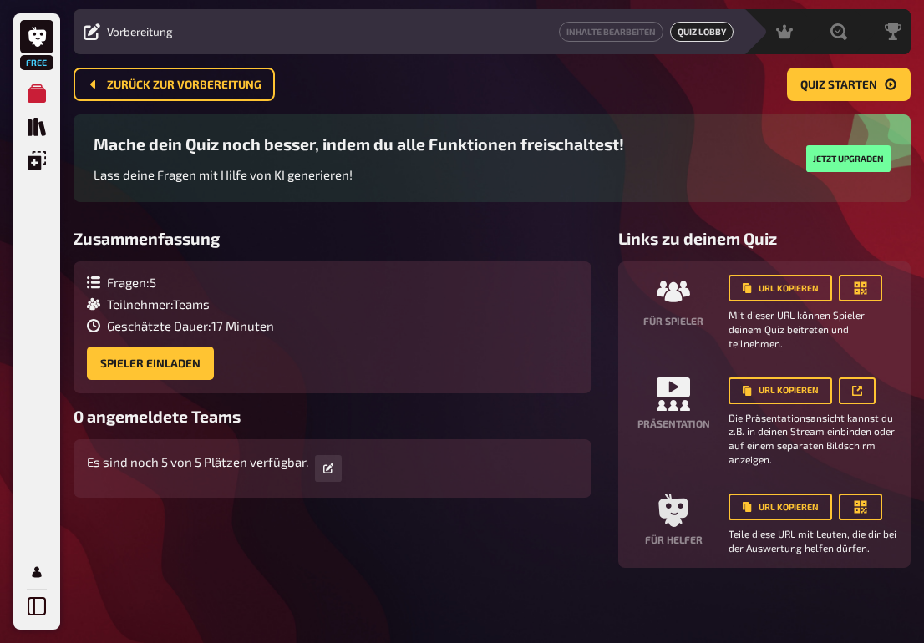
scroll to position [47, 0]
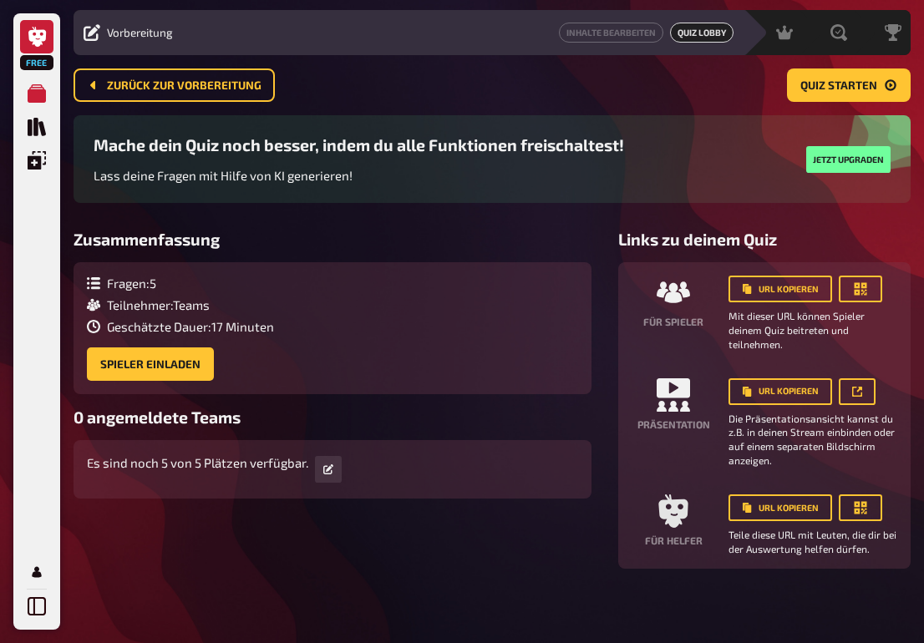
click at [39, 31] on icon at bounding box center [37, 37] width 18 height 20
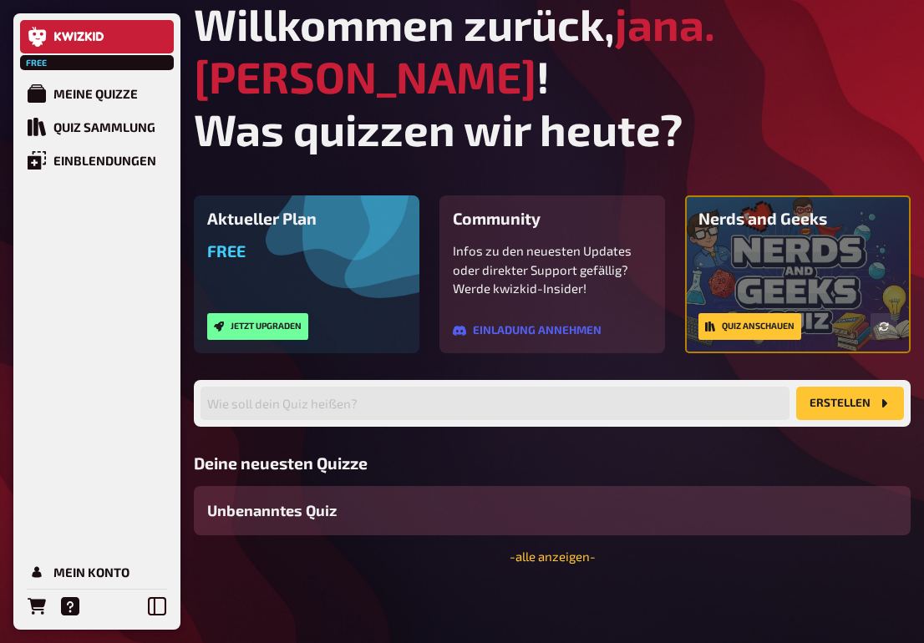
scroll to position [15, 0]
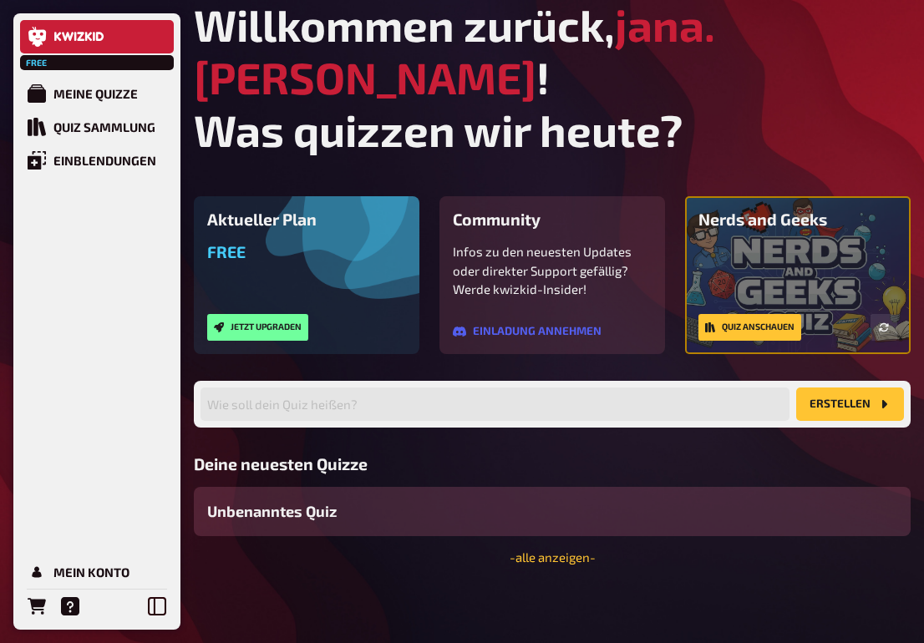
click at [347, 510] on div "Unbenanntes Quiz" at bounding box center [552, 511] width 717 height 49
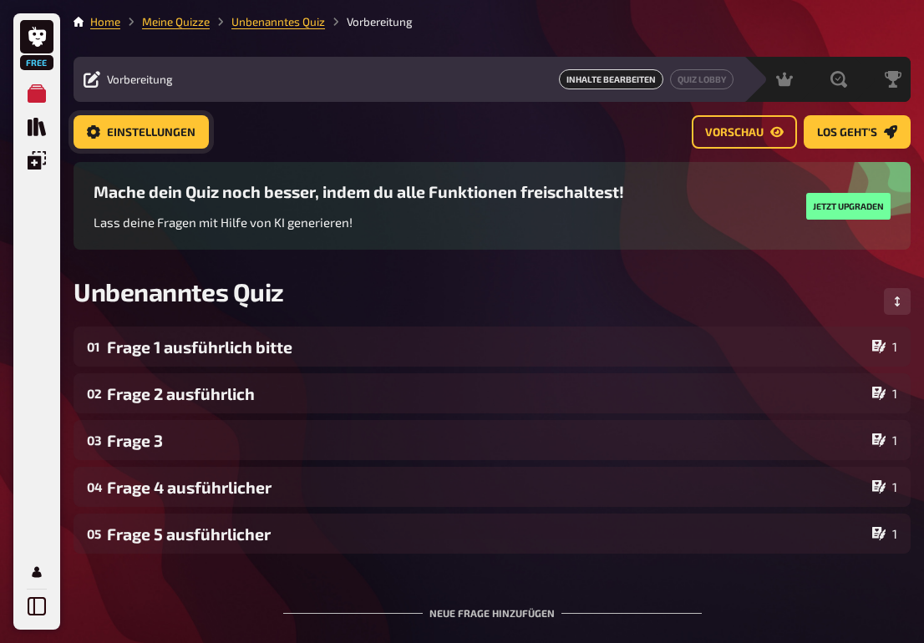
click at [129, 127] on span "Einstellungen" at bounding box center [151, 133] width 89 height 12
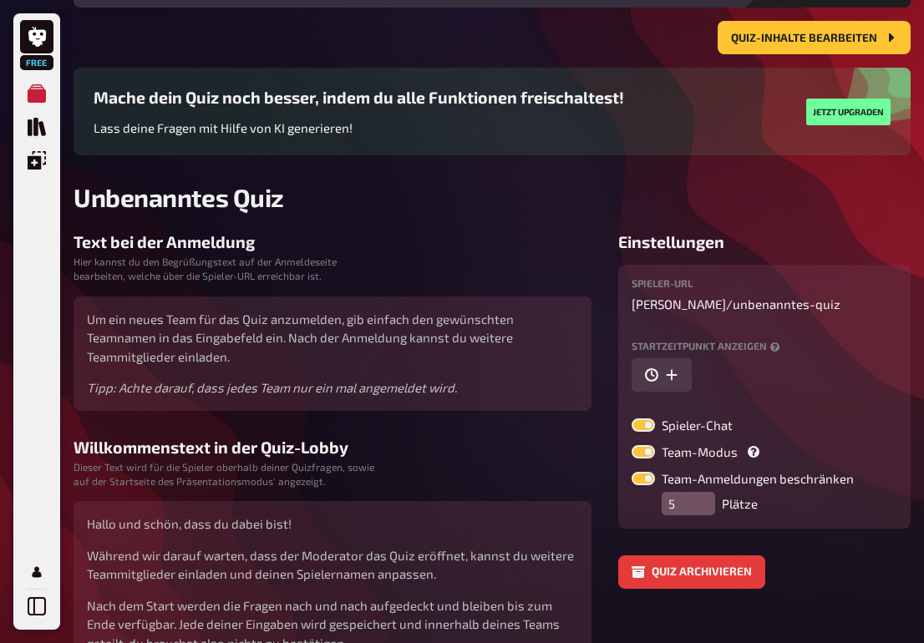
scroll to position [93, 0]
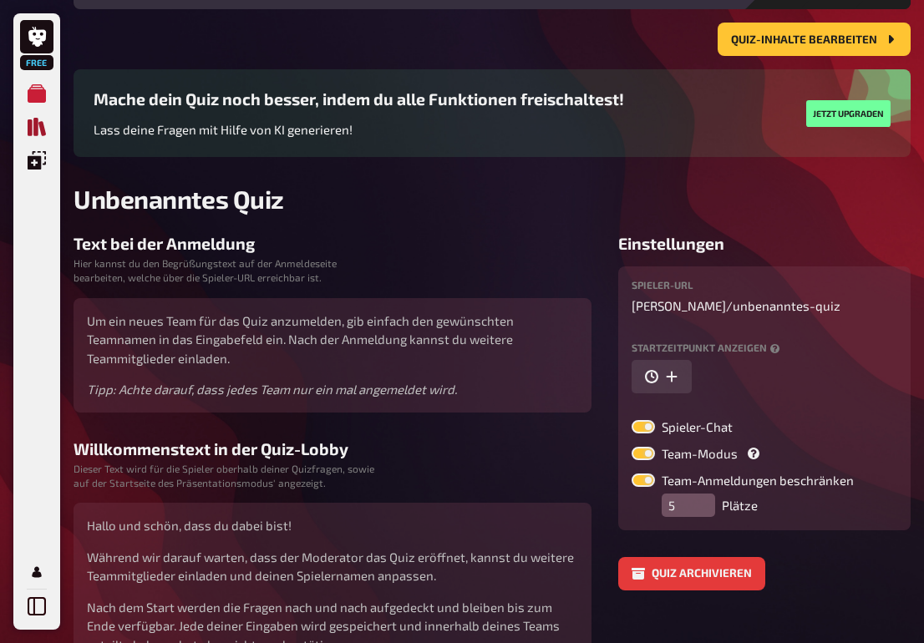
click at [40, 128] on icon "Quiz Sammlung" at bounding box center [37, 127] width 18 height 18
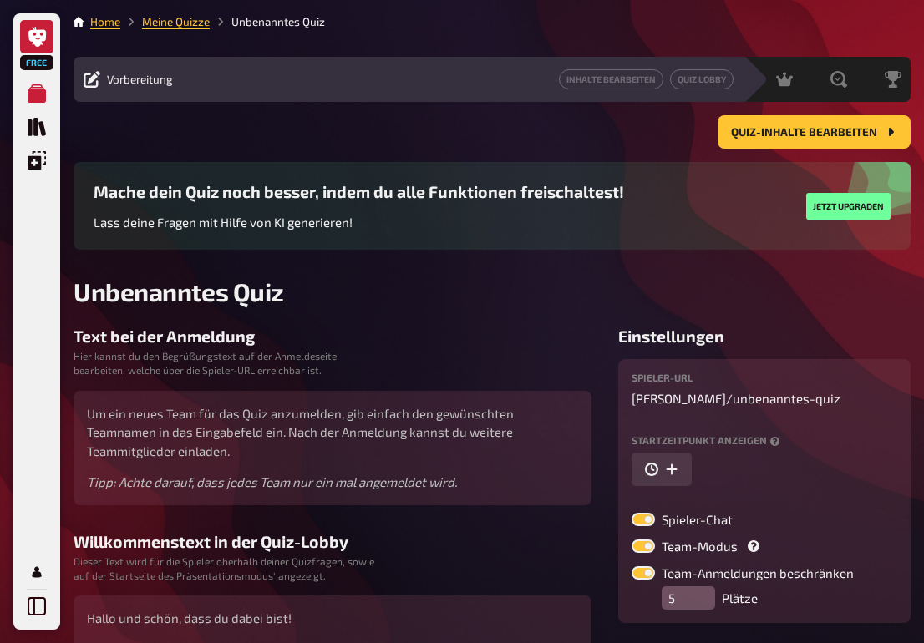
click at [42, 41] on icon at bounding box center [37, 37] width 18 height 20
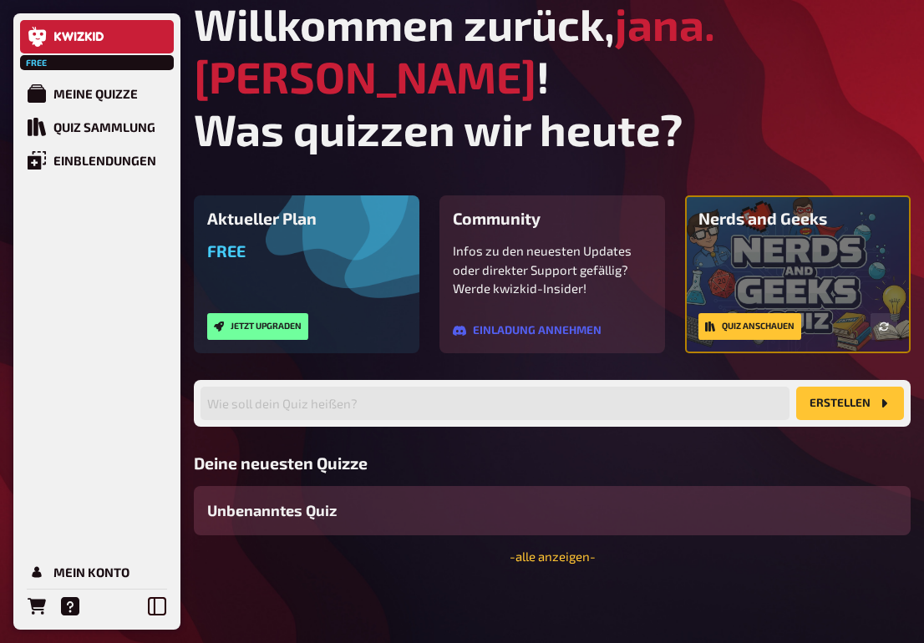
scroll to position [15, 0]
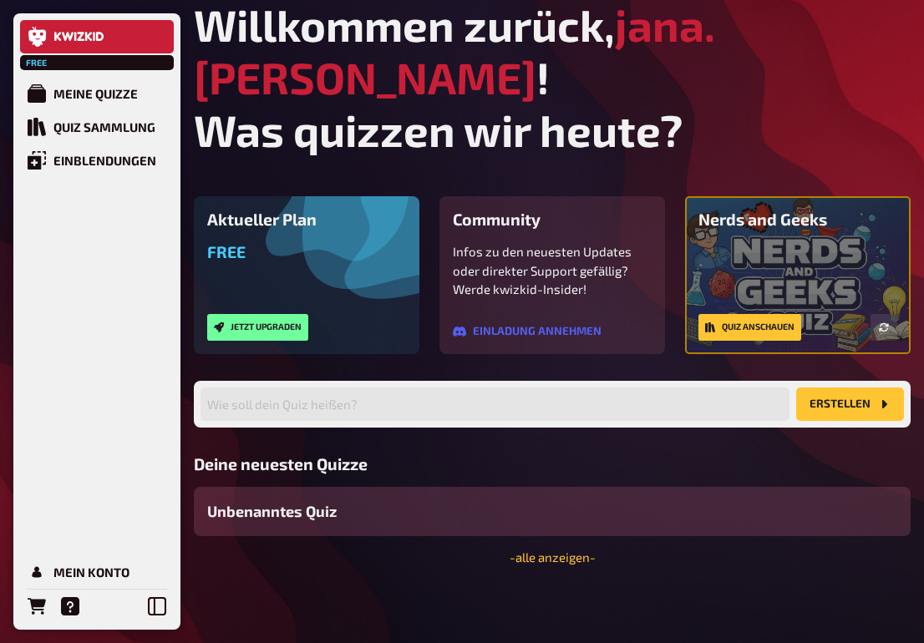
click at [329, 521] on span "Unbenanntes Quiz" at bounding box center [272, 512] width 130 height 23
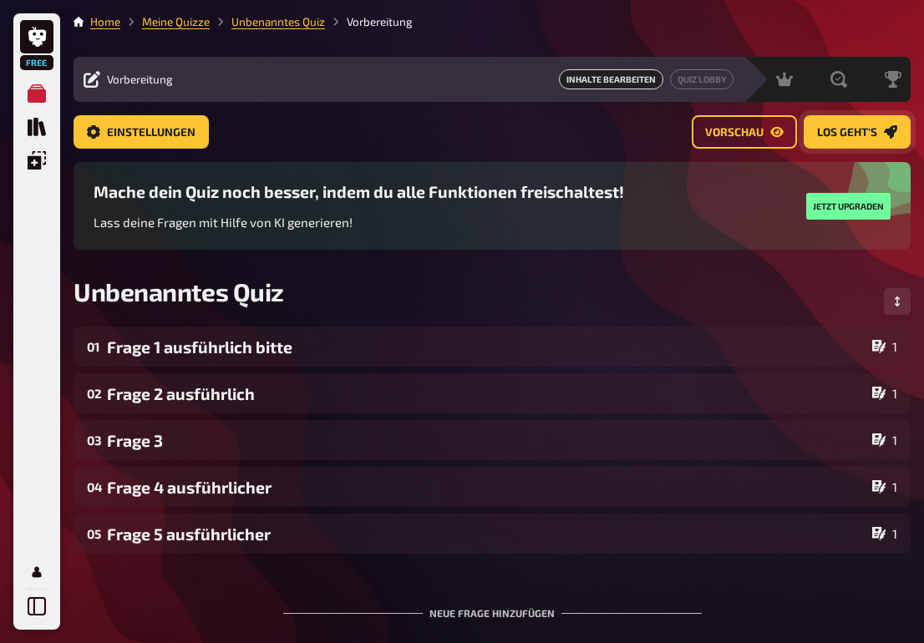
click at [591, 135] on span "Los geht's" at bounding box center [847, 133] width 60 height 12
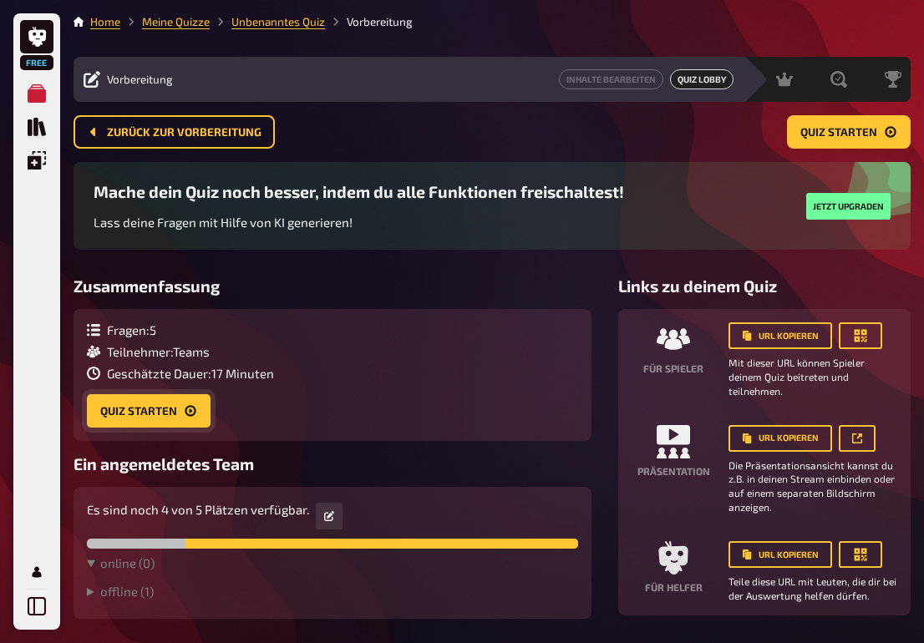
click at [188, 407] on icon "Quiz starten" at bounding box center [190, 411] width 11 height 11
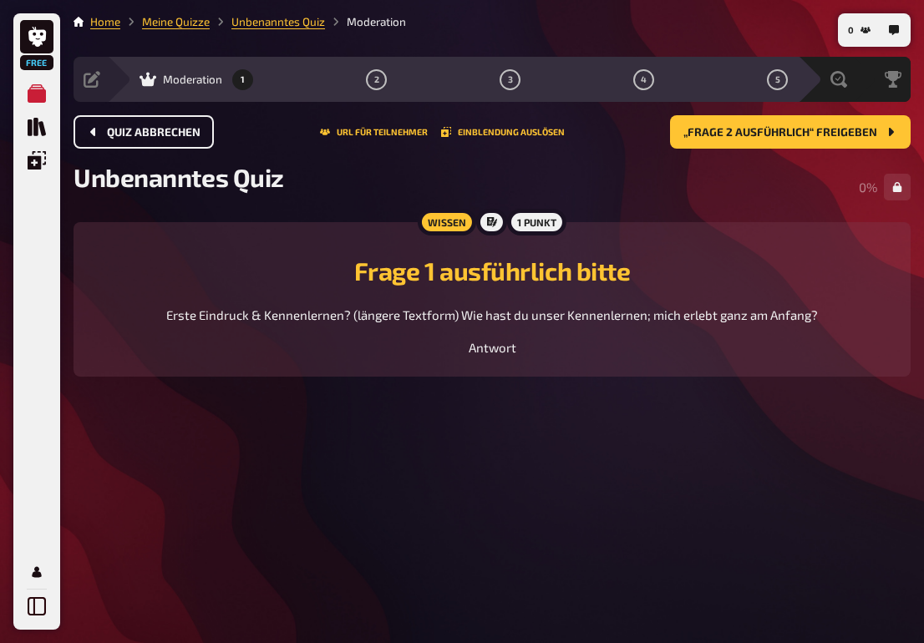
click at [108, 135] on span "Quiz abbrechen" at bounding box center [154, 133] width 94 height 12
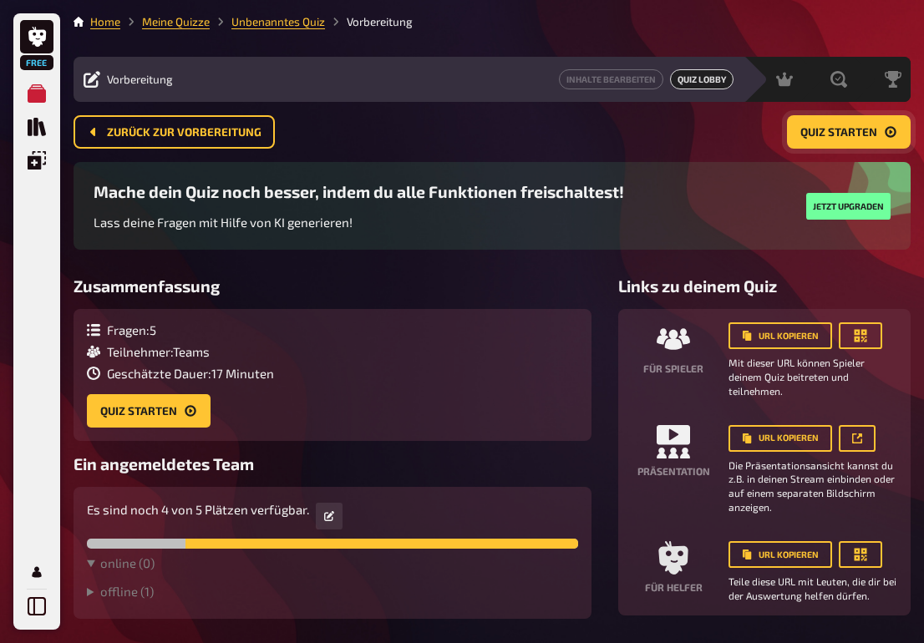
click at [591, 132] on span "Quiz starten" at bounding box center [839, 133] width 77 height 12
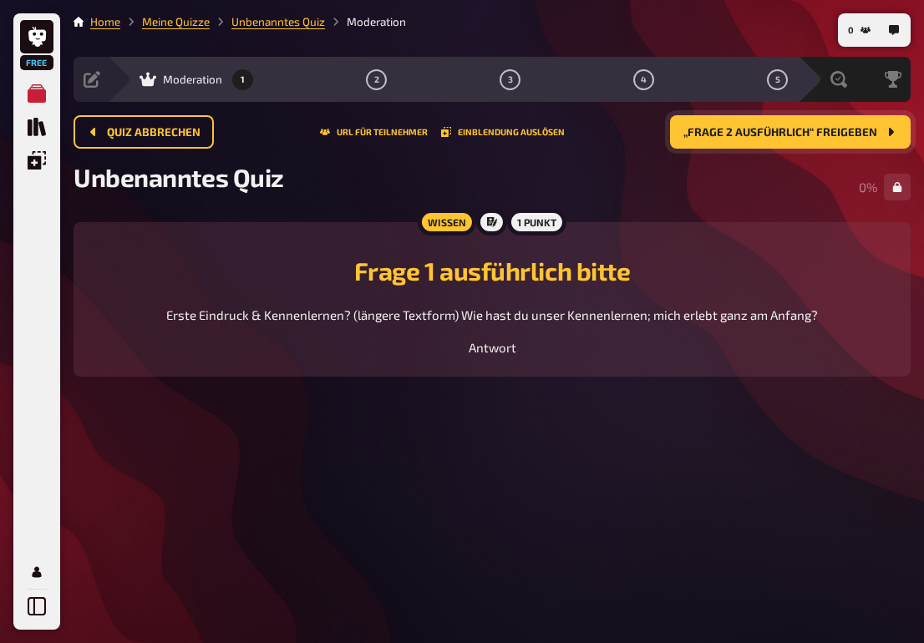
click at [591, 130] on span "„Frage 2 ausführlich“ freigeben" at bounding box center [781, 133] width 194 height 12
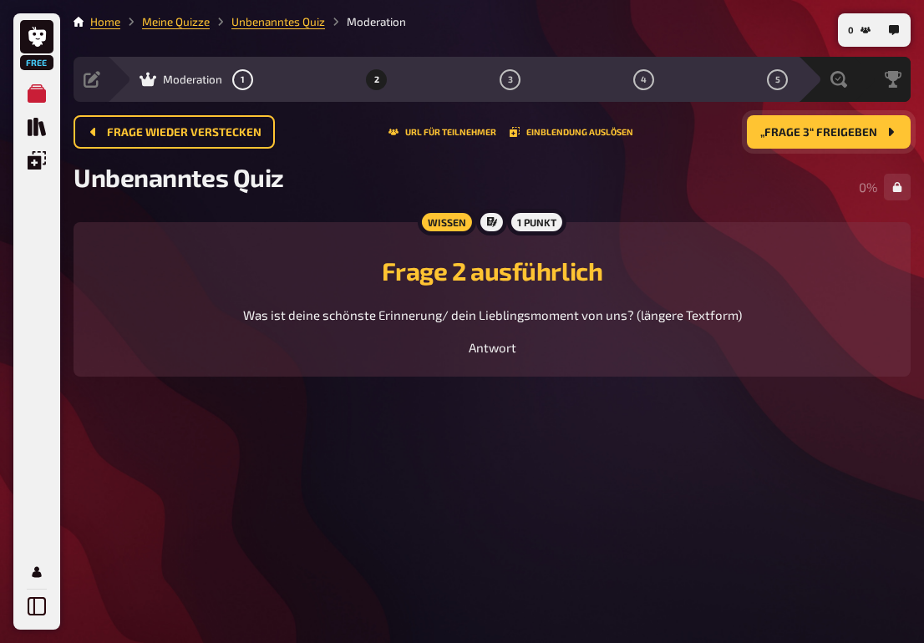
click at [591, 131] on span "„Frage 3“ freigeben" at bounding box center [818, 133] width 117 height 12
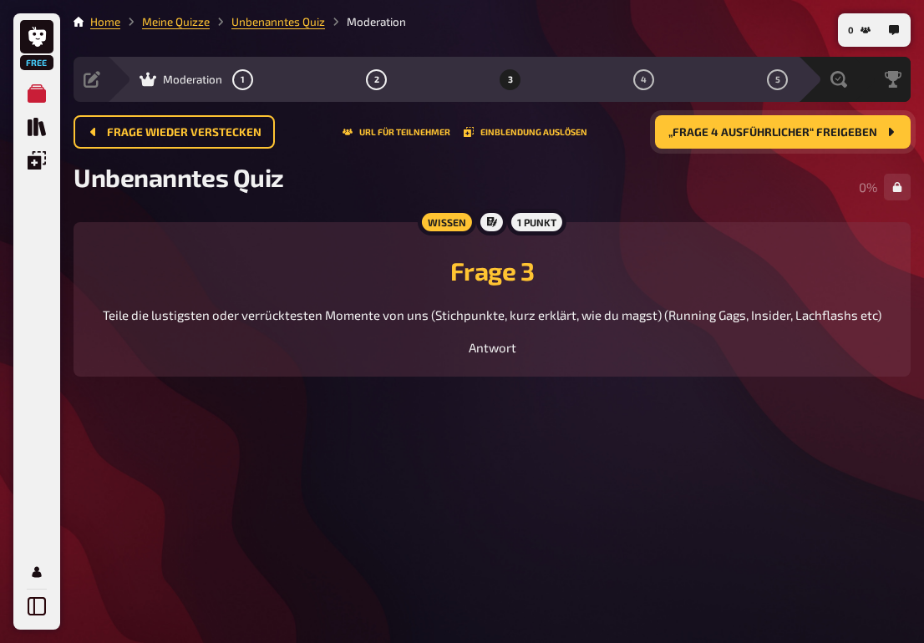
click at [591, 133] on span "„Frage 4 ausführlicher“ freigeben" at bounding box center [773, 133] width 209 height 12
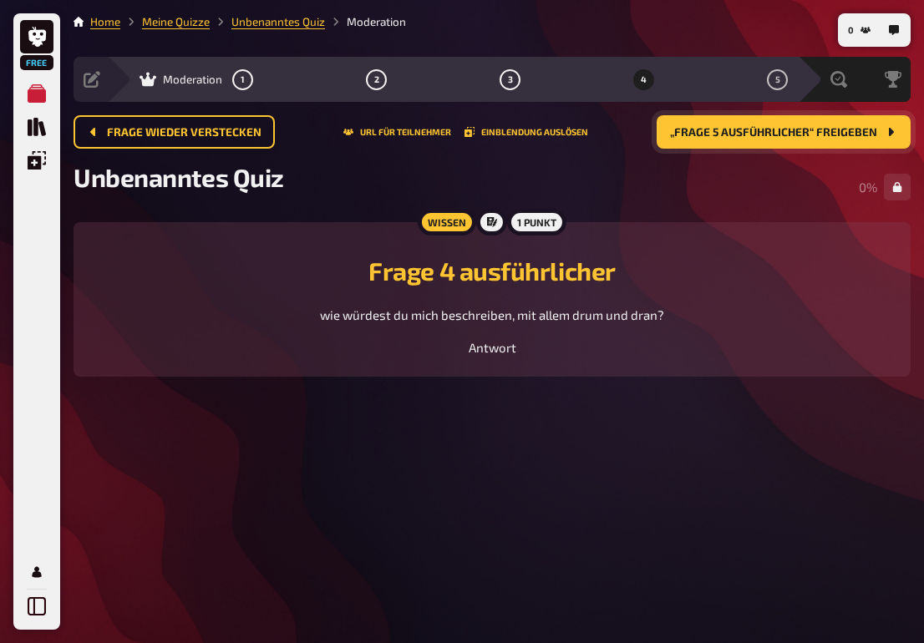
click at [591, 134] on span "„Frage 5 ausführlicher“ freigeben" at bounding box center [773, 133] width 207 height 12
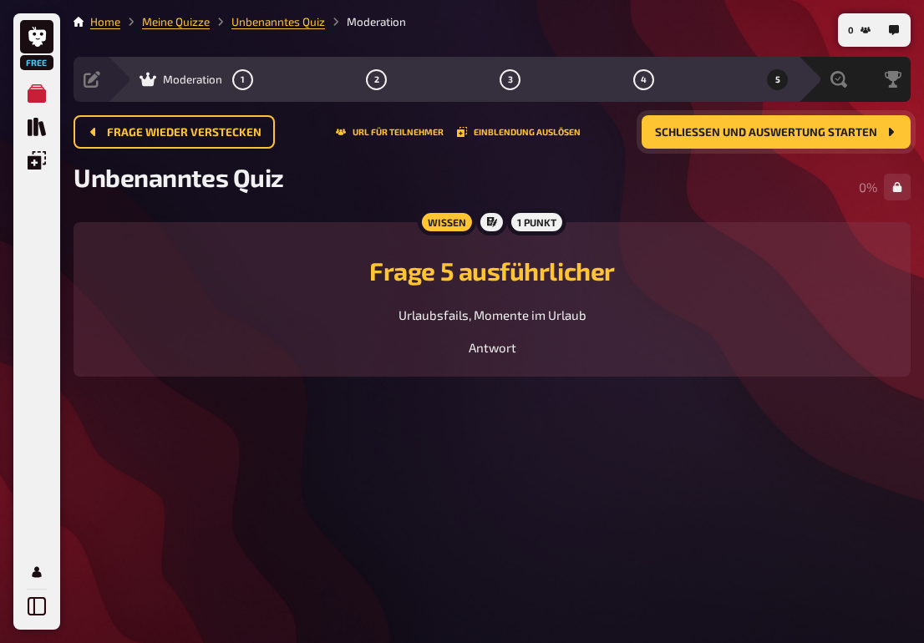
click at [591, 82] on button "5" at bounding box center [778, 79] width 27 height 27
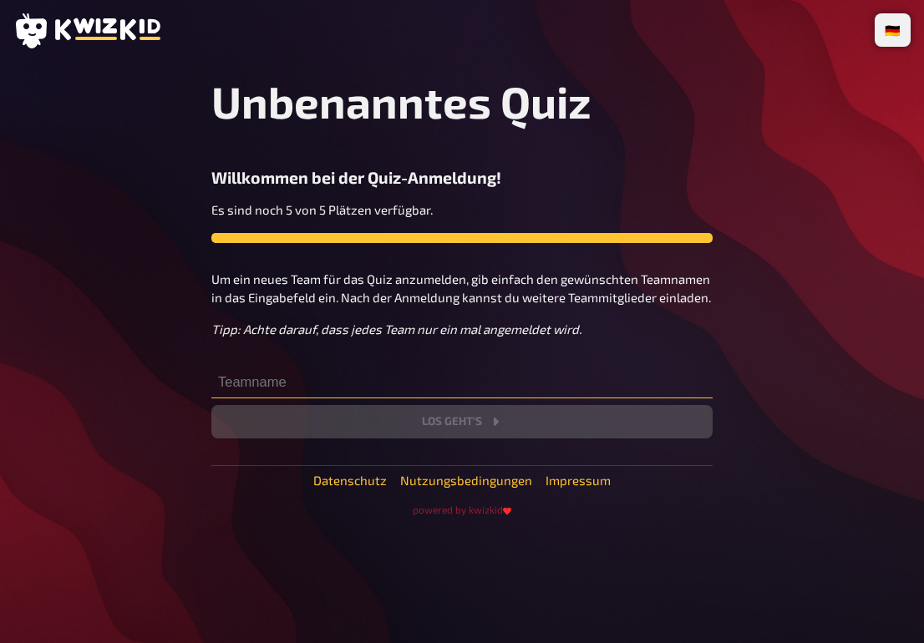
click at [438, 395] on input "text" at bounding box center [461, 381] width 501 height 33
click at [714, 1] on div "🇩🇪 Deutsch 🇬🇧 English 🇳🇱 Nederlands Unbenanntes Quiz Willkommen bei der Quiz-An…" at bounding box center [462, 321] width 924 height 643
